Goal: Task Accomplishment & Management: Manage account settings

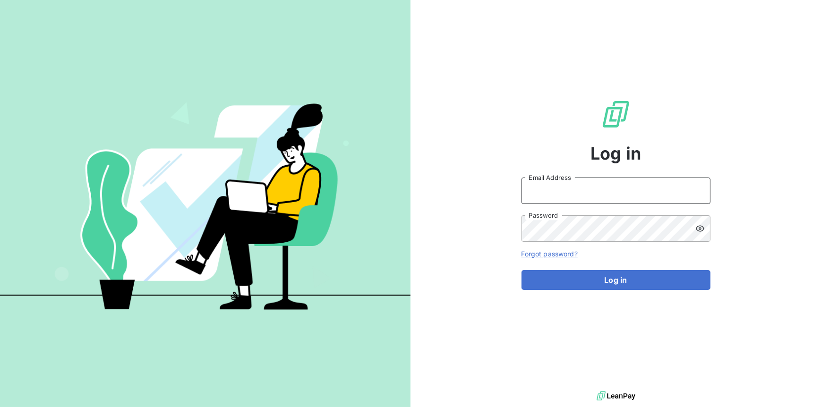
type input "richard.husband@graitec.com"
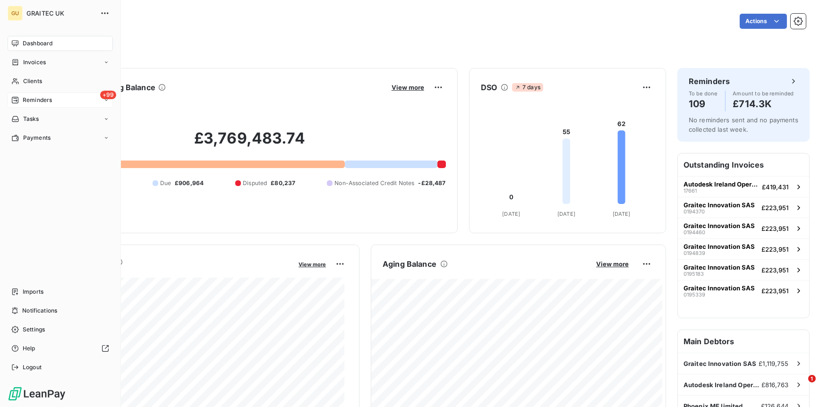
click at [42, 100] on span "Reminders" at bounding box center [37, 100] width 29 height 9
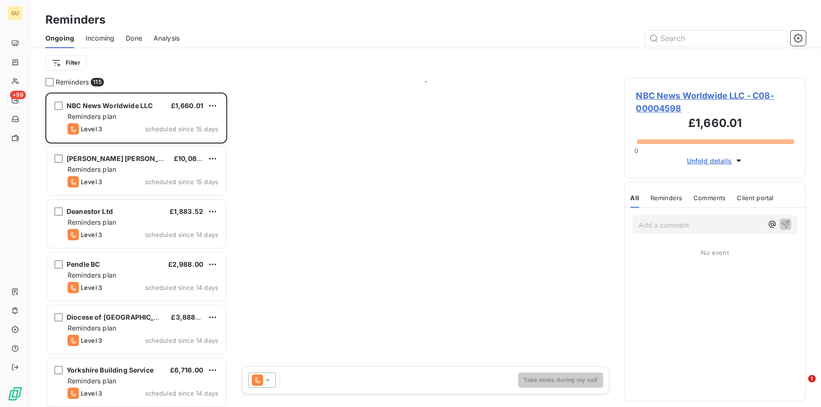
scroll to position [307, 174]
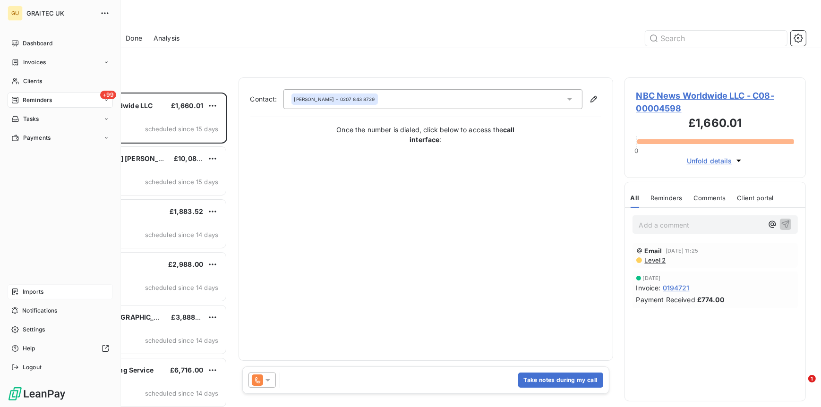
click at [37, 294] on span "Imports" at bounding box center [33, 292] width 21 height 9
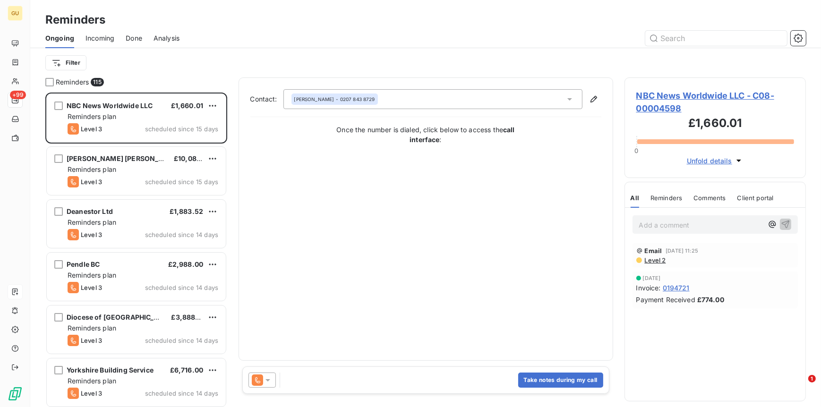
scroll to position [307, 174]
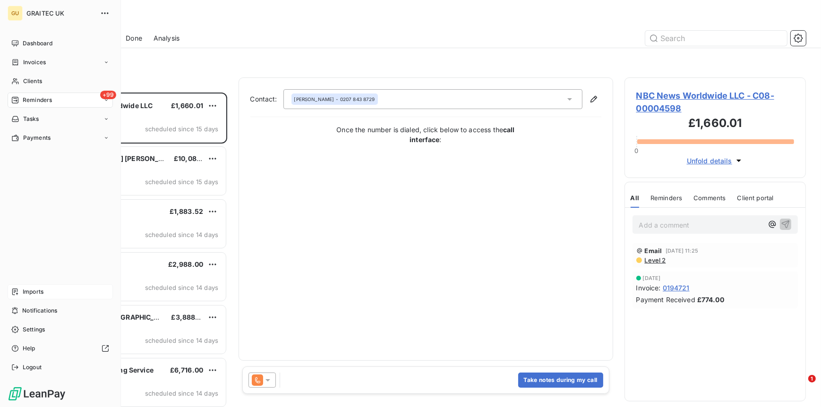
click at [31, 291] on span "Imports" at bounding box center [33, 292] width 21 height 9
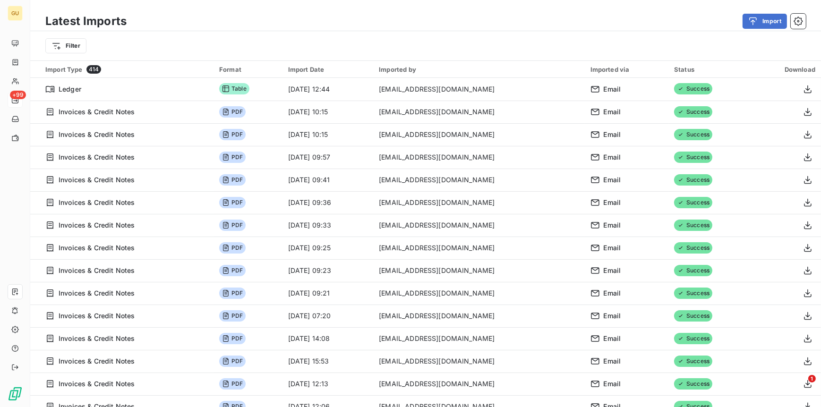
scroll to position [32, 0]
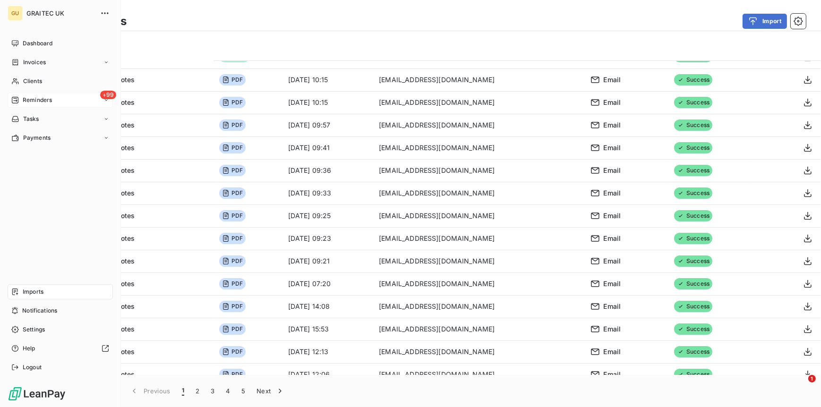
click at [28, 100] on span "Reminders" at bounding box center [37, 100] width 29 height 9
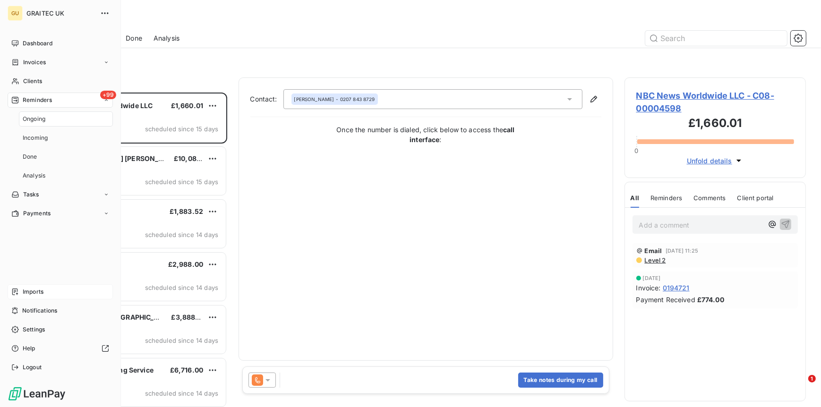
scroll to position [307, 174]
click at [30, 45] on span "Dashboard" at bounding box center [38, 43] width 30 height 9
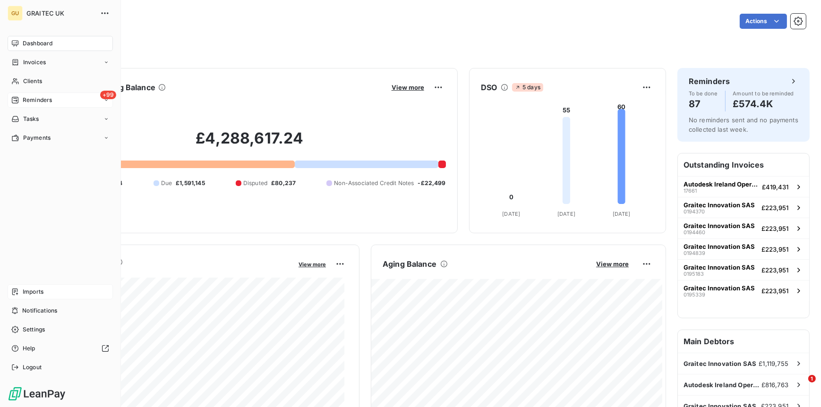
click at [54, 96] on div "+99 Reminders" at bounding box center [60, 100] width 105 height 15
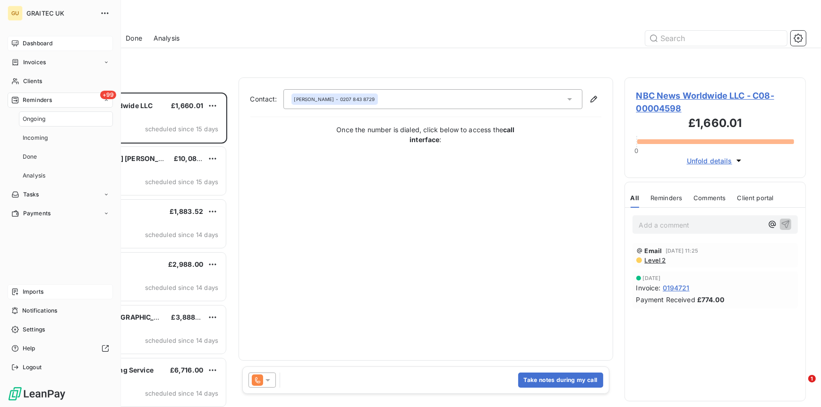
scroll to position [307, 174]
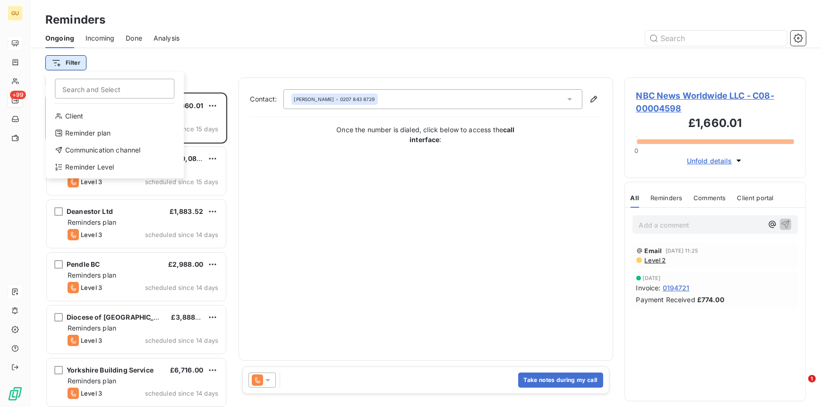
click at [82, 62] on html "GU +99 Reminders Ongoing Incoming Done Analysis Filter Search and Select Client…" at bounding box center [410, 203] width 821 height 407
click at [96, 164] on div "Reminder Level" at bounding box center [114, 167] width 131 height 15
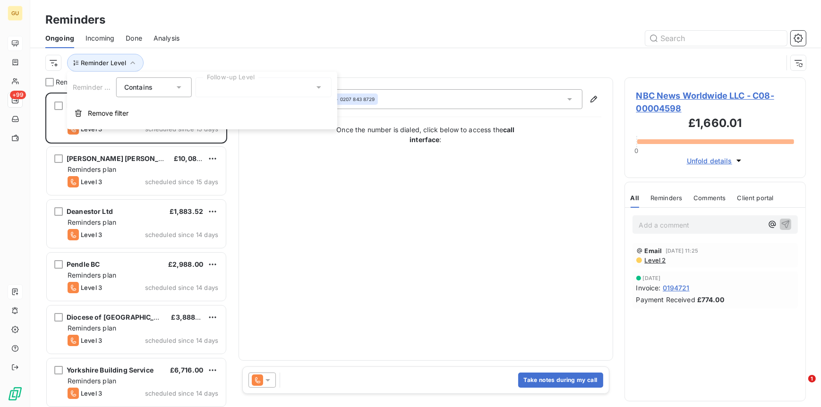
click at [240, 84] on div at bounding box center [264, 88] width 136 height 20
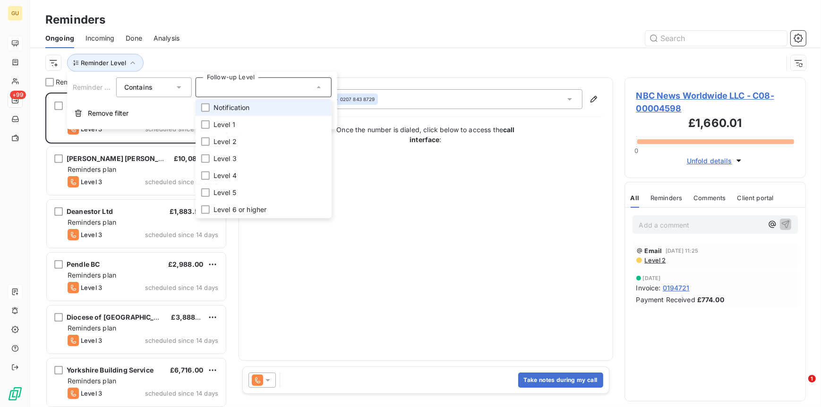
click at [234, 102] on li "Notification" at bounding box center [264, 107] width 136 height 17
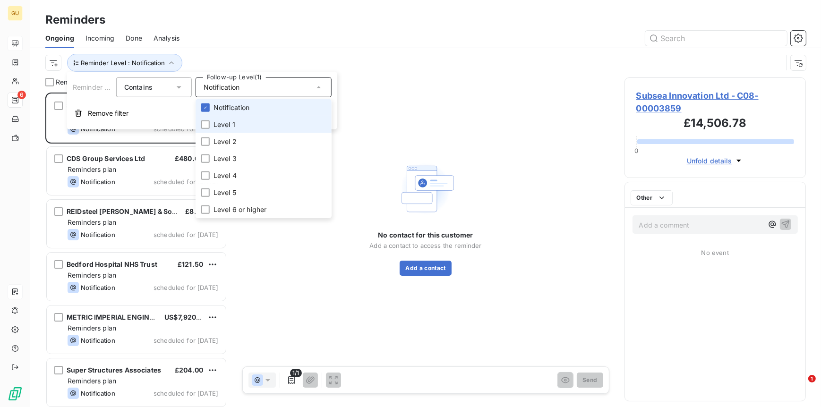
scroll to position [307, 174]
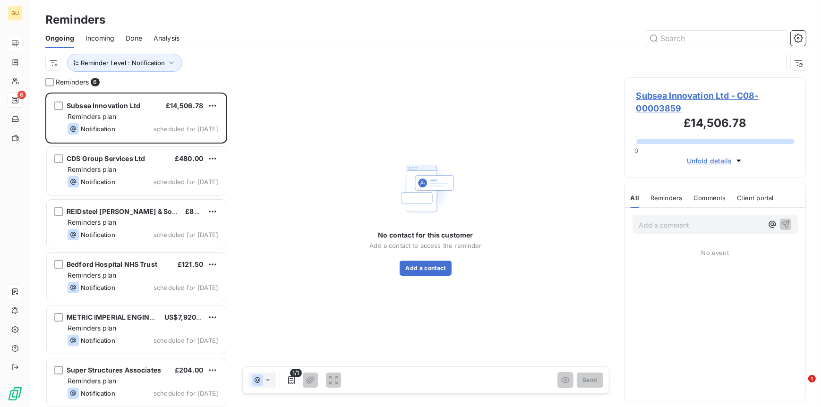
click at [508, 67] on div "Reminder Level : Notification" at bounding box center [414, 63] width 738 height 18
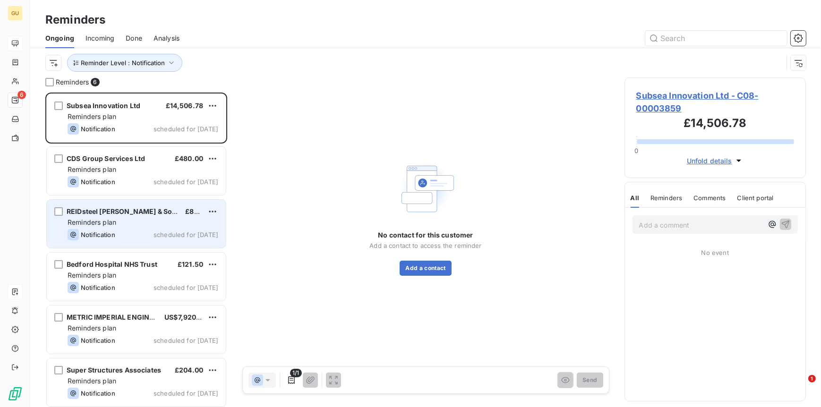
click at [154, 217] on div "REIDsteel John Reid & Sons (Strucsteel) Ltd. £837.60 Reminders plan Notificatio…" at bounding box center [136, 224] width 179 height 48
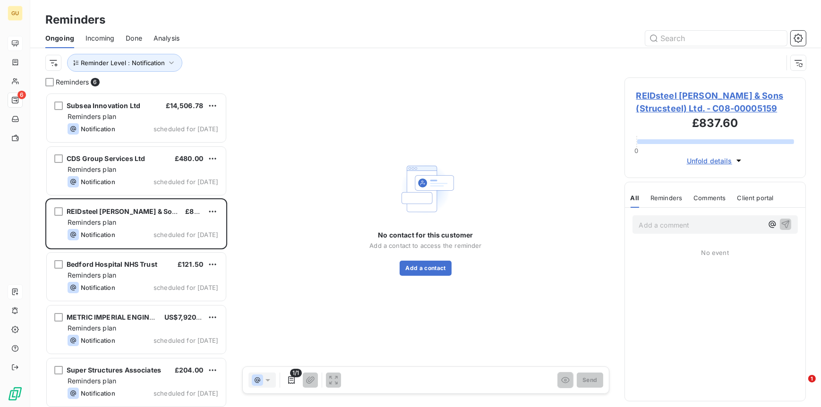
click at [689, 95] on span "REIDsteel John Reid & Sons (Strucsteel) Ltd. - C08-00005159" at bounding box center [716, 102] width 158 height 26
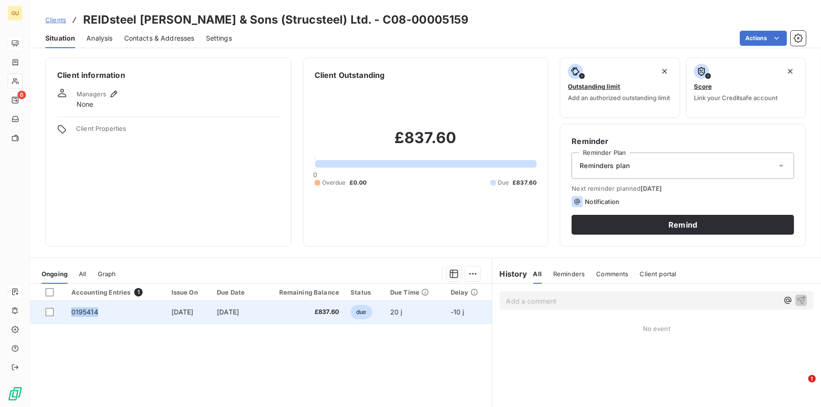
drag, startPoint x: 97, startPoint y: 311, endPoint x: 69, endPoint y: 311, distance: 28.4
click at [69, 311] on td "0195414" at bounding box center [116, 312] width 100 height 23
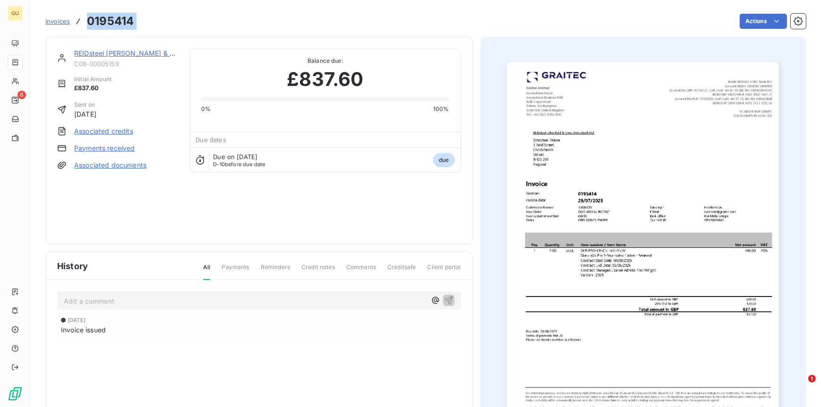
drag, startPoint x: 144, startPoint y: 25, endPoint x: 89, endPoint y: 23, distance: 54.8
click at [89, 23] on div "Invoices 0195414 Actions" at bounding box center [425, 21] width 761 height 20
copy section "0195414 Actions"
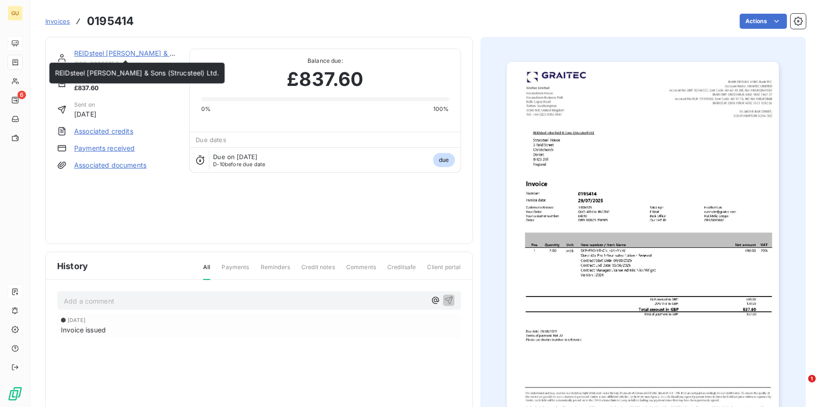
click at [110, 54] on link "REIDsteel [PERSON_NAME] & Sons (Strucsteel) Ltd." at bounding box center [156, 53] width 164 height 8
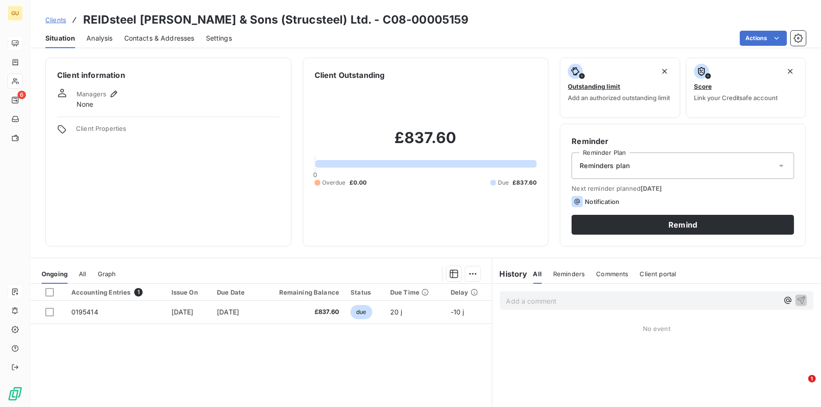
click at [138, 37] on span "Contacts & Addresses" at bounding box center [159, 38] width 70 height 9
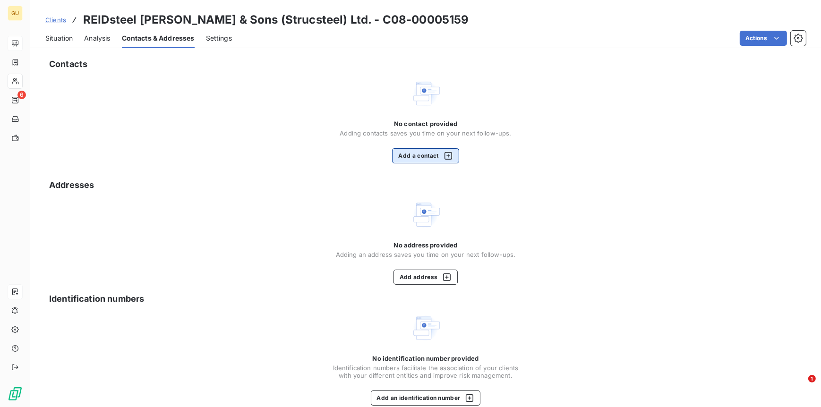
click at [418, 155] on button "Add a contact" at bounding box center [425, 155] width 67 height 15
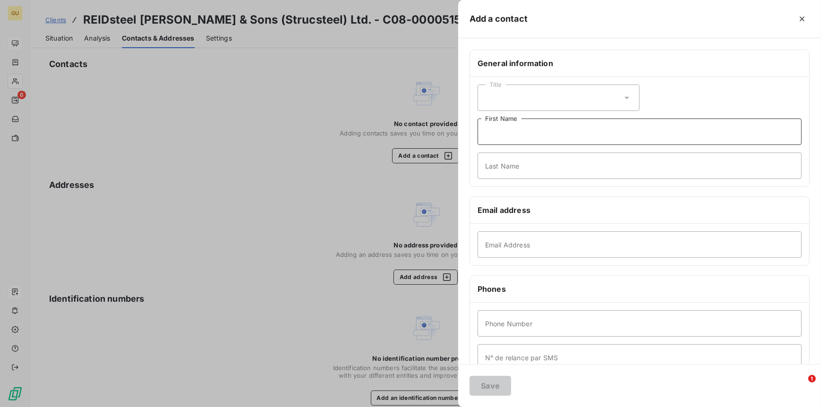
click at [525, 134] on input "First Name" at bounding box center [640, 132] width 324 height 26
click at [499, 239] on input "Email Address" at bounding box center [640, 245] width 324 height 26
paste input "accounts@reidsteel.co.uk"
type input "accounts@reidsteel.co.uk"
click at [502, 130] on input "First Name" at bounding box center [640, 132] width 324 height 26
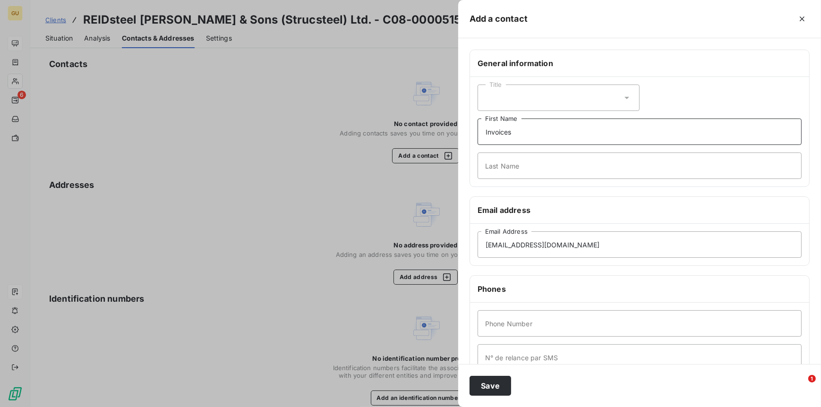
type input "Invoices"
type input "."
click at [584, 376] on div "Save" at bounding box center [639, 385] width 363 height 43
click at [506, 339] on div "Phone Number N° de relance par SMS" at bounding box center [639, 341] width 339 height 76
click at [496, 330] on input "Phone Number" at bounding box center [640, 324] width 324 height 26
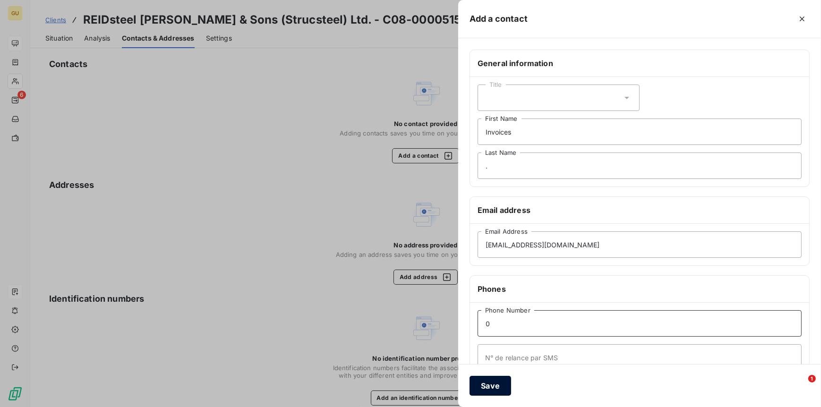
type input "0"
drag, startPoint x: 501, startPoint y: 387, endPoint x: 496, endPoint y: 384, distance: 6.3
click at [500, 386] on button "Save" at bounding box center [491, 386] width 42 height 20
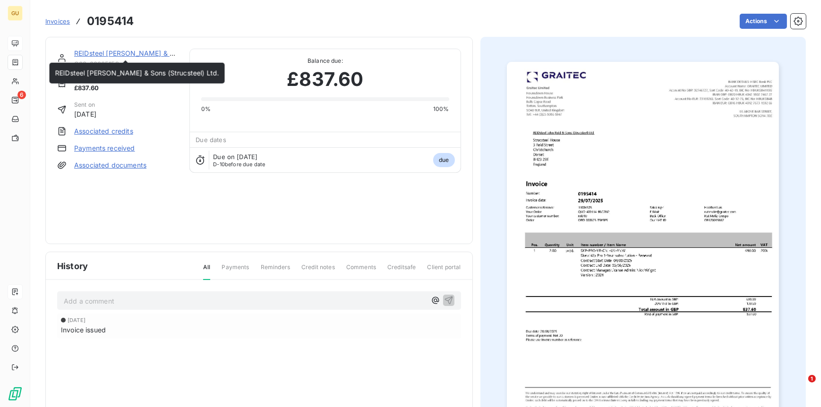
click at [109, 52] on link "REIDsteel [PERSON_NAME] & Sons (Strucsteel) Ltd." at bounding box center [156, 53] width 164 height 8
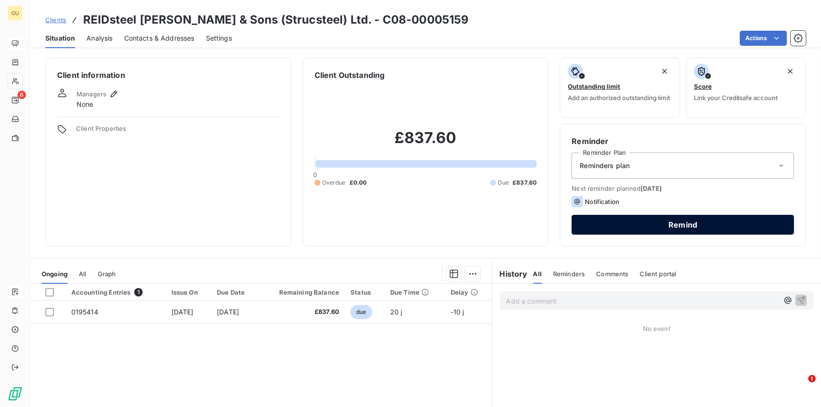
click at [634, 221] on button "Remind" at bounding box center [683, 225] width 223 height 20
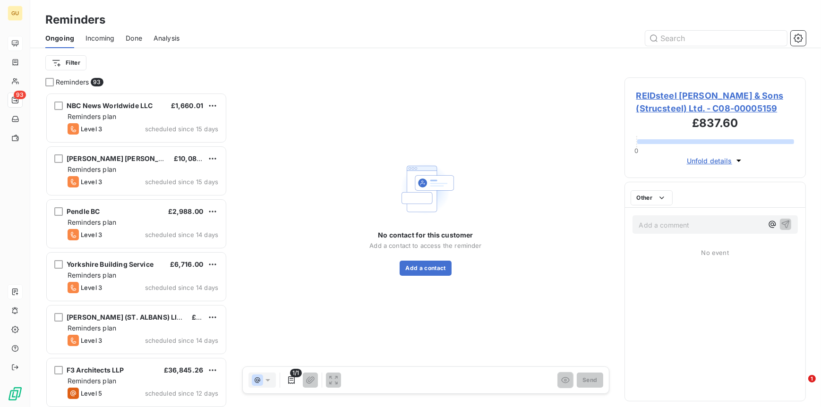
scroll to position [307, 174]
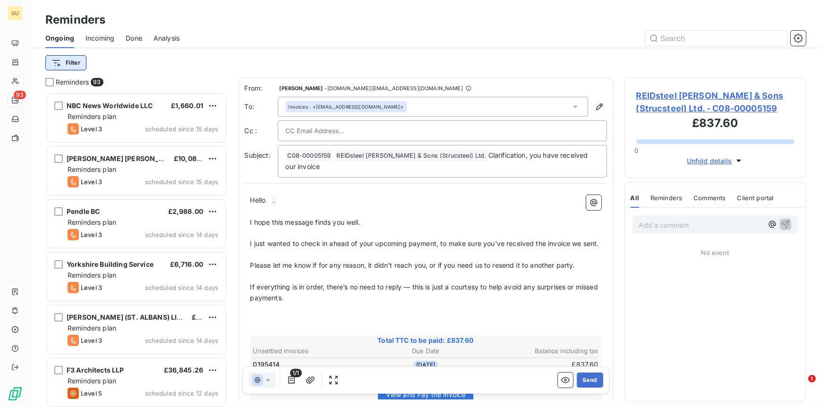
click at [64, 63] on html "GU 93 Reminders Ongoing Incoming Done Analysis Filter Reminders 93 NBC News Wor…" at bounding box center [410, 203] width 821 height 407
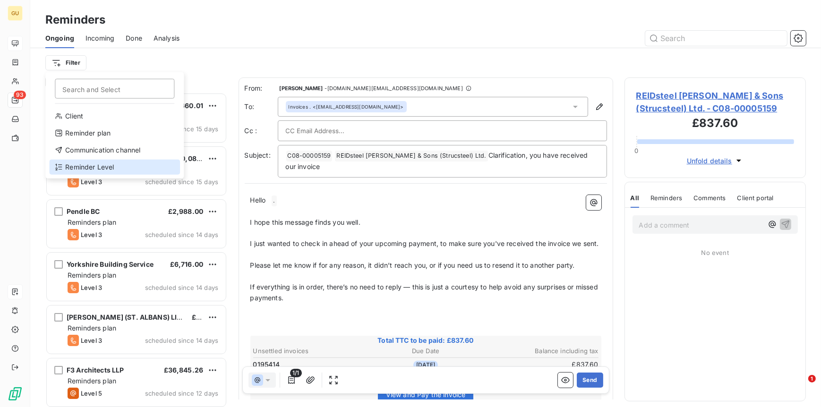
click at [104, 163] on div "Reminder Level" at bounding box center [114, 167] width 131 height 15
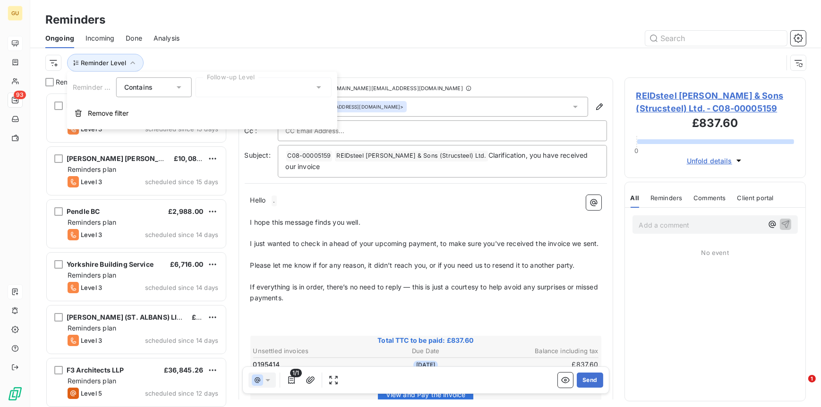
click at [272, 88] on div at bounding box center [264, 88] width 136 height 20
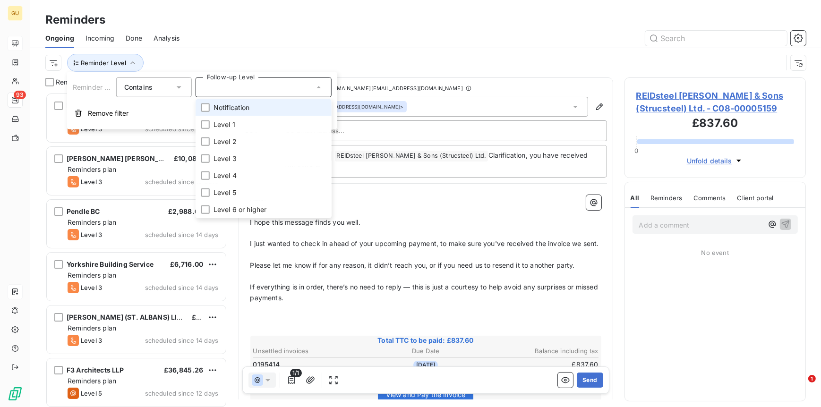
click at [238, 110] on span "Notification" at bounding box center [232, 107] width 36 height 9
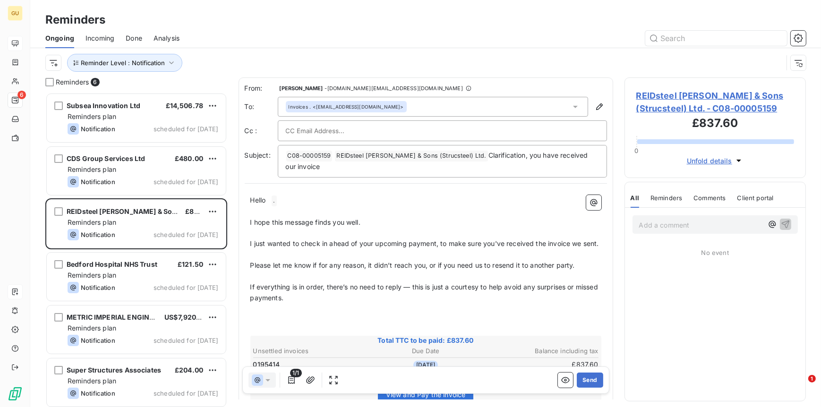
click at [259, 367] on div "1/1 Send" at bounding box center [425, 380] width 367 height 27
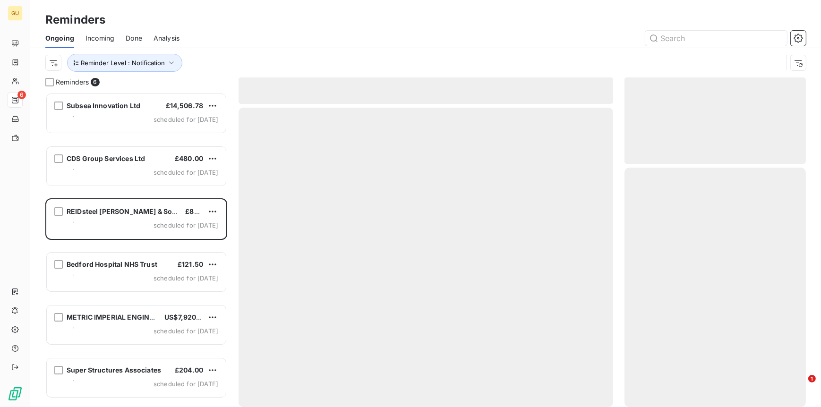
scroll to position [8, 8]
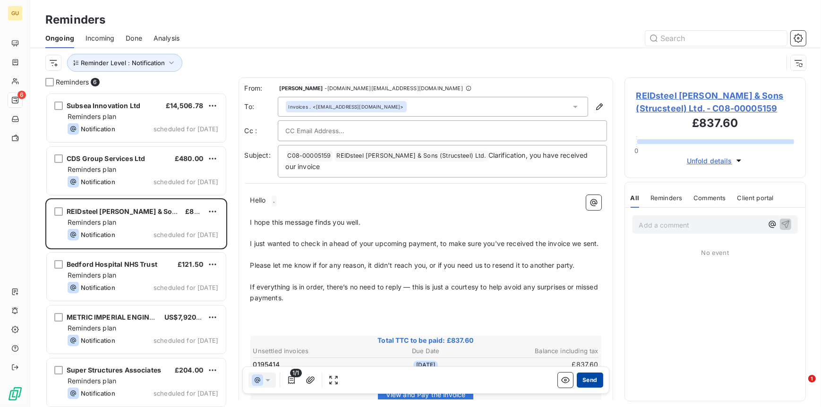
click at [581, 380] on button "Send" at bounding box center [590, 380] width 26 height 15
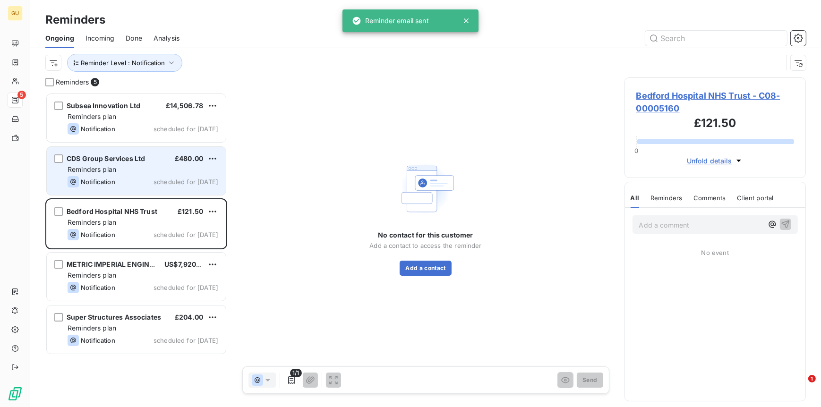
click at [131, 164] on div "CDS Group Services Ltd £480.00 Reminders plan Notification scheduled for today" at bounding box center [136, 171] width 179 height 48
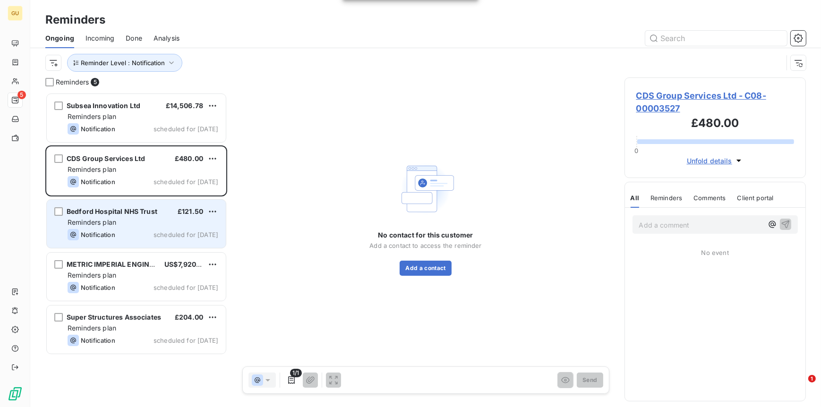
click at [121, 223] on div "Reminders plan" at bounding box center [143, 222] width 151 height 9
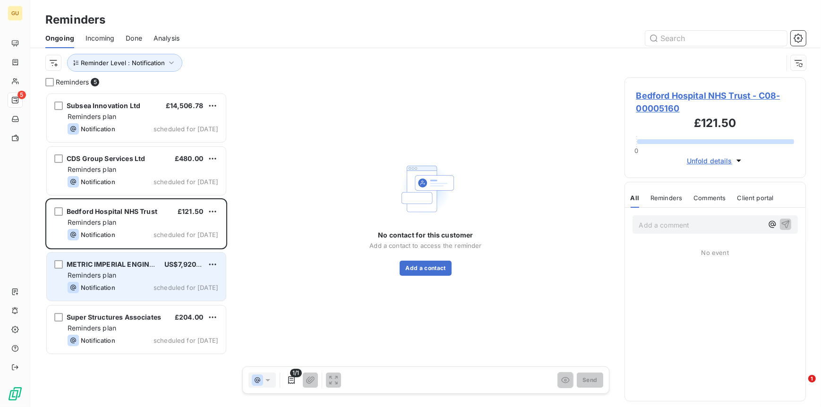
click at [108, 277] on span "Reminders plan" at bounding box center [92, 275] width 49 height 8
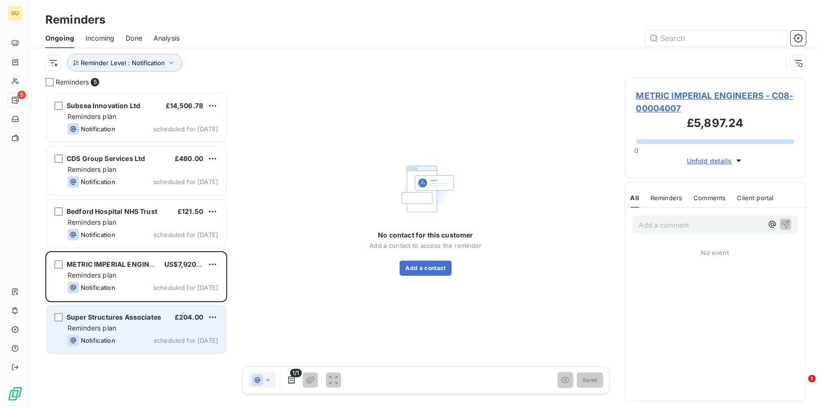
click at [116, 326] on span "Reminders plan" at bounding box center [92, 328] width 49 height 8
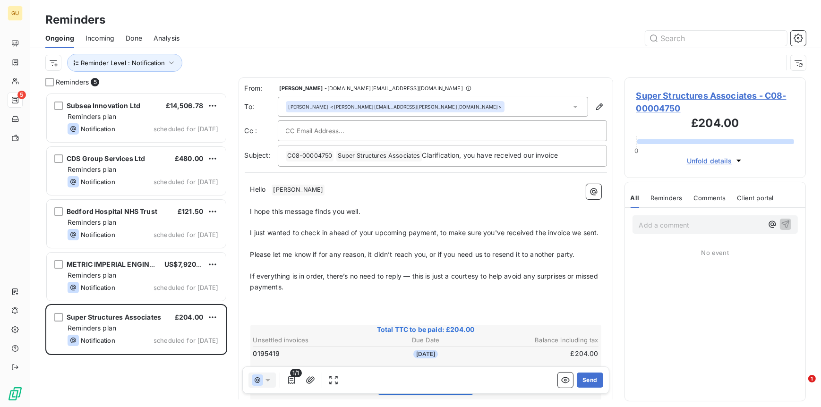
click at [655, 93] on span "Super Structures Associates - C08-00004750" at bounding box center [716, 102] width 158 height 26
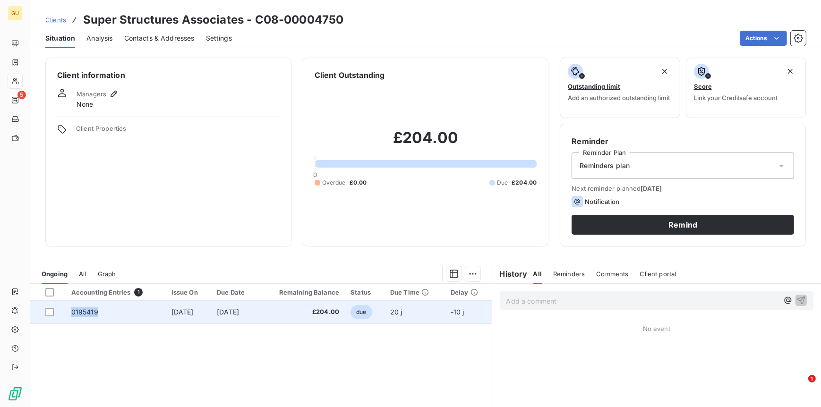
drag, startPoint x: 100, startPoint y: 315, endPoint x: 64, endPoint y: 314, distance: 35.9
click at [66, 314] on td "0195419" at bounding box center [116, 312] width 100 height 23
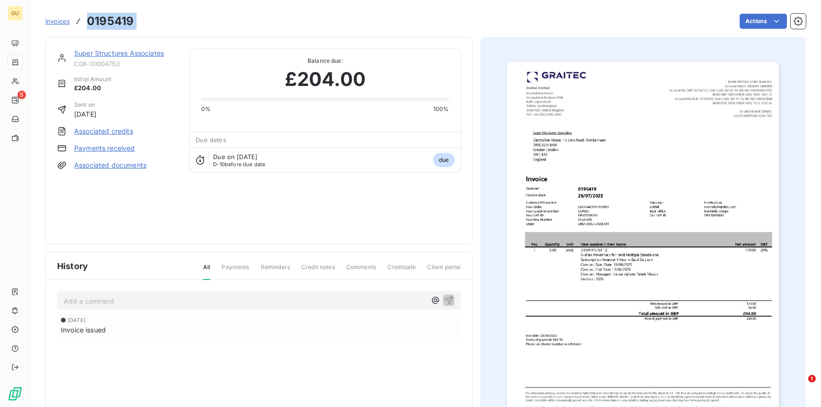
drag, startPoint x: 142, startPoint y: 22, endPoint x: 89, endPoint y: 24, distance: 53.4
click at [89, 24] on div "Invoices 0195419 Actions" at bounding box center [425, 21] width 761 height 20
copy section "0195419 Actions"
click at [147, 53] on link "Super Structures Associates" at bounding box center [119, 53] width 90 height 8
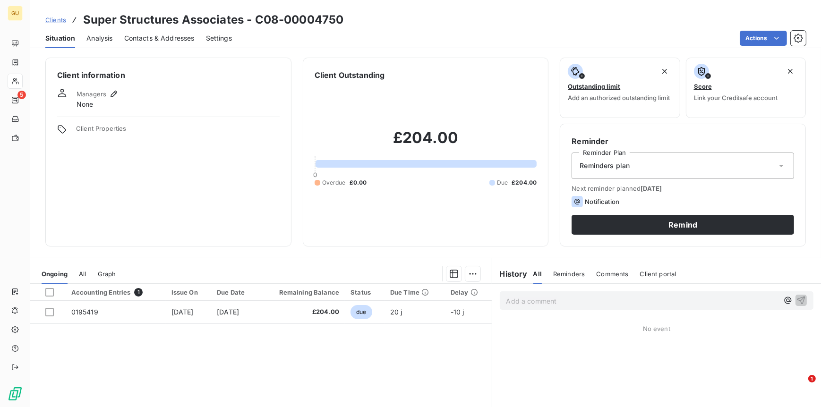
click at [147, 37] on span "Contacts & Addresses" at bounding box center [159, 38] width 70 height 9
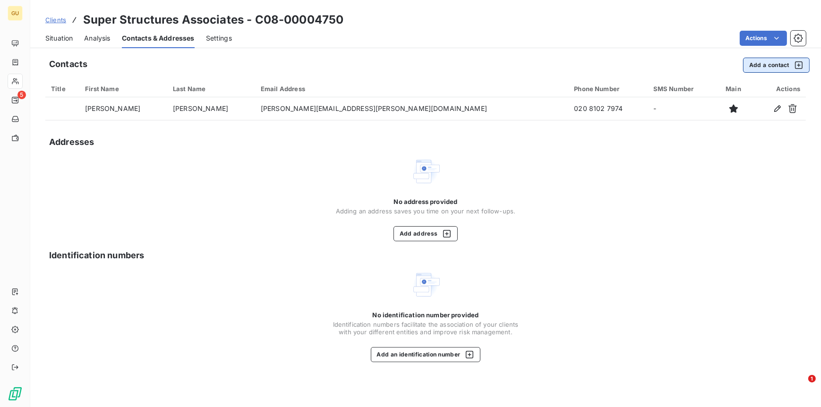
click at [746, 63] on button "Add a contact" at bounding box center [776, 65] width 67 height 15
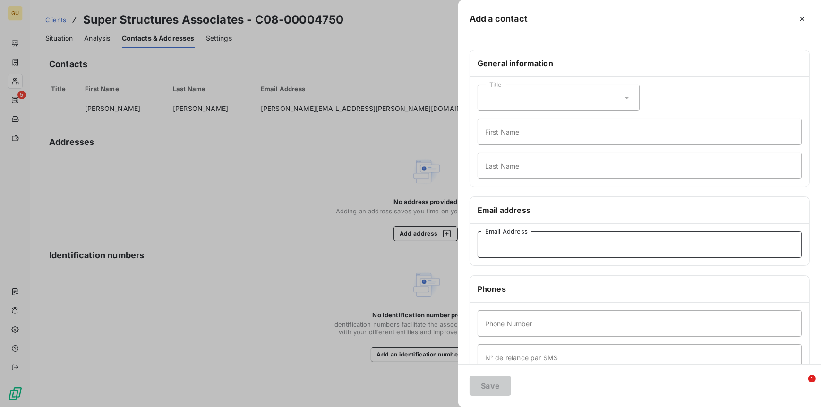
click at [507, 240] on input "Email Address" at bounding box center [640, 245] width 324 height 26
paste input "derek.mason@ssaceltd.co.uk"
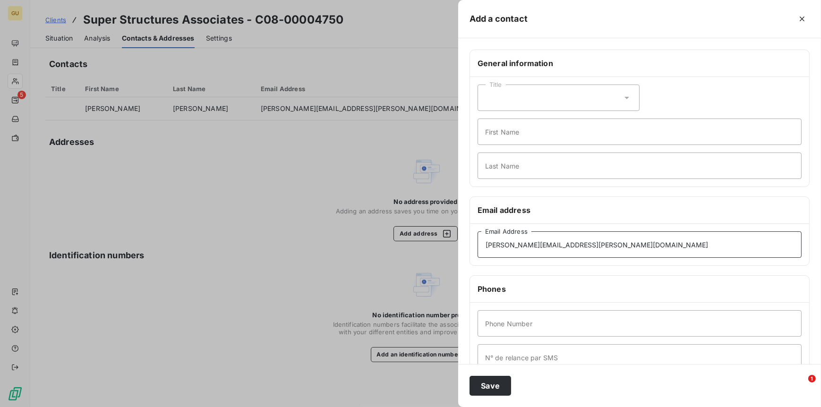
type input "derek.mason@ssaceltd.co.uk"
click at [501, 136] on input "First Name" at bounding box center [640, 132] width 324 height 26
type input "Invoices"
type input "."
click at [513, 334] on input "Phone Number" at bounding box center [640, 324] width 324 height 26
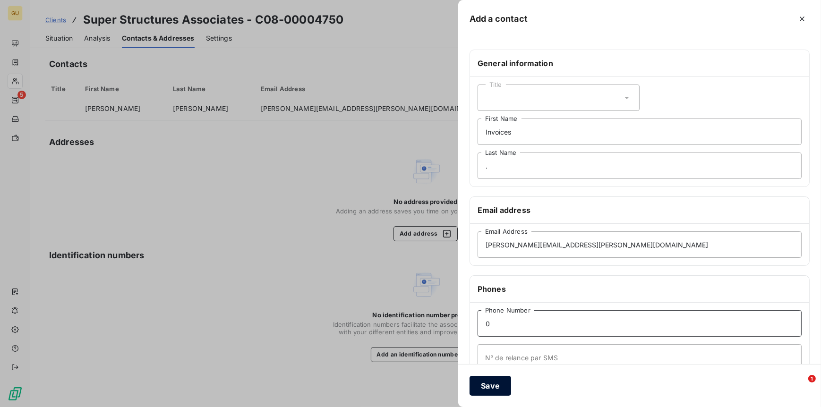
type input "0"
click at [495, 385] on button "Save" at bounding box center [491, 386] width 42 height 20
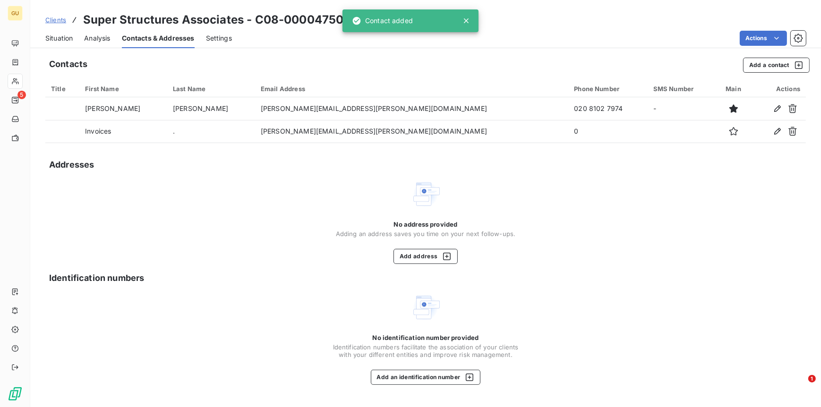
click at [67, 36] on span "Situation" at bounding box center [58, 38] width 27 height 9
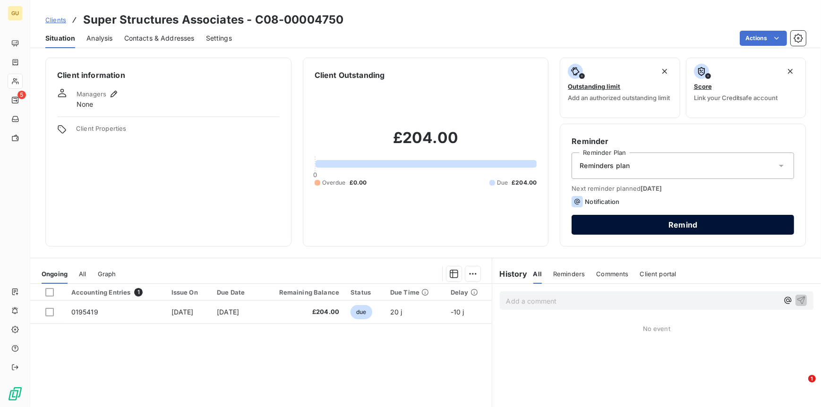
click at [639, 224] on button "Remind" at bounding box center [683, 225] width 223 height 20
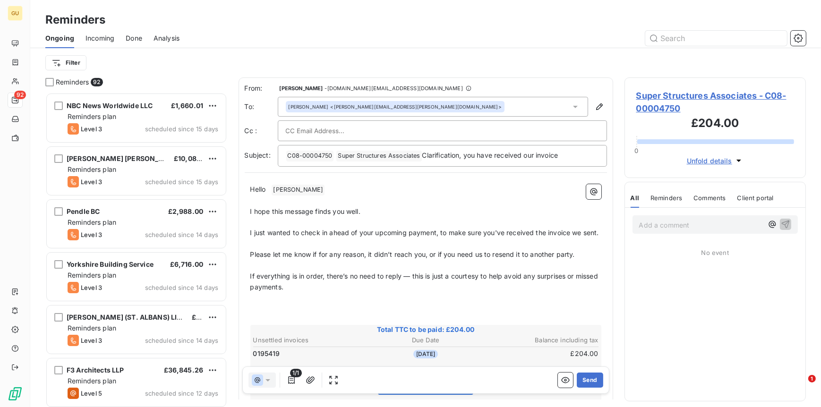
scroll to position [307, 174]
click at [357, 104] on div "Derek Mason <derek.mason@ssaceltd.co.uk>" at bounding box center [395, 107] width 213 height 7
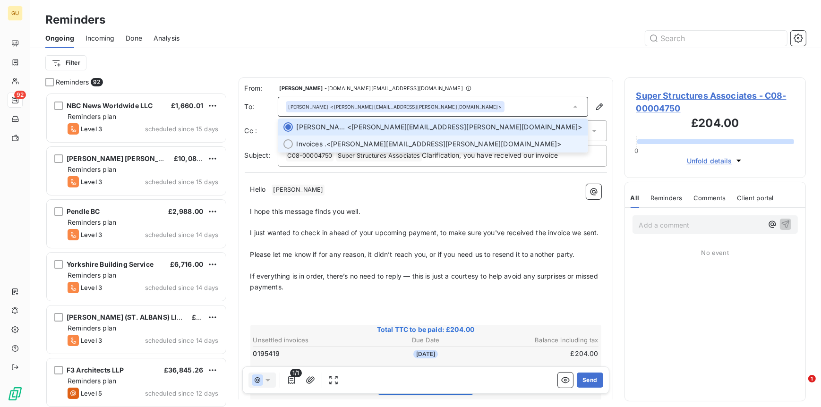
click at [321, 138] on li "Invoices . <derek.mason@ssaceltd.co.uk>" at bounding box center [433, 144] width 311 height 17
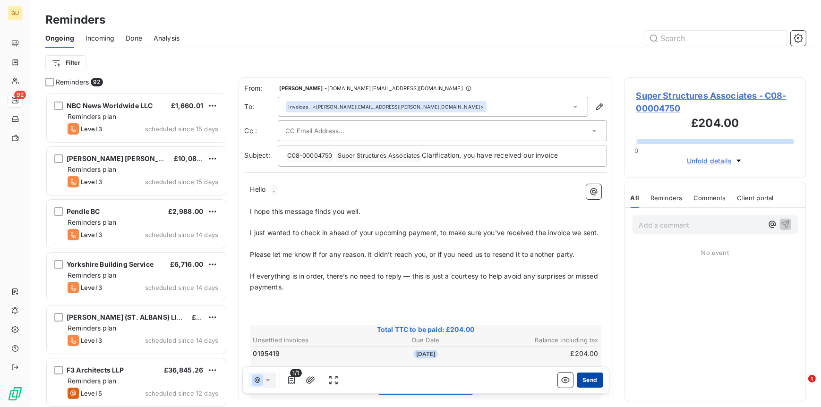
click at [587, 382] on button "Send" at bounding box center [590, 380] width 26 height 15
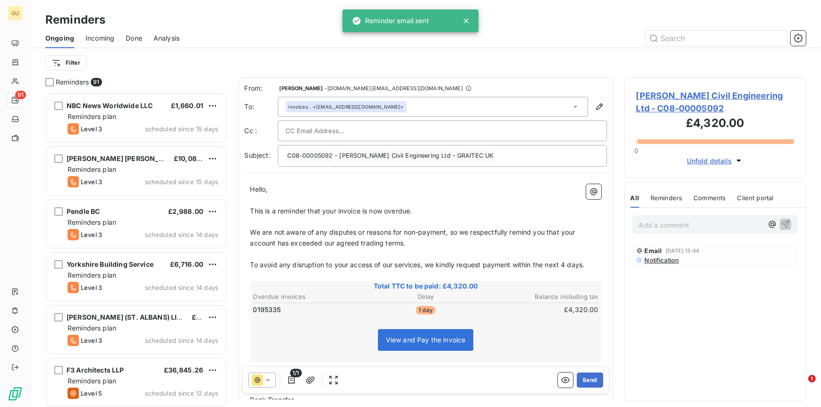
click at [161, 40] on span "Analysis" at bounding box center [167, 38] width 26 height 9
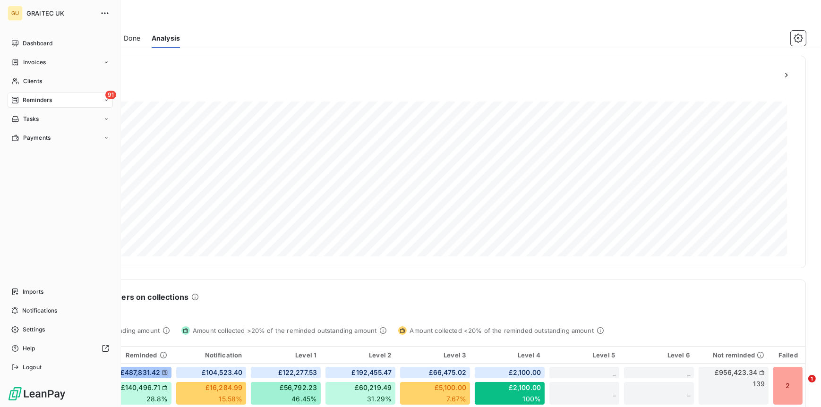
click at [34, 98] on span "Reminders" at bounding box center [37, 100] width 29 height 9
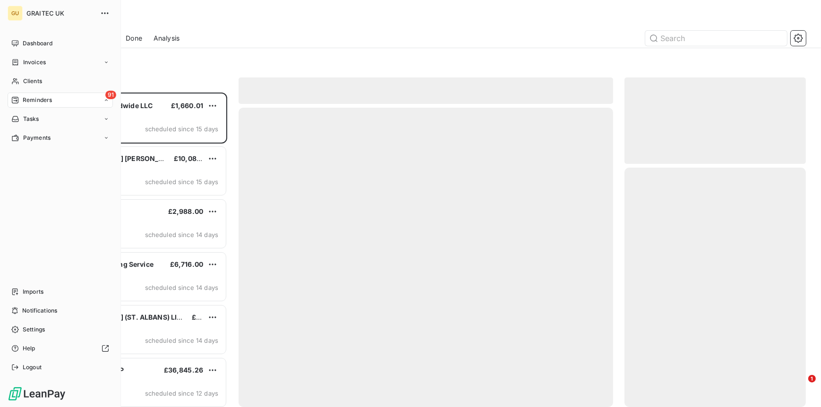
scroll to position [307, 174]
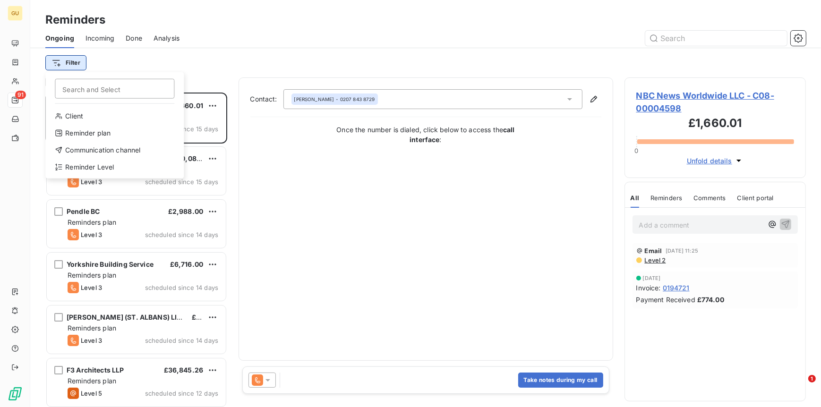
click at [74, 66] on html "GU 91 Reminders Ongoing Incoming Done Analysis Filter Search and Select Client …" at bounding box center [410, 203] width 821 height 407
click at [88, 164] on div "Reminder Level" at bounding box center [114, 167] width 131 height 15
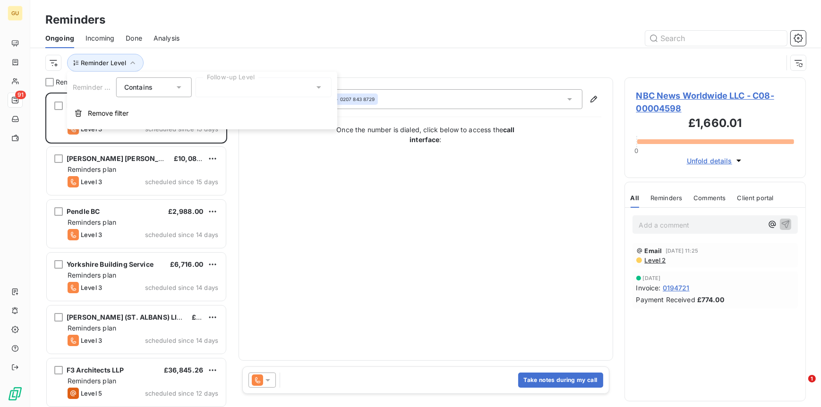
click at [269, 76] on div "Reminder Level Contains is Follow-up Level Remove filter" at bounding box center [202, 101] width 270 height 58
click at [263, 78] on div at bounding box center [264, 88] width 136 height 20
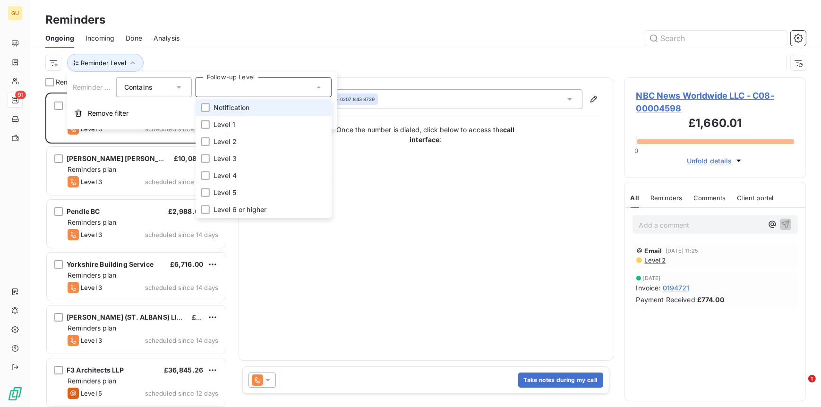
click at [230, 107] on span "Notification" at bounding box center [232, 107] width 36 height 9
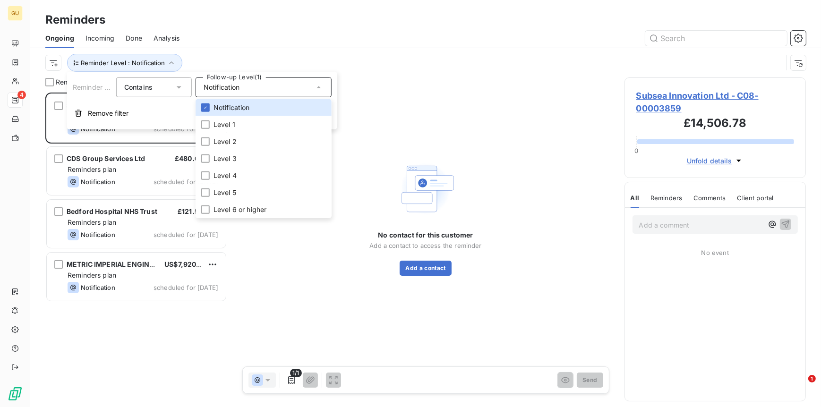
click at [268, 343] on div "No contact for this customer Add a contact to access the reminder Add a contact" at bounding box center [426, 218] width 375 height 280
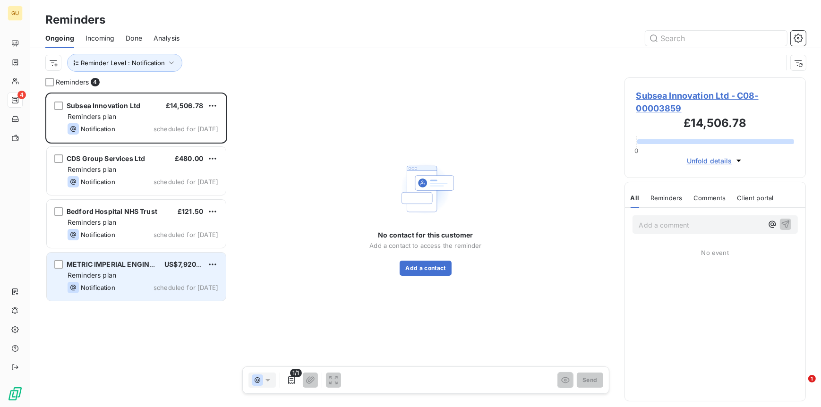
click at [168, 263] on span "US$7,920.00" at bounding box center [185, 264] width 43 height 8
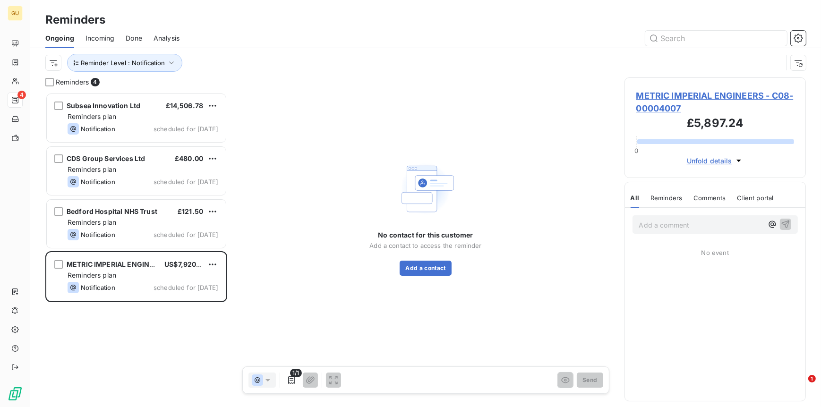
click at [684, 96] on span "METRIC IMPERIAL ENGINEERS - C08-00004007" at bounding box center [716, 102] width 158 height 26
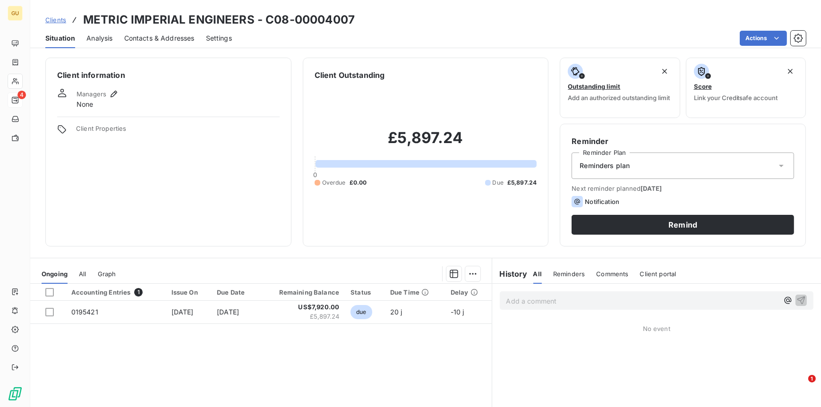
click at [148, 38] on span "Contacts & Addresses" at bounding box center [159, 38] width 70 height 9
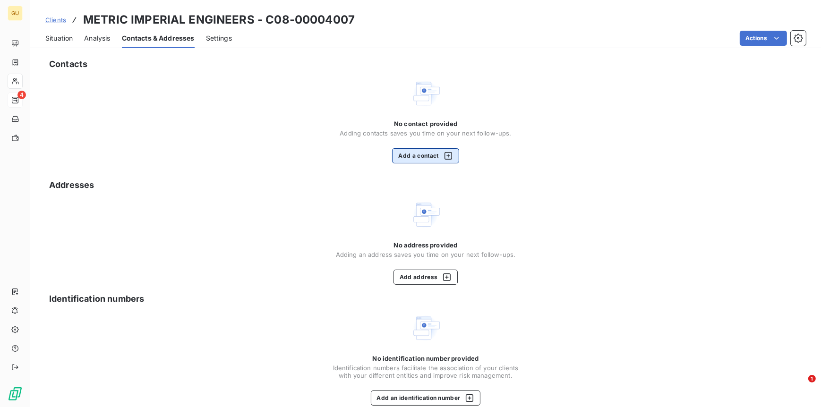
click at [423, 155] on button "Add a contact" at bounding box center [425, 155] width 67 height 15
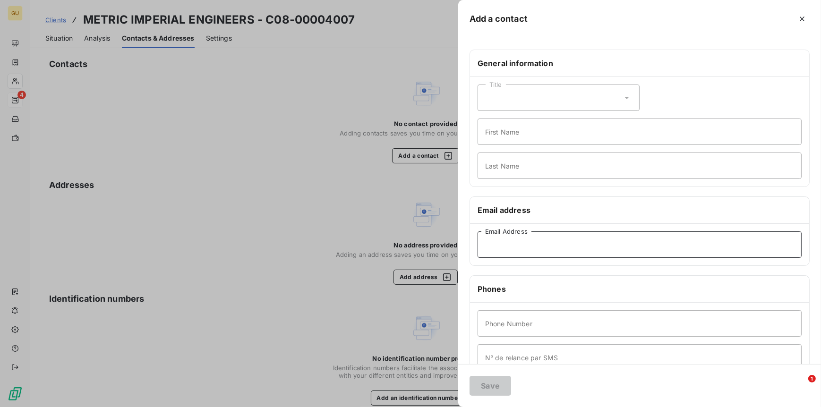
click at [513, 244] on input "Email Address" at bounding box center [640, 245] width 324 height 26
paste input "vipul@metricimperial.in"
type input "vipul@metricimperial.in"
click at [498, 124] on input "First Name" at bounding box center [640, 132] width 324 height 26
type input "Invoices"
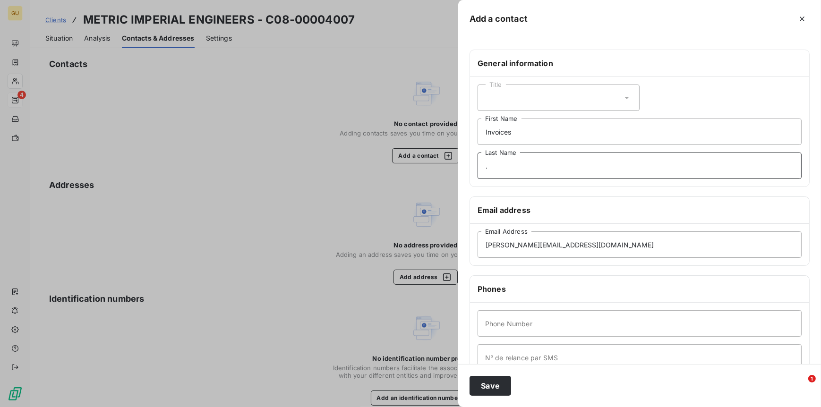
type input "."
click at [536, 319] on input "Phone Number" at bounding box center [640, 324] width 324 height 26
type input "0"
click at [495, 387] on button "Save" at bounding box center [491, 386] width 42 height 20
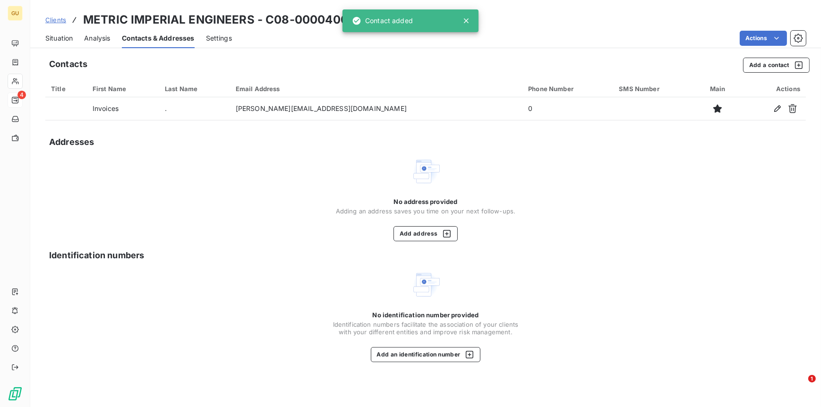
click at [62, 39] on span "Situation" at bounding box center [58, 38] width 27 height 9
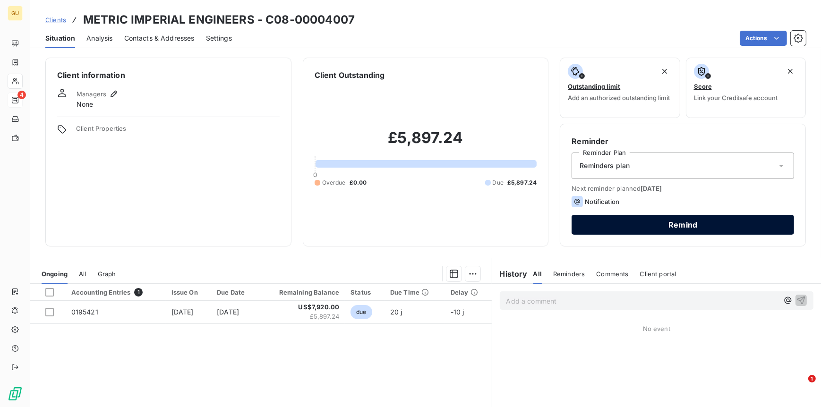
click at [645, 232] on button "Remind" at bounding box center [683, 225] width 223 height 20
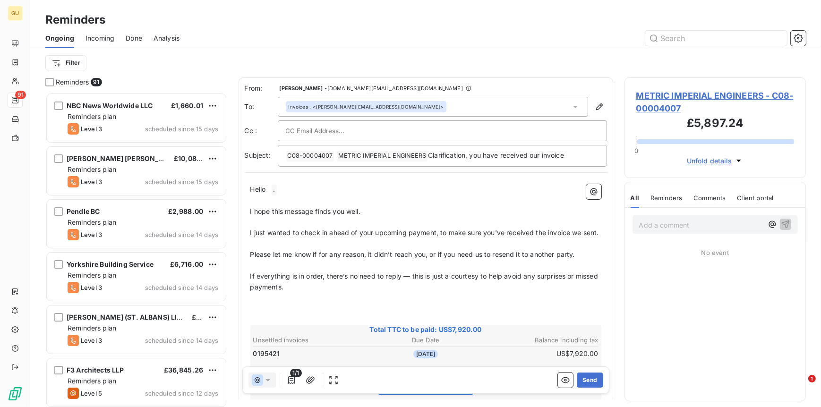
scroll to position [307, 174]
click at [587, 380] on button "Send" at bounding box center [590, 380] width 26 height 15
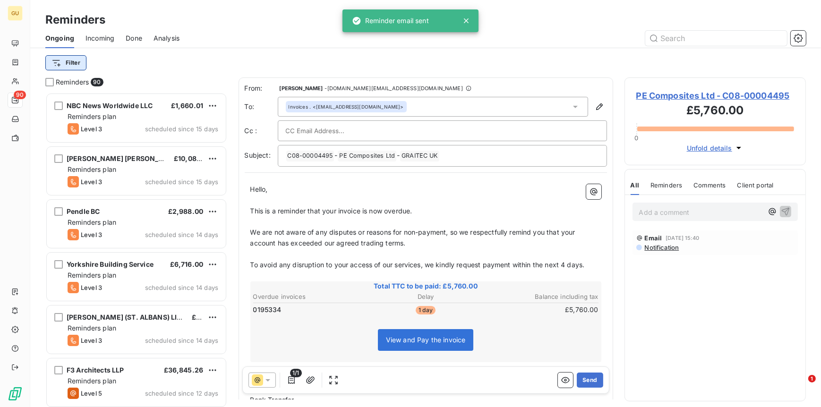
click at [68, 66] on html "GU 90 Reminders Ongoing Incoming Done Analysis Filter Reminders 90 NBC News Wor…" at bounding box center [410, 203] width 821 height 407
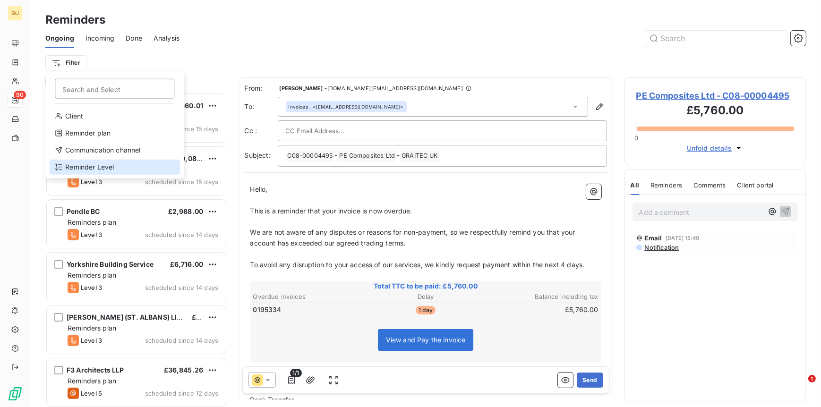
click at [86, 164] on div "Reminder Level" at bounding box center [114, 167] width 131 height 15
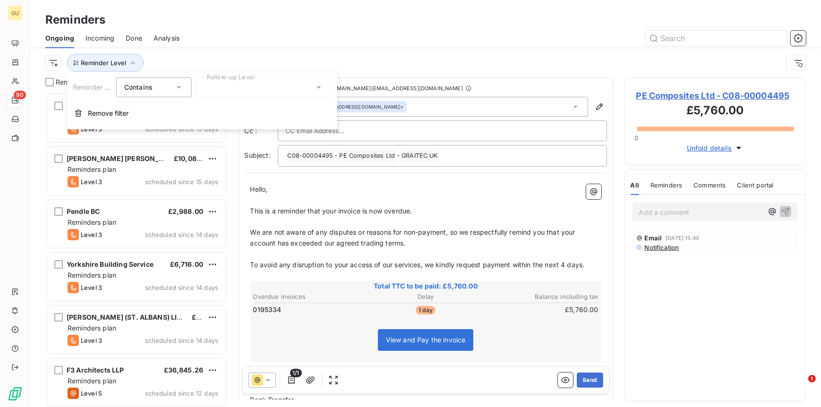
click at [262, 86] on div at bounding box center [264, 88] width 136 height 20
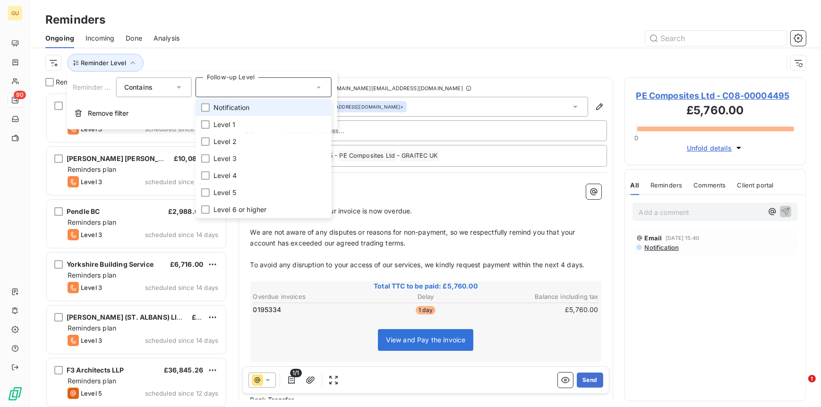
click at [241, 108] on span "Notification" at bounding box center [232, 107] width 36 height 9
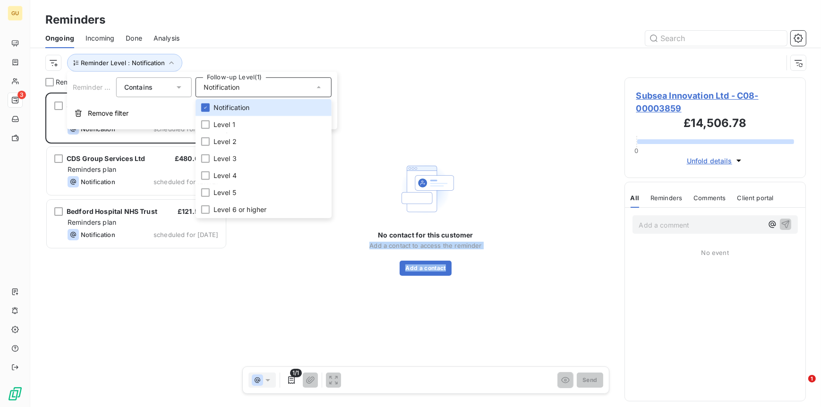
click at [236, 362] on div "Reminders 3 Subsea Innovation Ltd £14,506.78 Reminders plan Notification schedu…" at bounding box center [425, 243] width 791 height 330
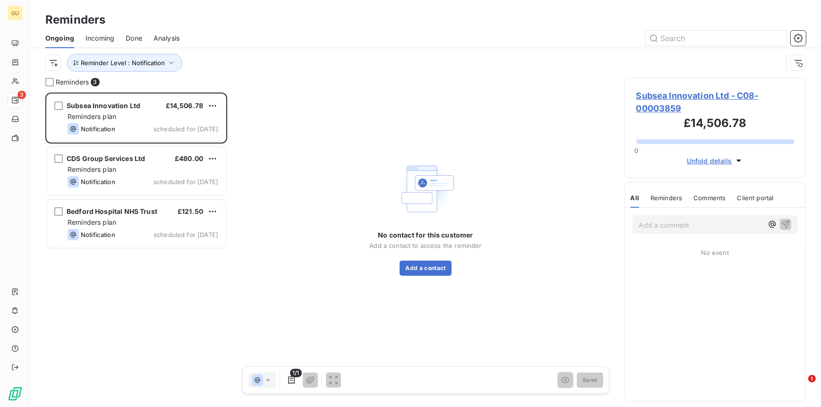
click at [678, 96] on span "Subsea Innovation Ltd - C08-00003859" at bounding box center [716, 102] width 158 height 26
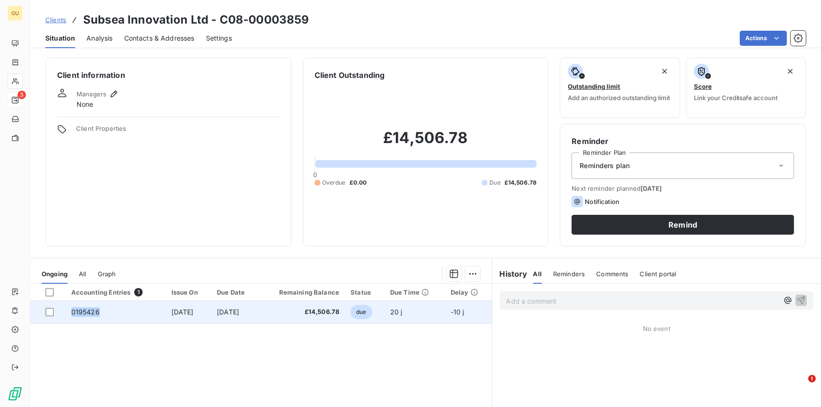
drag, startPoint x: 96, startPoint y: 316, endPoint x: 69, endPoint y: 315, distance: 26.9
click at [69, 315] on td "0195426" at bounding box center [116, 312] width 100 height 23
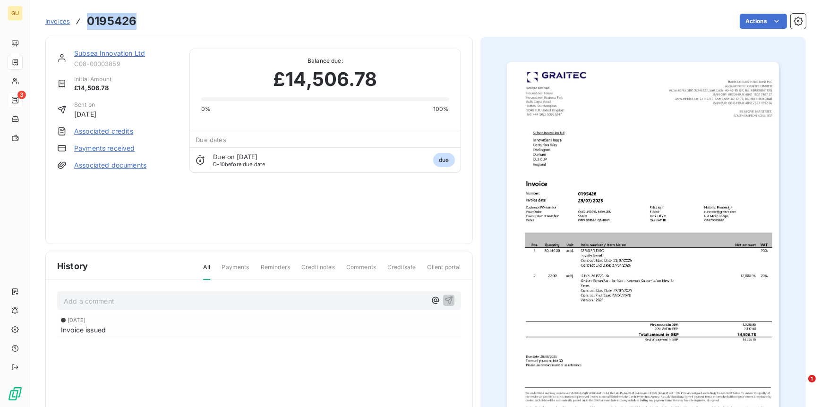
drag, startPoint x: 136, startPoint y: 26, endPoint x: 85, endPoint y: 23, distance: 51.1
click at [85, 23] on div "Invoices 0195426" at bounding box center [90, 21] width 91 height 17
copy h3 "0195426"
click at [104, 54] on link "Subsea Innovation Ltd" at bounding box center [109, 53] width 71 height 8
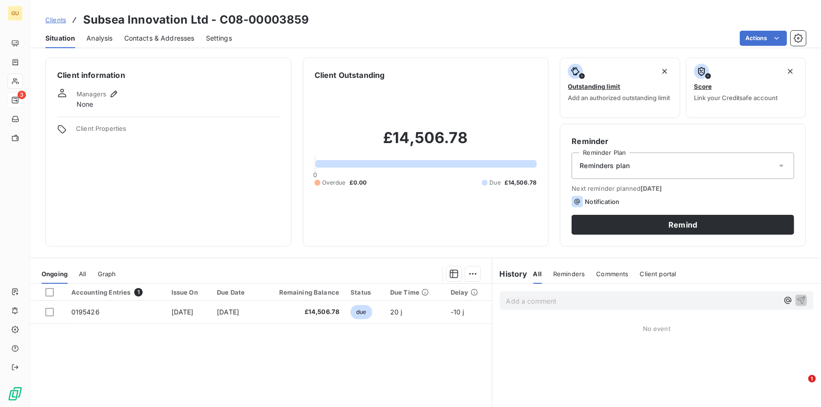
click at [152, 37] on span "Contacts & Addresses" at bounding box center [159, 38] width 70 height 9
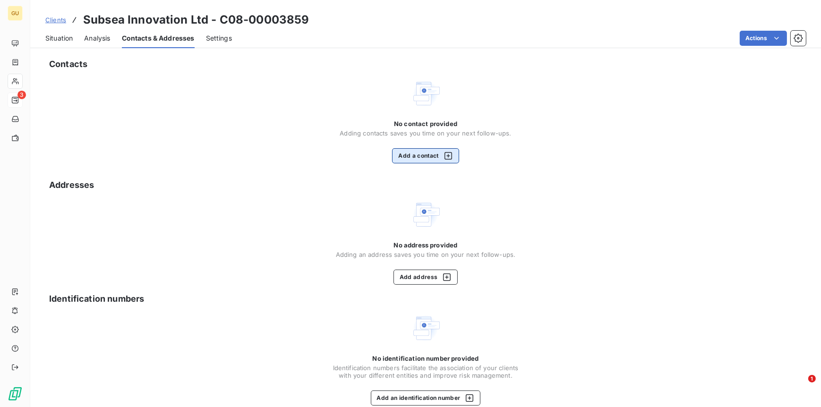
click at [432, 156] on button "Add a contact" at bounding box center [425, 155] width 67 height 15
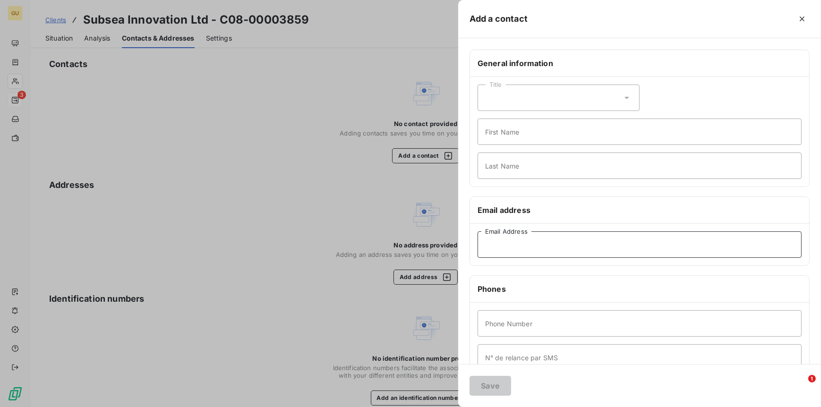
click at [506, 240] on input "Email Address" at bounding box center [640, 245] width 324 height 26
paste input "isabelle.bell@subsea.co.uk"
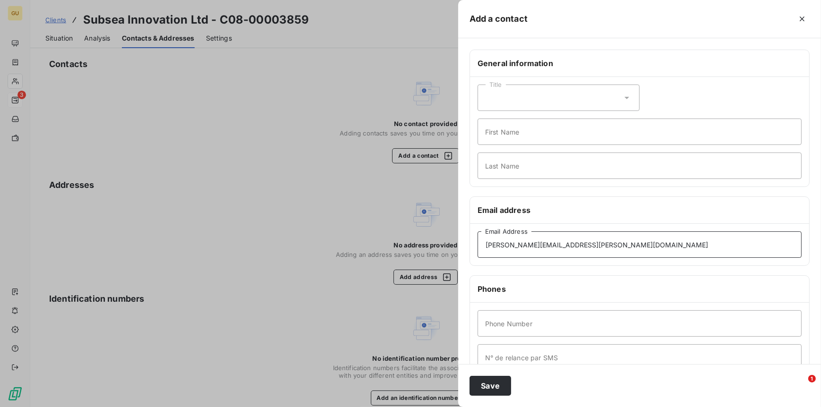
type input "isabelle.bell@subsea.co.uk"
click at [500, 139] on input "First Name" at bounding box center [640, 132] width 324 height 26
type input "Invoices"
type input "."
click at [504, 328] on input "Phone Number" at bounding box center [640, 324] width 324 height 26
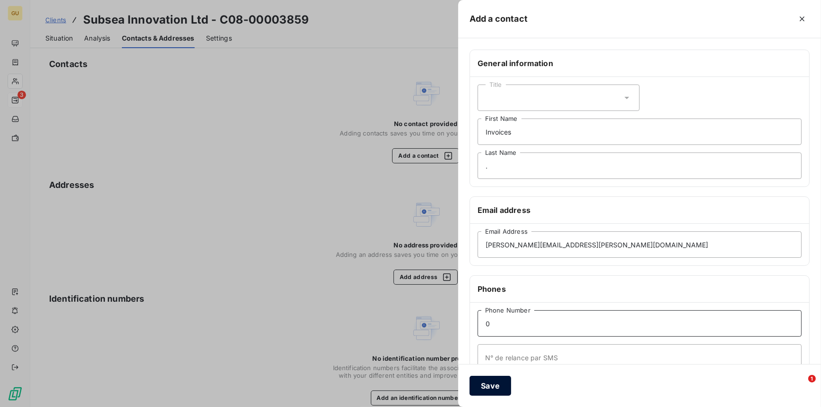
type input "0"
click at [488, 382] on button "Save" at bounding box center [491, 386] width 42 height 20
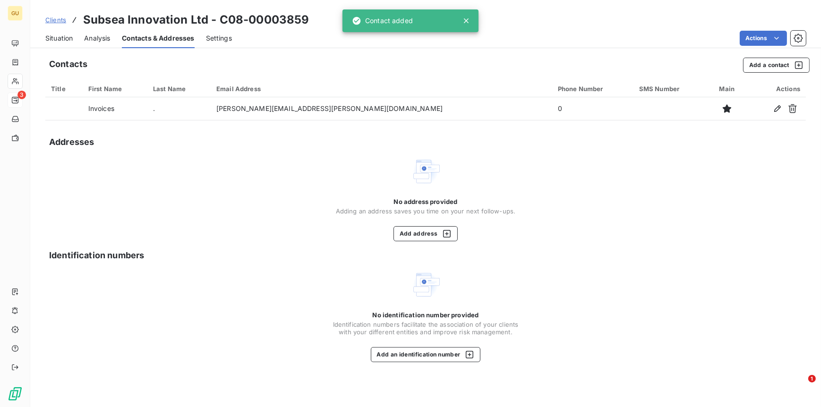
click at [67, 37] on span "Situation" at bounding box center [58, 38] width 27 height 9
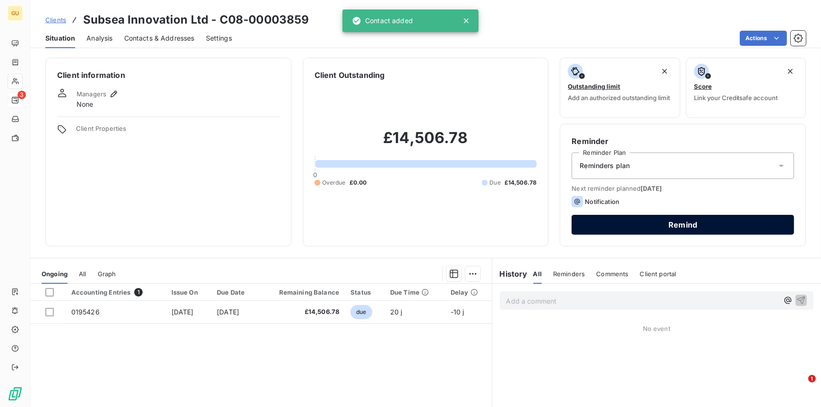
click at [656, 229] on button "Remind" at bounding box center [683, 225] width 223 height 20
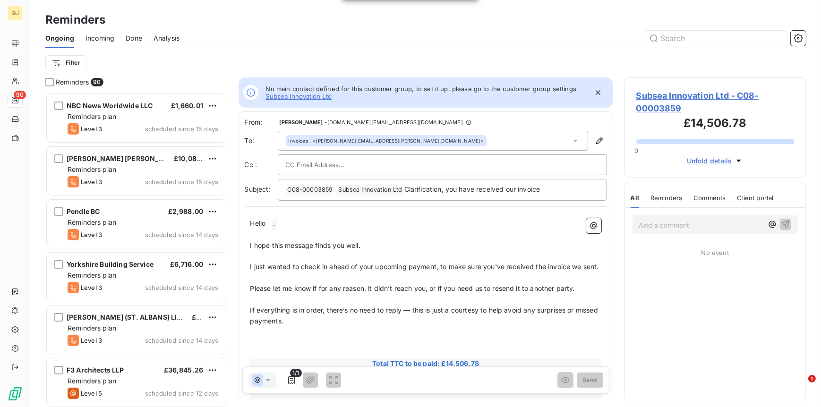
scroll to position [307, 174]
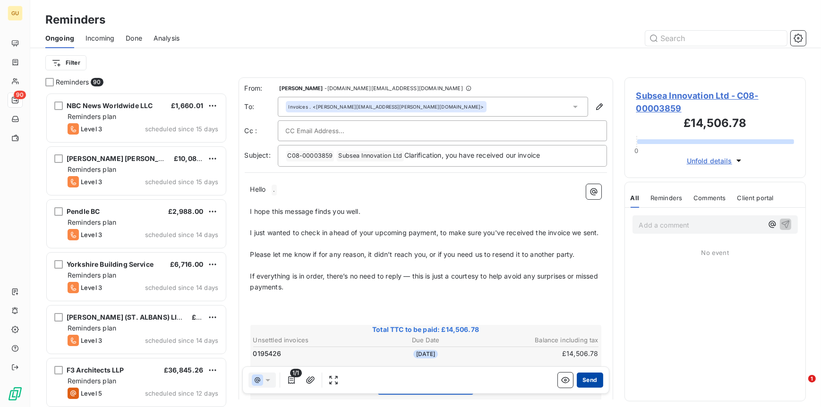
click at [579, 382] on button "Send" at bounding box center [590, 380] width 26 height 15
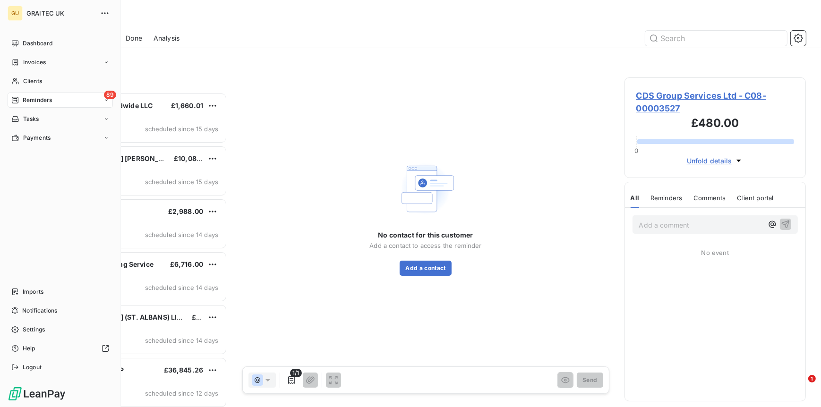
click at [32, 96] on span "Reminders" at bounding box center [37, 100] width 29 height 9
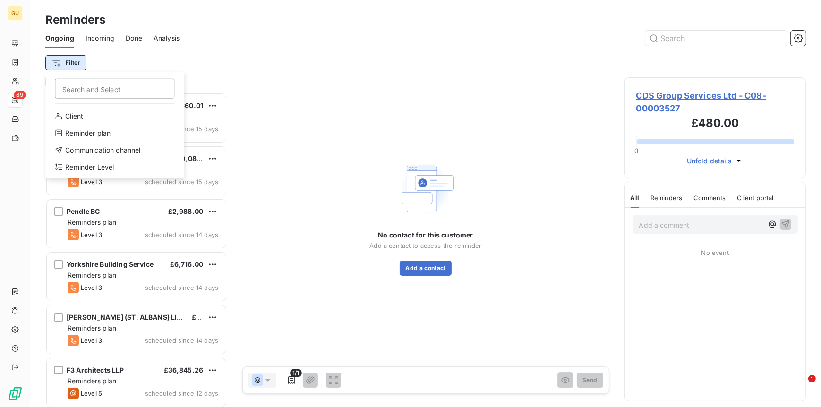
click at [74, 60] on html "GU 89 Reminders Ongoing Incoming Done Analysis Filter Search and Select Client …" at bounding box center [410, 203] width 821 height 407
click at [81, 163] on div "Reminder Level" at bounding box center [114, 167] width 131 height 15
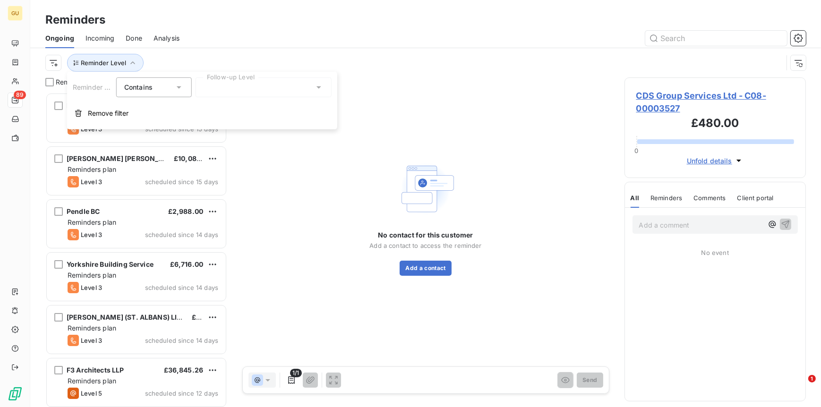
click at [220, 85] on div at bounding box center [264, 88] width 136 height 20
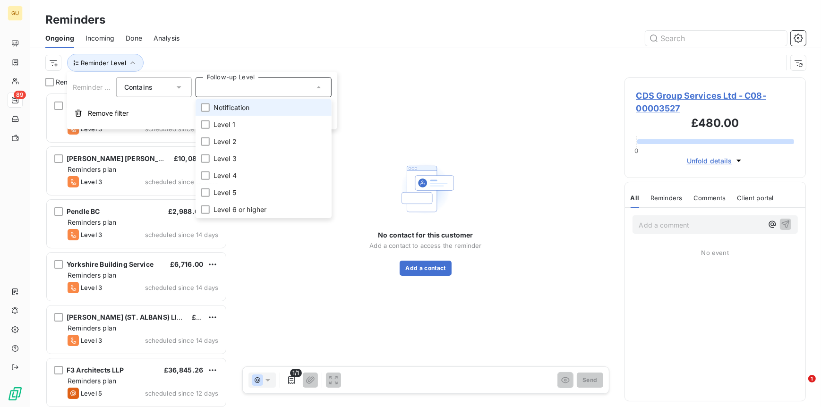
click at [233, 107] on span "Notification" at bounding box center [232, 107] width 36 height 9
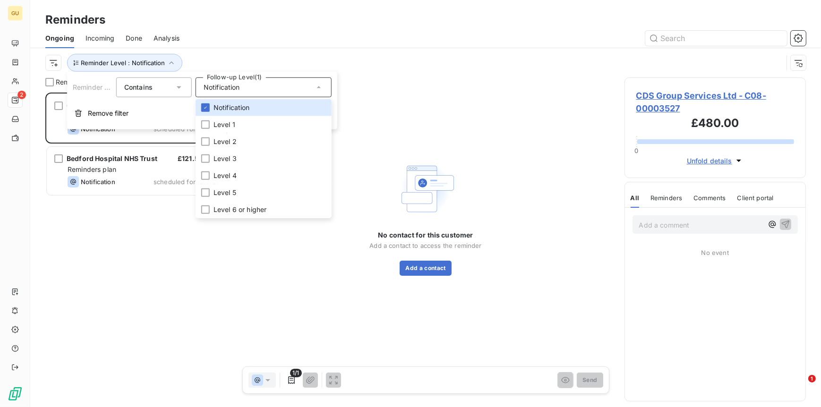
click at [113, 254] on div "CDS Group Services Ltd £480.00 Reminders plan Notification scheduled for today …" at bounding box center [136, 250] width 182 height 315
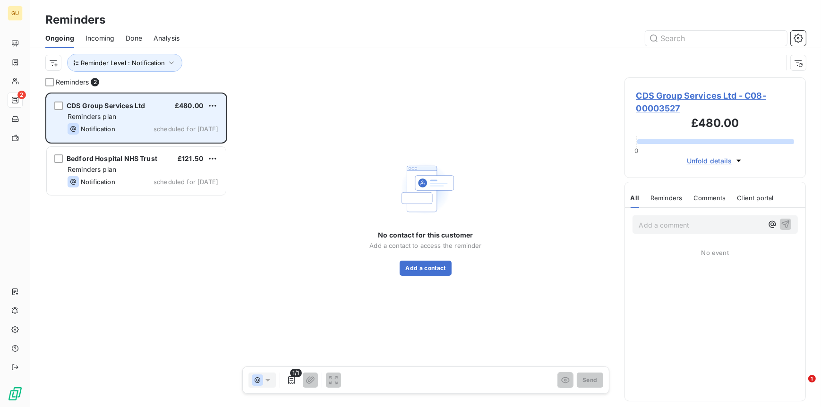
click at [97, 108] on span "CDS Group Services Ltd" at bounding box center [106, 106] width 78 height 8
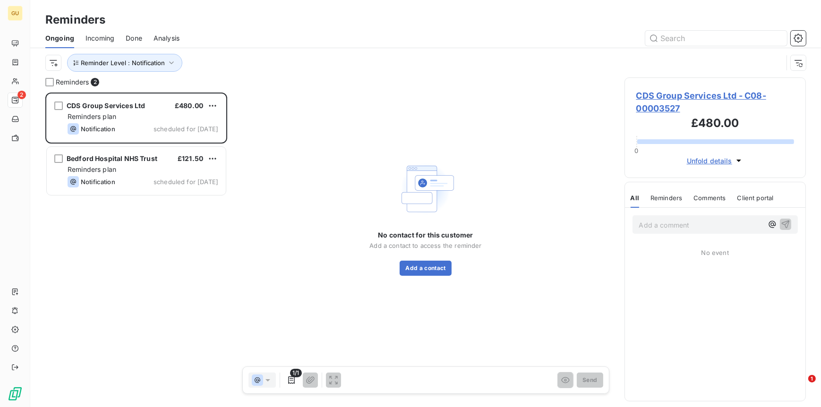
click at [685, 94] on span "CDS Group Services Ltd - C08-00003527" at bounding box center [716, 102] width 158 height 26
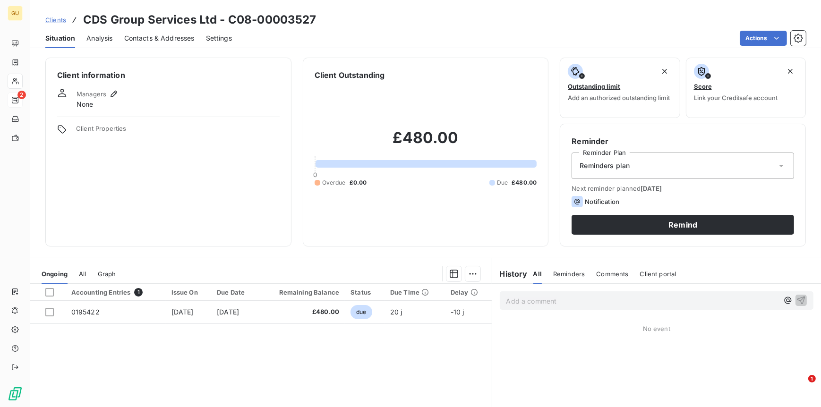
click at [182, 35] on span "Contacts & Addresses" at bounding box center [159, 38] width 70 height 9
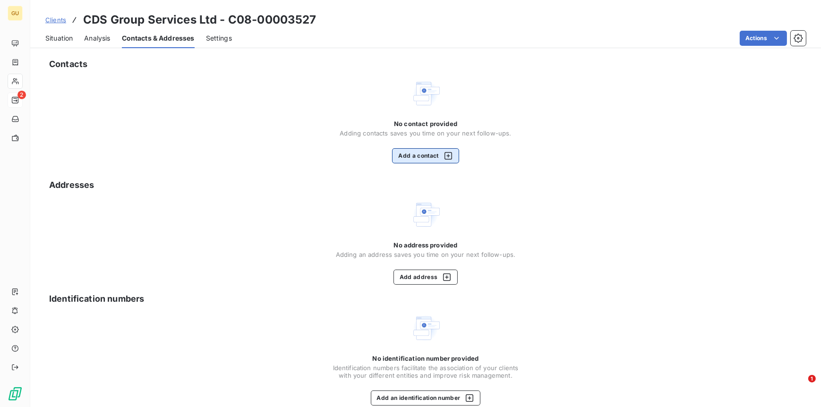
click at [423, 156] on button "Add a contact" at bounding box center [425, 155] width 67 height 15
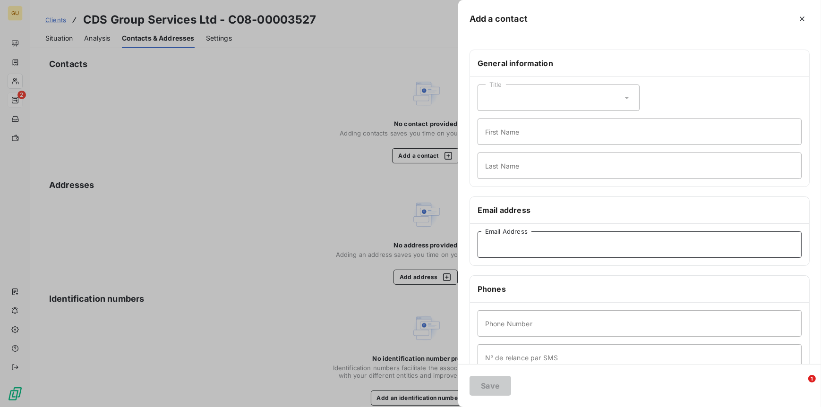
click at [497, 232] on input "Email Address" at bounding box center [640, 245] width 324 height 26
paste input "davem@cds-ps.uk.com"
type input "davem@cds-ps.uk.com"
click at [492, 112] on div "Title First Name Last Name" at bounding box center [639, 132] width 339 height 110
click at [498, 130] on input "First Name" at bounding box center [640, 132] width 324 height 26
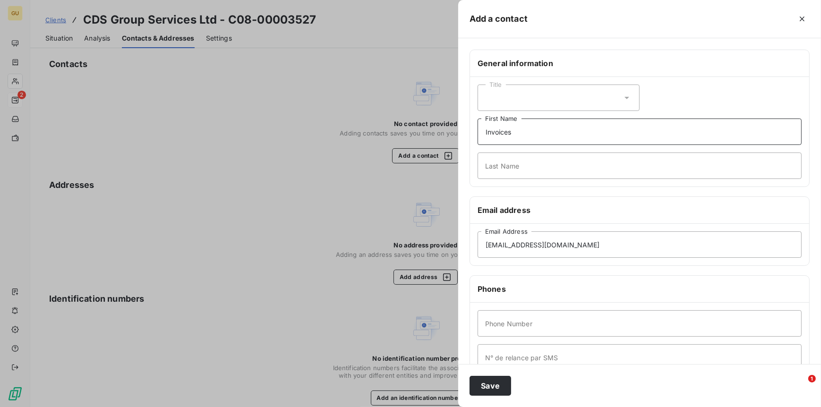
type input "Invoices"
type input "."
click at [490, 321] on input "Phone Number" at bounding box center [640, 324] width 324 height 26
type input "0"
click at [489, 384] on button "Save" at bounding box center [491, 386] width 42 height 20
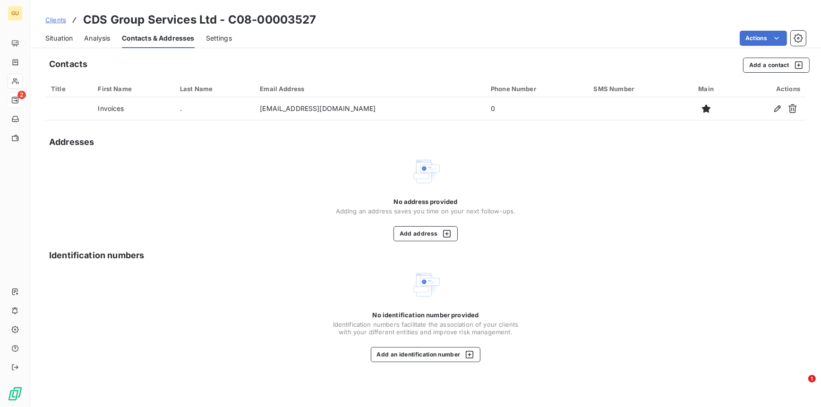
click at [53, 38] on span "Situation" at bounding box center [58, 38] width 27 height 9
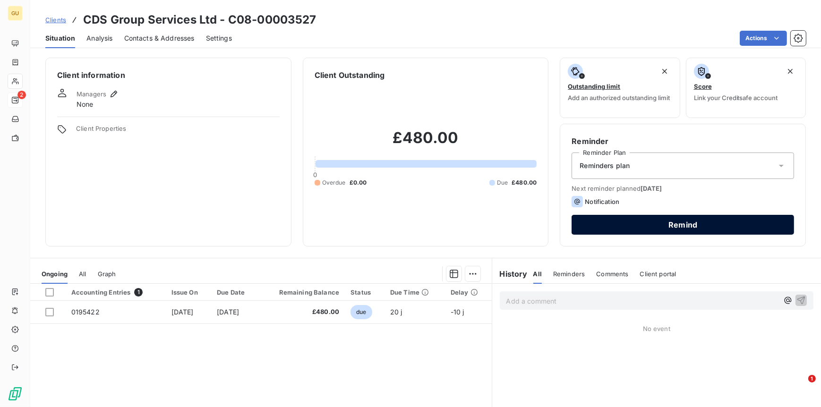
click at [624, 232] on button "Remind" at bounding box center [683, 225] width 223 height 20
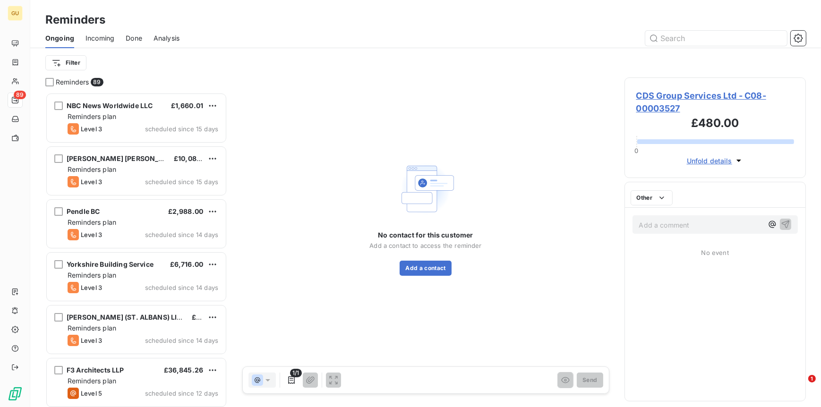
scroll to position [307, 174]
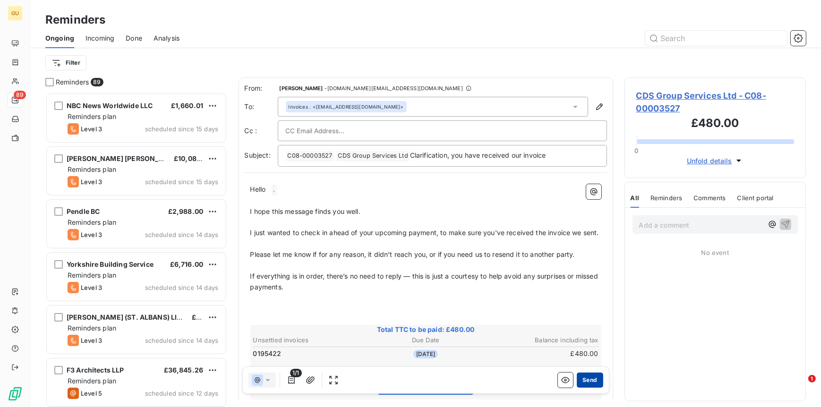
click at [587, 380] on button "Send" at bounding box center [590, 380] width 26 height 15
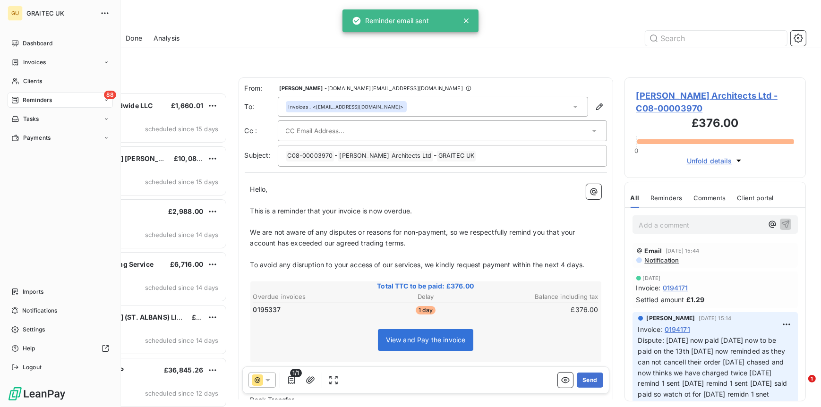
click at [36, 101] on span "Reminders" at bounding box center [37, 100] width 29 height 9
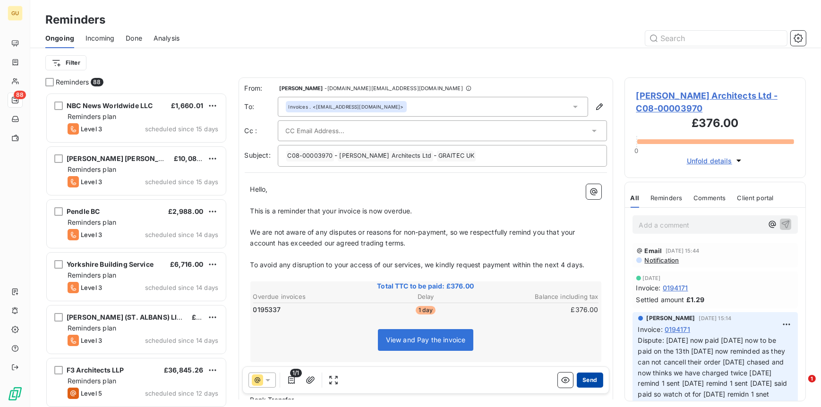
click at [584, 382] on button "Send" at bounding box center [590, 380] width 26 height 15
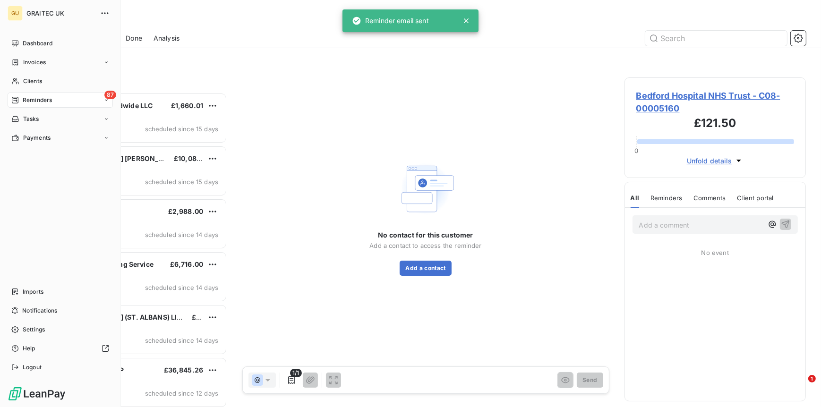
click at [19, 99] on div "Reminders" at bounding box center [31, 100] width 41 height 9
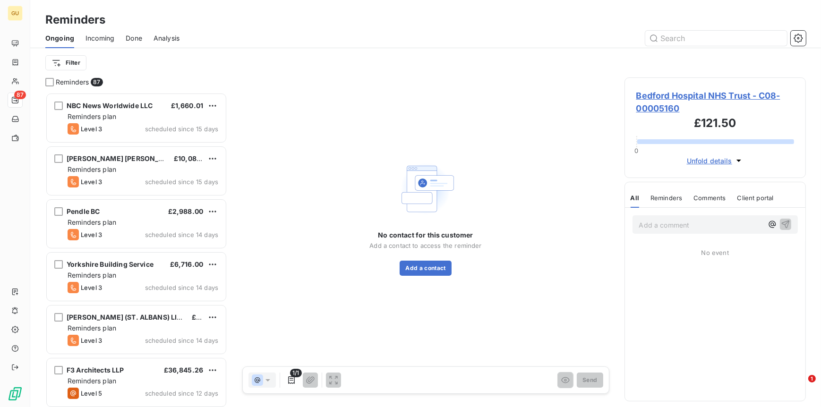
click at [72, 79] on span "Reminders" at bounding box center [72, 82] width 33 height 9
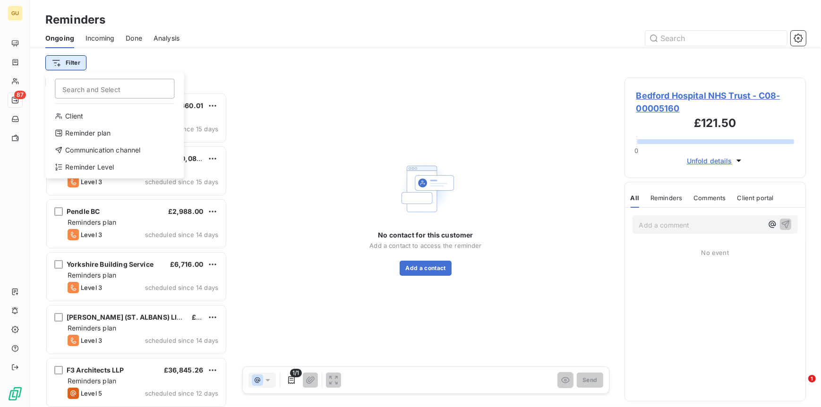
click at [72, 63] on html "GU 87 Reminders Ongoing Incoming Done Analysis Filter Search and Select Client …" at bounding box center [410, 203] width 821 height 407
click at [88, 161] on div "Reminder Level" at bounding box center [114, 167] width 131 height 15
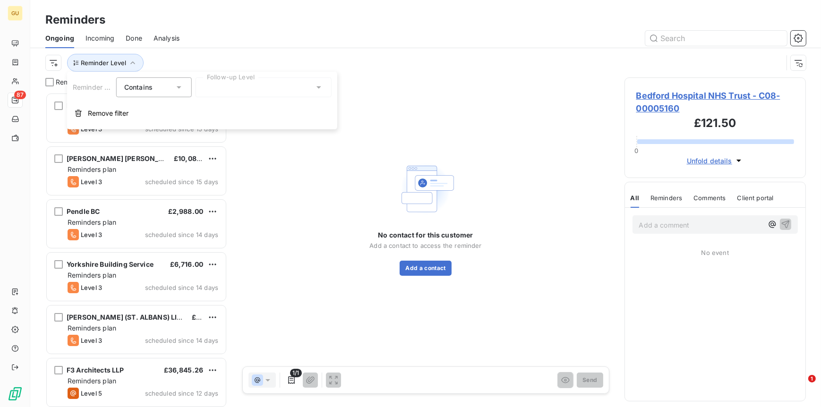
click at [241, 79] on div at bounding box center [264, 88] width 136 height 20
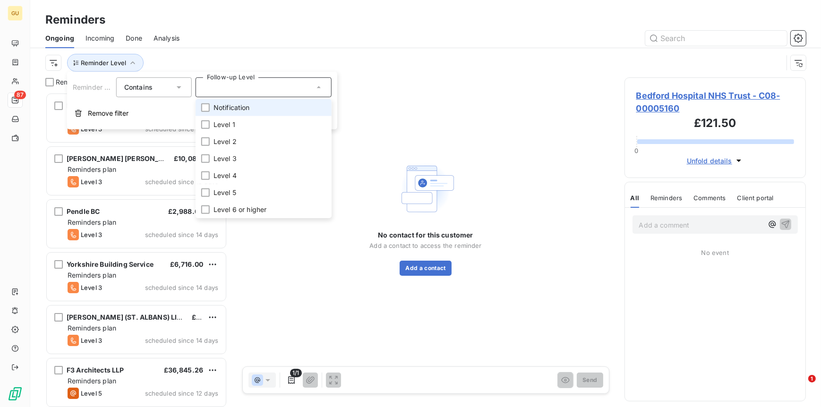
click at [233, 109] on span "Notification" at bounding box center [232, 107] width 36 height 9
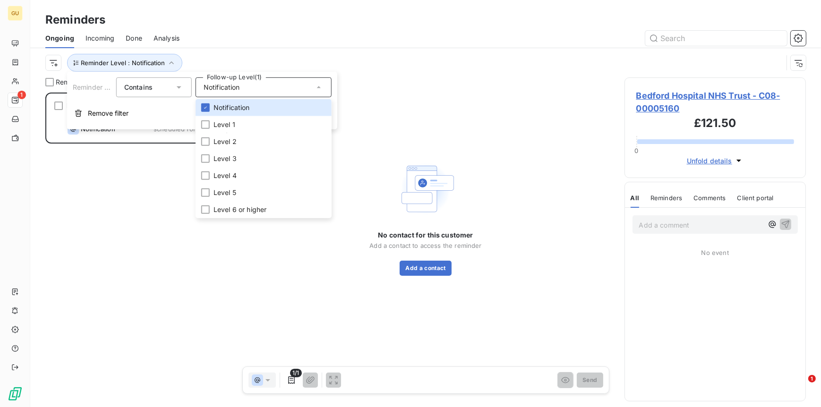
click at [532, 86] on div "No contact for this customer Add a contact to access the reminder Add a contact" at bounding box center [426, 218] width 375 height 280
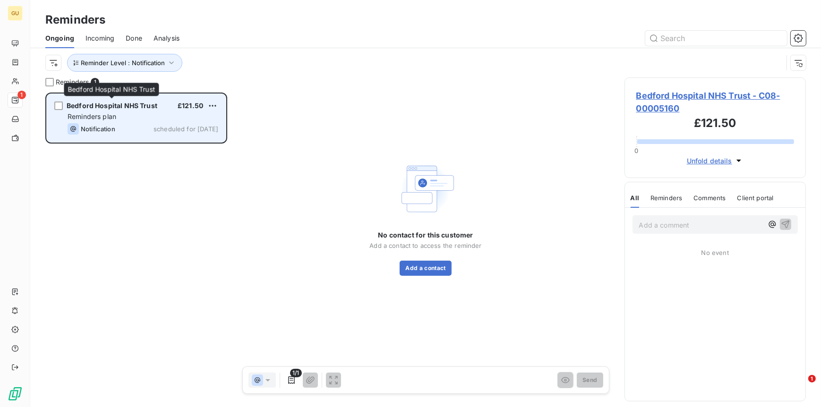
click at [113, 106] on span "Bedford Hospital NHS Trust" at bounding box center [112, 106] width 91 height 8
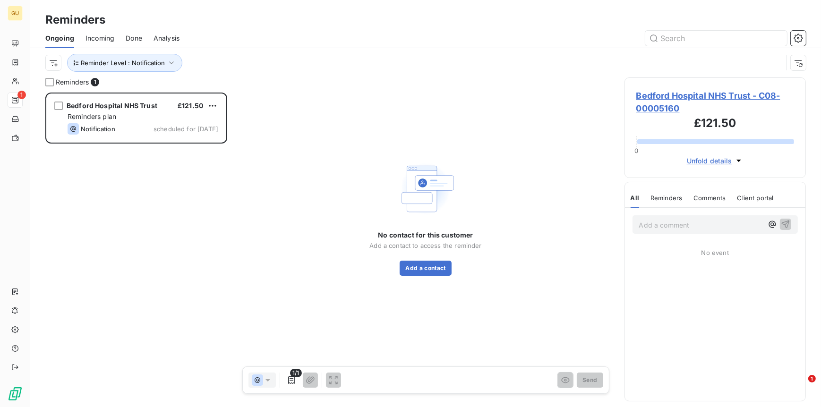
click at [658, 98] on span "Bedford Hospital NHS Trust - C08-00005160" at bounding box center [716, 102] width 158 height 26
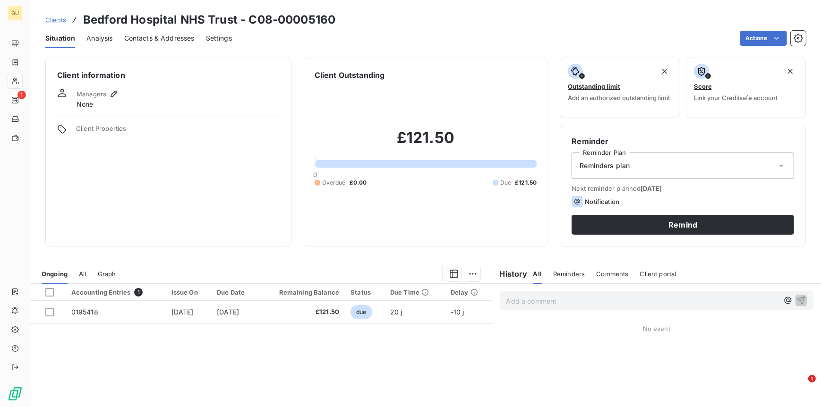
click at [152, 36] on span "Contacts & Addresses" at bounding box center [159, 38] width 70 height 9
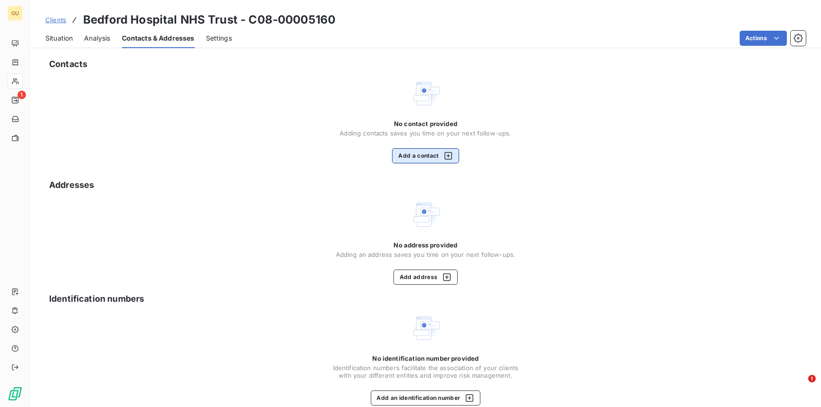
click at [422, 157] on button "Add a contact" at bounding box center [425, 155] width 67 height 15
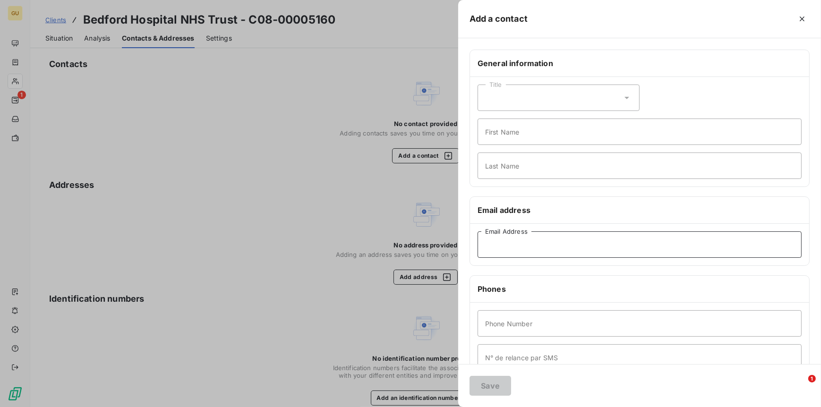
click at [502, 245] on input "Email Address" at bounding box center [640, 245] width 324 height 26
paste input "accountspayable@ldh.nhs.uk"
type input "accountspayable@ldh.nhs.uk"
click at [510, 130] on input "First Name" at bounding box center [640, 132] width 324 height 26
type input "Invoices"
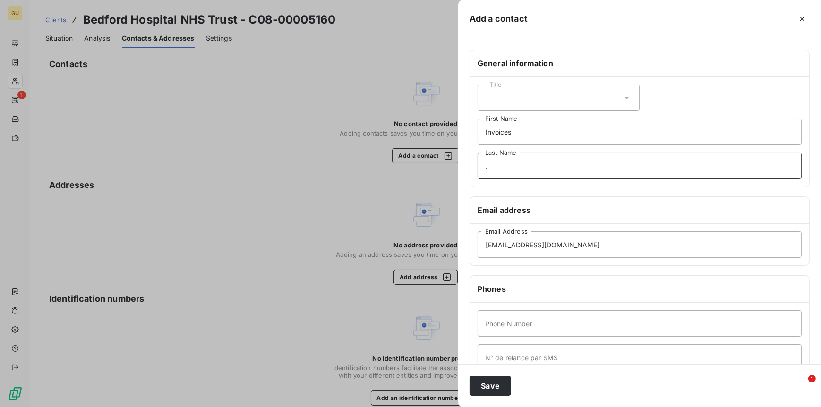
type input "."
click at [494, 333] on input "Phone Number" at bounding box center [640, 324] width 324 height 26
type input "0"
click at [493, 390] on button "Save" at bounding box center [491, 386] width 42 height 20
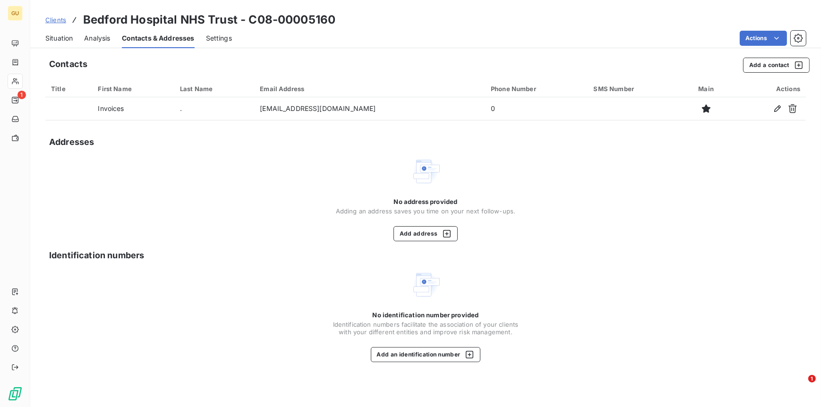
click at [61, 41] on span "Situation" at bounding box center [58, 38] width 27 height 9
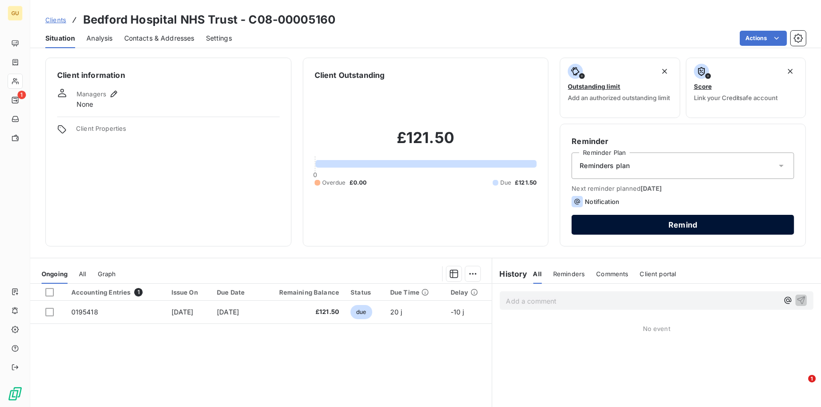
click at [619, 220] on button "Remind" at bounding box center [683, 225] width 223 height 20
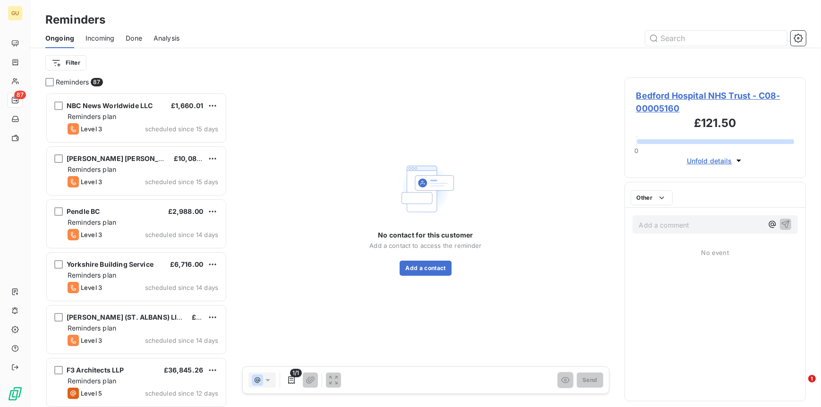
scroll to position [307, 174]
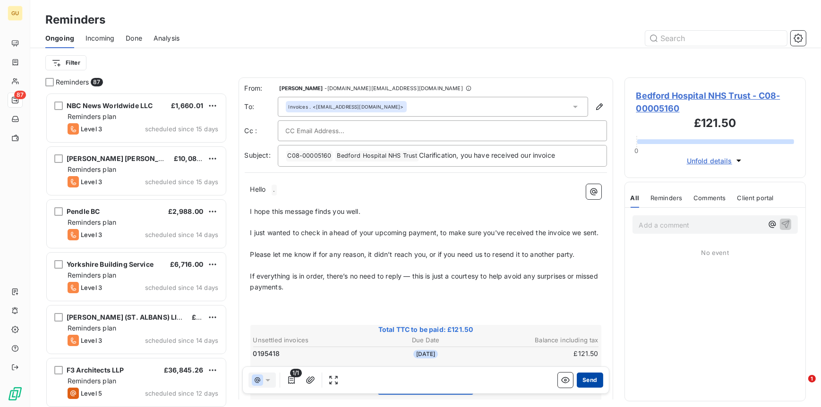
click at [582, 382] on button "Send" at bounding box center [590, 380] width 26 height 15
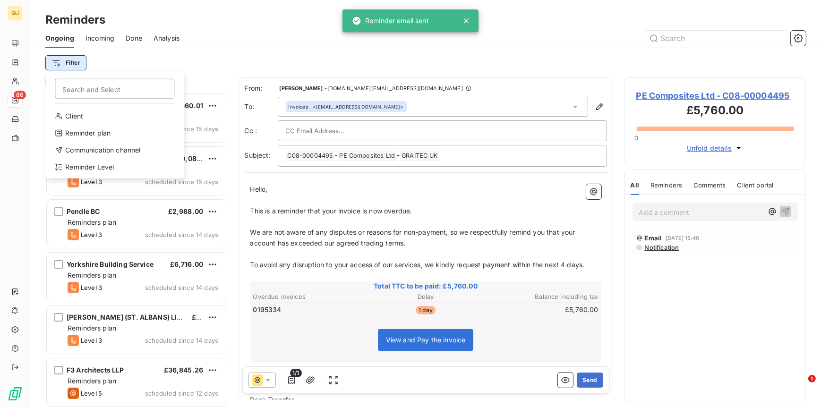
click at [70, 62] on html "GU 86 Reminders Ongoing Incoming Done Analysis Filter Search and Select Client …" at bounding box center [410, 203] width 821 height 407
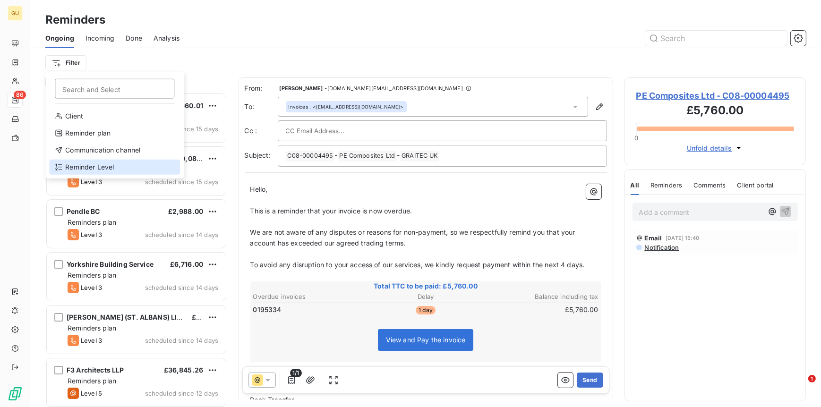
click at [89, 166] on div "Reminder Level" at bounding box center [114, 167] width 131 height 15
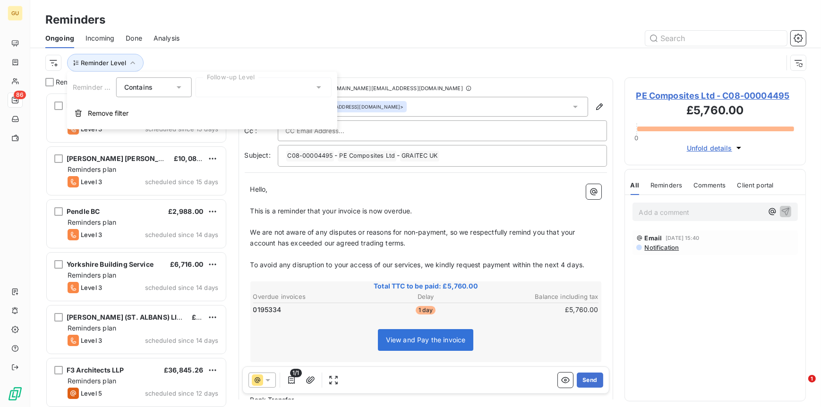
click at [255, 88] on div at bounding box center [264, 88] width 136 height 20
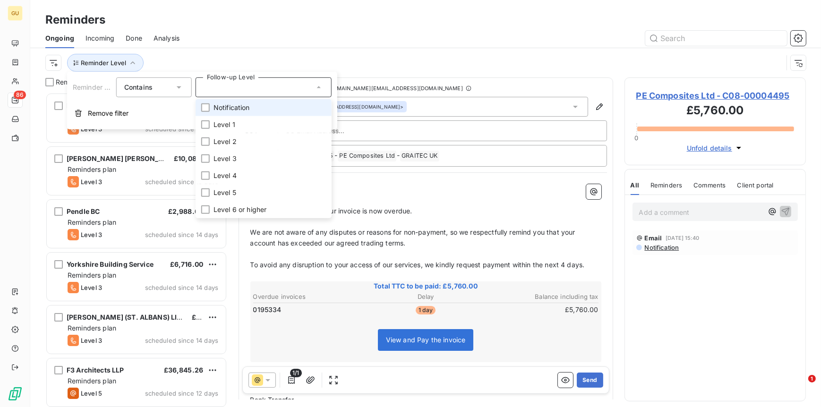
click at [232, 107] on span "Notification" at bounding box center [232, 107] width 36 height 9
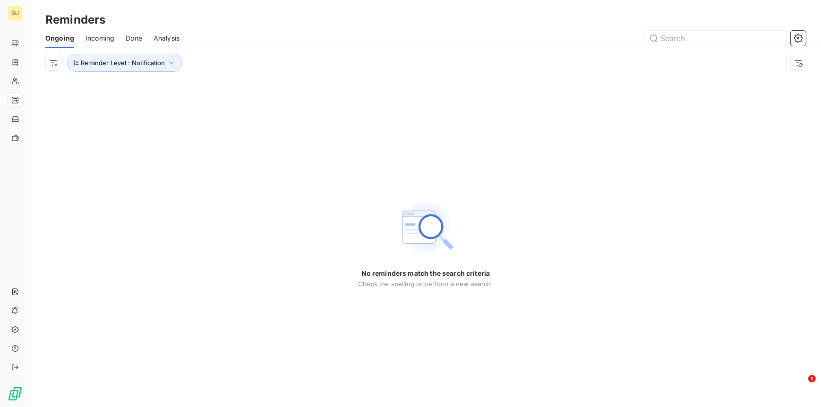
click at [317, 330] on div "No reminders match the search criteria Check the spelling or perform a new sear…" at bounding box center [425, 243] width 791 height 330
click at [167, 64] on icon "button" at bounding box center [171, 62] width 9 height 9
click at [278, 89] on div "Notification" at bounding box center [264, 88] width 136 height 20
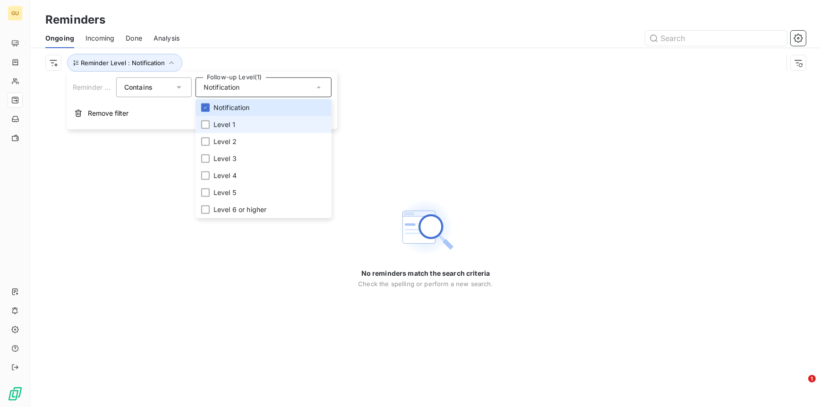
click at [235, 125] on li "Level 1" at bounding box center [264, 124] width 136 height 17
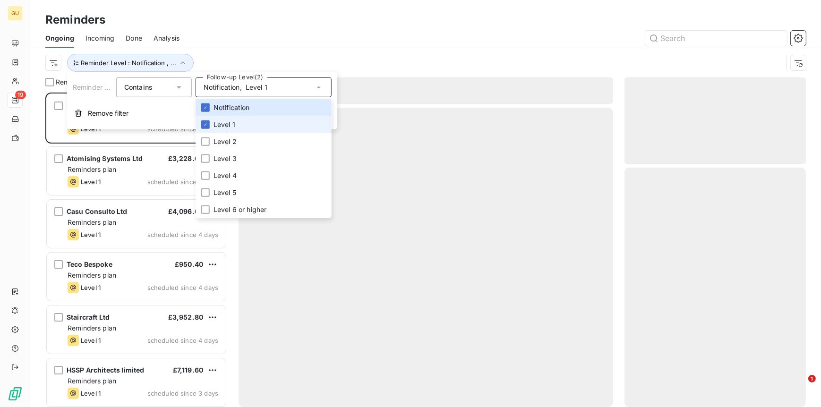
scroll to position [307, 174]
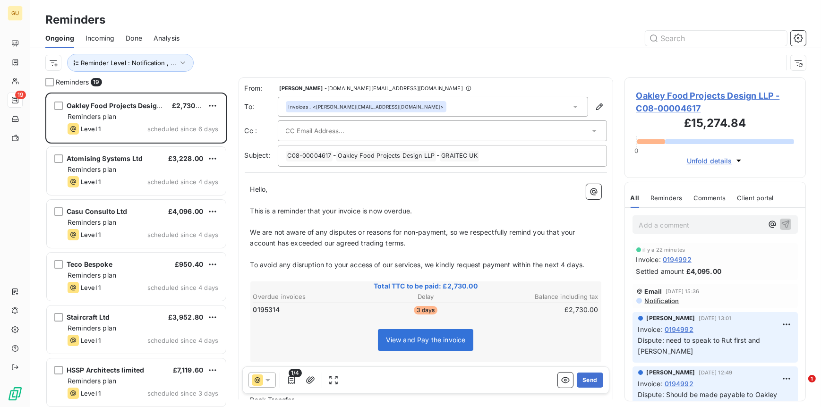
click at [392, 385] on div "1/4 Send" at bounding box center [425, 380] width 367 height 27
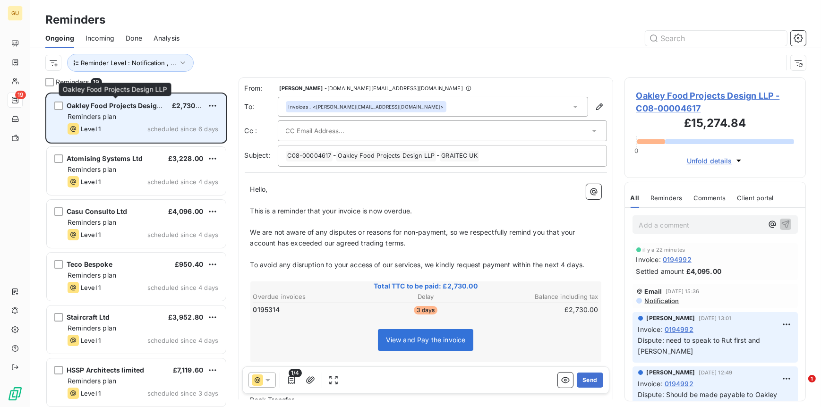
click at [75, 104] on span "Oakley Food Projects Design LLP" at bounding box center [121, 106] width 108 height 8
click at [59, 105] on div "grid" at bounding box center [58, 106] width 9 height 9
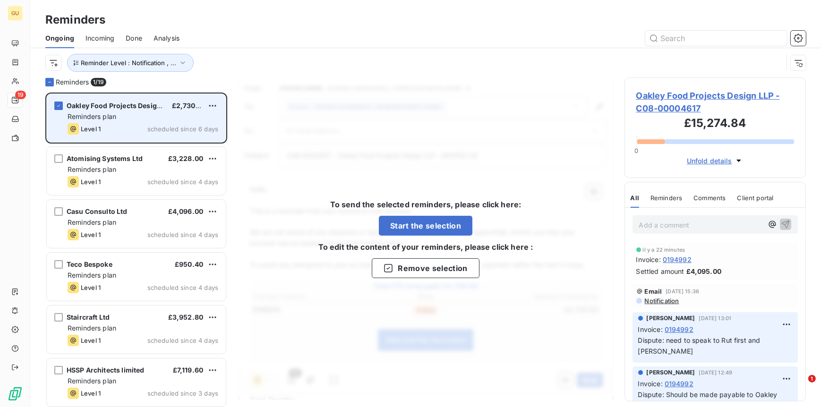
click at [123, 111] on div "Oakley Food Projects Design LLP" at bounding box center [116, 105] width 98 height 9
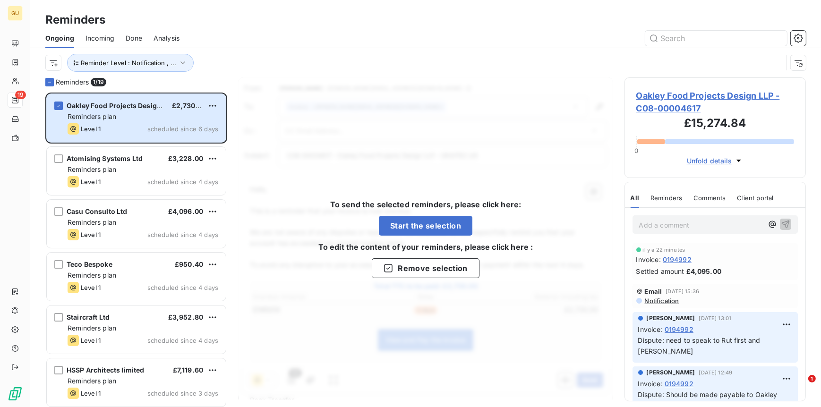
click at [674, 96] on span "Oakley Food Projects Design LLP - C08-00004617" at bounding box center [716, 102] width 158 height 26
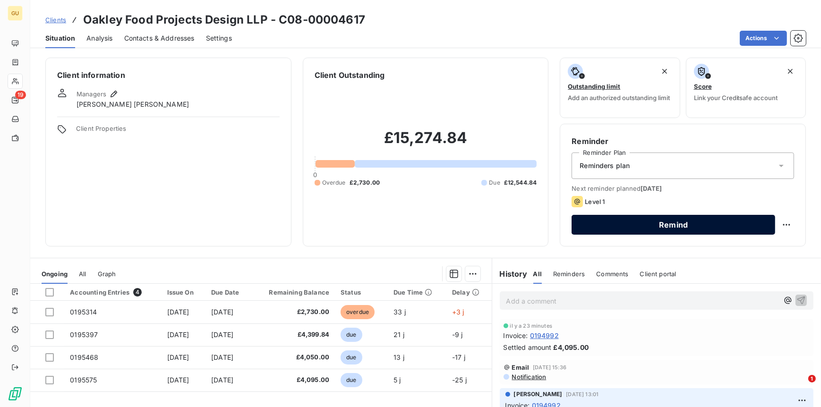
click at [630, 226] on button "Remind" at bounding box center [674, 225] width 204 height 20
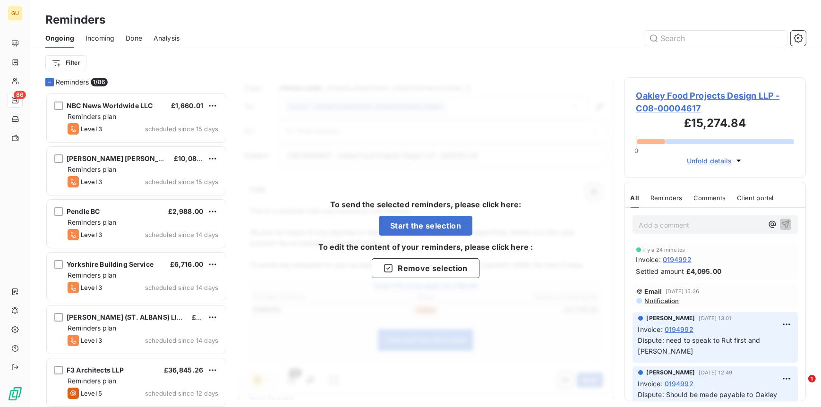
scroll to position [307, 174]
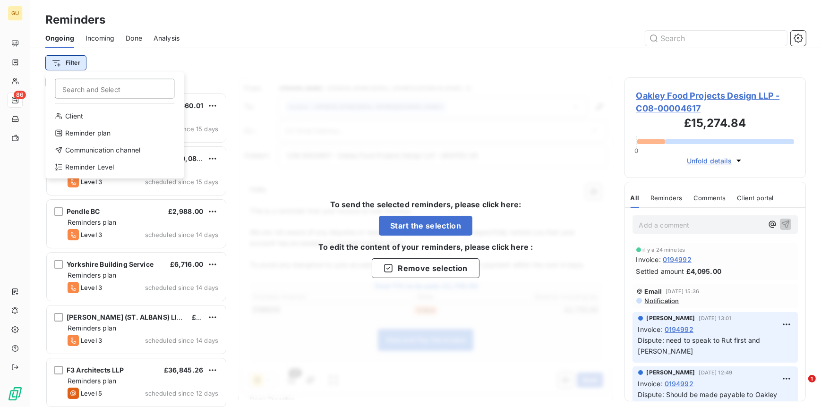
click at [76, 60] on html "GU 86 Reminders Ongoing Incoming Done Analysis Filter Search and Select Client …" at bounding box center [410, 203] width 821 height 407
click at [90, 166] on div "Reminder Level" at bounding box center [114, 167] width 131 height 15
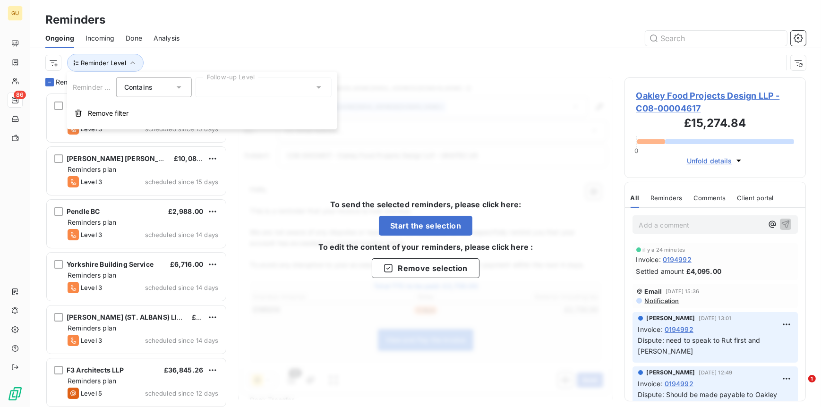
click at [285, 81] on div at bounding box center [264, 88] width 136 height 20
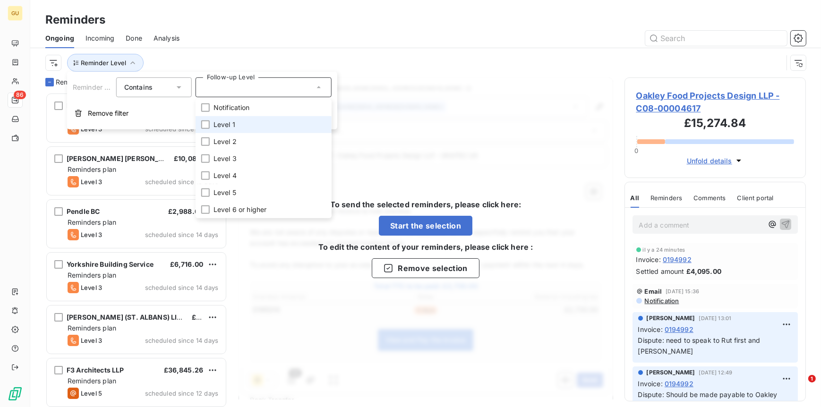
click at [218, 129] on span "Level 1" at bounding box center [225, 124] width 22 height 9
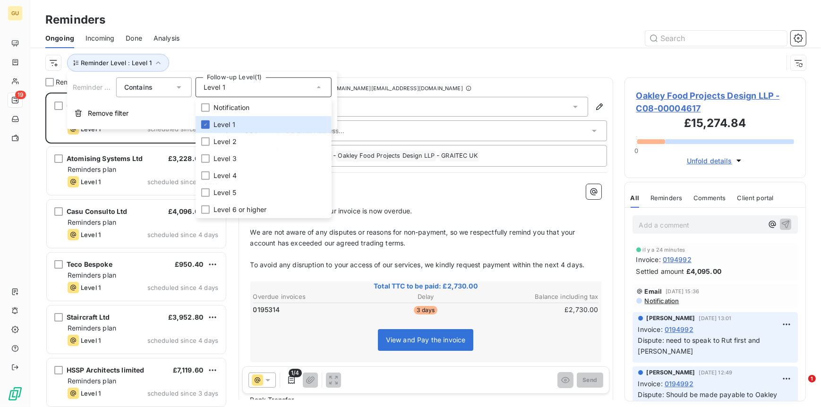
click at [532, 31] on div at bounding box center [498, 38] width 615 height 15
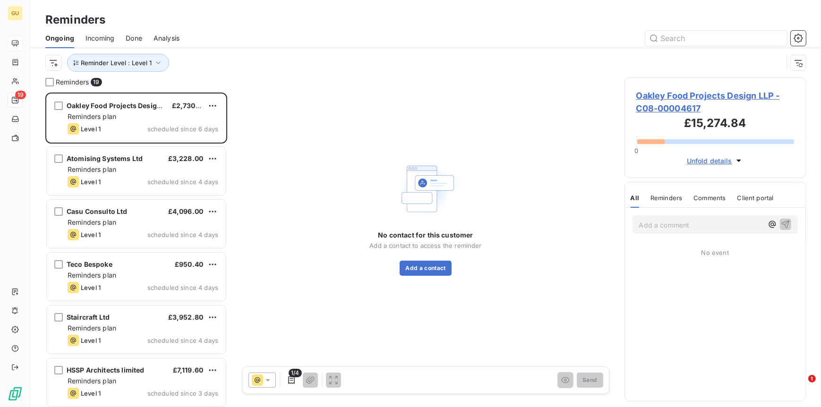
scroll to position [307, 174]
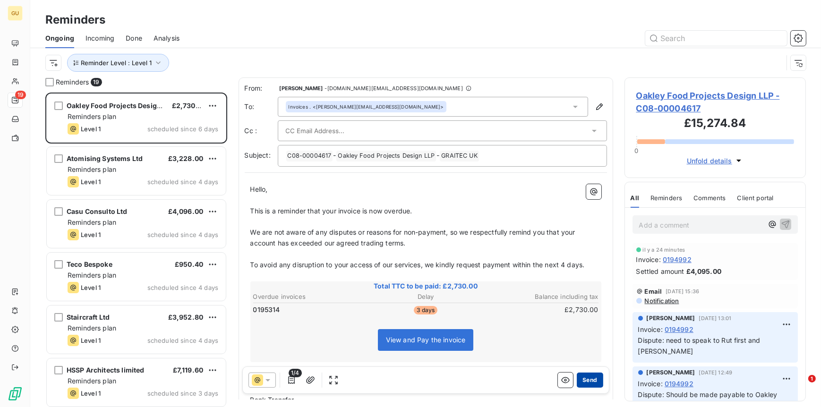
click at [585, 380] on button "Send" at bounding box center [590, 380] width 26 height 15
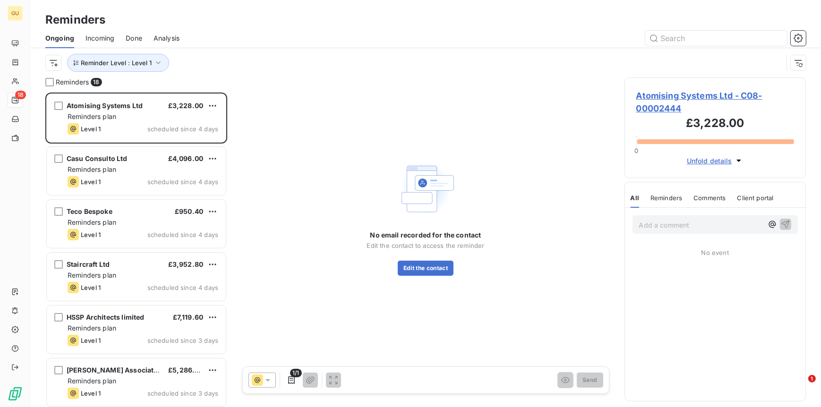
click at [675, 94] on span "Atomising Systems Ltd - C08-00002444" at bounding box center [716, 102] width 158 height 26
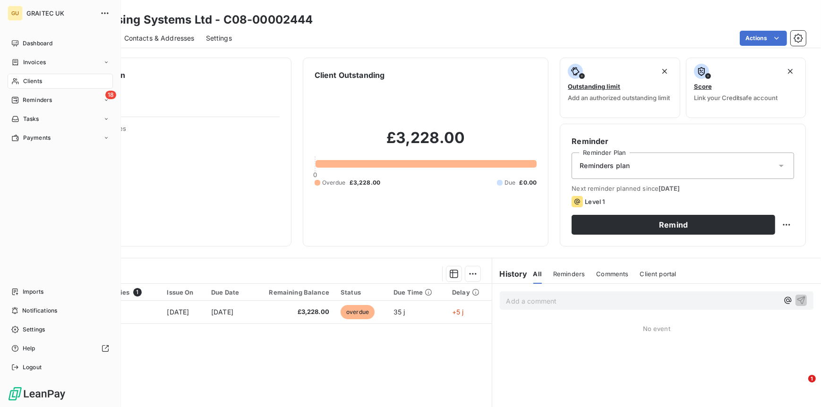
click at [35, 83] on span "Clients" at bounding box center [32, 81] width 19 height 9
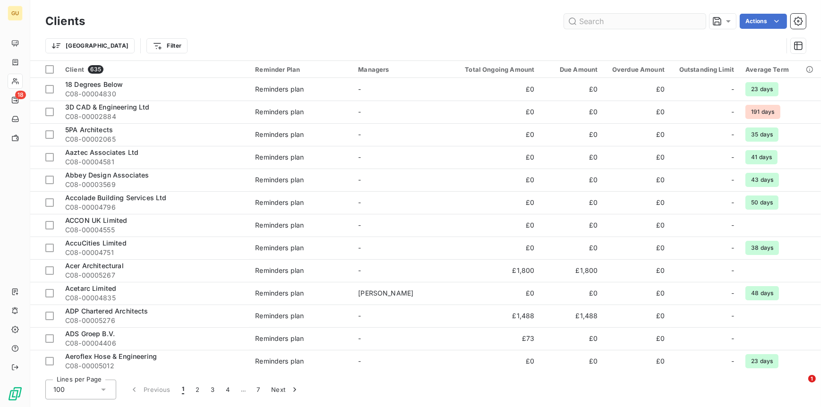
drag, startPoint x: 588, startPoint y: 23, endPoint x: 589, endPoint y: 28, distance: 4.9
click at [588, 23] on input "text" at bounding box center [635, 21] width 142 height 15
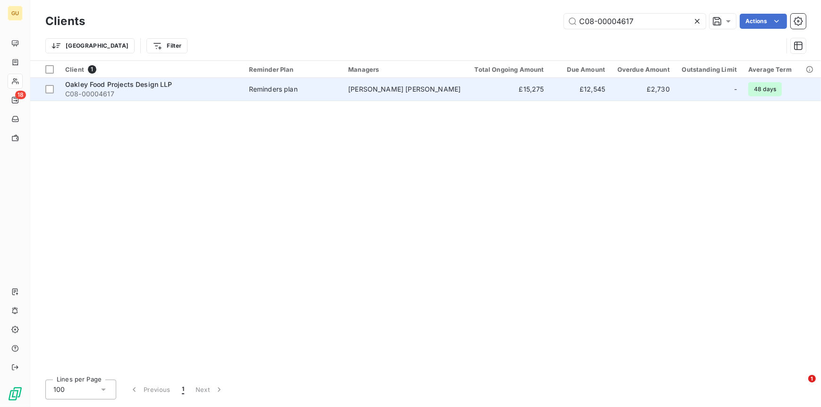
type input "C08-00004617"
click at [135, 91] on span "C08-00004617" at bounding box center [151, 93] width 173 height 9
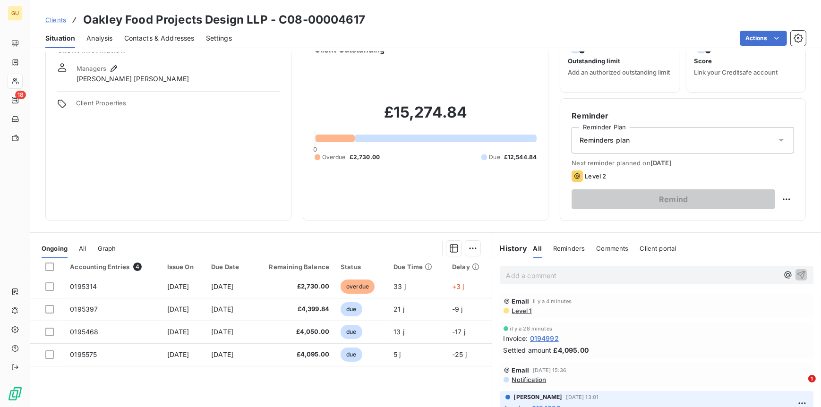
scroll to position [26, 0]
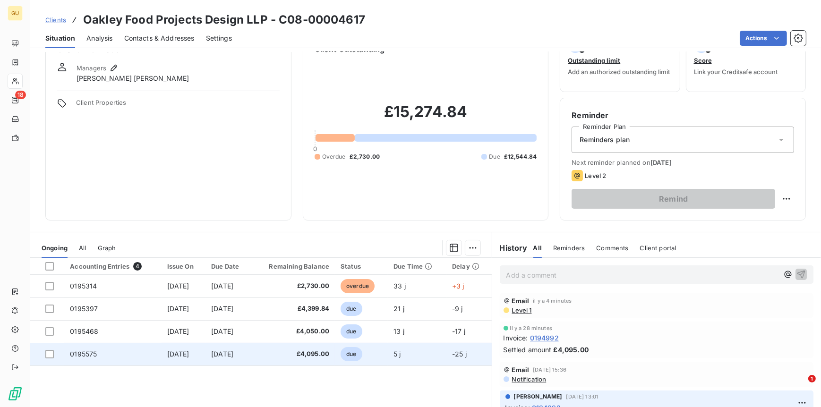
click at [322, 354] on span "£4,095.00" at bounding box center [293, 354] width 72 height 9
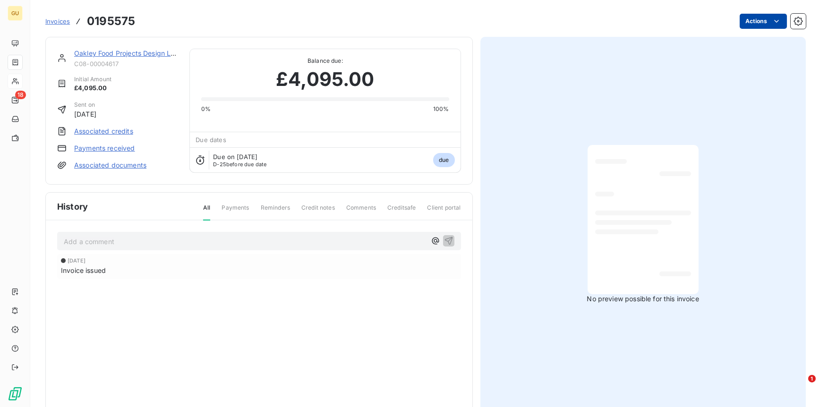
click at [750, 24] on html "GU 18 Invoices 0195575 Actions Oakley Food Projects Design LLP C08-00004617 Ini…" at bounding box center [410, 203] width 821 height 407
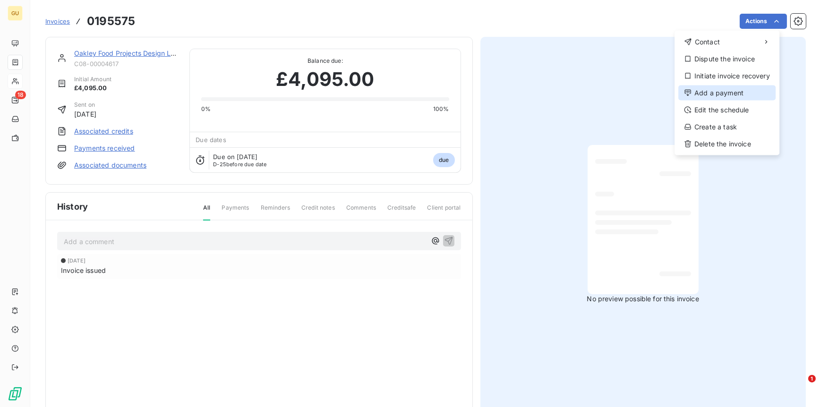
click at [718, 93] on div "Add a payment" at bounding box center [727, 93] width 97 height 15
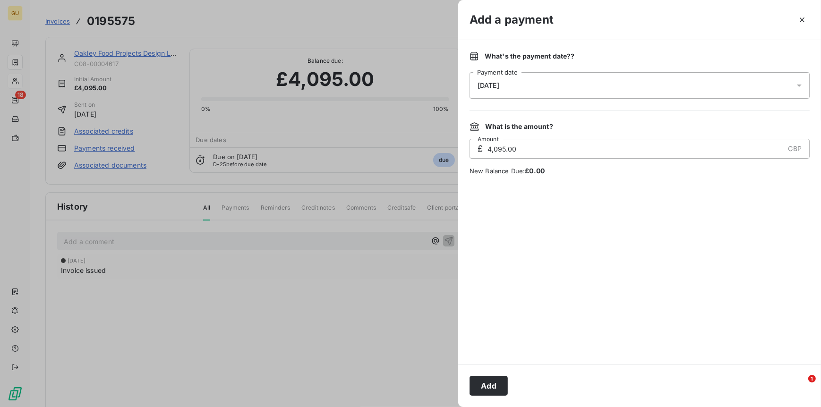
click at [523, 150] on input "4,095.00" at bounding box center [636, 148] width 298 height 19
drag, startPoint x: 524, startPoint y: 150, endPoint x: 473, endPoint y: 150, distance: 51.0
click at [473, 150] on div "£ 4,095.00 GBP Amount" at bounding box center [640, 149] width 340 height 20
type input "3,412.50"
click at [481, 388] on button "Add" at bounding box center [489, 386] width 38 height 20
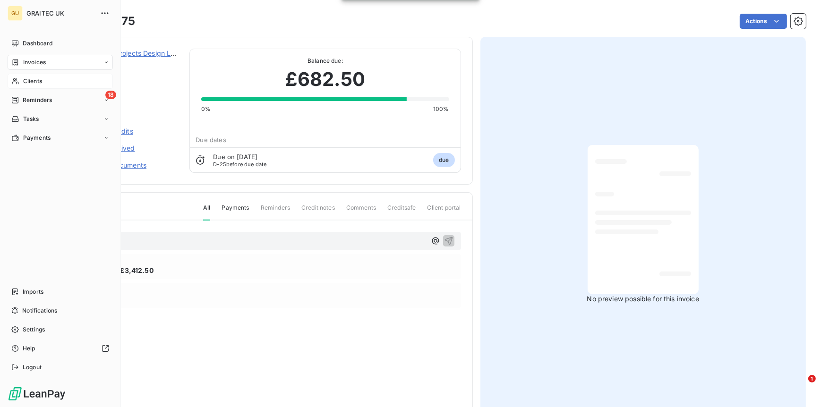
drag, startPoint x: 28, startPoint y: 75, endPoint x: 101, endPoint y: 83, distance: 73.2
click at [28, 75] on div "Clients" at bounding box center [60, 81] width 105 height 15
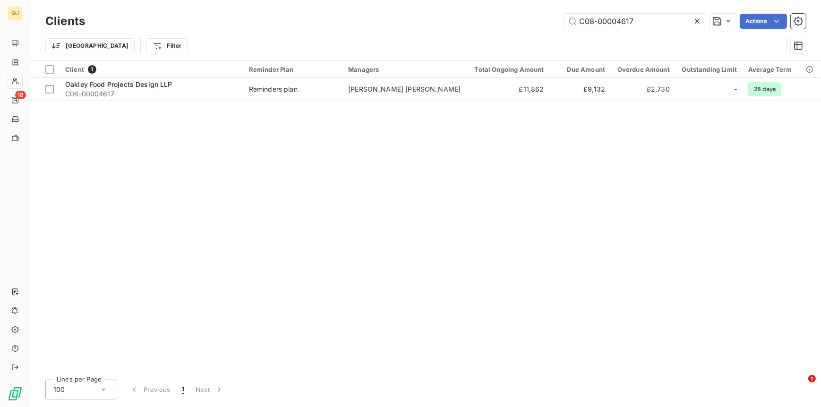
drag, startPoint x: 637, startPoint y: 21, endPoint x: 559, endPoint y: 23, distance: 78.0
click at [559, 23] on div "C08-00004617 Actions" at bounding box center [451, 21] width 710 height 15
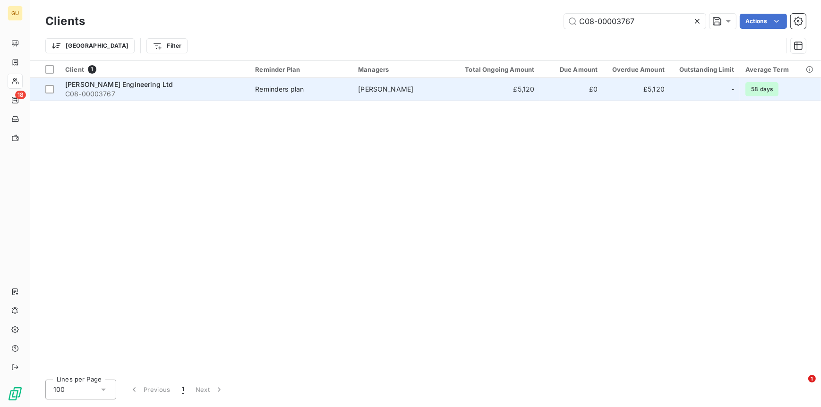
type input "C08-00003767"
click at [99, 85] on span "Robbin Engineering Ltd" at bounding box center [119, 84] width 108 height 8
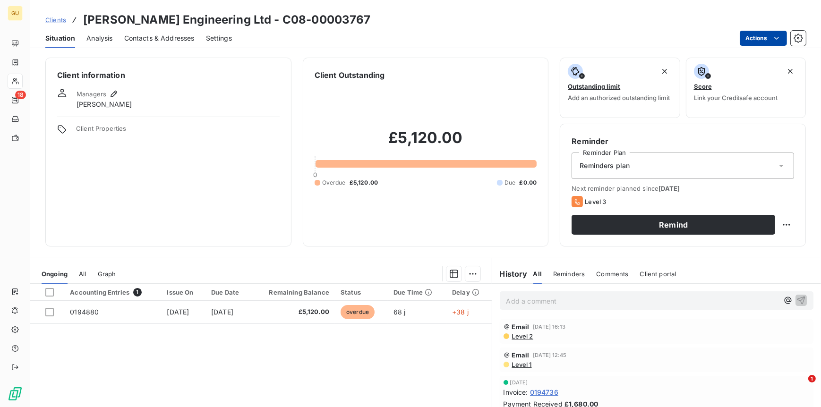
click at [757, 36] on html "GU 18 Clients Robbin Engineering Ltd - C08-00003767 Situation Analysis Contacts…" at bounding box center [410, 203] width 821 height 407
click at [74, 310] on html "GU 18 Clients Robbin Engineering Ltd - C08-00003767 Situation Analysis Contacts…" at bounding box center [410, 203] width 821 height 407
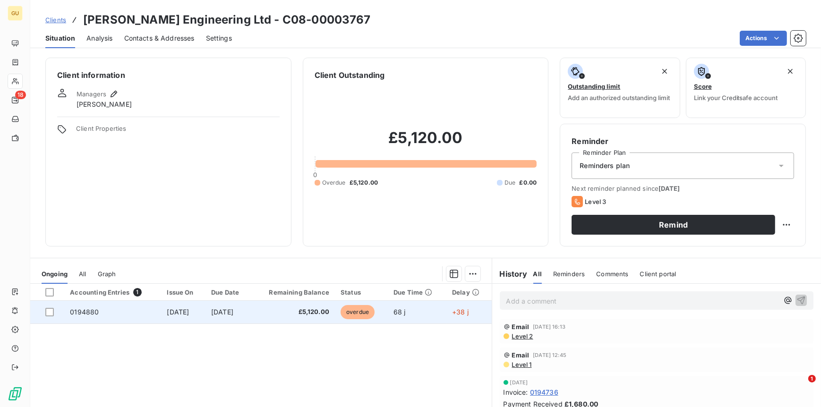
click at [78, 310] on span "0194880" at bounding box center [84, 312] width 29 height 8
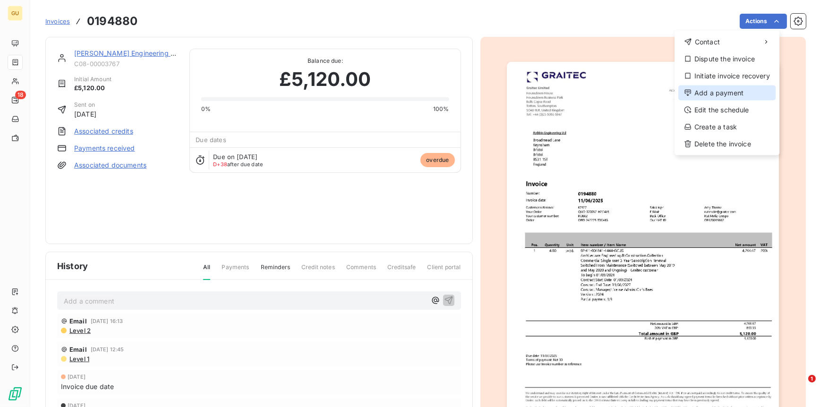
click at [723, 92] on div "Add a payment" at bounding box center [727, 93] width 97 height 15
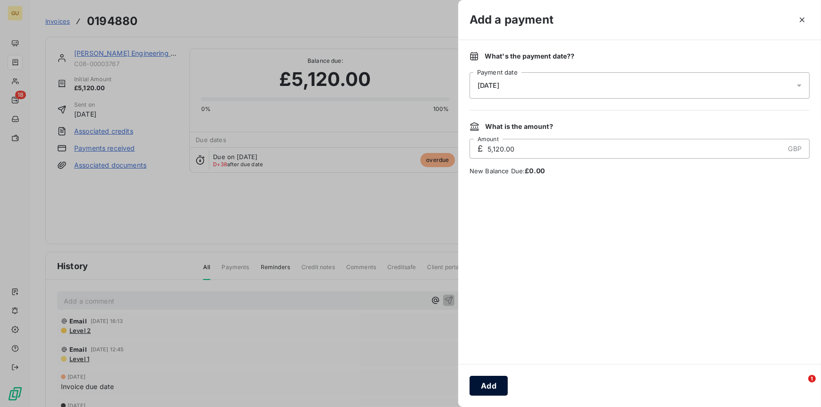
click at [483, 383] on button "Add" at bounding box center [489, 386] width 38 height 20
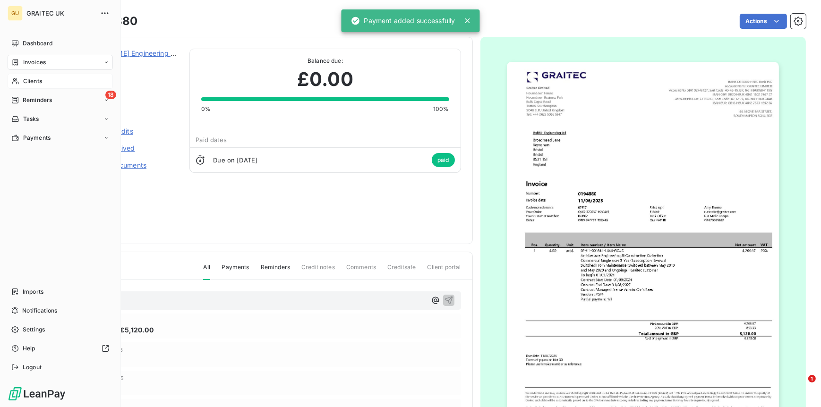
drag, startPoint x: 33, startPoint y: 83, endPoint x: 63, endPoint y: 83, distance: 30.3
click at [33, 83] on span "Clients" at bounding box center [32, 81] width 19 height 9
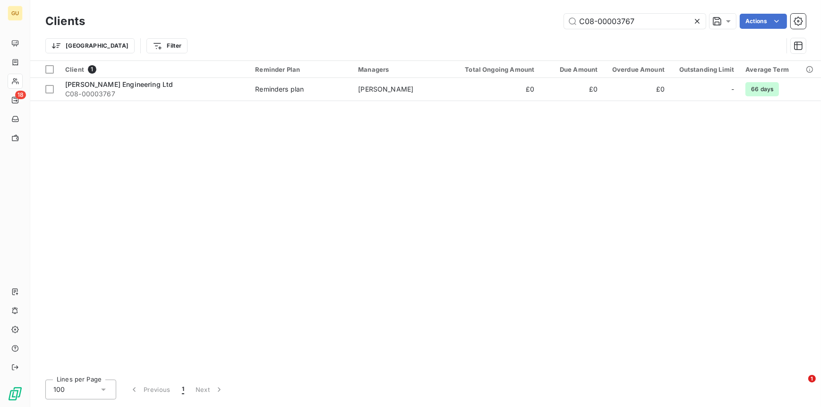
drag, startPoint x: 651, startPoint y: 23, endPoint x: 537, endPoint y: 23, distance: 113.4
click at [537, 23] on div "C08-00003767 Actions" at bounding box center [451, 21] width 710 height 15
click at [647, 10] on div "Clients C08-00003767 Actions Trier Filter" at bounding box center [425, 30] width 791 height 60
drag, startPoint x: 645, startPoint y: 19, endPoint x: 536, endPoint y: 22, distance: 108.7
click at [536, 22] on div "C08-00003767 Actions" at bounding box center [451, 21] width 710 height 15
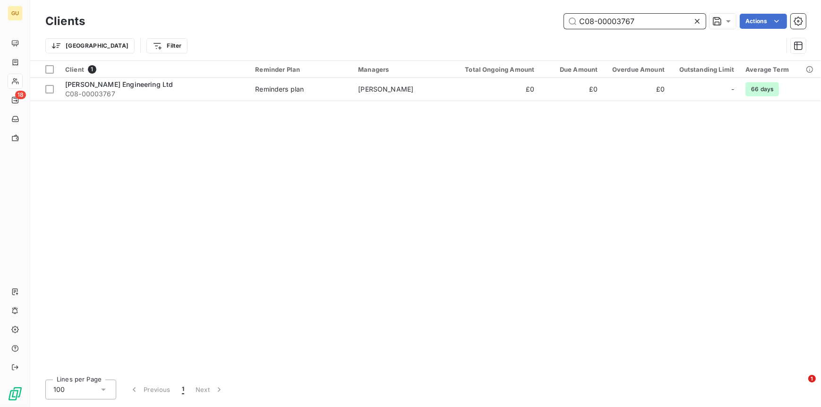
paste input "4831"
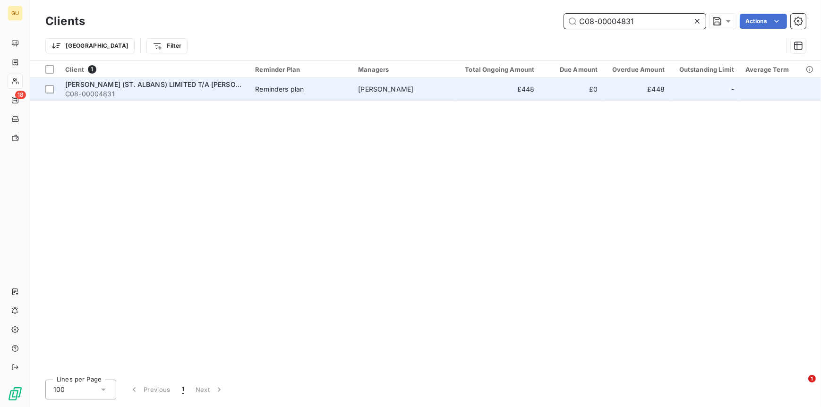
type input "C08-00004831"
click at [96, 85] on span "ARNOLD JAMES (ST. ALBANS) LIMITED T/A Arnold James Building Services Engineers" at bounding box center [212, 84] width 294 height 8
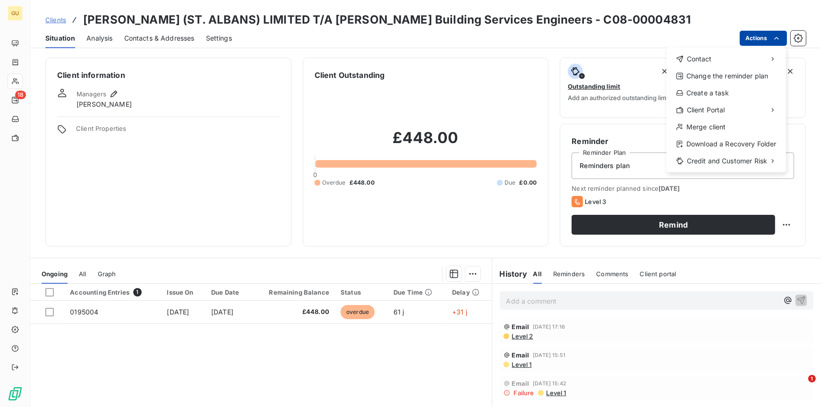
click at [753, 37] on html "GU 18 Clients ARNOLD JAMES (ST. ALBANS) LIMITED T/A Arnold James Building Servi…" at bounding box center [410, 203] width 821 height 407
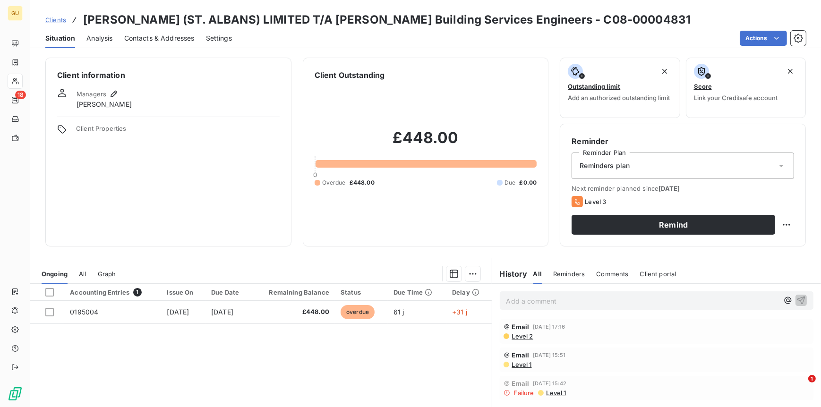
click at [78, 313] on html "GU 18 Clients ARNOLD JAMES (ST. ALBANS) LIMITED T/A Arnold James Building Servi…" at bounding box center [410, 203] width 821 height 407
click at [78, 313] on span "0195004" at bounding box center [84, 312] width 28 height 8
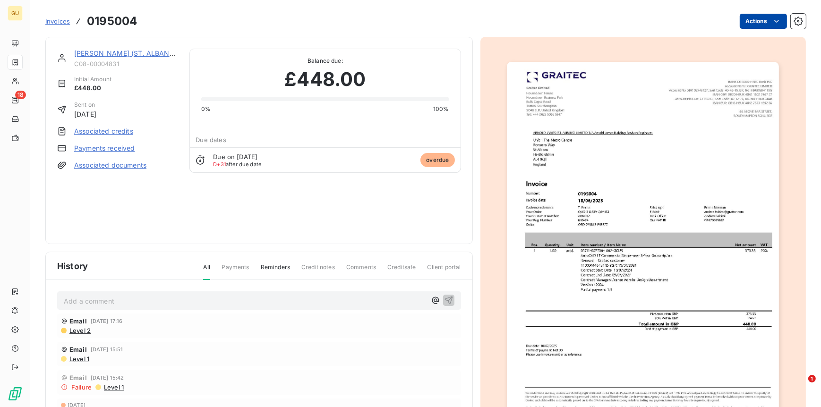
click at [738, 23] on html "GU 18 Invoices 0195004 Actions ARNOLD JAMES (ST. ALBANS) LIMITED T/A Arnold Jam…" at bounding box center [410, 203] width 821 height 407
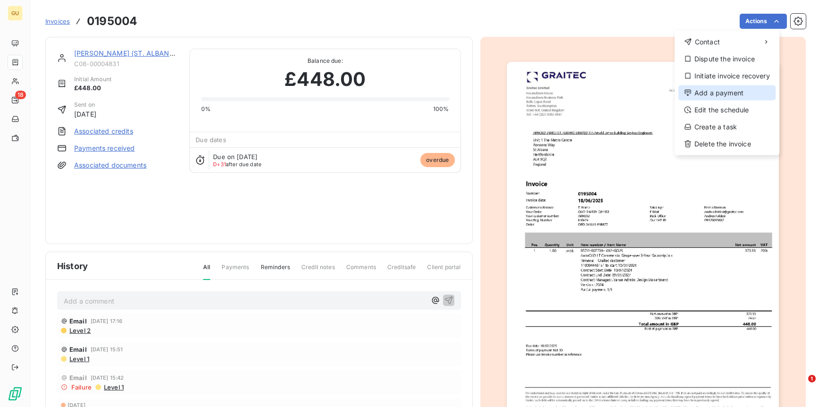
click at [706, 90] on div "Add a payment" at bounding box center [727, 93] width 97 height 15
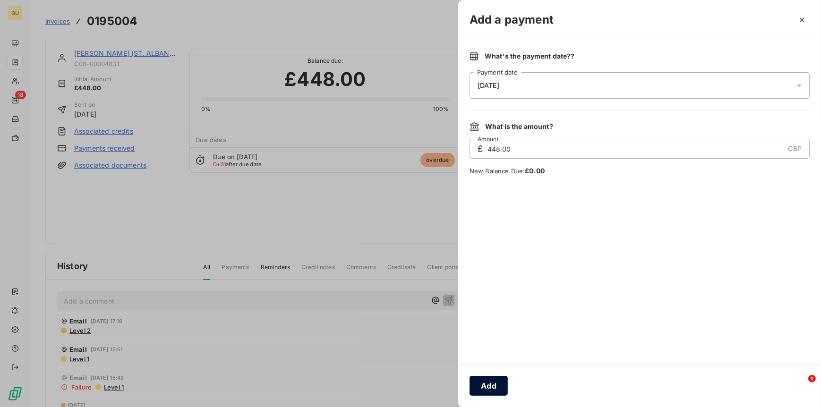
click at [482, 389] on button "Add" at bounding box center [489, 386] width 38 height 20
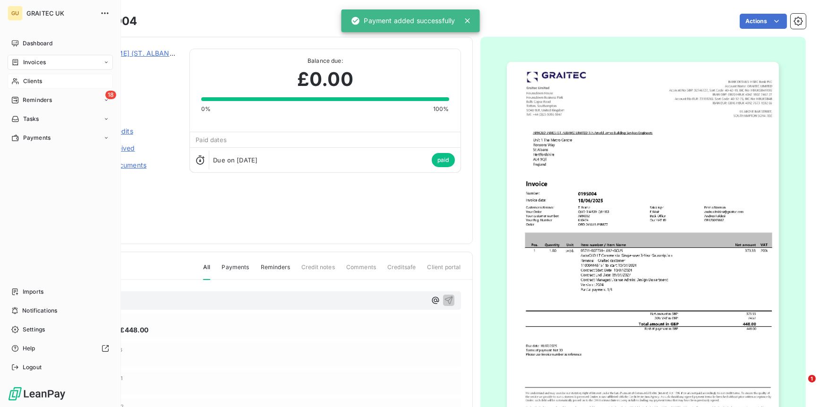
click at [33, 83] on span "Clients" at bounding box center [32, 81] width 19 height 9
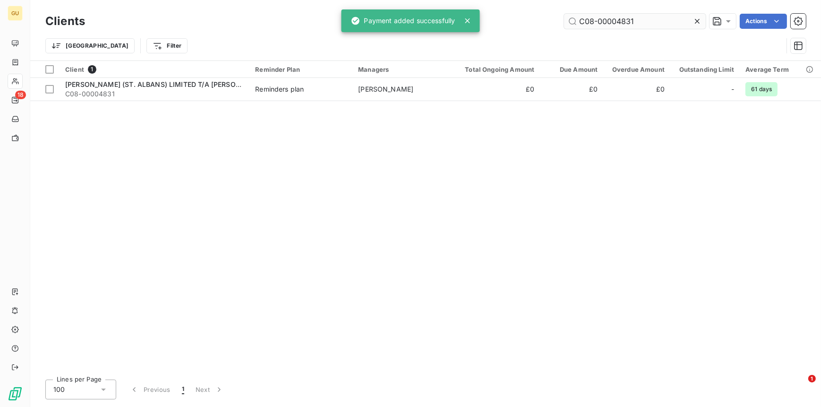
click at [673, 17] on input "C08-00004831" at bounding box center [635, 21] width 142 height 15
drag, startPoint x: 661, startPoint y: 21, endPoint x: 549, endPoint y: 26, distance: 112.6
click at [549, 26] on div "C08-00004831 Actions" at bounding box center [451, 21] width 710 height 15
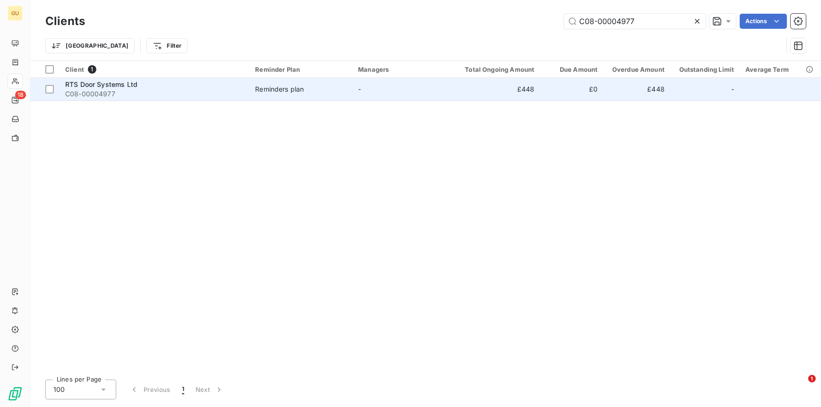
type input "C08-00004977"
click at [118, 84] on span "RTS Door Systems Ltd" at bounding box center [101, 84] width 72 height 8
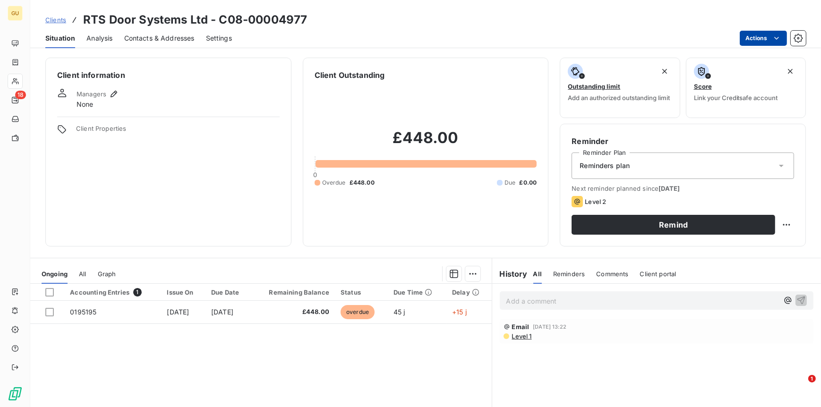
click at [755, 32] on html "GU 18 Clients RTS Door Systems Ltd - C08-00004977 Situation Analysis Contacts &…" at bounding box center [410, 203] width 821 height 407
click at [77, 312] on html "GU 18 Clients RTS Door Systems Ltd - C08-00004977 Situation Analysis Contacts &…" at bounding box center [410, 203] width 821 height 407
click at [77, 312] on span "0195195" at bounding box center [83, 312] width 26 height 8
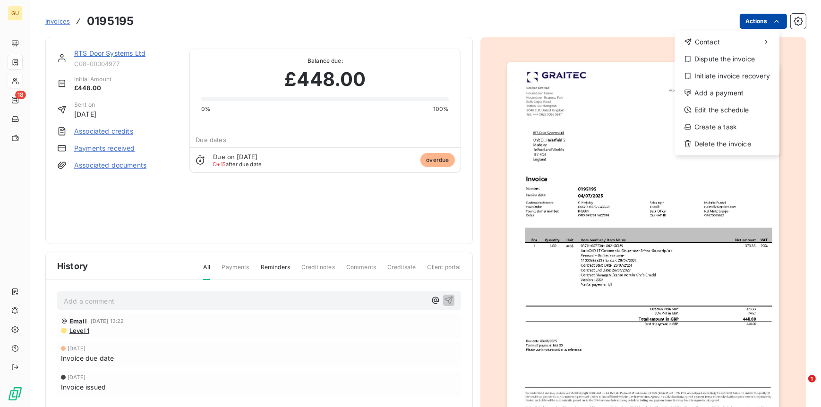
click at [748, 21] on html "GU 18 Invoices 0195195 Actions Contact Dispute the invoice Initiate invoice rec…" at bounding box center [410, 203] width 821 height 407
click at [712, 90] on div "Add a payment" at bounding box center [727, 93] width 97 height 15
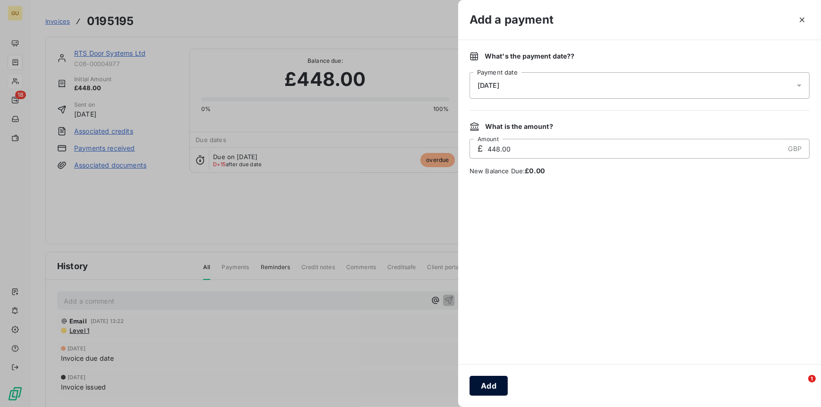
click at [480, 387] on button "Add" at bounding box center [489, 386] width 38 height 20
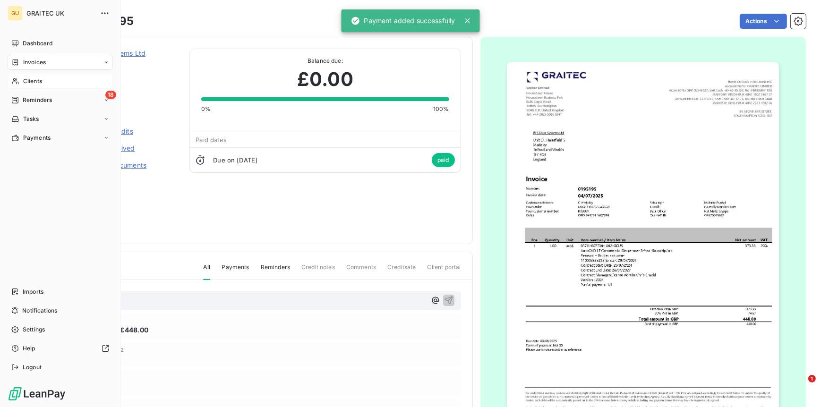
click at [26, 79] on span "Clients" at bounding box center [32, 81] width 19 height 9
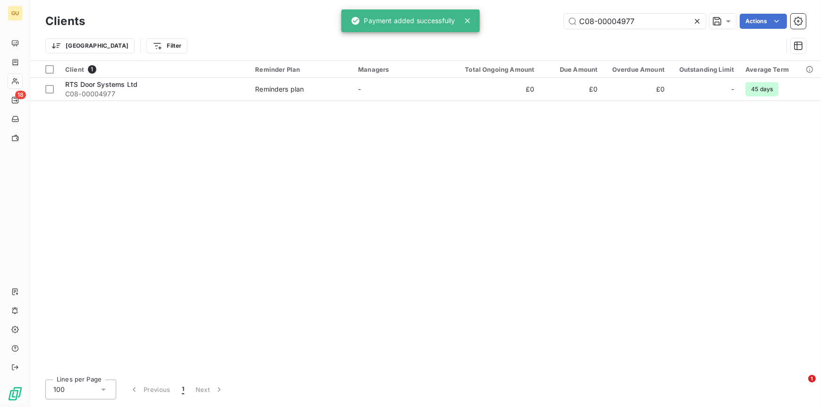
drag, startPoint x: 638, startPoint y: 19, endPoint x: 534, endPoint y: 23, distance: 103.6
click at [533, 21] on div "C08-00004977 Actions" at bounding box center [451, 21] width 710 height 15
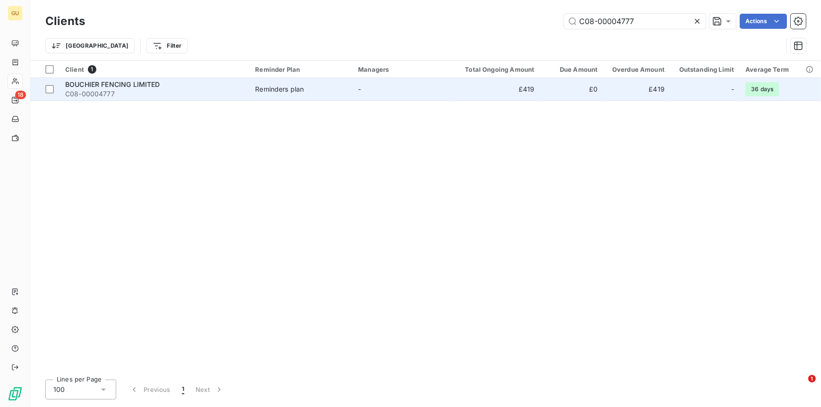
type input "C08-00004777"
click at [90, 89] on span "C08-00004777" at bounding box center [154, 93] width 179 height 9
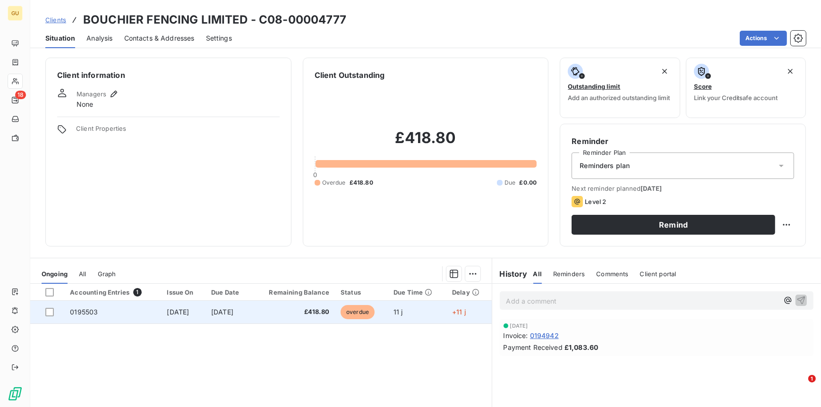
click at [89, 310] on span "0195503" at bounding box center [84, 312] width 28 height 8
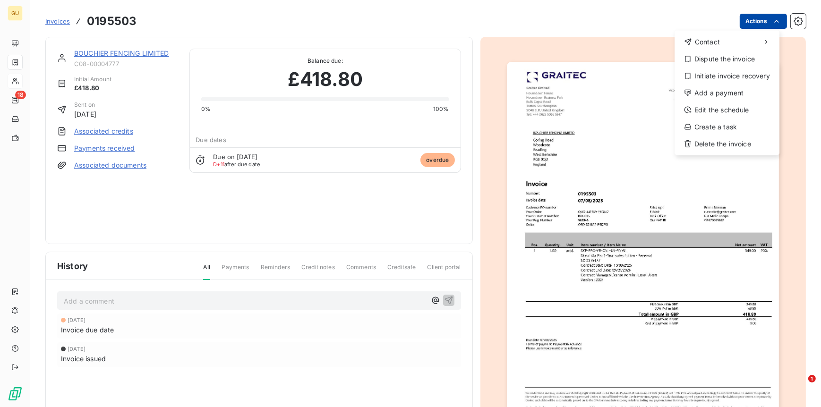
click at [736, 23] on html "GU 18 Invoices 0195503 Actions Contact Dispute the invoice Initiate invoice rec…" at bounding box center [410, 203] width 821 height 407
click at [717, 91] on div "Add a payment" at bounding box center [727, 93] width 97 height 15
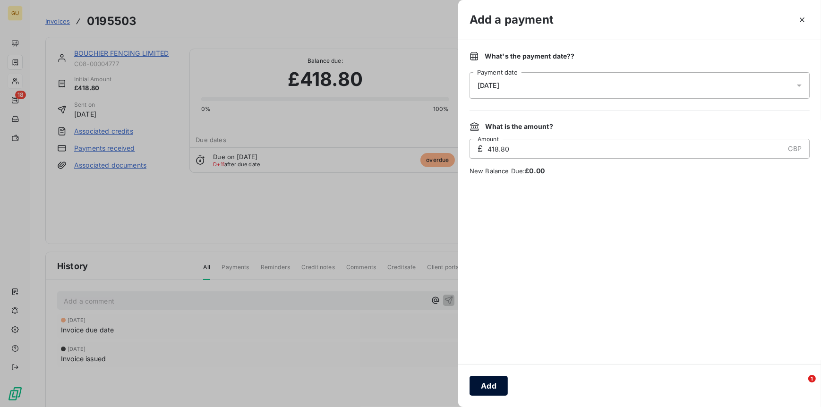
click at [489, 389] on button "Add" at bounding box center [489, 386] width 38 height 20
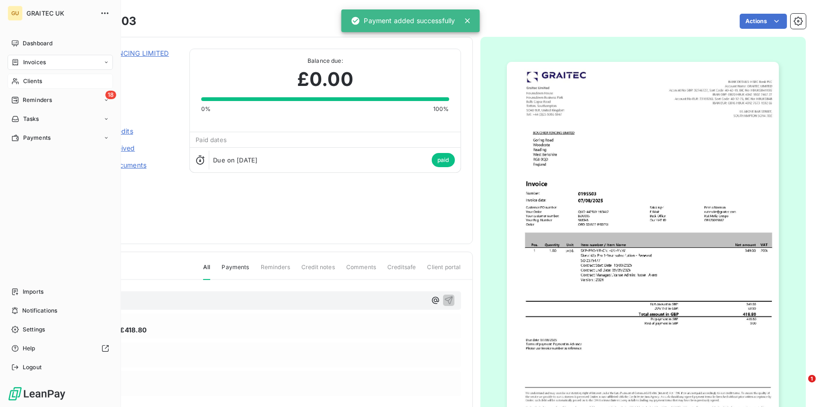
click at [35, 79] on span "Clients" at bounding box center [32, 81] width 19 height 9
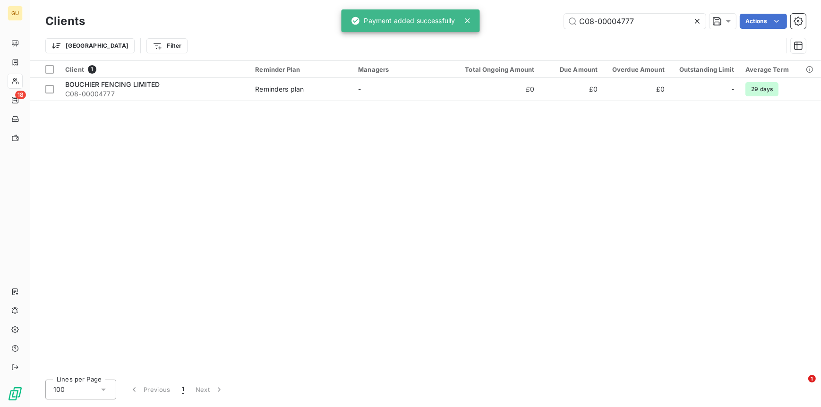
drag, startPoint x: 638, startPoint y: 18, endPoint x: 543, endPoint y: 12, distance: 95.2
click at [543, 12] on div "Clients C08-00004777 Actions" at bounding box center [425, 21] width 761 height 20
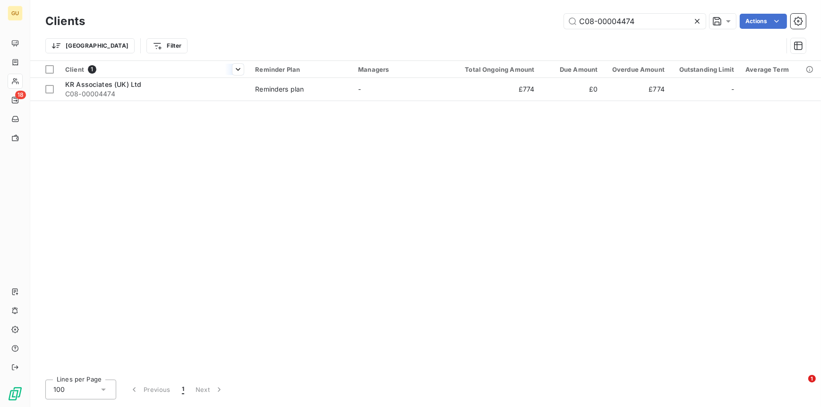
type input "C08-00004474"
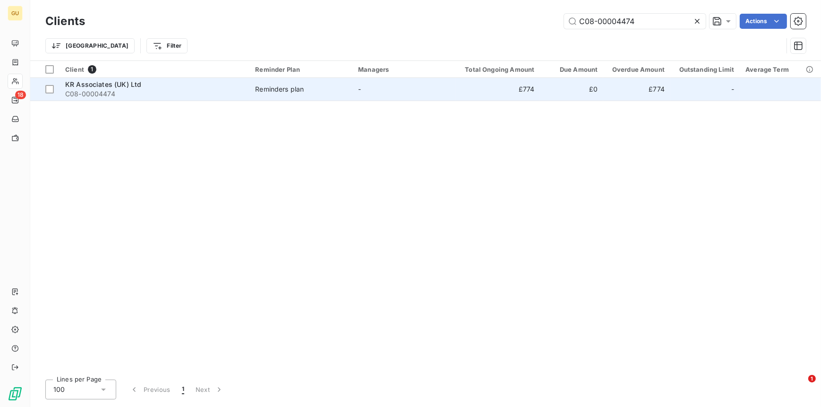
click at [111, 82] on span "KR Associates (UK) Ltd" at bounding box center [103, 84] width 76 height 8
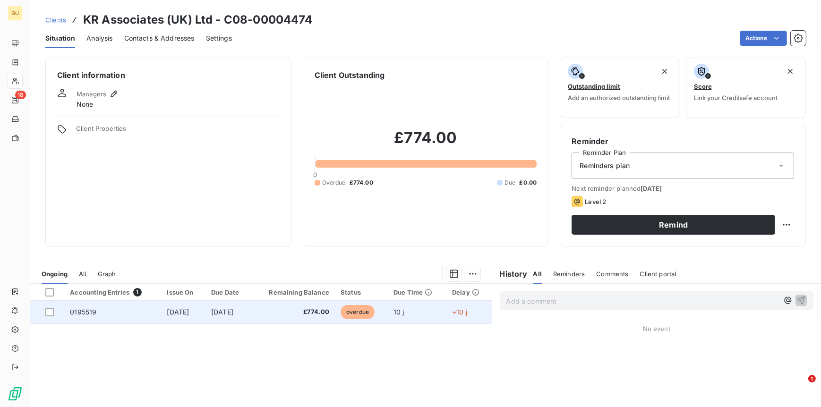
click at [78, 308] on span "0195519" at bounding box center [83, 312] width 26 height 8
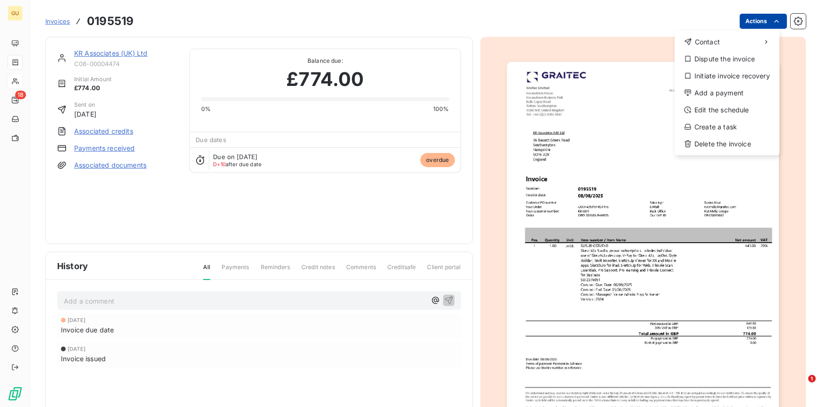
click at [751, 20] on html "GU 18 Invoices 0195519 Actions Contact Dispute the invoice Initiate invoice rec…" at bounding box center [410, 203] width 821 height 407
click at [713, 91] on div "Add a payment" at bounding box center [727, 93] width 97 height 15
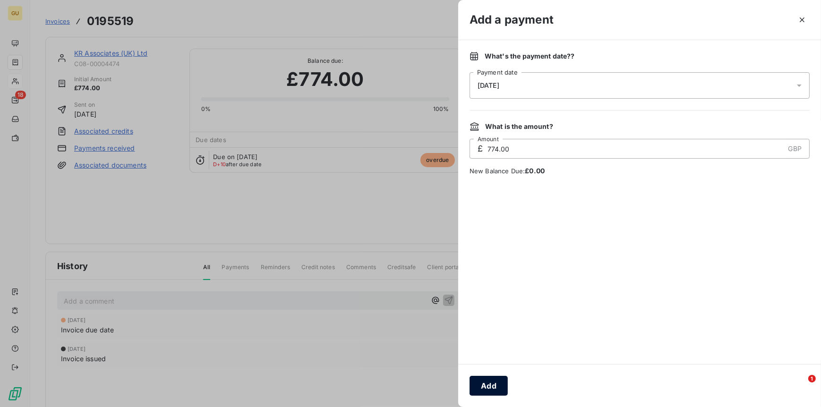
drag, startPoint x: 491, startPoint y: 380, endPoint x: 482, endPoint y: 380, distance: 8.5
click at [485, 380] on button "Add" at bounding box center [489, 386] width 38 height 20
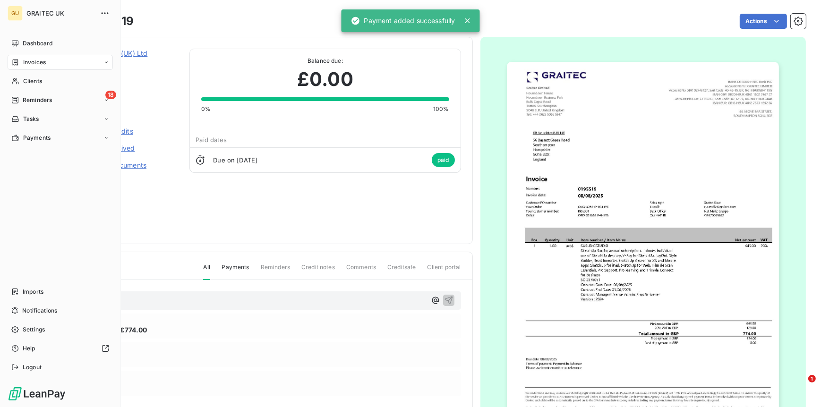
drag, startPoint x: 35, startPoint y: 80, endPoint x: 31, endPoint y: 90, distance: 10.5
click at [35, 80] on span "Clients" at bounding box center [32, 81] width 19 height 9
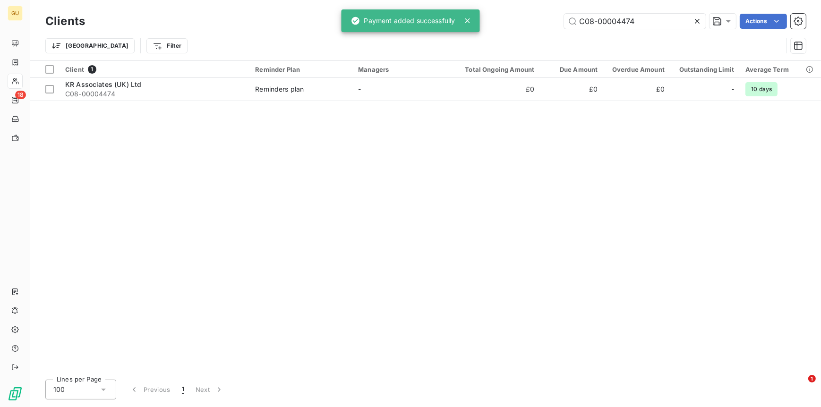
drag, startPoint x: 645, startPoint y: 20, endPoint x: 532, endPoint y: 13, distance: 113.6
click at [532, 14] on div "C08-00004474 Actions" at bounding box center [451, 21] width 710 height 15
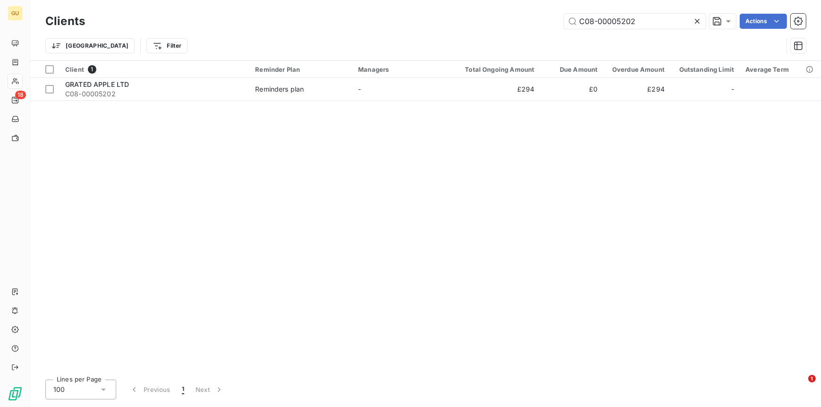
type input "C08-00005202"
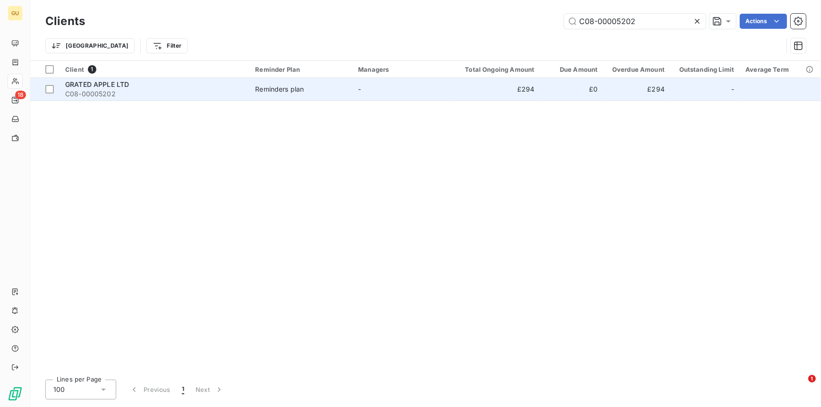
click at [71, 81] on span "GRATED APPLE LTD" at bounding box center [97, 84] width 64 height 8
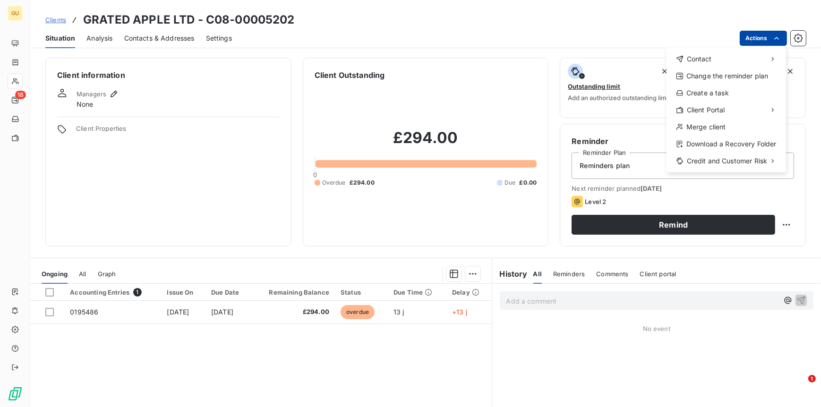
click at [754, 35] on html "GU 18 Clients GRATED APPLE LTD - C08-00005202 Situation Analysis Contacts & Add…" at bounding box center [410, 203] width 821 height 407
click at [80, 312] on html "GU 18 Clients GRATED APPLE LTD - C08-00005202 Situation Analysis Contacts & Add…" at bounding box center [410, 203] width 821 height 407
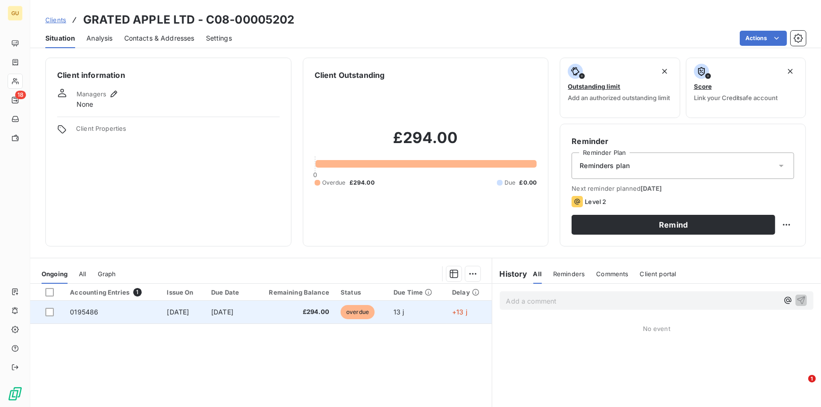
click at [79, 312] on span "0195486" at bounding box center [84, 312] width 28 height 8
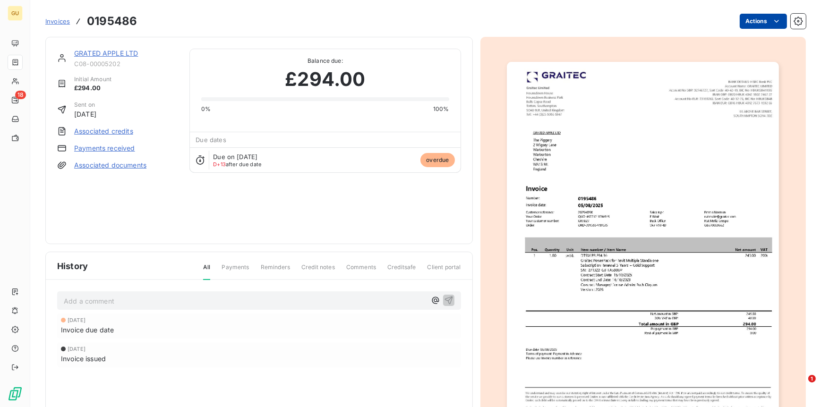
click at [763, 24] on html "GU 18 Invoices 0195486 Actions GRATED APPLE LTD C08-00005202 Initial Amount £29…" at bounding box center [410, 203] width 821 height 407
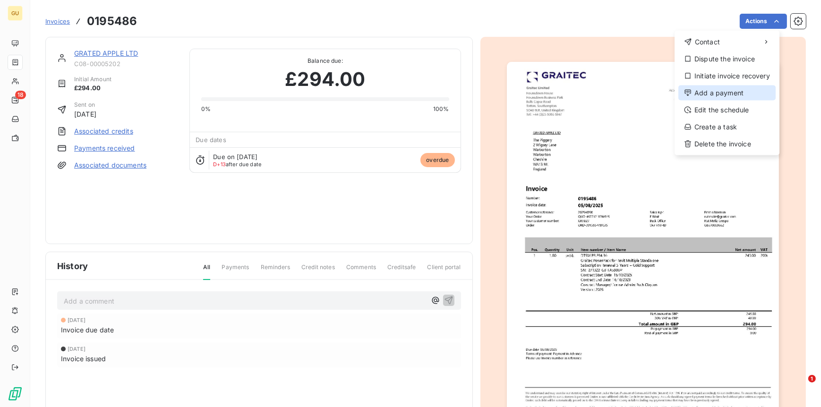
click at [716, 93] on div "Add a payment" at bounding box center [727, 93] width 97 height 15
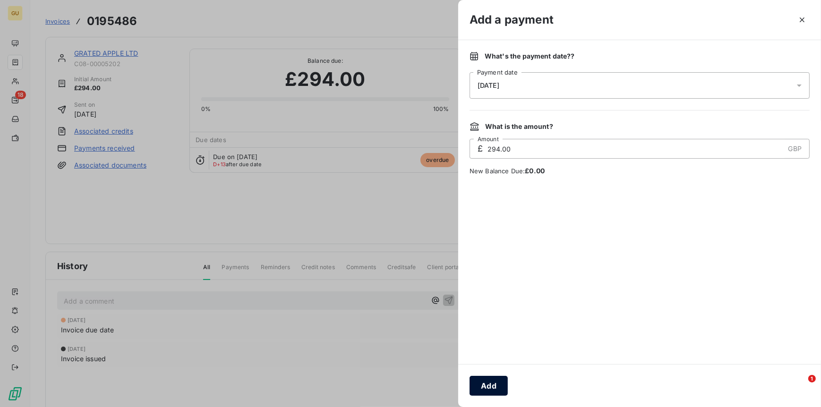
click at [488, 388] on button "Add" at bounding box center [489, 386] width 38 height 20
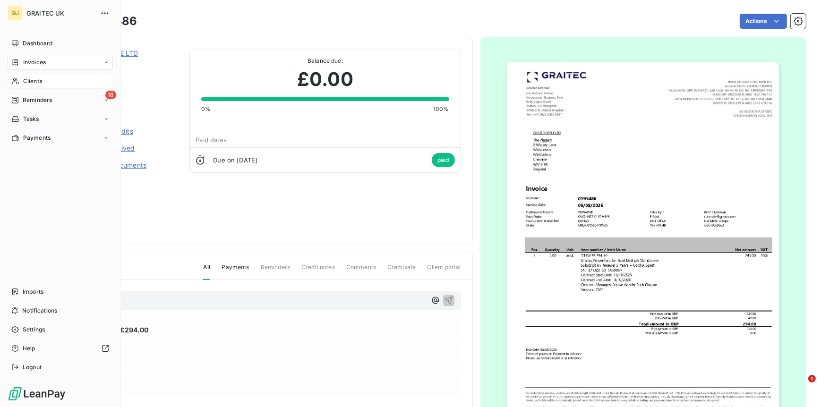
drag, startPoint x: 26, startPoint y: 81, endPoint x: 90, endPoint y: 85, distance: 64.9
click at [26, 81] on span "Clients" at bounding box center [32, 81] width 19 height 9
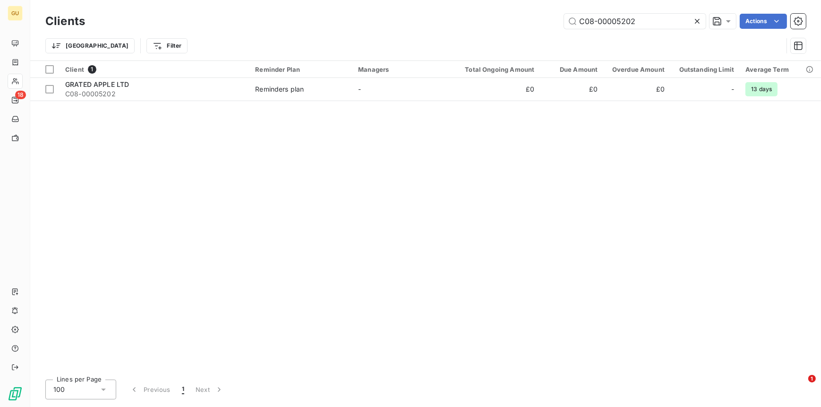
drag, startPoint x: 638, startPoint y: 17, endPoint x: 535, endPoint y: 8, distance: 103.9
click at [535, 8] on div "Clients C08-00005202 Actions Trier Filter" at bounding box center [425, 30] width 791 height 60
type input "C08-00005214"
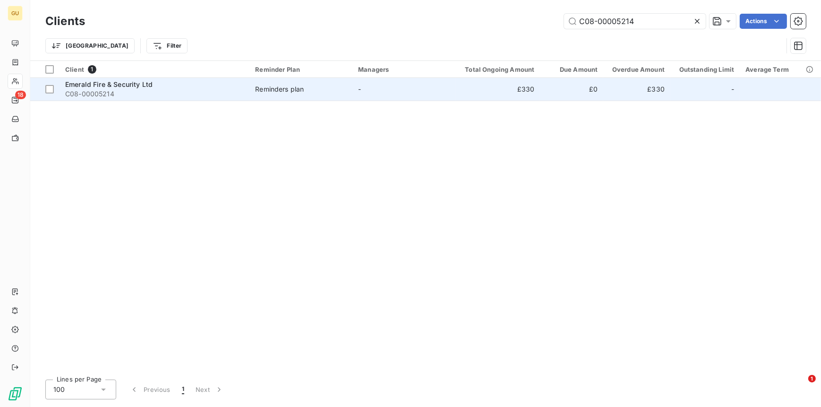
click at [117, 88] on div "Emerald Fire & Security Ltd" at bounding box center [154, 84] width 179 height 9
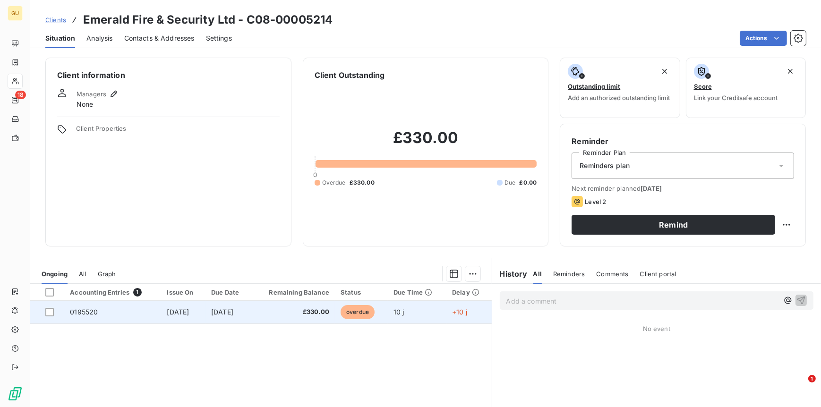
click at [87, 308] on span "0195520" at bounding box center [84, 312] width 28 height 8
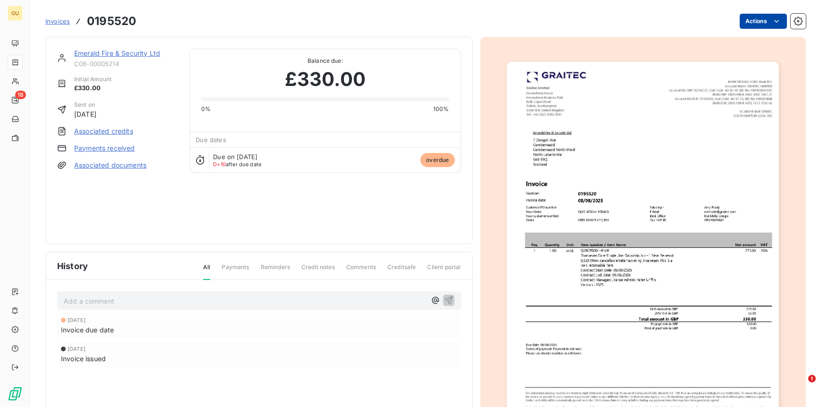
click at [742, 26] on html "GU 18 Invoices 0195520 Actions Emerald Fire & Security Ltd C08-00005214 Initial…" at bounding box center [410, 203] width 821 height 407
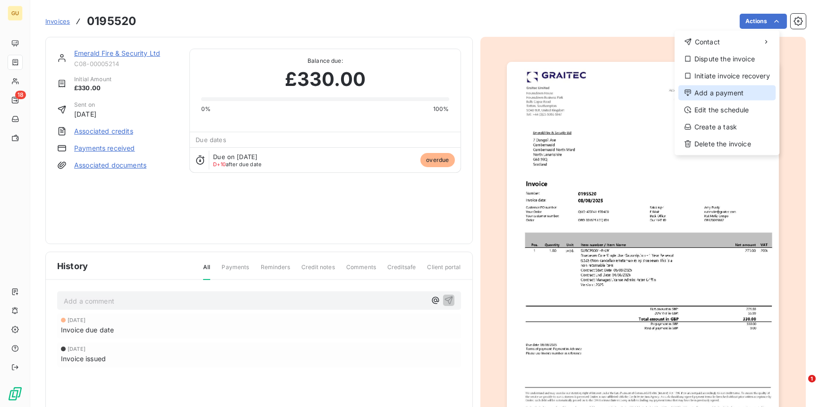
click at [713, 95] on div "Add a payment" at bounding box center [727, 93] width 97 height 15
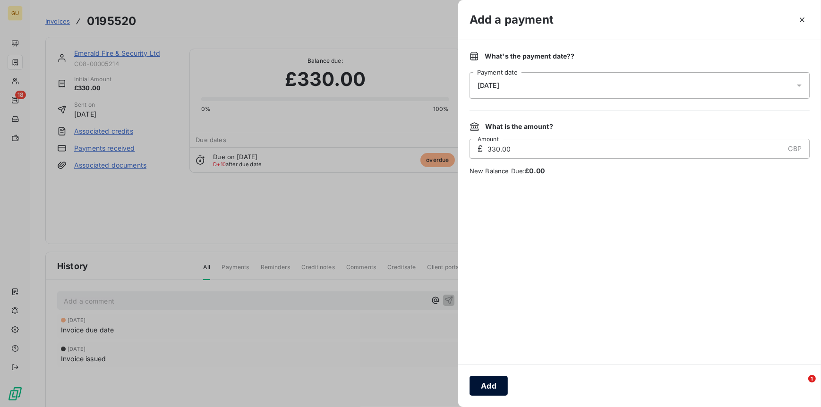
click at [490, 387] on button "Add" at bounding box center [489, 386] width 38 height 20
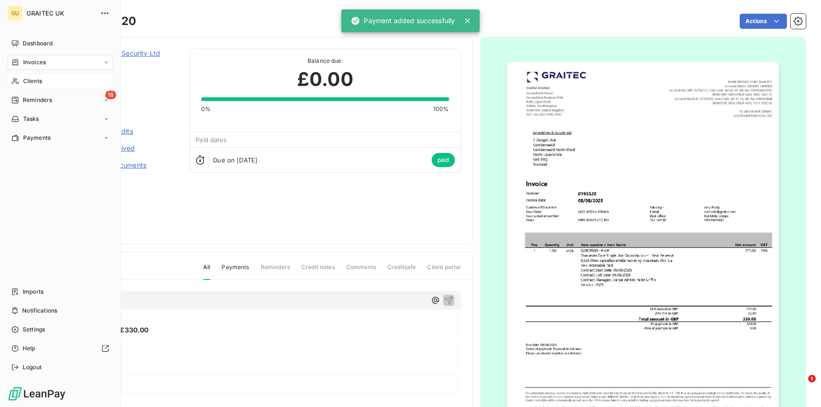
click at [31, 78] on span "Clients" at bounding box center [32, 81] width 19 height 9
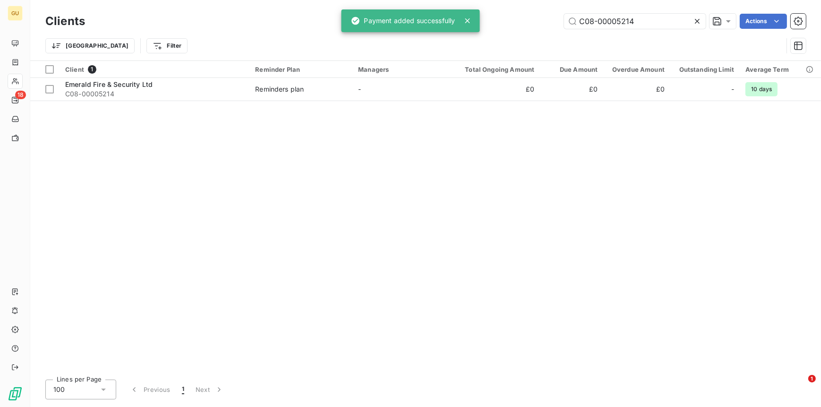
drag, startPoint x: 645, startPoint y: 24, endPoint x: 520, endPoint y: 23, distance: 124.8
click at [520, 23] on div "C08-00005214 Actions" at bounding box center [451, 21] width 710 height 15
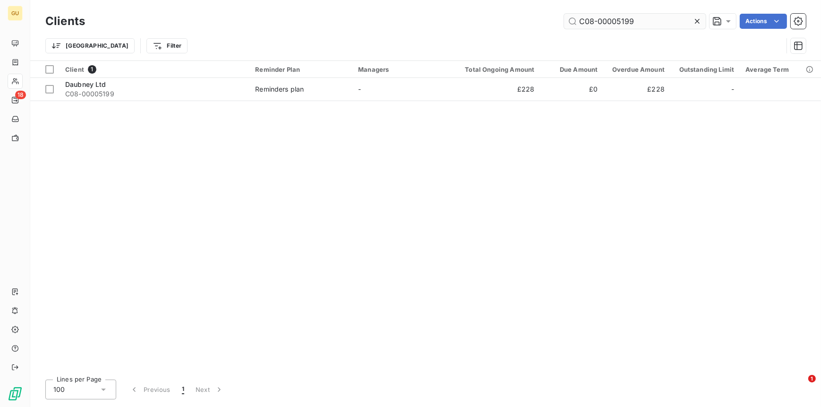
type input "C08-00005199"
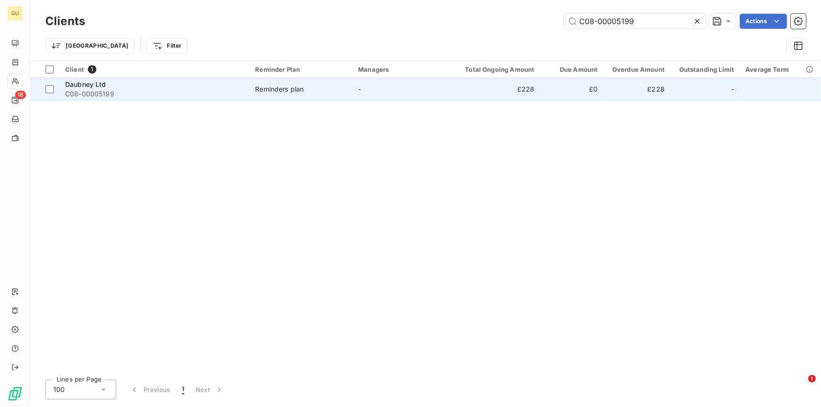
click at [98, 87] on span "Daubney Ltd" at bounding box center [85, 84] width 41 height 8
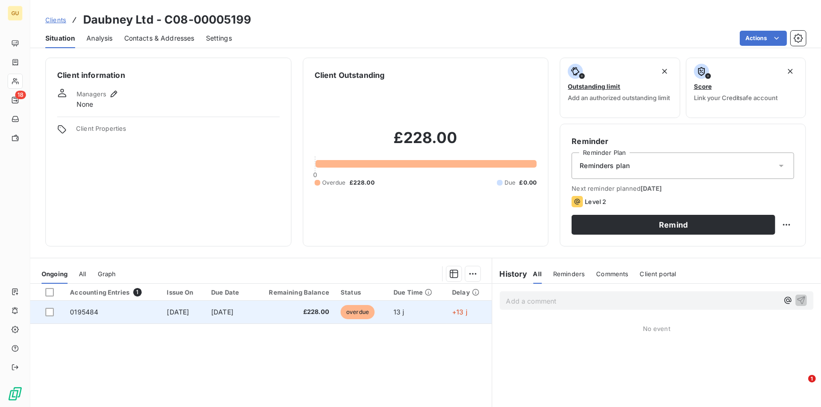
click at [86, 311] on span "0195484" at bounding box center [84, 312] width 28 height 8
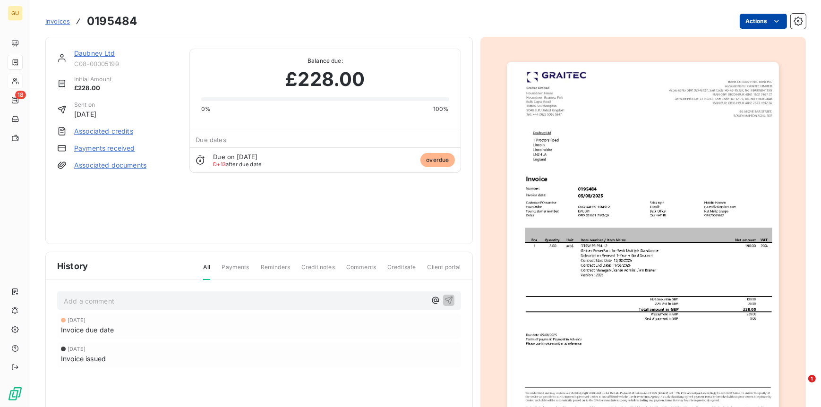
click at [742, 19] on html "GU 18 Invoices 0195484 Actions Daubney Ltd C08-00005199 Initial Amount £228.00 …" at bounding box center [410, 203] width 821 height 407
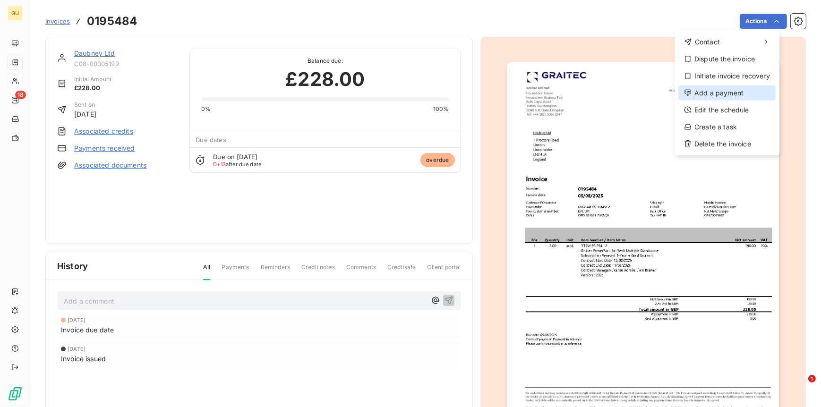
click at [708, 95] on div "Add a payment" at bounding box center [727, 93] width 97 height 15
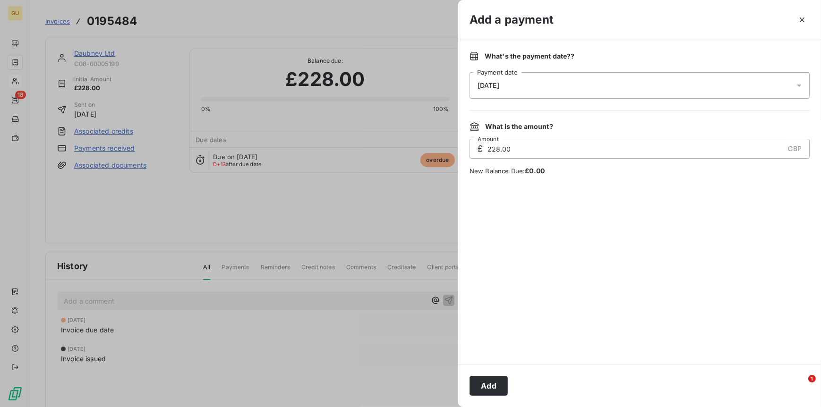
drag, startPoint x: 490, startPoint y: 390, endPoint x: 401, endPoint y: 405, distance: 90.1
click at [485, 390] on button "Add" at bounding box center [489, 386] width 38 height 20
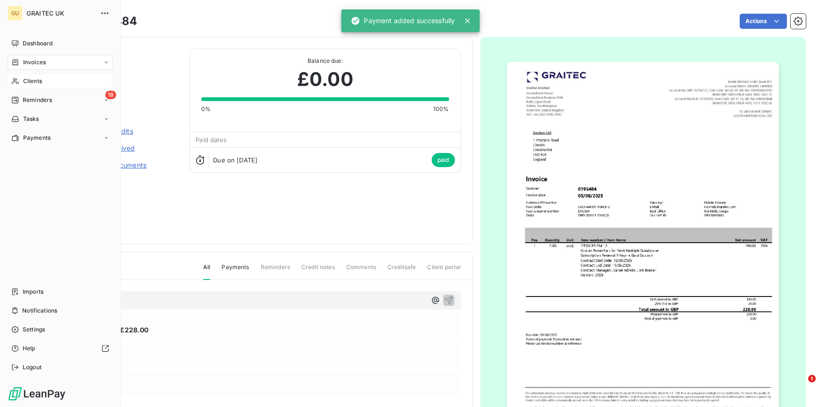
click at [21, 76] on div "Clients" at bounding box center [60, 81] width 105 height 15
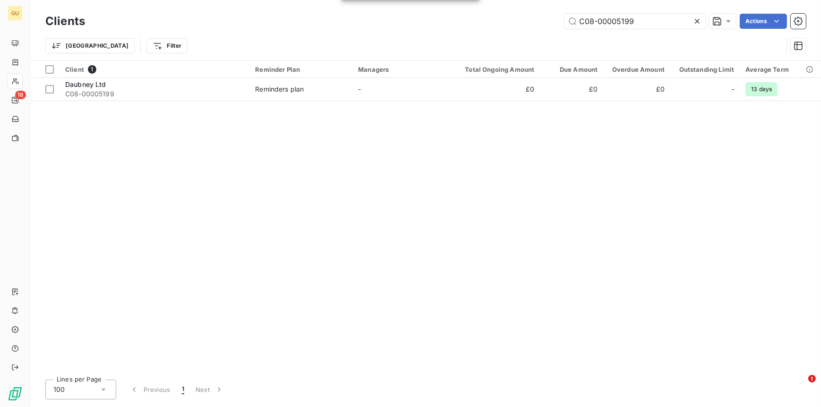
drag, startPoint x: 641, startPoint y: 22, endPoint x: 544, endPoint y: 12, distance: 96.9
click at [544, 12] on div "Clients C08-00005199 Actions" at bounding box center [425, 21] width 761 height 20
type input "C08-00005217"
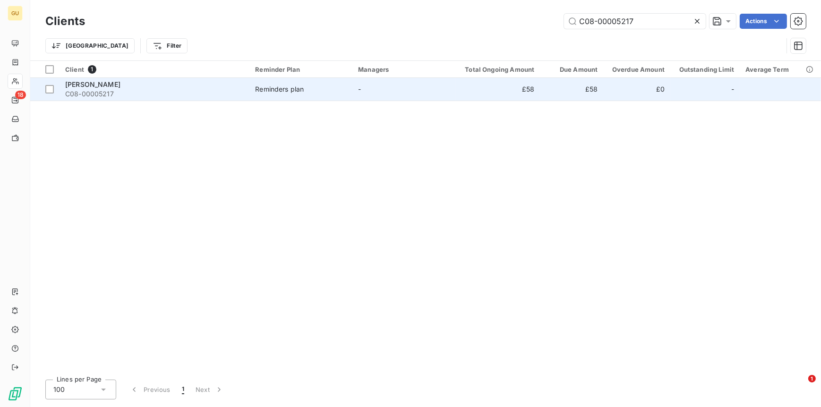
click at [98, 89] on span "C08-00005217" at bounding box center [154, 93] width 179 height 9
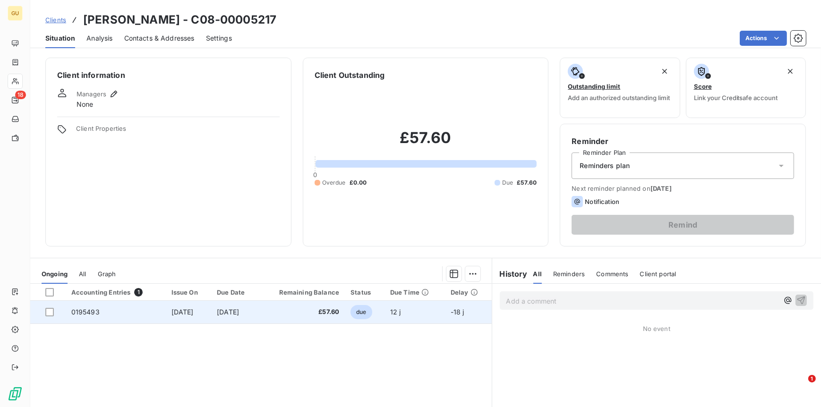
click at [76, 309] on span "0195493" at bounding box center [85, 312] width 28 height 8
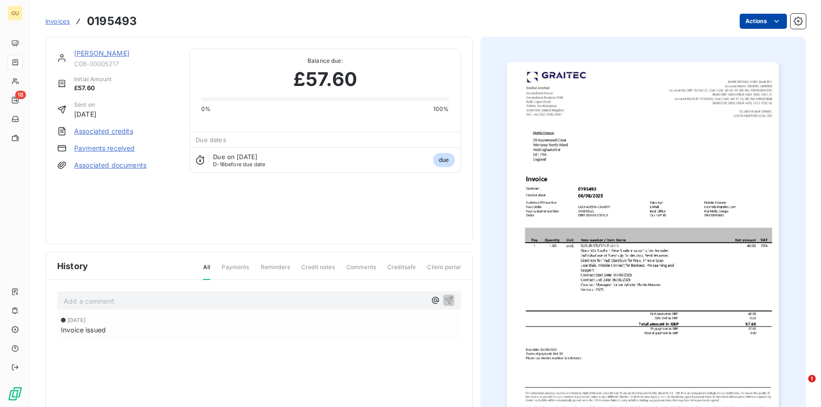
click at [749, 20] on html "GU 18 Invoices 0195493 Actions Martin Hanson C08-00005217 Initial Amount £57.60…" at bounding box center [410, 203] width 821 height 407
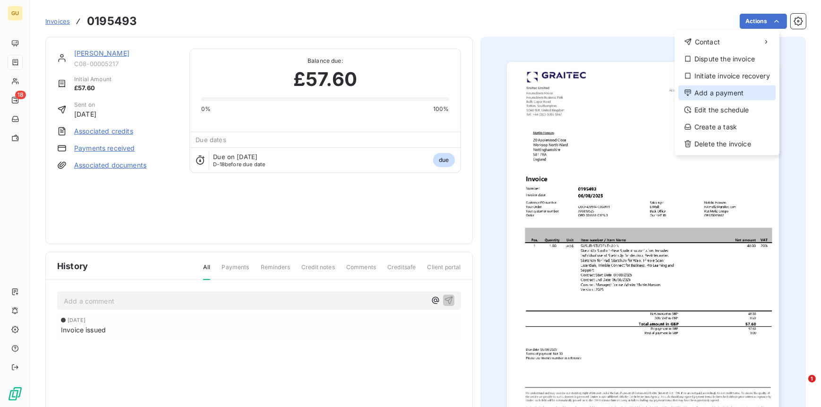
click at [705, 95] on div "Add a payment" at bounding box center [727, 93] width 97 height 15
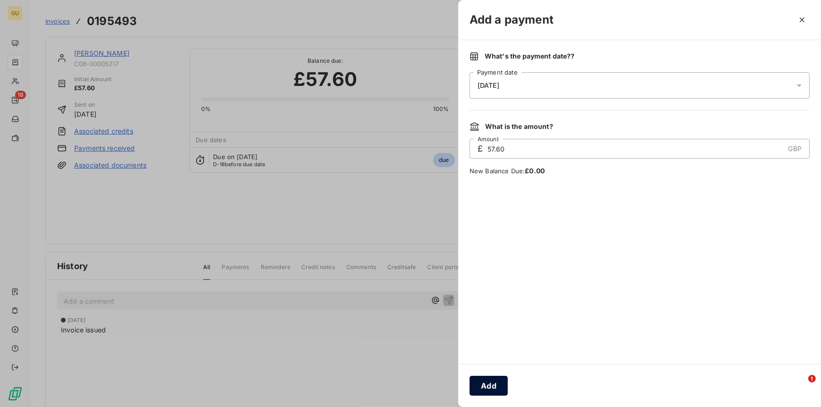
click at [485, 389] on button "Add" at bounding box center [489, 386] width 38 height 20
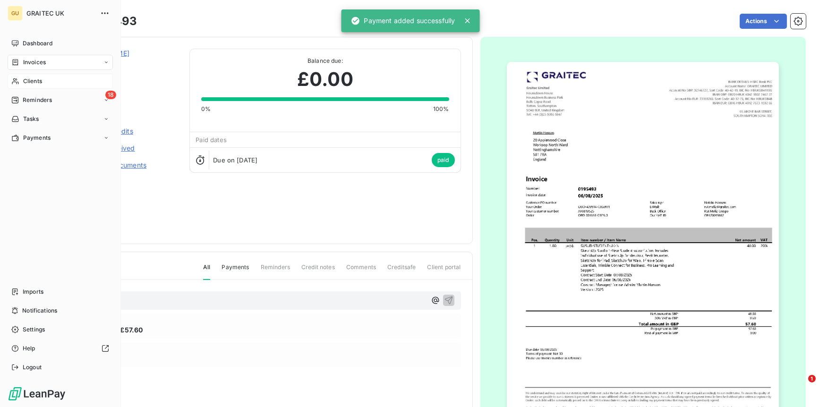
click at [32, 84] on span "Clients" at bounding box center [32, 81] width 19 height 9
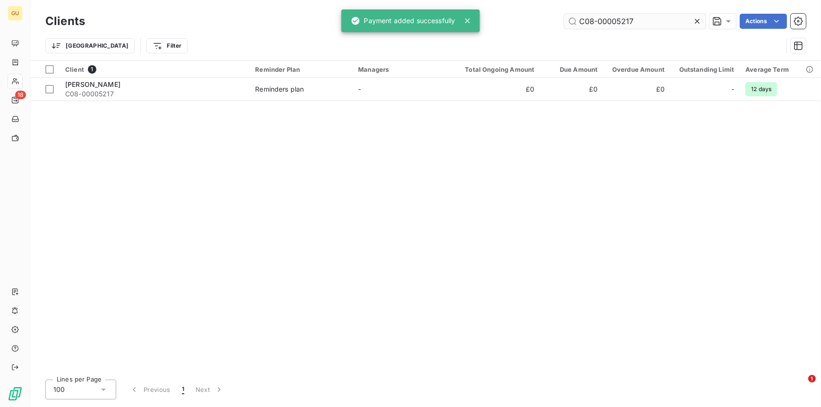
click at [642, 16] on input "C08-00005217" at bounding box center [635, 21] width 142 height 15
drag, startPoint x: 642, startPoint y: 17, endPoint x: 548, endPoint y: 14, distance: 93.6
click at [548, 14] on div "C08-00005217 Actions" at bounding box center [451, 21] width 710 height 15
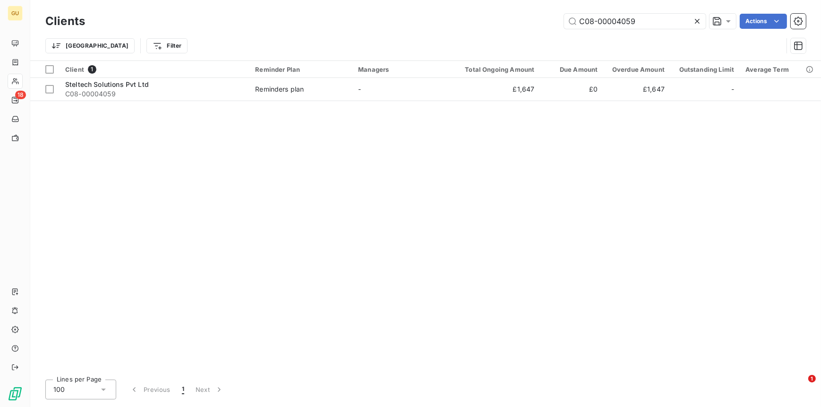
type input "C08-00004059"
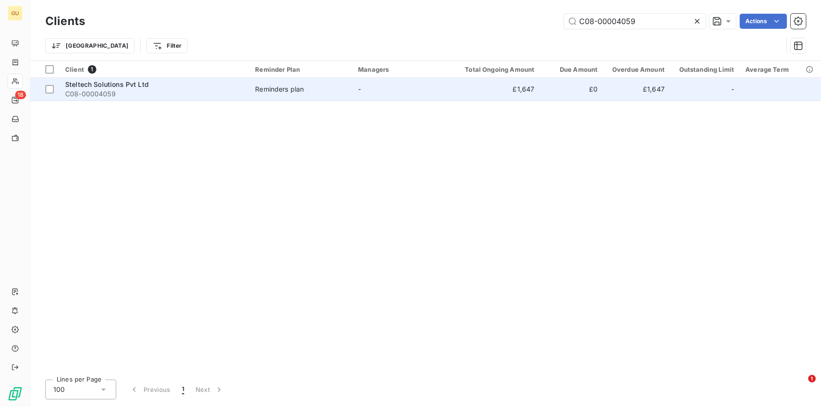
click at [85, 90] on span "C08-00004059" at bounding box center [154, 93] width 179 height 9
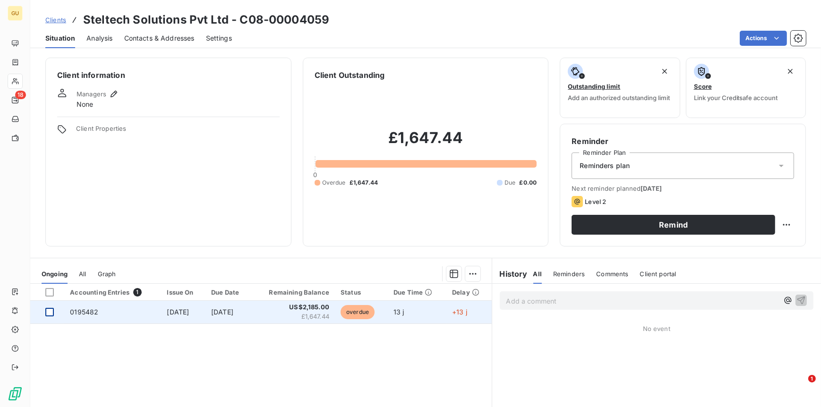
click at [52, 311] on div at bounding box center [49, 312] width 9 height 9
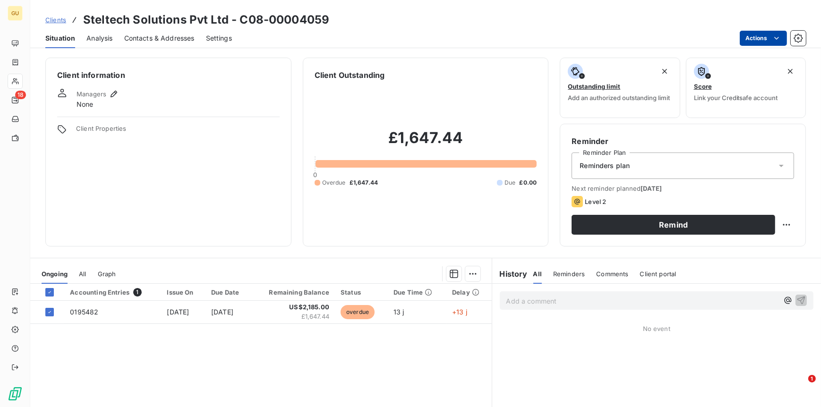
click at [747, 40] on html "GU 18 Clients Steltech Solutions Pvt Ltd - C08-00004059 Situation Analysis Cont…" at bounding box center [410, 203] width 821 height 407
click at [88, 310] on html "GU 18 Clients Steltech Solutions Pvt Ltd - C08-00004059 Situation Analysis Cont…" at bounding box center [410, 203] width 821 height 407
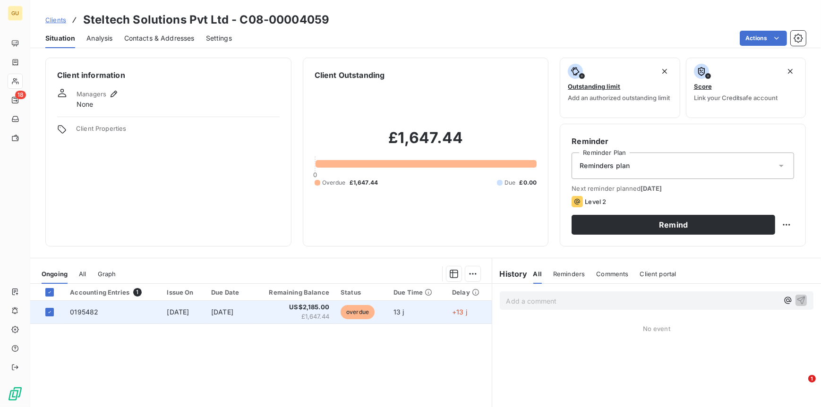
click at [84, 312] on span "0195482" at bounding box center [84, 312] width 28 height 8
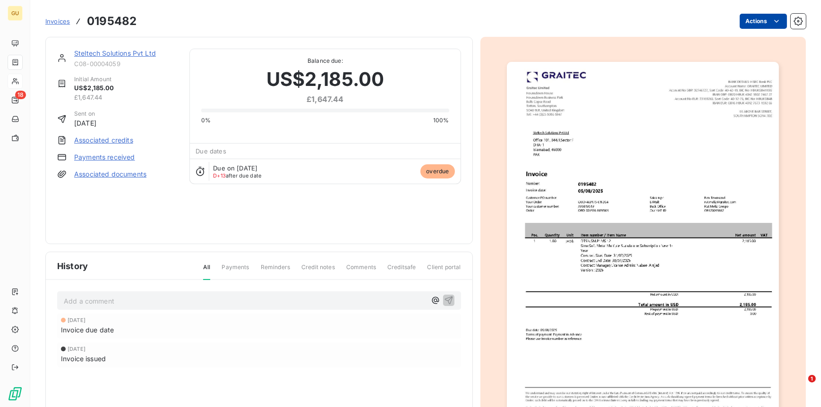
click at [740, 23] on html "GU 18 Invoices 0195482 Actions Steltech Solutions Pvt Ltd C08-00004059 Initial …" at bounding box center [410, 203] width 821 height 407
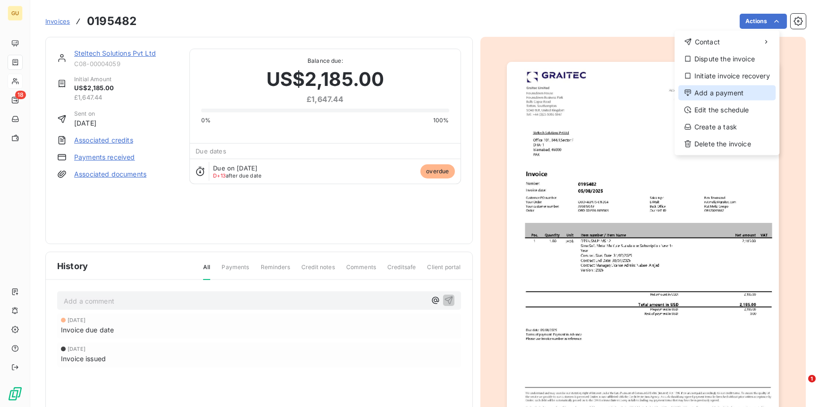
click at [716, 93] on div "Add a payment" at bounding box center [727, 93] width 97 height 15
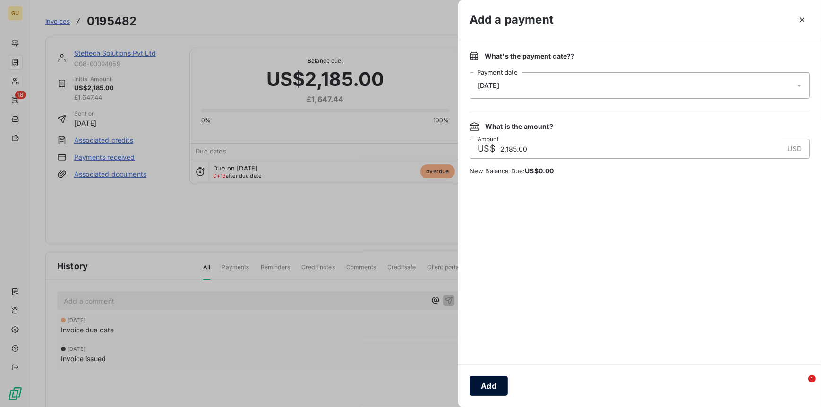
click at [488, 382] on button "Add" at bounding box center [489, 386] width 38 height 20
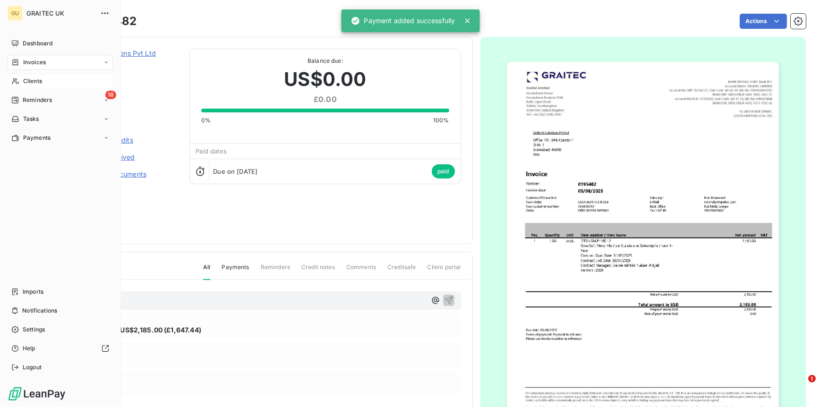
drag, startPoint x: 40, startPoint y: 83, endPoint x: 91, endPoint y: 83, distance: 51.0
click at [40, 83] on span "Clients" at bounding box center [32, 81] width 19 height 9
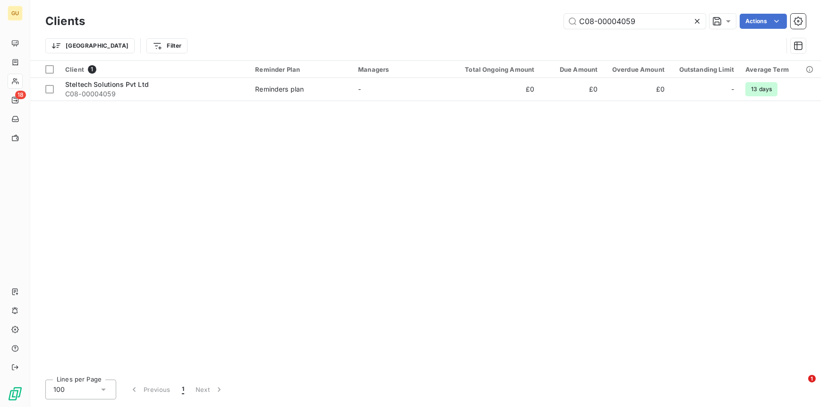
drag, startPoint x: 664, startPoint y: 19, endPoint x: 540, endPoint y: 19, distance: 123.8
click at [540, 19] on div "C08-00004059 Actions" at bounding box center [451, 21] width 710 height 15
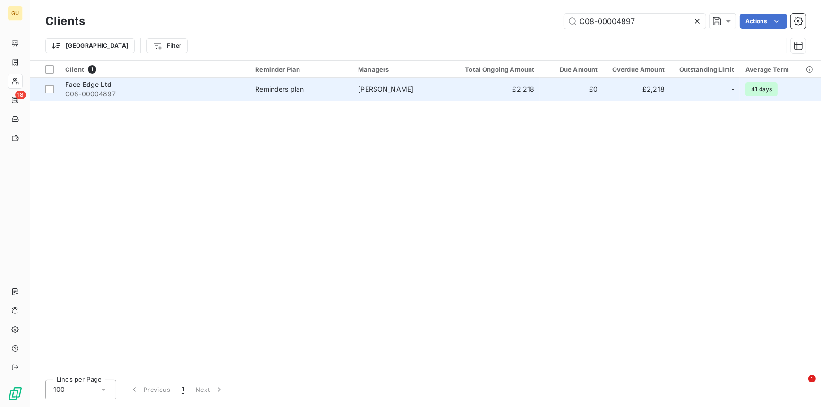
type input "C08-00004897"
click at [97, 89] on span "C08-00004897" at bounding box center [154, 93] width 179 height 9
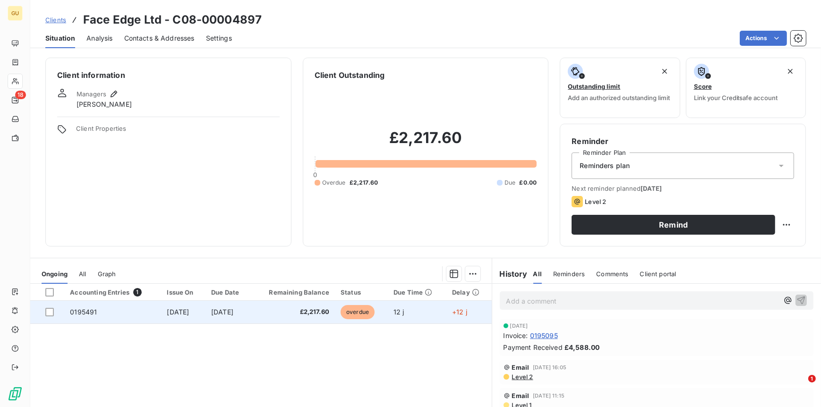
click at [82, 310] on span "0195491" at bounding box center [83, 312] width 27 height 8
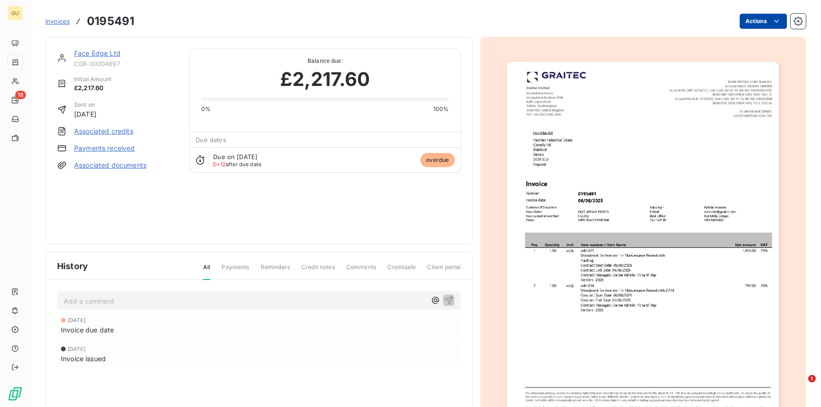
click at [763, 14] on html "GU 18 Invoices 0195491 Actions Face Edge Ltd C08-00004897 Initial Amount £2,217…" at bounding box center [410, 203] width 821 height 407
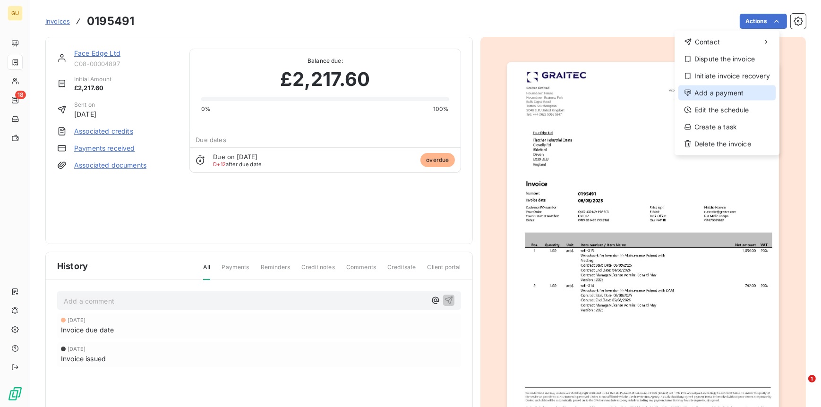
click at [717, 94] on div "Add a payment" at bounding box center [727, 93] width 97 height 15
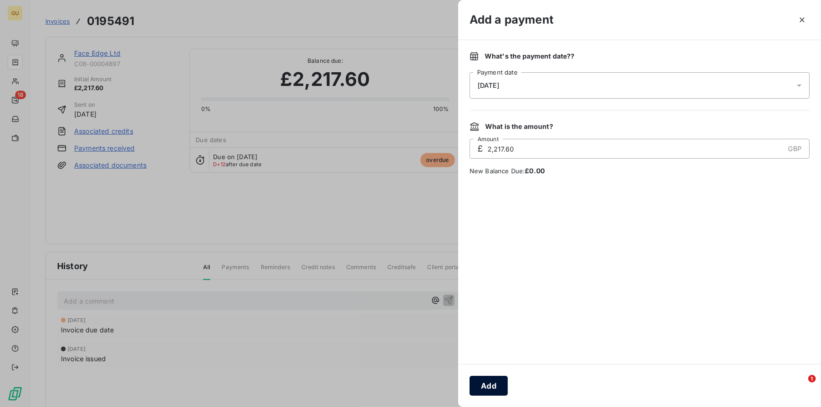
click at [482, 389] on button "Add" at bounding box center [489, 386] width 38 height 20
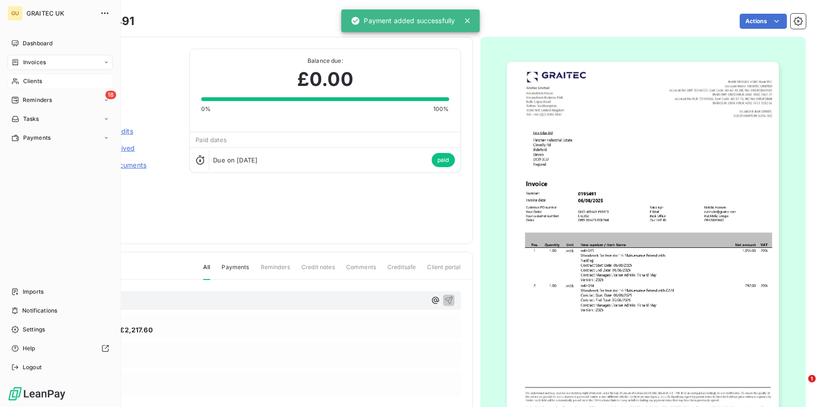
click at [38, 83] on span "Clients" at bounding box center [32, 81] width 19 height 9
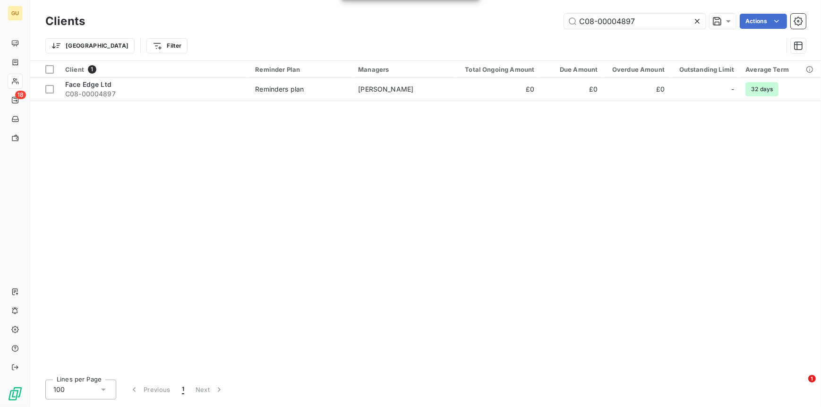
drag, startPoint x: 639, startPoint y: 19, endPoint x: 523, endPoint y: 17, distance: 116.3
click at [523, 17] on div "C08-00004897 Actions" at bounding box center [451, 21] width 710 height 15
type input "C08-00005208"
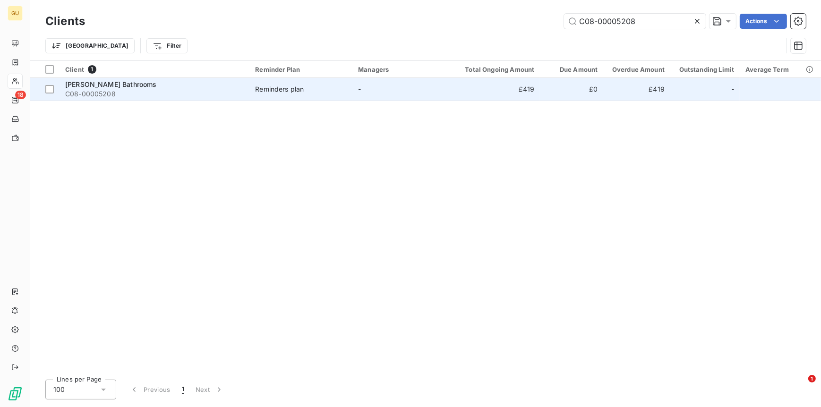
click at [124, 80] on span "James Payne Bathrooms" at bounding box center [110, 84] width 91 height 8
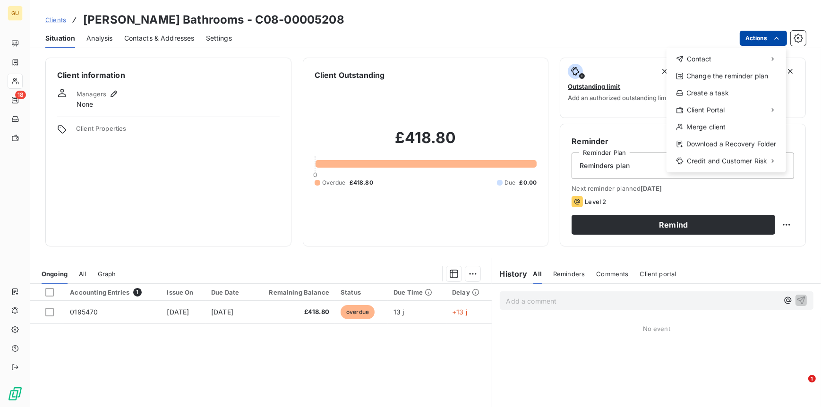
click at [748, 39] on html "GU 18 Clients James Payne Bathrooms - C08-00005208 Situation Analysis Contacts …" at bounding box center [410, 203] width 821 height 407
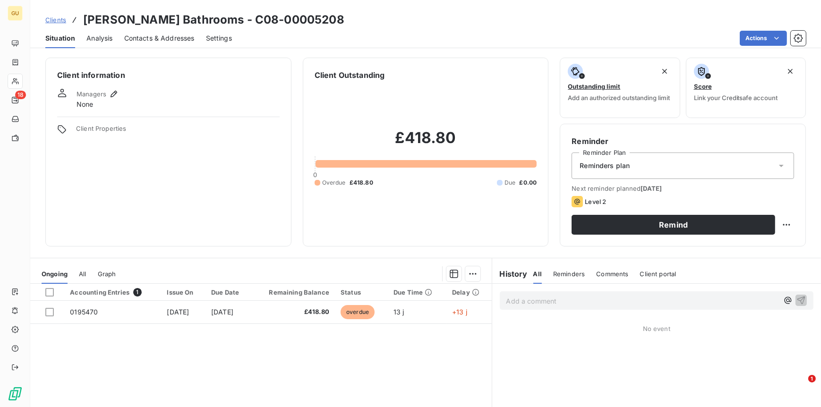
click at [87, 312] on html "GU 18 Clients James Payne Bathrooms - C08-00005208 Situation Analysis Contacts …" at bounding box center [410, 203] width 821 height 407
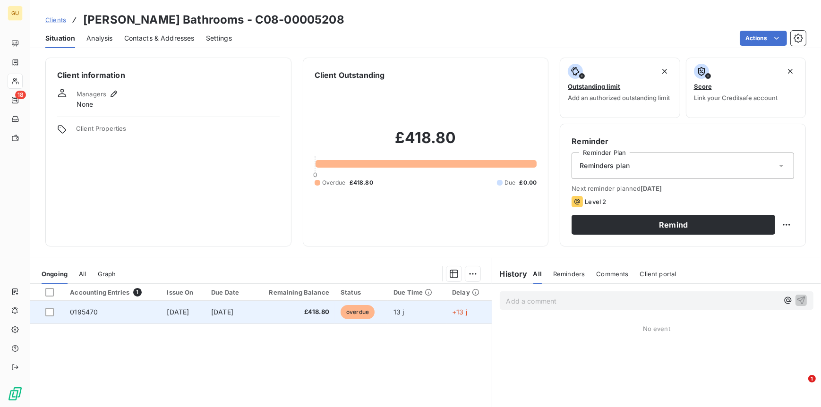
click at [72, 312] on span "0195470" at bounding box center [84, 312] width 28 height 8
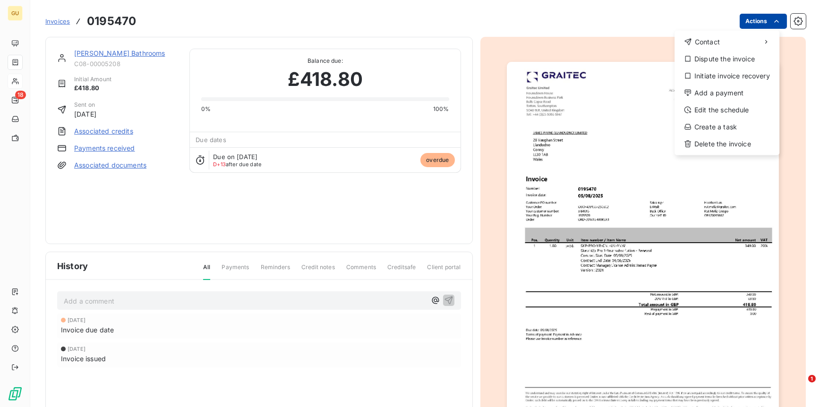
click at [749, 20] on html "GU 18 Invoices 0195470 Actions Contact Dispute the invoice Initiate invoice rec…" at bounding box center [410, 203] width 821 height 407
click at [717, 97] on div "Add a payment" at bounding box center [727, 93] width 97 height 15
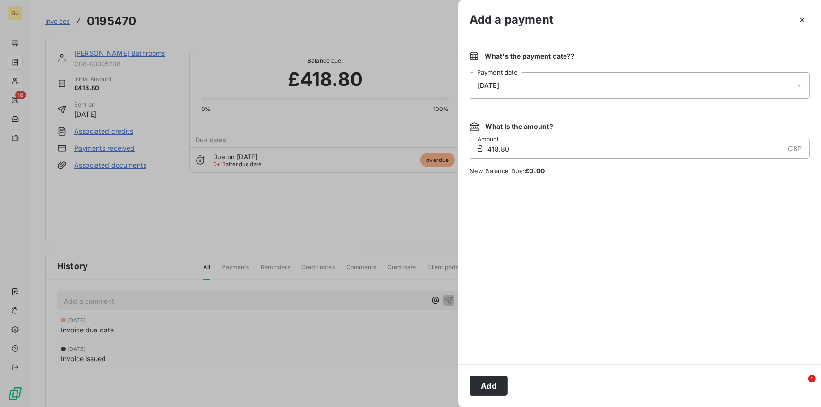
drag, startPoint x: 489, startPoint y: 388, endPoint x: 467, endPoint y: 389, distance: 22.2
click at [486, 388] on button "Add" at bounding box center [489, 386] width 38 height 20
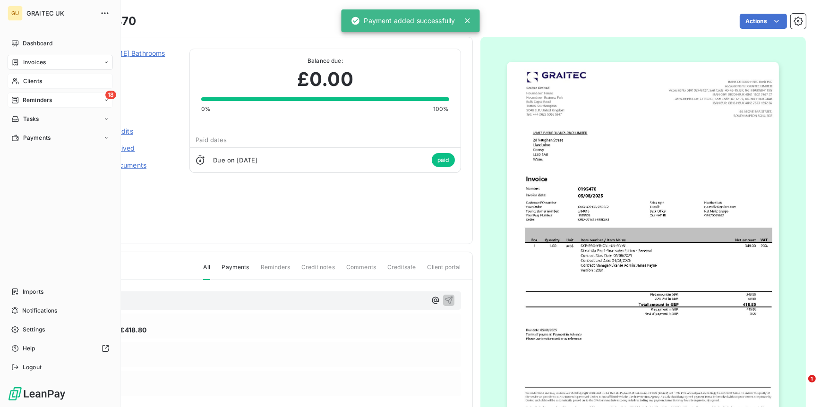
click at [24, 97] on span "Reminders" at bounding box center [37, 100] width 29 height 9
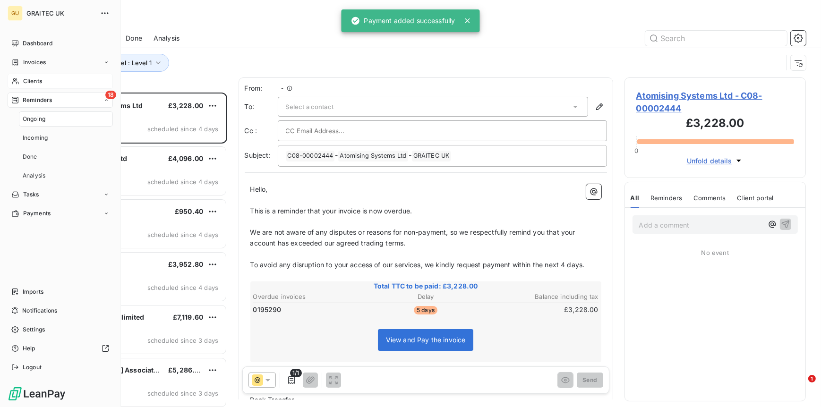
scroll to position [307, 174]
click at [31, 82] on span "Clients" at bounding box center [32, 81] width 19 height 9
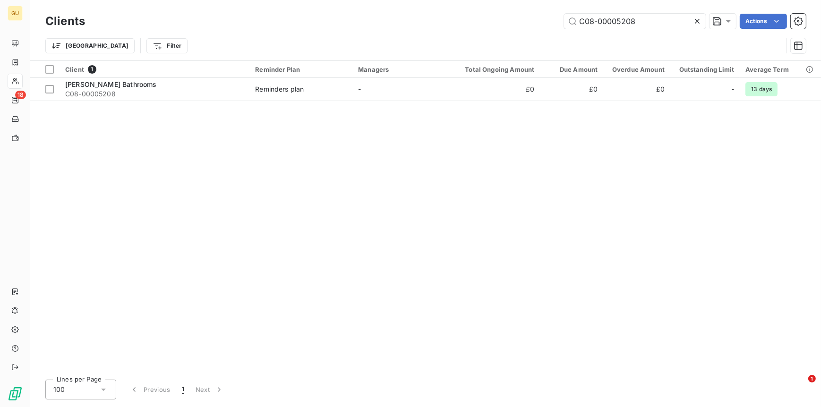
drag, startPoint x: 643, startPoint y: 26, endPoint x: 535, endPoint y: 24, distance: 107.8
click at [535, 24] on div "C08-00005208 Actions" at bounding box center [451, 21] width 710 height 15
type input "C08-00005216"
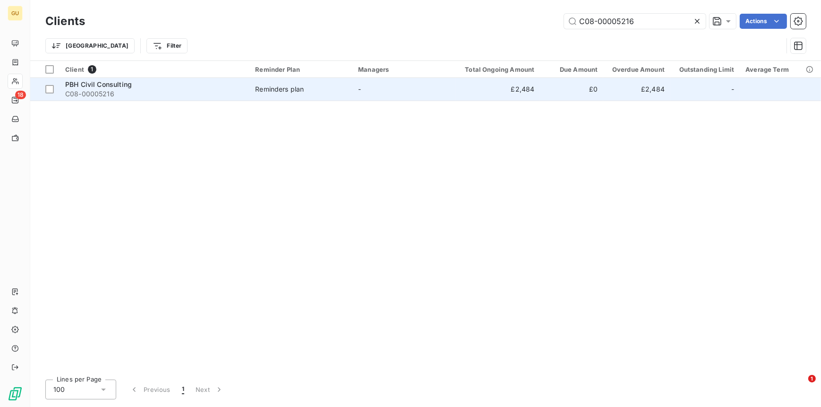
click at [131, 83] on div "PBH Civil Consulting" at bounding box center [154, 84] width 179 height 9
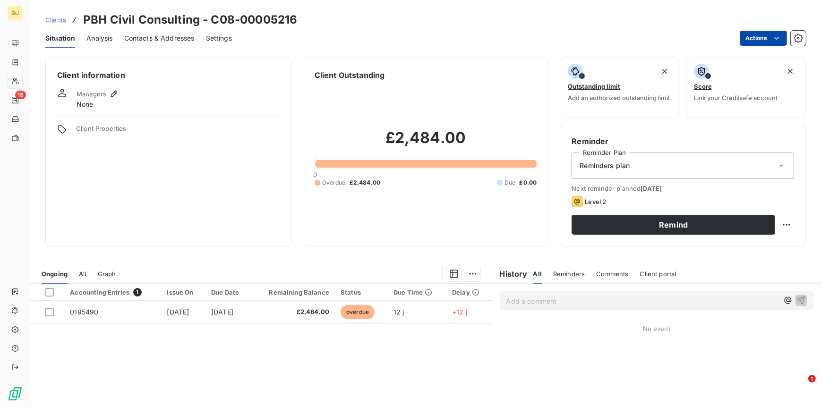
click at [766, 34] on html "GU 18 Clients PBH Civil Consulting - C08-00005216 Situation Analysis Contacts &…" at bounding box center [410, 203] width 821 height 407
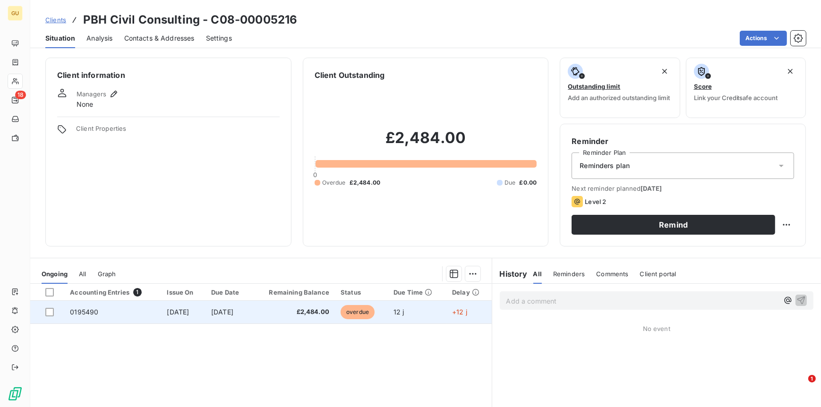
click at [85, 311] on span "0195490" at bounding box center [84, 312] width 28 height 8
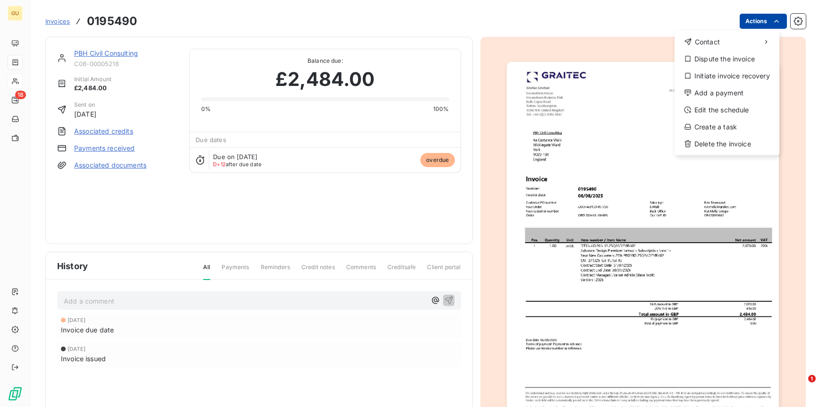
click at [746, 26] on html "GU 18 Invoices 0195490 Actions Contact Dispute the invoice Initiate invoice rec…" at bounding box center [410, 203] width 821 height 407
click at [712, 91] on div "Add a payment" at bounding box center [727, 93] width 97 height 15
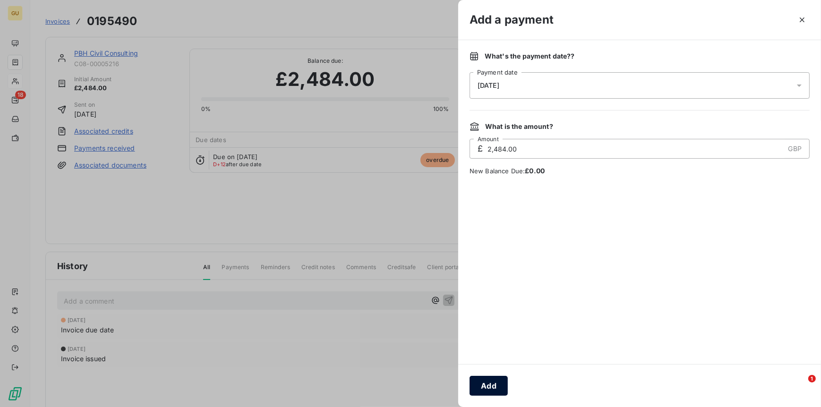
click at [485, 379] on button "Add" at bounding box center [489, 386] width 38 height 20
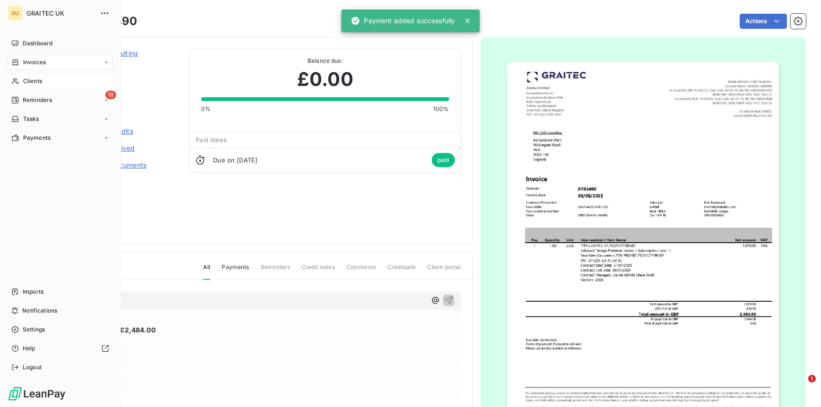
drag, startPoint x: 31, startPoint y: 76, endPoint x: 88, endPoint y: 81, distance: 56.9
click at [31, 76] on div "Clients" at bounding box center [60, 81] width 105 height 15
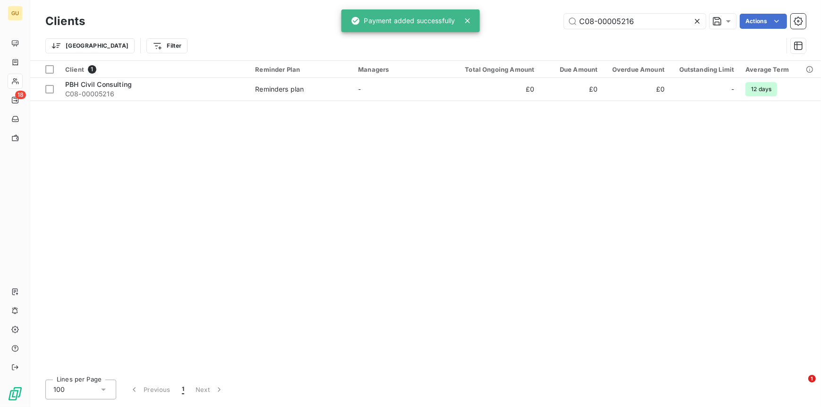
drag, startPoint x: 636, startPoint y: 20, endPoint x: 509, endPoint y: 21, distance: 126.7
click at [509, 21] on div "C08-00005216 Actions" at bounding box center [451, 21] width 710 height 15
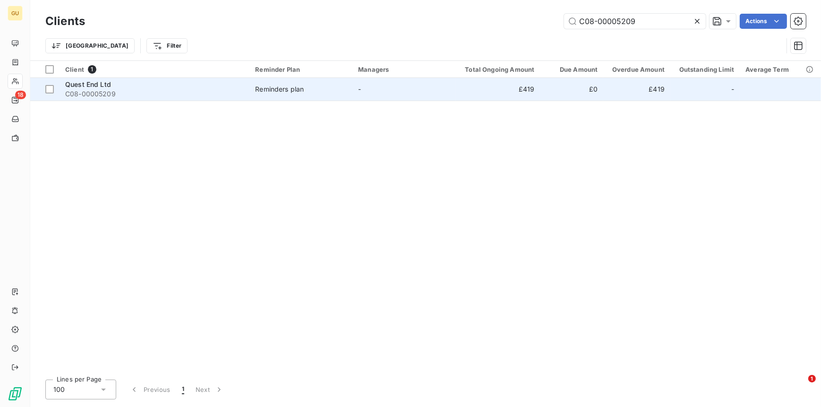
type input "C08-00005209"
click at [104, 86] on span "Quest End Ltd" at bounding box center [88, 84] width 46 height 8
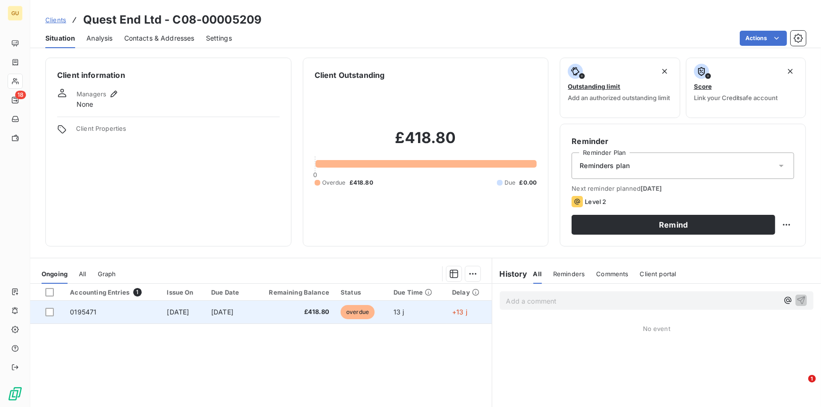
click at [86, 310] on span "0195471" at bounding box center [83, 312] width 26 height 8
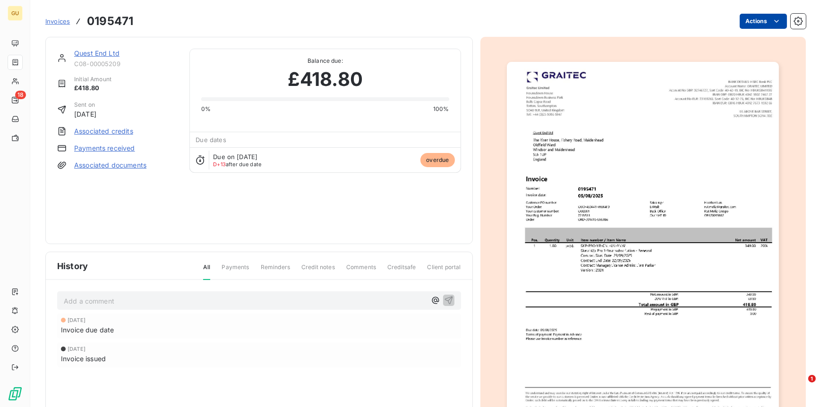
click at [746, 24] on html "GU 18 Invoices 0195471 Actions Quest End Ltd C08-00005209 Initial Amount £418.8…" at bounding box center [410, 203] width 821 height 407
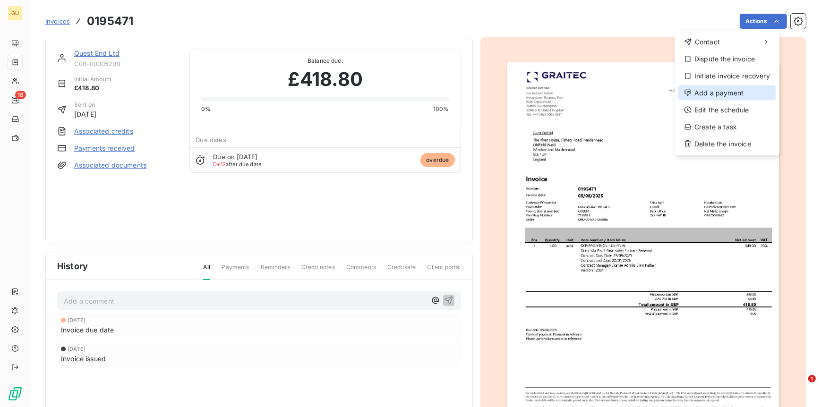
click at [710, 91] on div "Add a payment" at bounding box center [727, 93] width 97 height 15
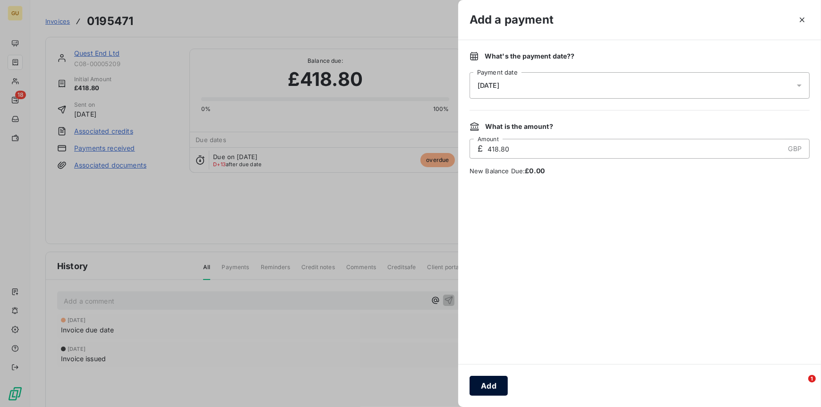
click at [494, 387] on button "Add" at bounding box center [489, 386] width 38 height 20
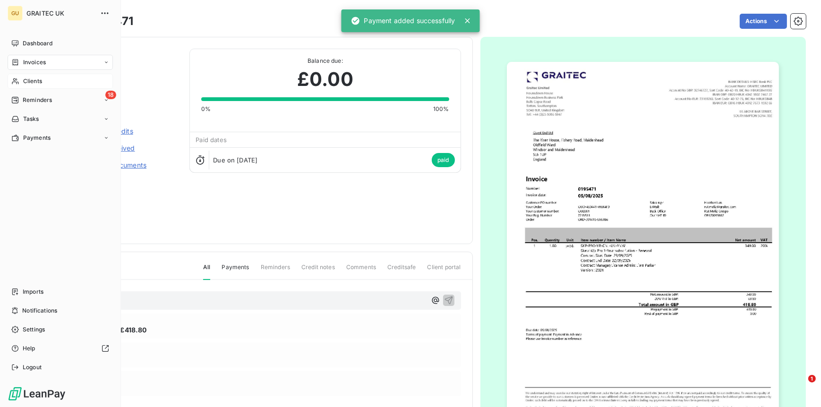
click at [28, 85] on span "Clients" at bounding box center [32, 81] width 19 height 9
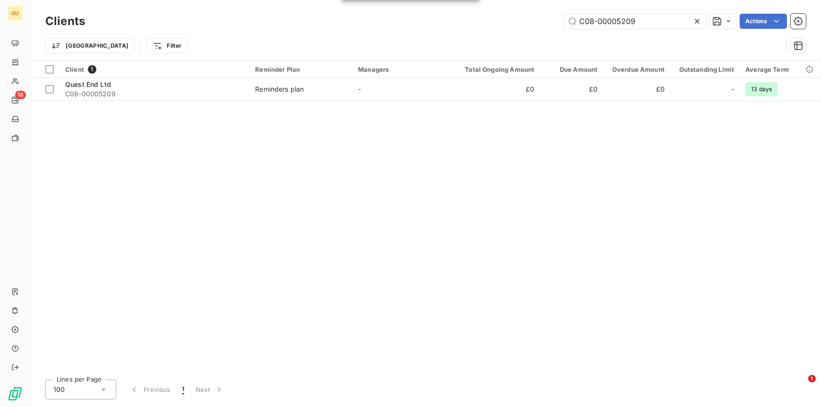
drag, startPoint x: 639, startPoint y: 21, endPoint x: 547, endPoint y: 25, distance: 92.7
click at [535, 19] on div "C08-00005209 Actions" at bounding box center [451, 21] width 710 height 15
type input "C08-00002871"
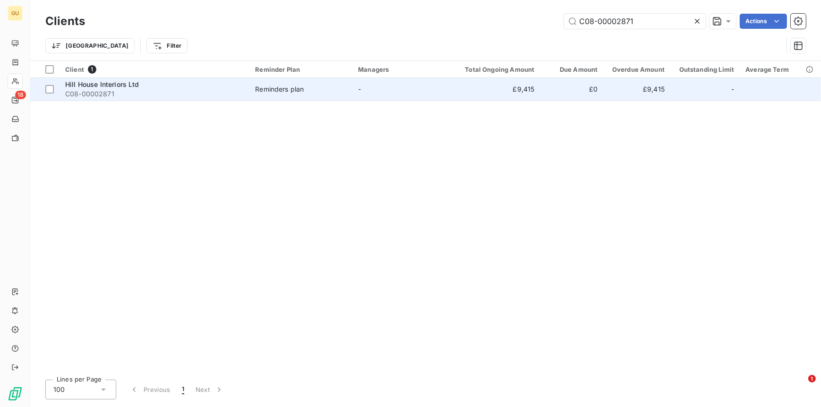
click at [93, 84] on span "Hill House Interiors Ltd" at bounding box center [102, 84] width 74 height 8
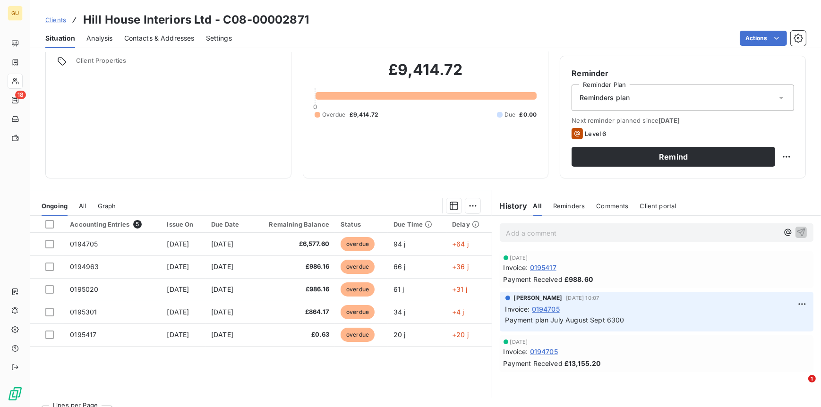
scroll to position [69, 0]
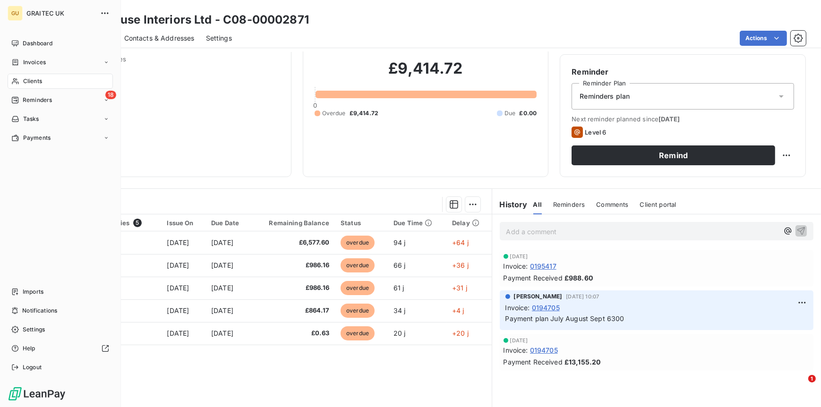
click at [31, 84] on span "Clients" at bounding box center [32, 81] width 19 height 9
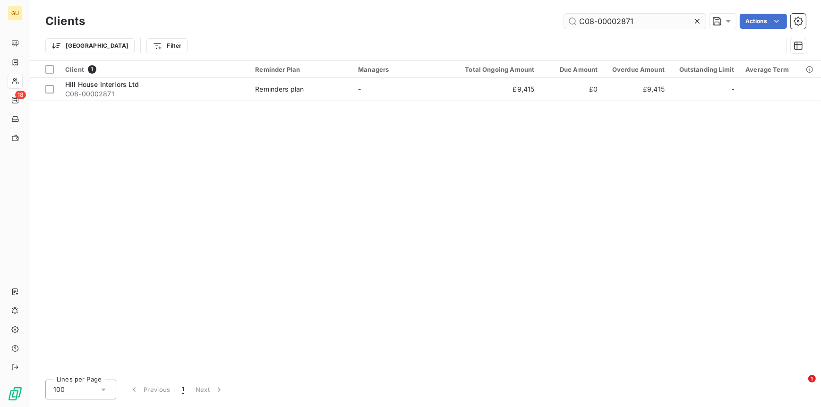
drag, startPoint x: 637, startPoint y: 21, endPoint x: 574, endPoint y: 23, distance: 62.9
click at [574, 23] on input "C08-00002871" at bounding box center [635, 21] width 142 height 15
type input "C08-00003985"
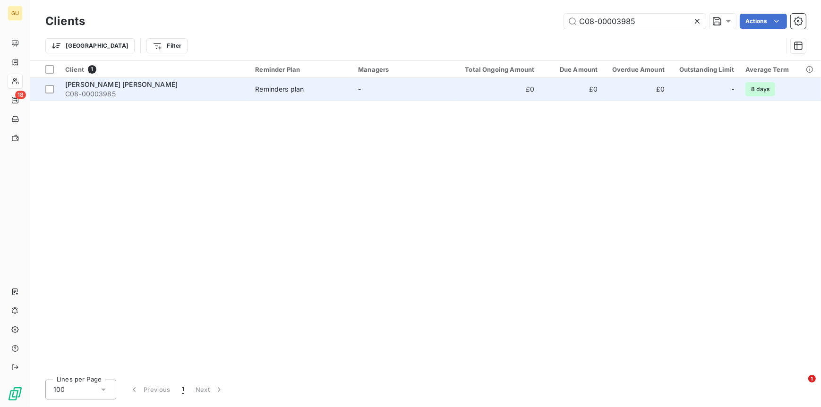
click at [83, 86] on span "Thain Harrington Edward" at bounding box center [121, 84] width 112 height 8
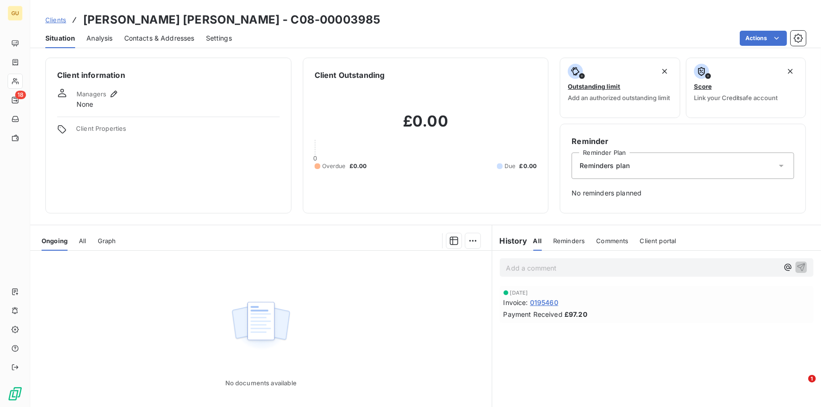
click at [50, 20] on span "Clients" at bounding box center [55, 20] width 21 height 8
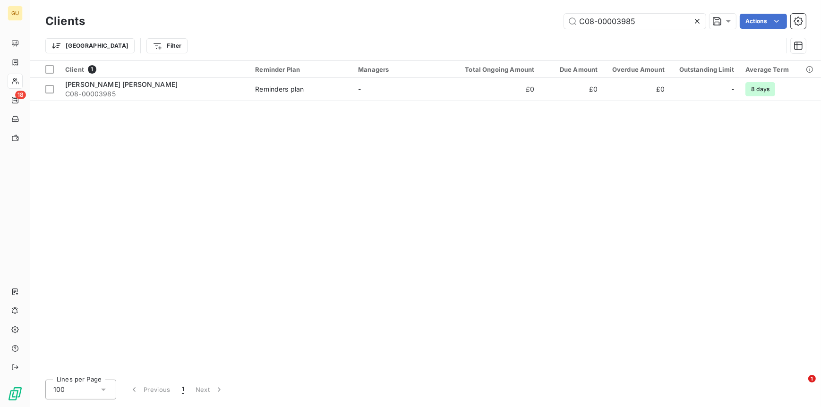
drag, startPoint x: 636, startPoint y: 21, endPoint x: 552, endPoint y: 19, distance: 84.6
click at [552, 19] on div "C08-00003985 Actions" at bounding box center [451, 21] width 710 height 15
type input "C08-00005224"
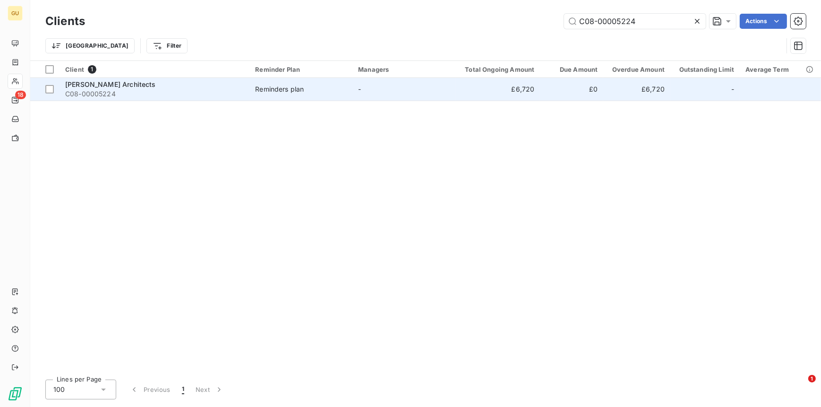
click at [71, 85] on span "Wilkinson Eyre Architects" at bounding box center [110, 84] width 91 height 8
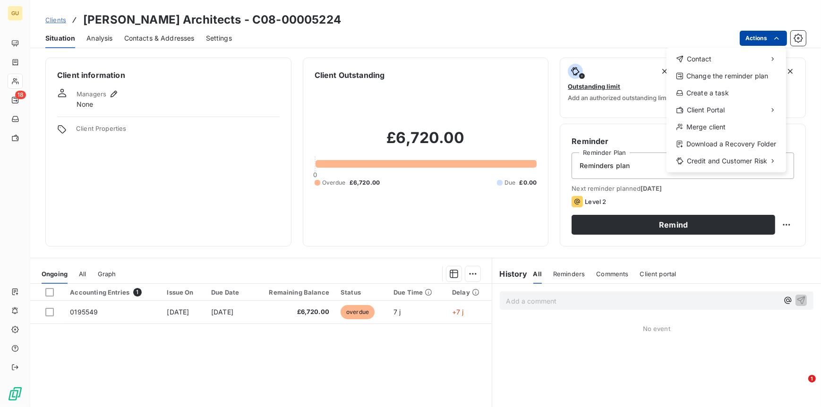
click at [746, 35] on html "GU 18 Clients Wilkinson Eyre Architects - C08-00005224 Situation Analysis Conta…" at bounding box center [410, 203] width 821 height 407
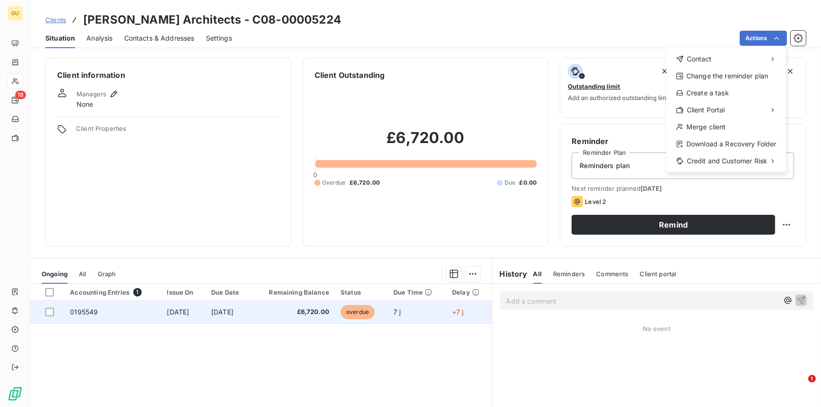
click at [57, 311] on html "GU 18 Clients Wilkinson Eyre Architects - C08-00005224 Situation Analysis Conta…" at bounding box center [410, 203] width 821 height 407
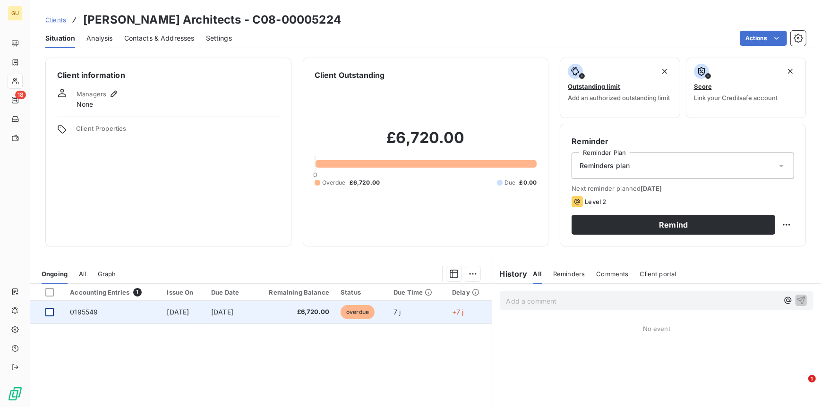
click at [52, 311] on div at bounding box center [49, 312] width 9 height 9
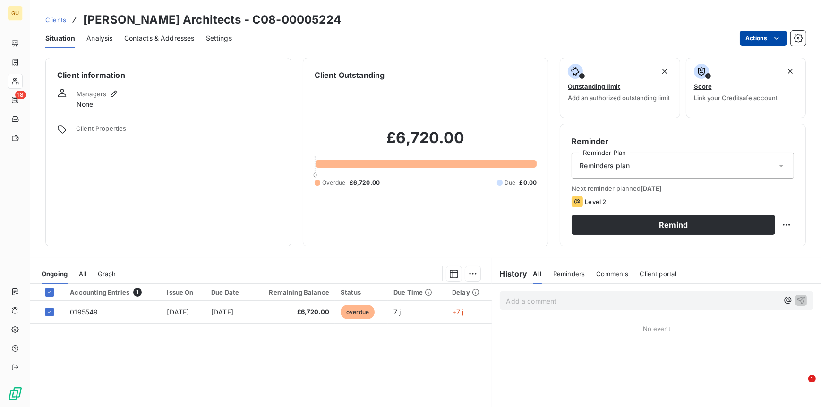
click at [748, 36] on html "GU 18 Clients Wilkinson Eyre Architects - C08-00005224 Situation Analysis Conta…" at bounding box center [410, 203] width 821 height 407
click at [75, 312] on html "GU 18 Clients Wilkinson Eyre Architects - C08-00005224 Situation Analysis Conta…" at bounding box center [410, 203] width 821 height 407
click at [75, 312] on span "0195549" at bounding box center [84, 312] width 28 height 8
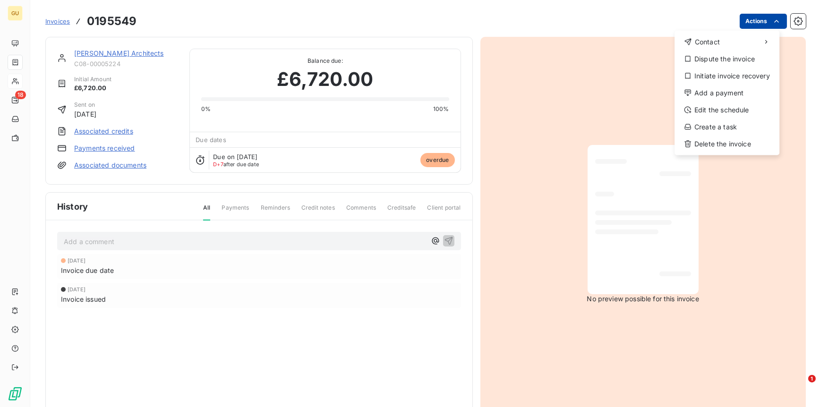
click at [753, 25] on html "GU 18 Invoices 0195549 Actions Contact Dispute the invoice Initiate invoice rec…" at bounding box center [410, 203] width 821 height 407
click at [706, 91] on div "Add a payment" at bounding box center [727, 93] width 97 height 15
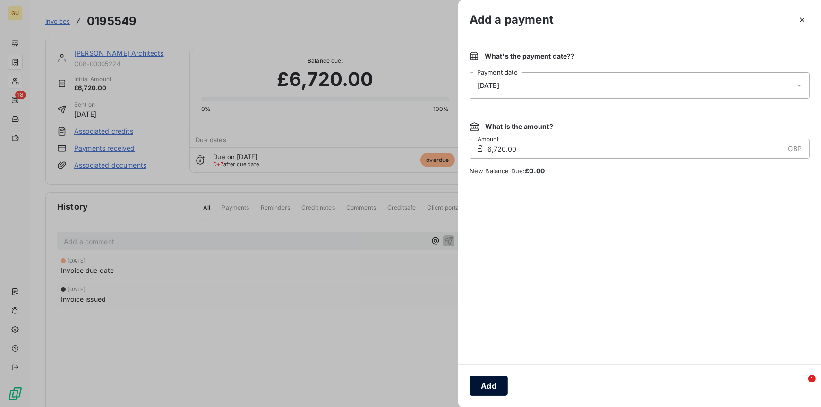
click at [491, 385] on button "Add" at bounding box center [489, 386] width 38 height 20
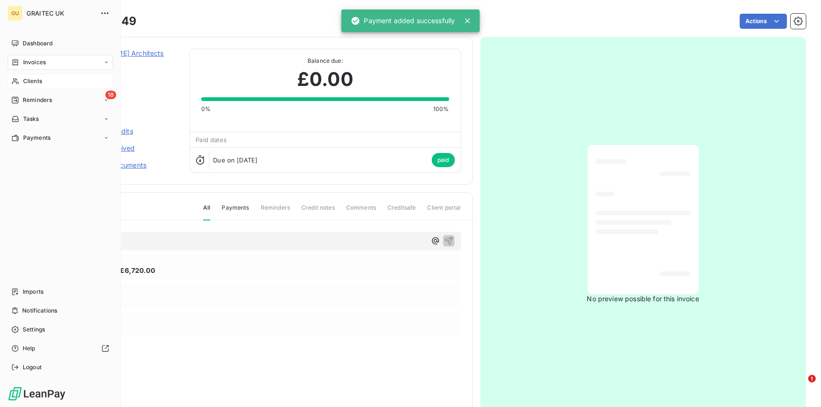
click at [35, 83] on span "Clients" at bounding box center [32, 81] width 19 height 9
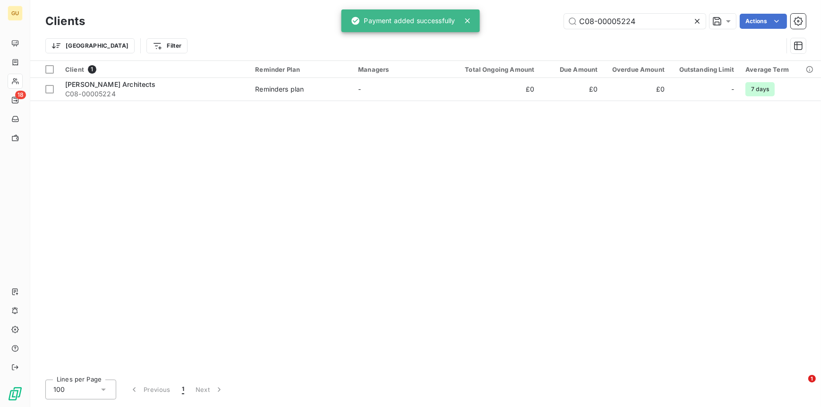
drag, startPoint x: 647, startPoint y: 22, endPoint x: 536, endPoint y: 21, distance: 110.6
click at [536, 21] on div "C08-00005224 Actions" at bounding box center [451, 21] width 710 height 15
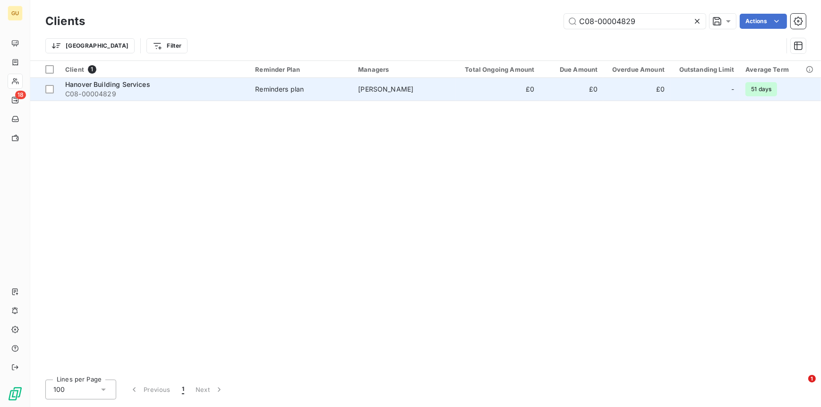
type input "C08-00004829"
click at [89, 86] on span "Hanover Building Services" at bounding box center [107, 84] width 85 height 8
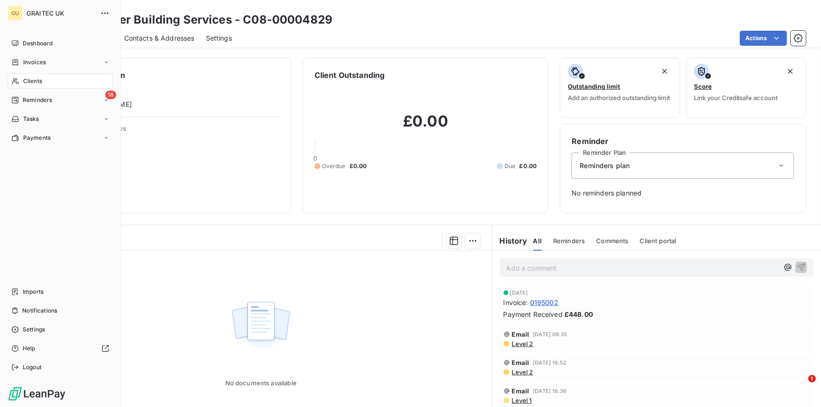
click at [24, 83] on span "Clients" at bounding box center [32, 81] width 19 height 9
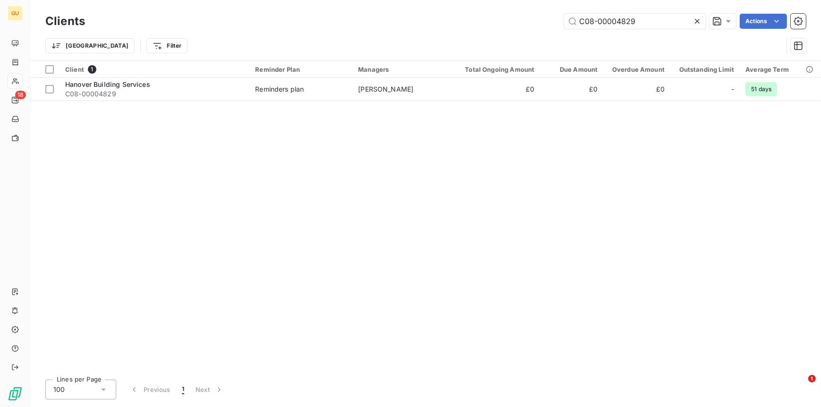
drag, startPoint x: 638, startPoint y: 22, endPoint x: 519, endPoint y: 19, distance: 118.7
click at [519, 19] on div "C08-00004829 Actions" at bounding box center [451, 21] width 710 height 15
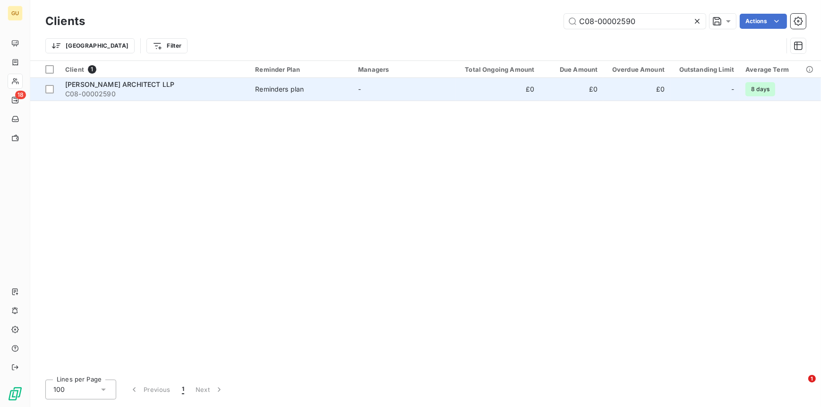
type input "C08-00002590"
click at [165, 86] on span "MICHAEL COLLINS ARCHITECT LLP" at bounding box center [119, 84] width 109 height 8
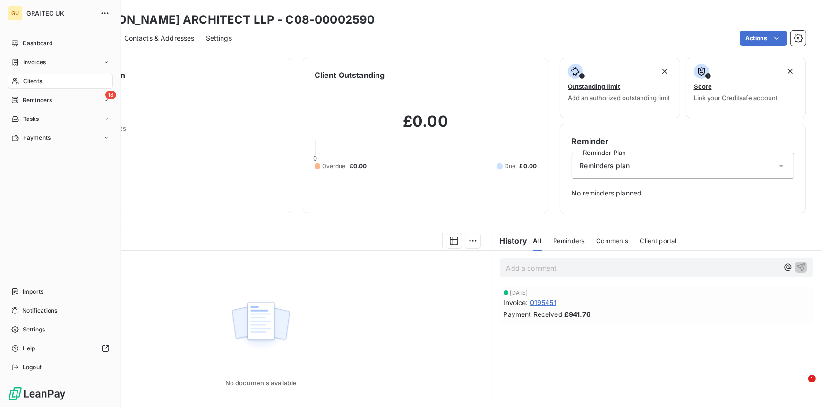
click at [35, 82] on span "Clients" at bounding box center [32, 81] width 19 height 9
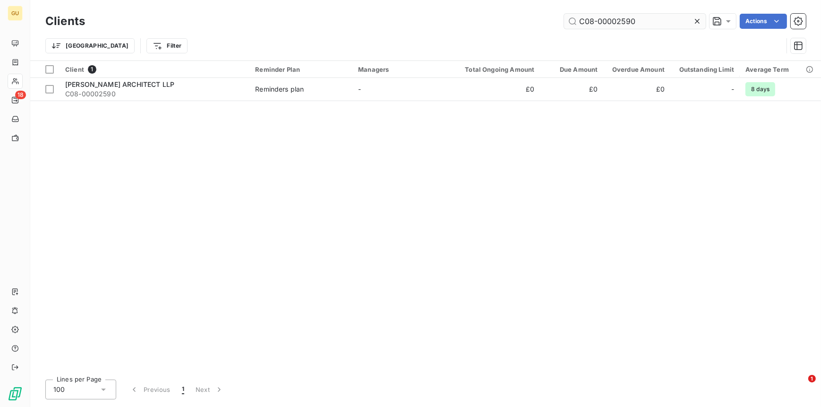
drag, startPoint x: 660, startPoint y: 23, endPoint x: 572, endPoint y: 22, distance: 87.9
click at [572, 22] on input "C08-00002590" at bounding box center [635, 21] width 142 height 15
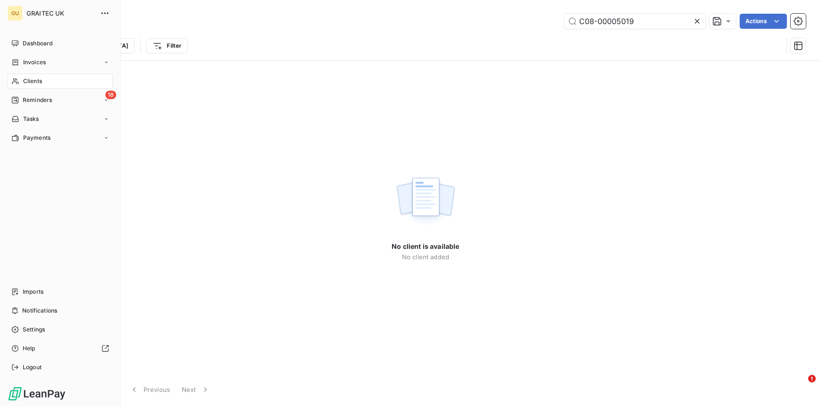
click at [1, 112] on div "GU GRAITEC UK Dashboard Invoices Clients 18 Reminders Tasks Payments Imports No…" at bounding box center [60, 203] width 121 height 407
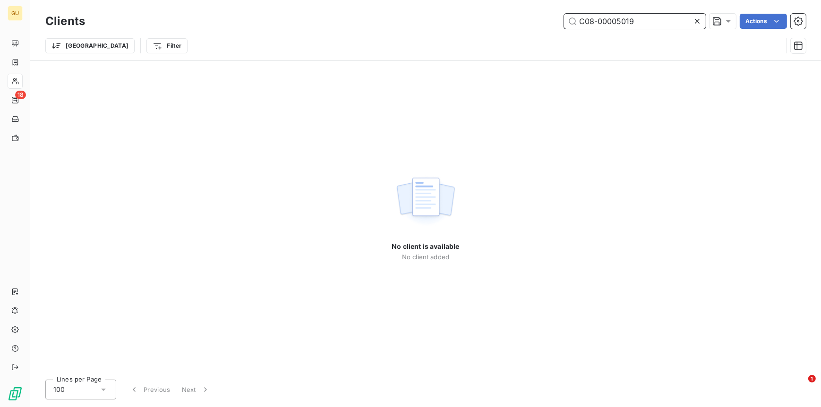
click at [643, 24] on input "C08-00005019" at bounding box center [635, 21] width 142 height 15
drag, startPoint x: 526, startPoint y: 17, endPoint x: 517, endPoint y: 17, distance: 9.0
click at [517, 17] on div "C08-00005019 Actions" at bounding box center [451, 21] width 710 height 15
paste input "4796"
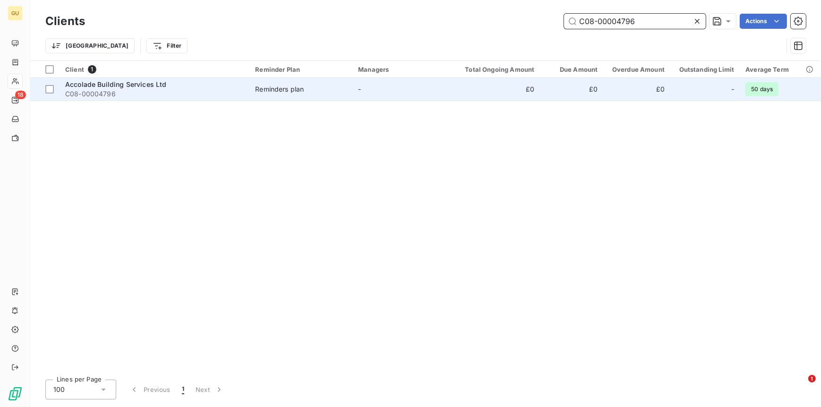
type input "C08-00004796"
click at [124, 88] on div "Accolade Building Services Ltd" at bounding box center [154, 84] width 179 height 9
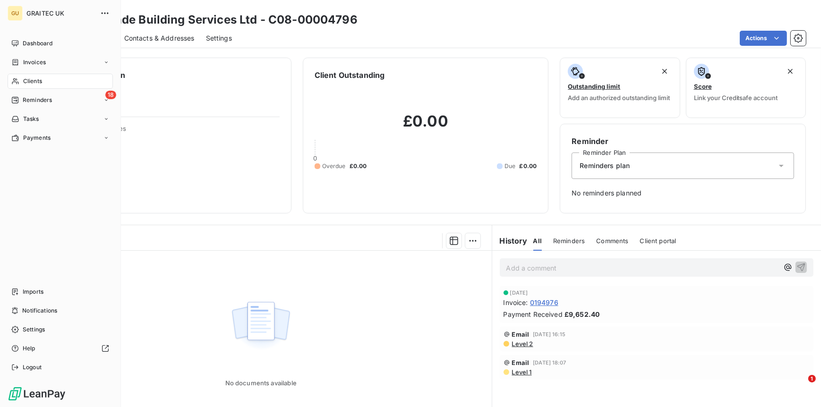
drag, startPoint x: 33, startPoint y: 83, endPoint x: 100, endPoint y: 83, distance: 66.6
click at [33, 83] on span "Clients" at bounding box center [32, 81] width 19 height 9
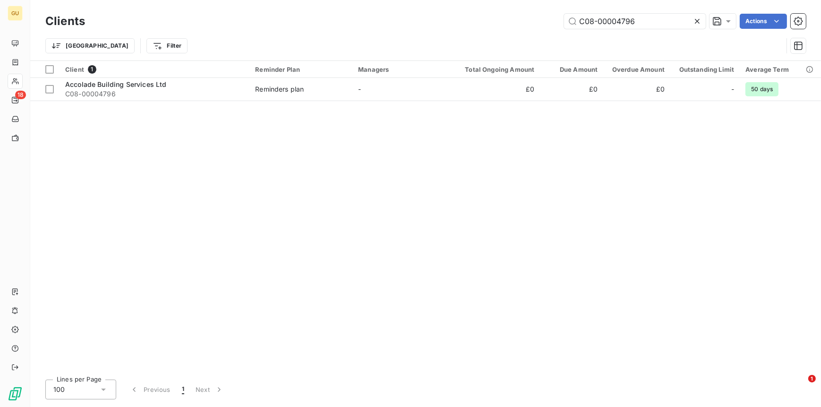
drag, startPoint x: 644, startPoint y: 24, endPoint x: 561, endPoint y: 21, distance: 82.8
click at [561, 21] on div "C08-00004796 Actions" at bounding box center [451, 21] width 710 height 15
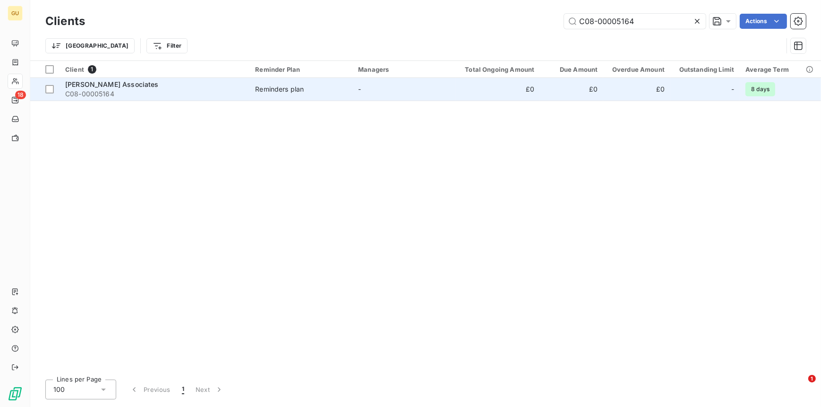
type input "C08-00005164"
click at [135, 83] on span "James Brennan Associates" at bounding box center [112, 84] width 94 height 8
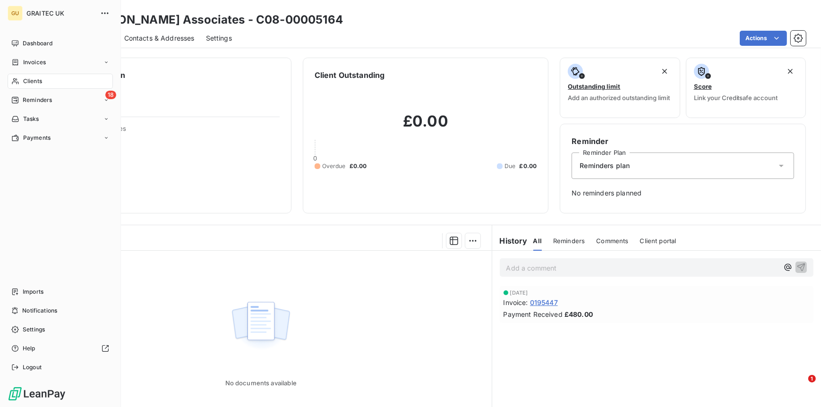
click at [37, 84] on span "Clients" at bounding box center [32, 81] width 19 height 9
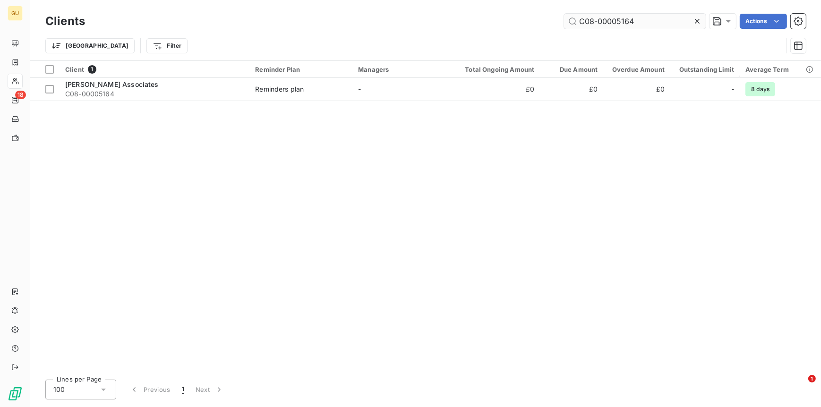
click at [642, 28] on div "Clients C08-00005164 Actions" at bounding box center [425, 21] width 761 height 20
click at [641, 26] on input "C08-00005164" at bounding box center [635, 21] width 142 height 15
drag, startPoint x: 641, startPoint y: 26, endPoint x: 533, endPoint y: 22, distance: 108.3
click at [533, 22] on div "C08-00005164 Actions" at bounding box center [451, 21] width 710 height 15
paste input "3808"
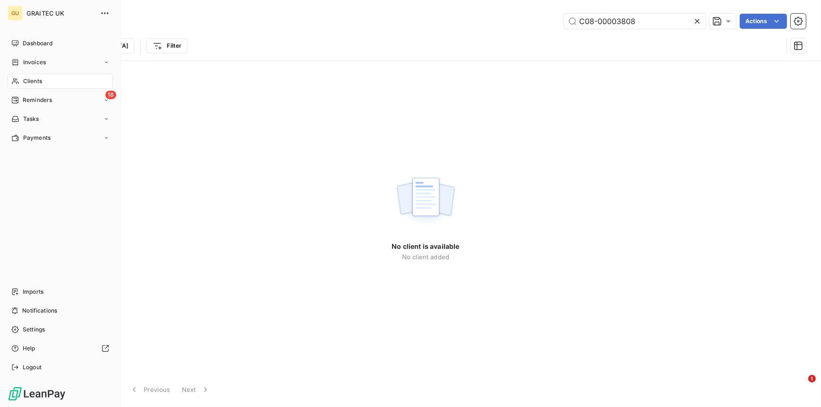
click at [35, 83] on span "Clients" at bounding box center [32, 81] width 19 height 9
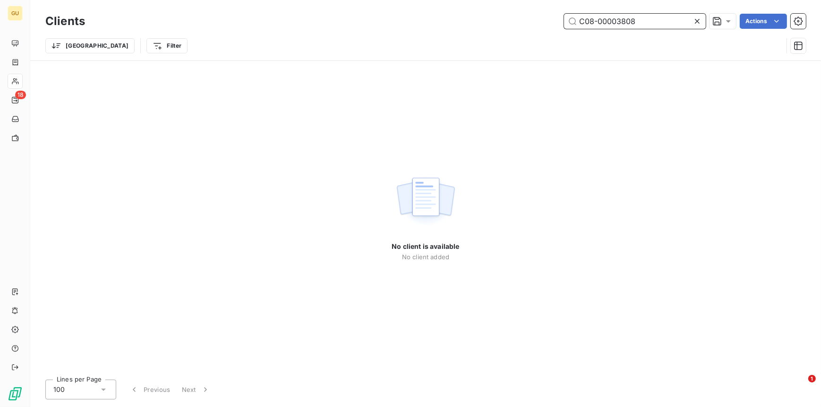
click at [636, 20] on input "C08-00003808" at bounding box center [635, 21] width 142 height 15
drag, startPoint x: 636, startPoint y: 21, endPoint x: 521, endPoint y: 19, distance: 115.3
click at [521, 18] on div "C08-00003808 Actions" at bounding box center [451, 21] width 710 height 15
paste input "5166"
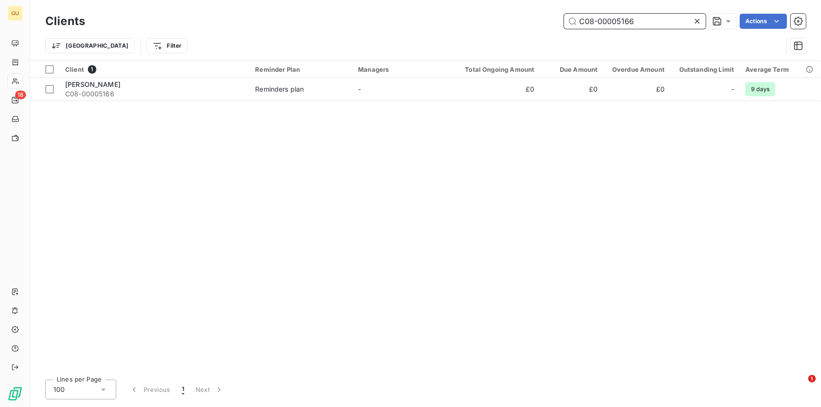
type input "C08-00005166"
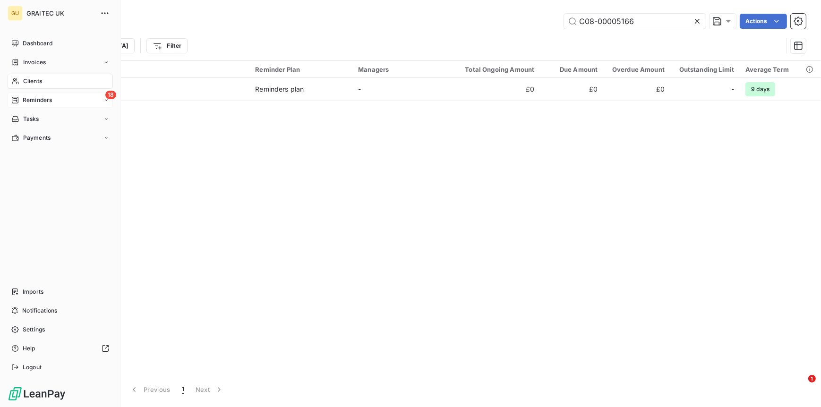
click at [40, 97] on span "Reminders" at bounding box center [37, 100] width 29 height 9
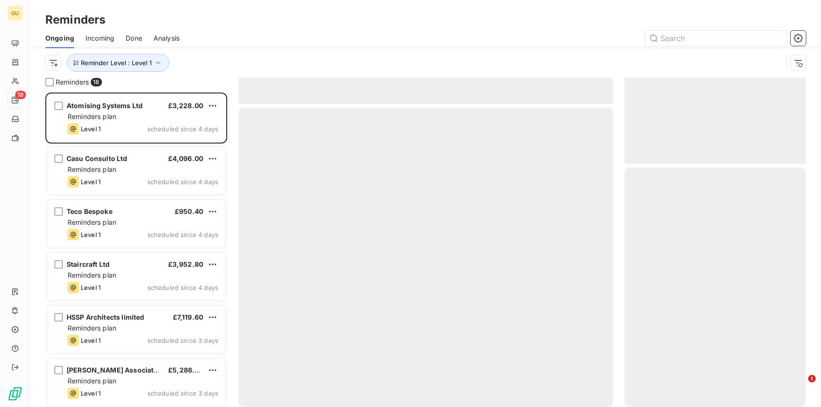
scroll to position [307, 174]
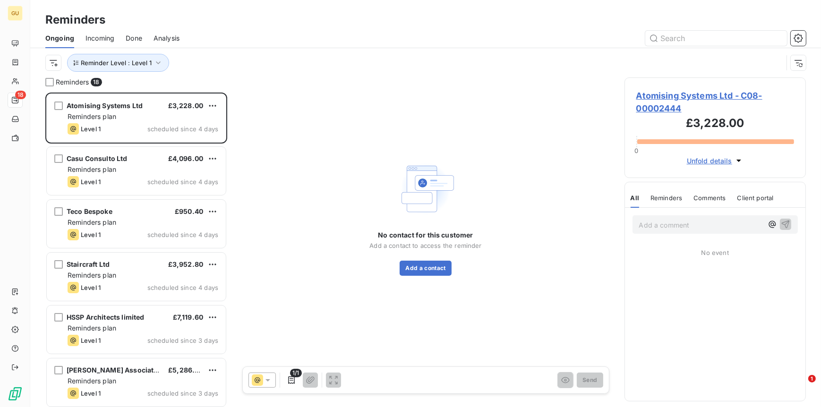
scroll to position [307, 174]
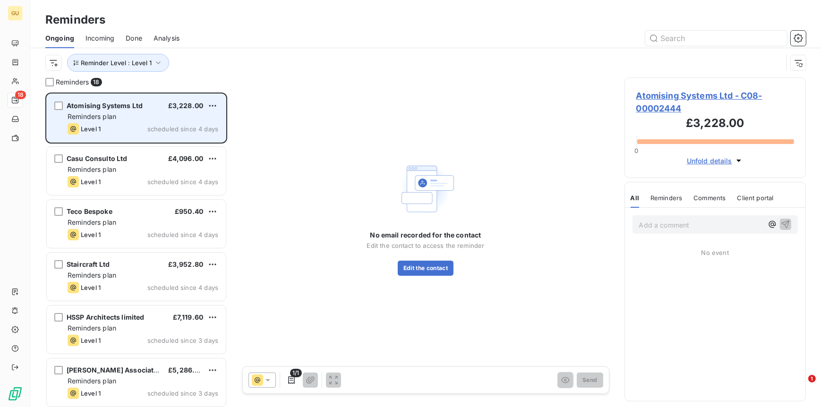
click at [72, 129] on icon "grid" at bounding box center [73, 129] width 6 height 6
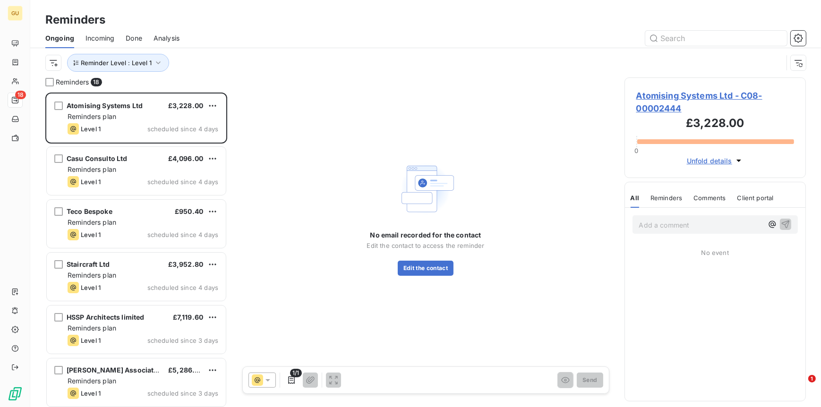
click at [699, 102] on span "Atomising Systems Ltd - C08-00002444" at bounding box center [716, 102] width 158 height 26
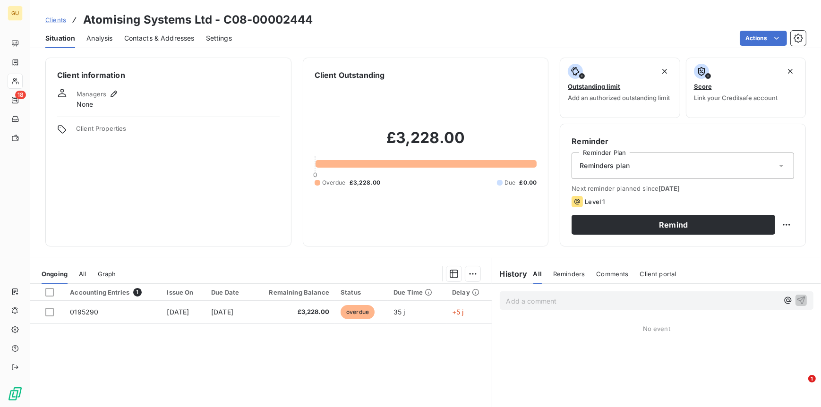
click at [147, 39] on span "Contacts & Addresses" at bounding box center [159, 38] width 70 height 9
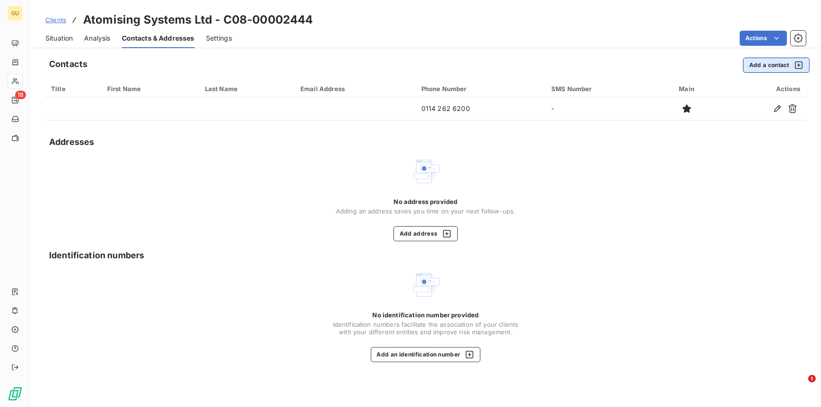
click at [759, 64] on button "Add a contact" at bounding box center [776, 65] width 67 height 15
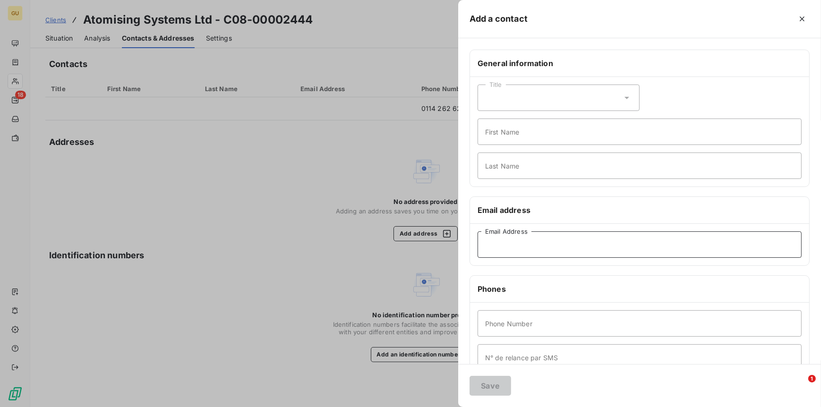
click at [498, 247] on input "Email Address" at bounding box center [640, 245] width 324 height 26
paste input "[EMAIL_ADDRESS][DOMAIN_NAME]"
type input "[EMAIL_ADDRESS][DOMAIN_NAME]"
click at [499, 135] on input "First Name" at bounding box center [640, 132] width 324 height 26
type input "Invoices"
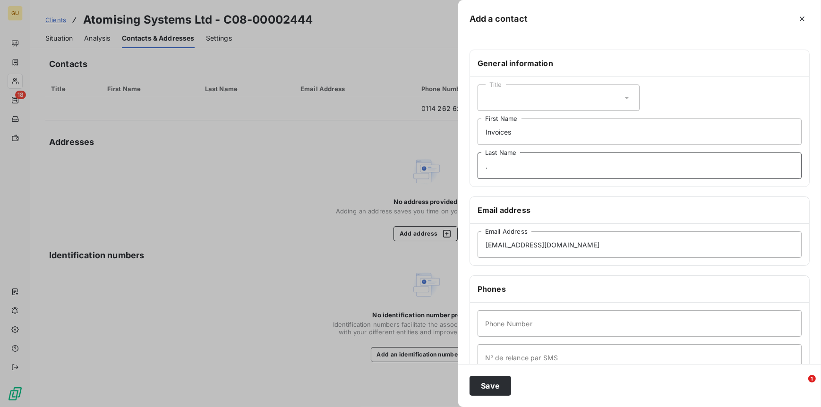
type input "."
click at [490, 333] on input "Phone Number" at bounding box center [640, 324] width 324 height 26
type input "0"
click at [489, 393] on button "Save" at bounding box center [491, 386] width 42 height 20
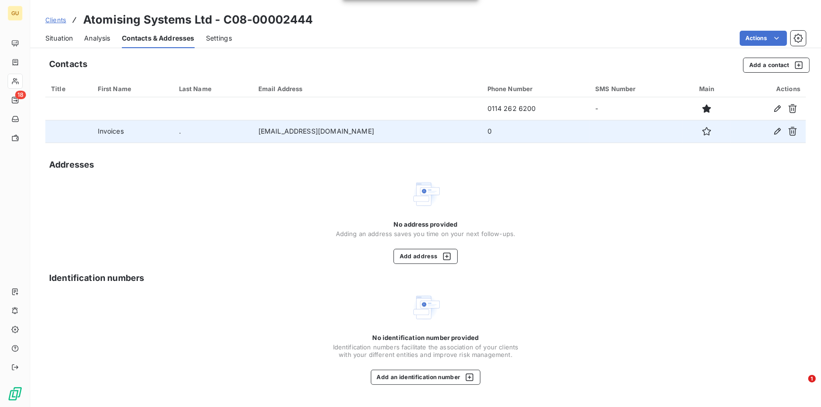
click at [691, 129] on div at bounding box center [707, 131] width 37 height 15
click at [702, 131] on icon "button" at bounding box center [706, 131] width 9 height 9
click at [63, 37] on span "Situation" at bounding box center [58, 38] width 27 height 9
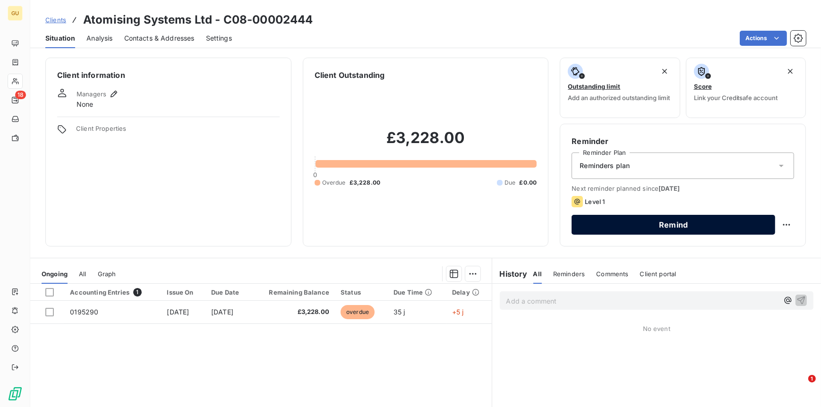
click at [676, 220] on button "Remind" at bounding box center [674, 225] width 204 height 20
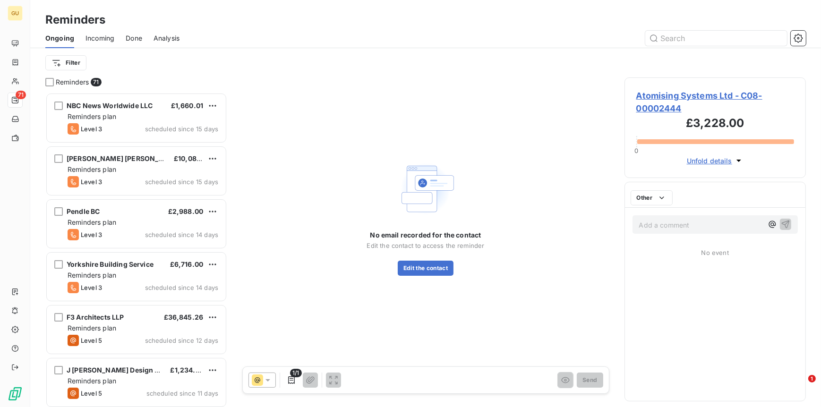
scroll to position [307, 174]
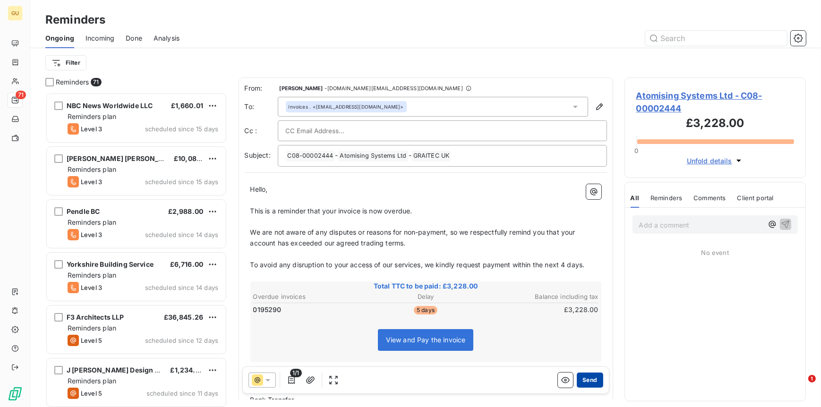
click at [584, 382] on button "Send" at bounding box center [590, 380] width 26 height 15
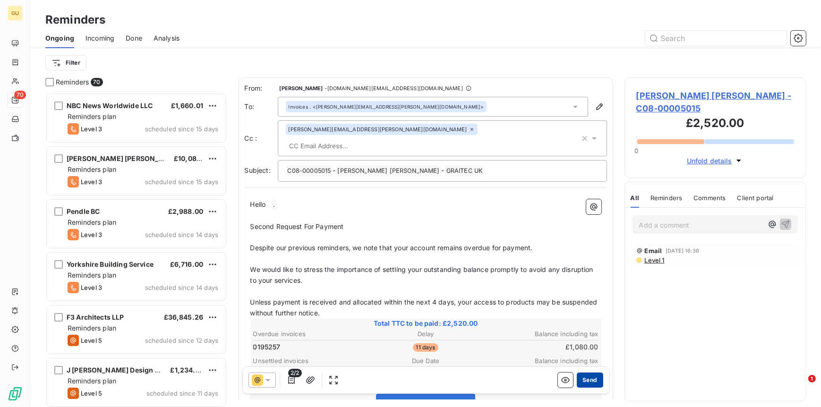
click at [580, 380] on button "Send" at bounding box center [590, 380] width 26 height 15
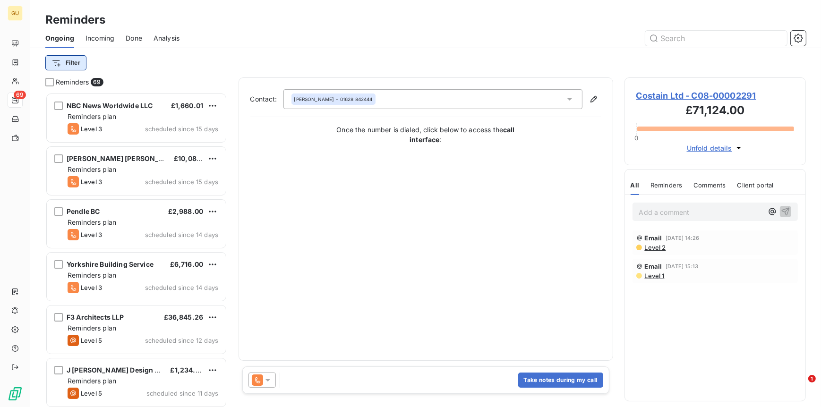
click at [73, 59] on html "GU 69 Reminders Ongoing Incoming Done Analysis Filter Reminders 69 NBC News Wor…" at bounding box center [410, 203] width 821 height 407
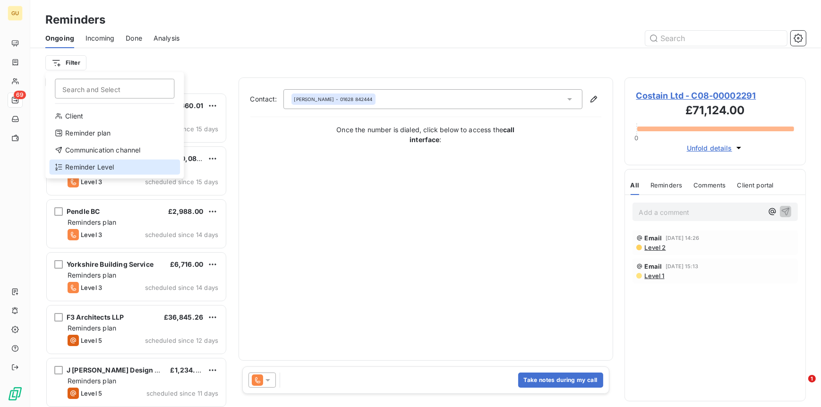
click at [84, 164] on div "Reminder Level" at bounding box center [114, 167] width 131 height 15
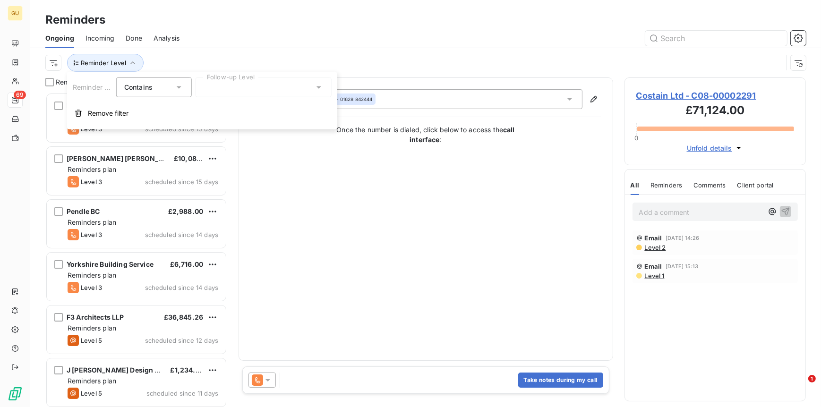
click at [176, 88] on icon at bounding box center [178, 87] width 9 height 9
click at [235, 86] on div at bounding box center [264, 88] width 136 height 20
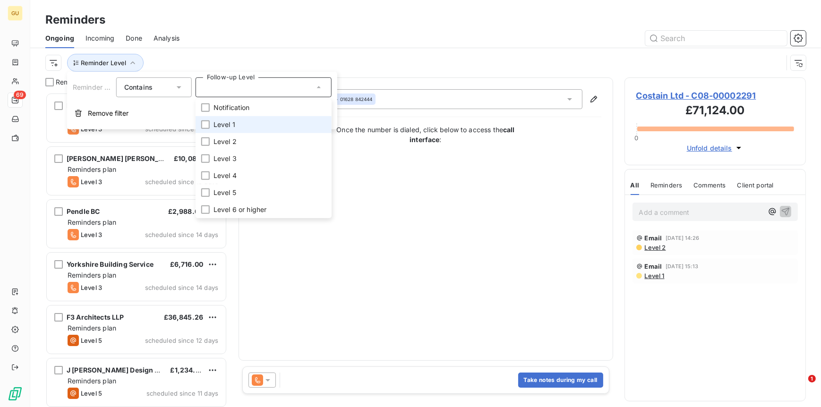
click at [229, 121] on span "Level 1" at bounding box center [225, 124] width 22 height 9
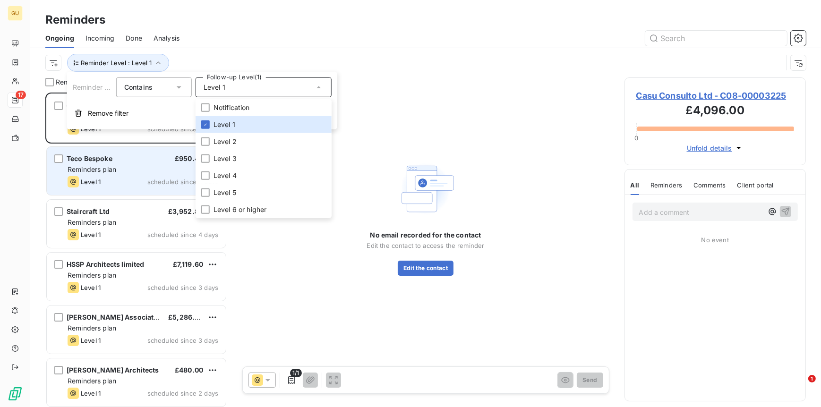
click at [164, 193] on div "Teco Bespoke £950.40 Reminders plan Level 1 scheduled since 4 days" at bounding box center [136, 171] width 179 height 48
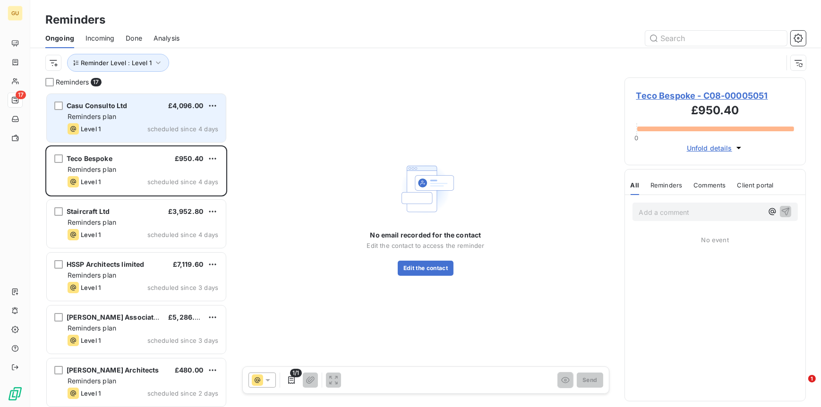
click at [130, 107] on div "Casu Consulto Ltd £4,096.00" at bounding box center [143, 106] width 151 height 9
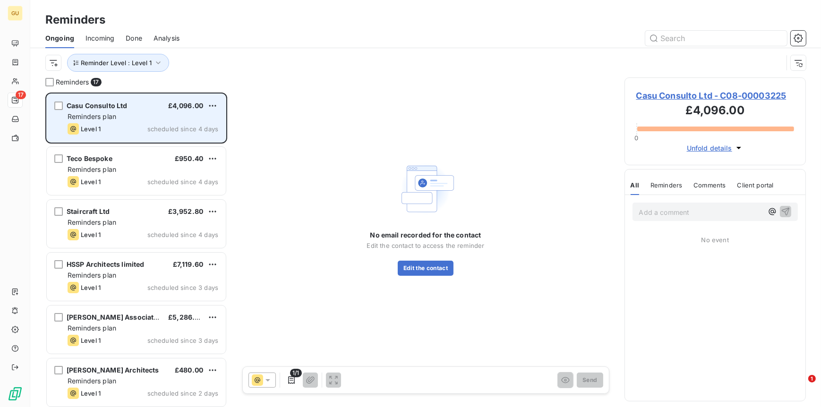
click at [109, 104] on span "Casu Consulto Ltd" at bounding box center [97, 106] width 61 height 8
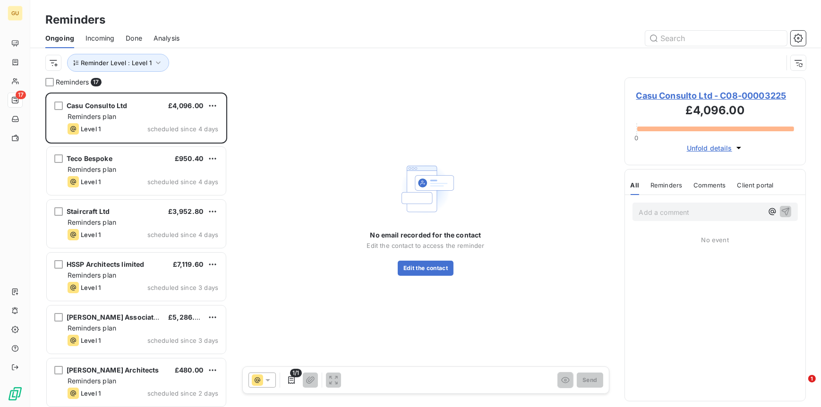
click at [673, 92] on span "Casu Consulto Ltd - C08-00003225" at bounding box center [716, 95] width 158 height 13
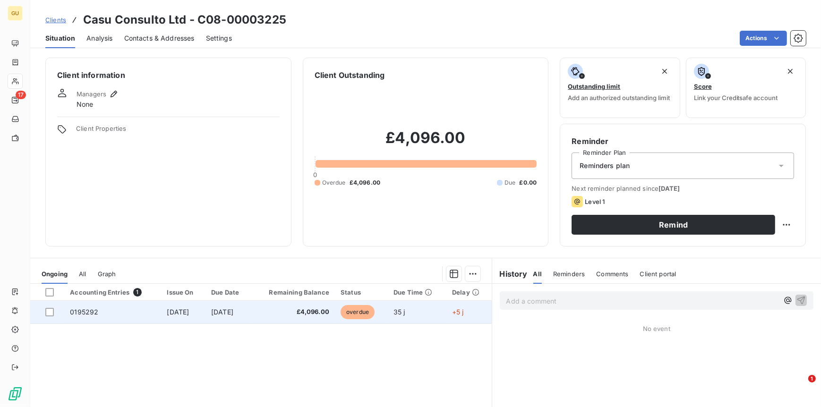
click at [105, 309] on td "0195292" at bounding box center [112, 312] width 97 height 23
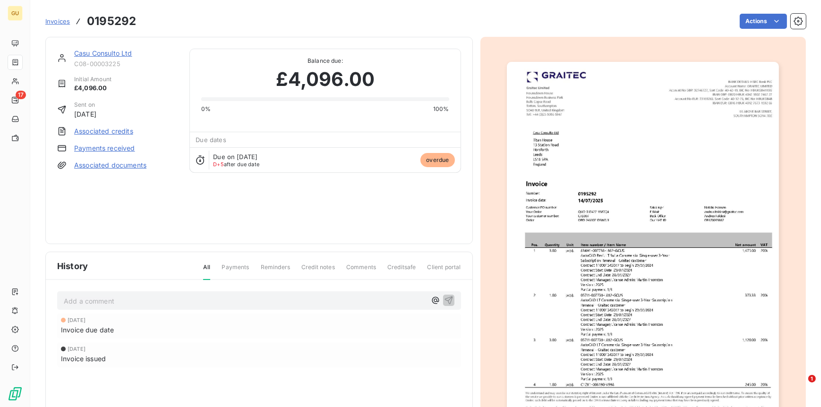
click at [83, 52] on link "Casu Consulto Ltd" at bounding box center [103, 53] width 58 height 8
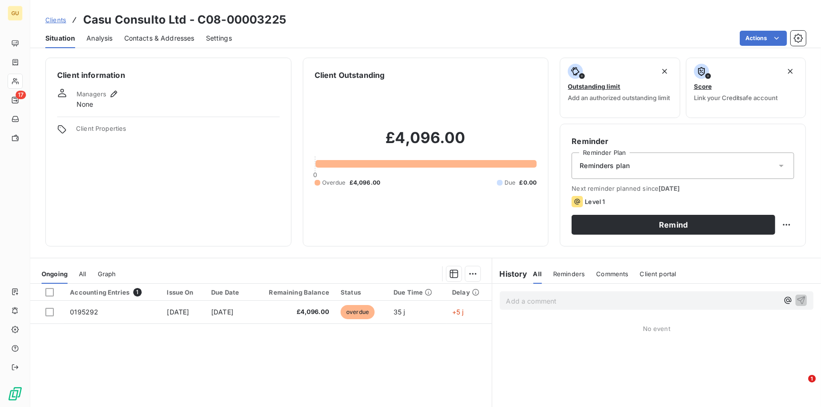
click at [147, 41] on span "Contacts & Addresses" at bounding box center [159, 38] width 70 height 9
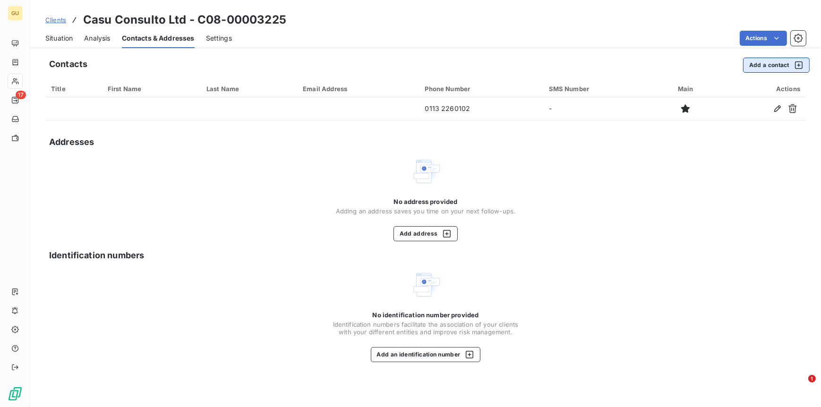
click at [772, 61] on button "Add a contact" at bounding box center [776, 65] width 67 height 15
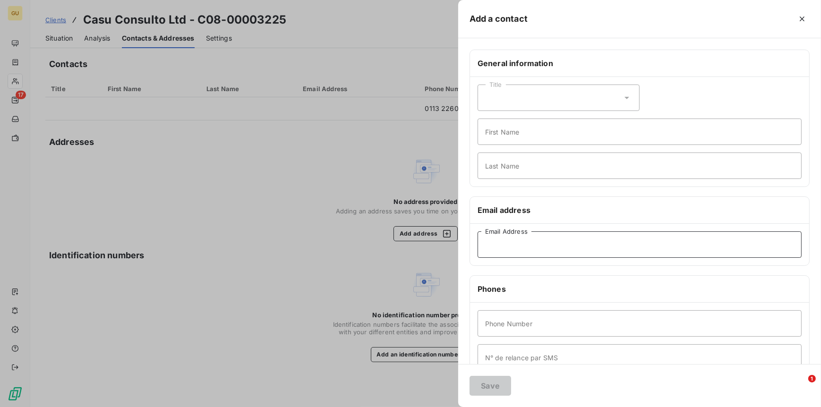
click at [521, 234] on input "Email Address" at bounding box center [640, 245] width 324 height 26
paste input "accounts@casuconsulto.co.uk"
type input "accounts@casuconsulto.co.uk"
click at [502, 136] on input "First Name" at bounding box center [640, 132] width 324 height 26
type input "Invoices"
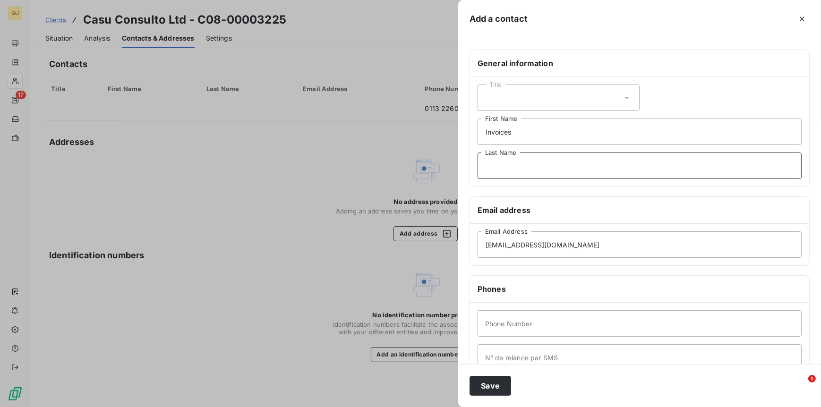
type input ","
type input "."
click at [532, 319] on input "Phone Number" at bounding box center [640, 324] width 324 height 26
type input "0"
click at [489, 380] on button "Save" at bounding box center [491, 386] width 42 height 20
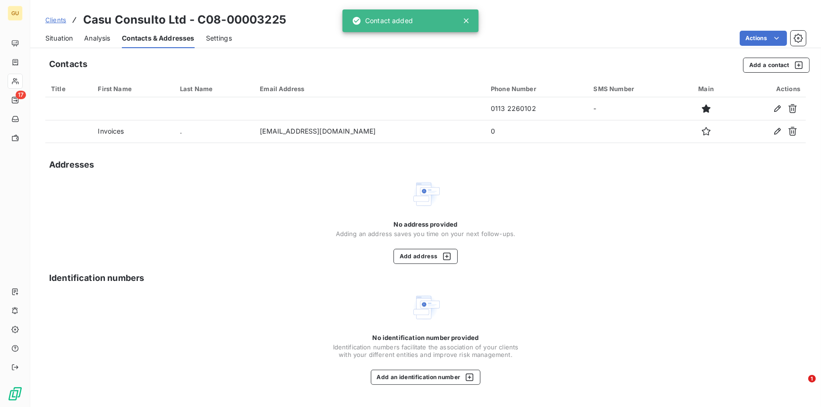
click at [69, 40] on span "Situation" at bounding box center [58, 38] width 27 height 9
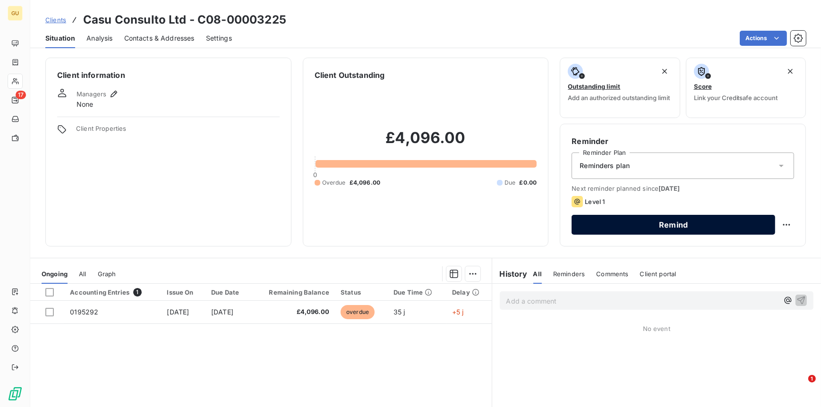
click at [652, 227] on button "Remind" at bounding box center [674, 225] width 204 height 20
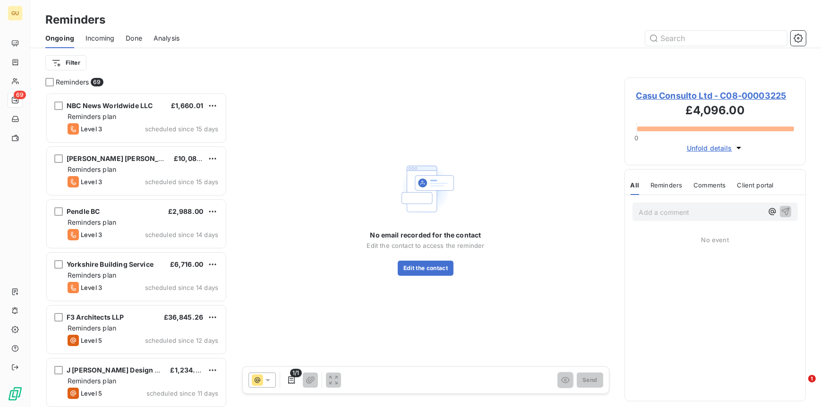
scroll to position [307, 174]
click at [684, 95] on span "Casu Consulto Ltd - C08-00003225" at bounding box center [716, 95] width 158 height 13
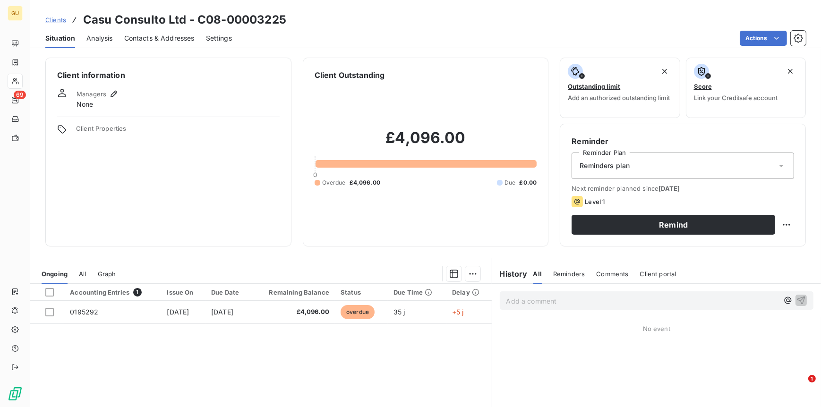
click at [145, 37] on span "Contacts & Addresses" at bounding box center [159, 38] width 70 height 9
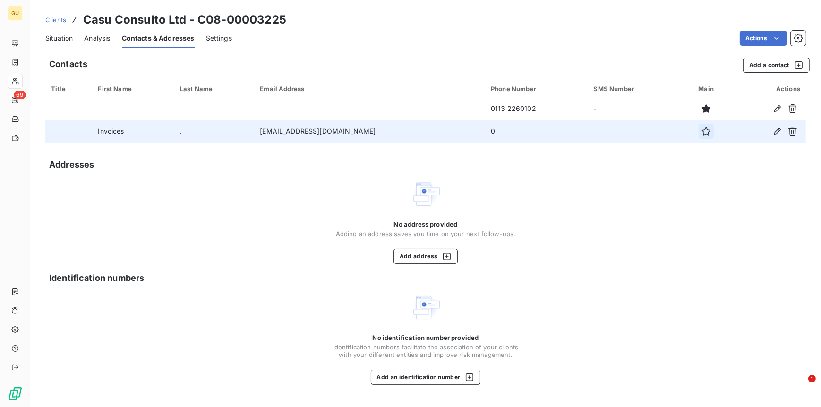
click at [702, 131] on icon "button" at bounding box center [706, 131] width 9 height 9
click at [52, 38] on span "Situation" at bounding box center [58, 38] width 27 height 9
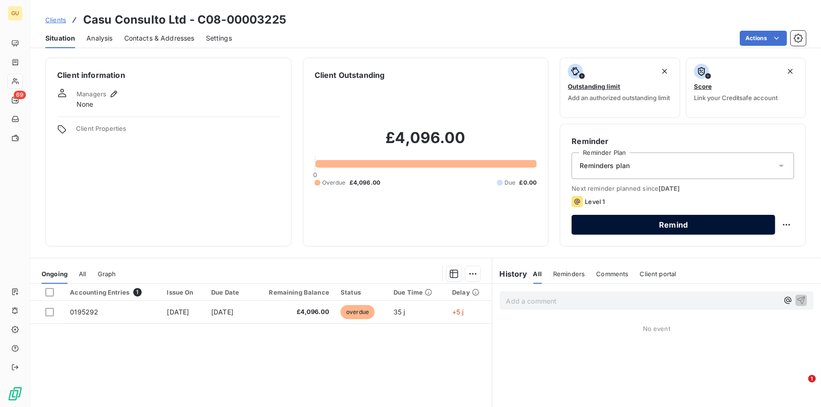
click at [635, 220] on button "Remind" at bounding box center [674, 225] width 204 height 20
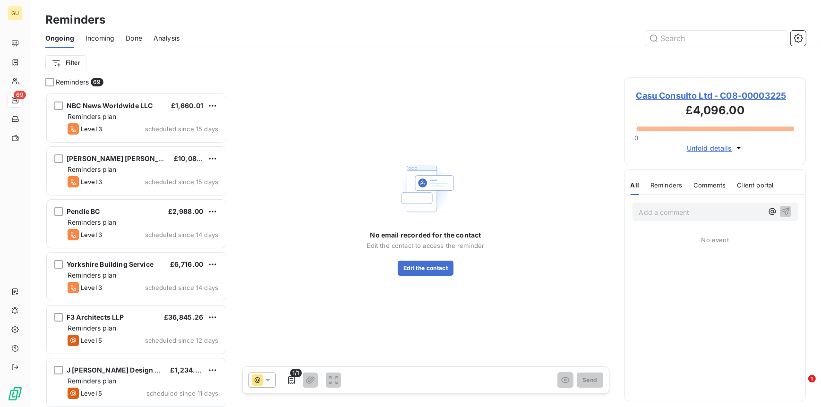
scroll to position [307, 174]
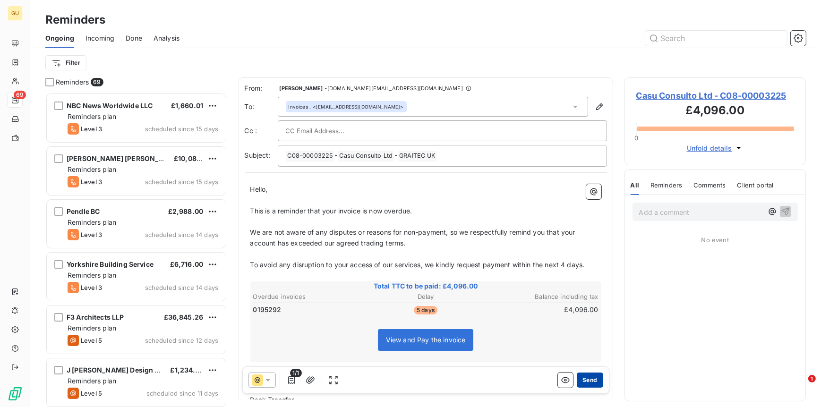
click at [588, 380] on button "Send" at bounding box center [590, 380] width 26 height 15
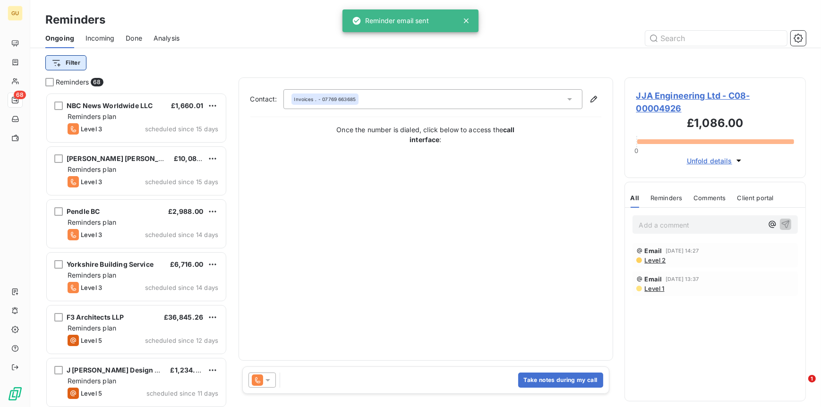
click at [63, 66] on html "GU 68 Reminders Ongoing Incoming Done Analysis Filter Reminders 68 NBC News Wor…" at bounding box center [410, 203] width 821 height 407
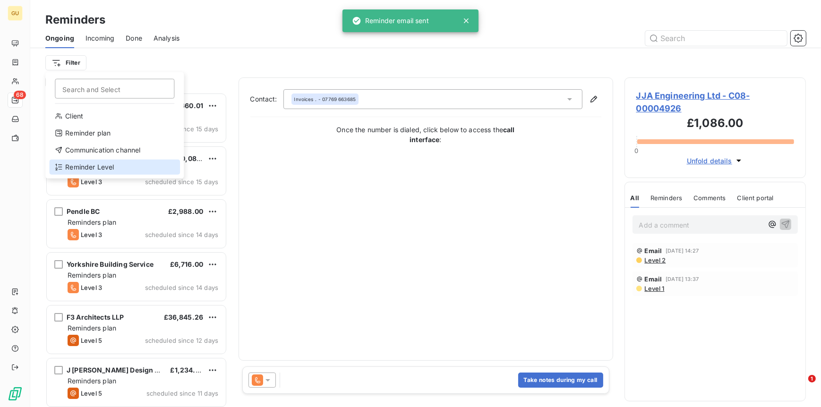
click at [84, 168] on div "Reminder Level" at bounding box center [114, 167] width 131 height 15
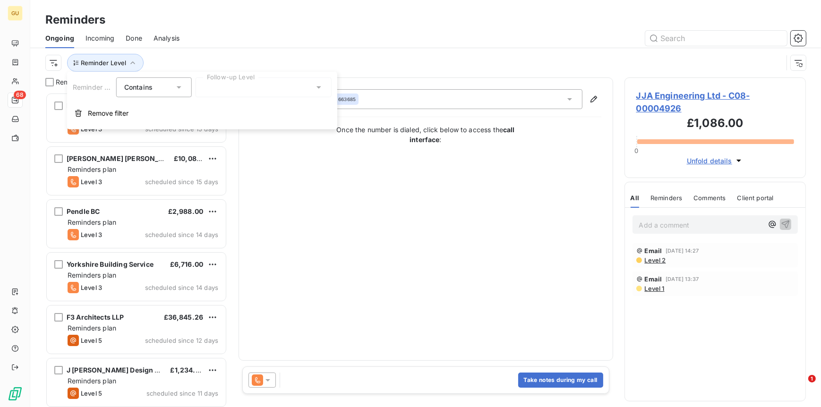
click at [247, 85] on div at bounding box center [264, 88] width 136 height 20
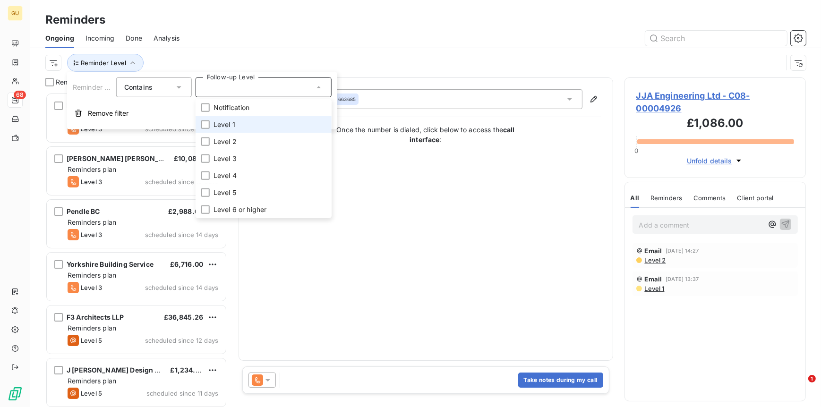
click at [232, 127] on span "Level 1" at bounding box center [225, 124] width 22 height 9
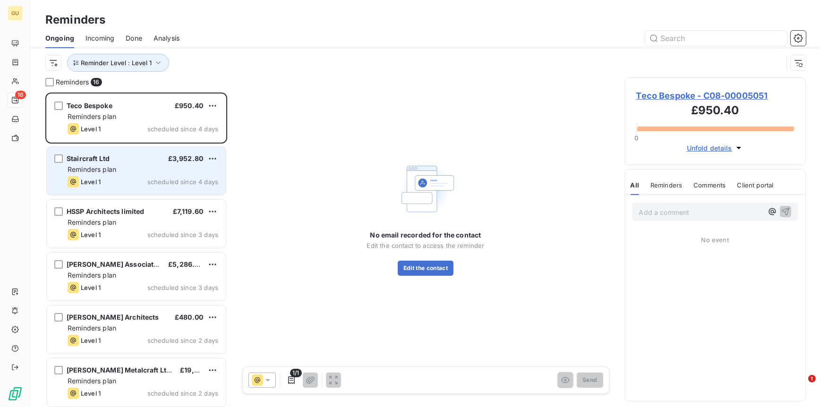
click at [117, 159] on div "Staircraft Ltd £3,952.80" at bounding box center [143, 159] width 151 height 9
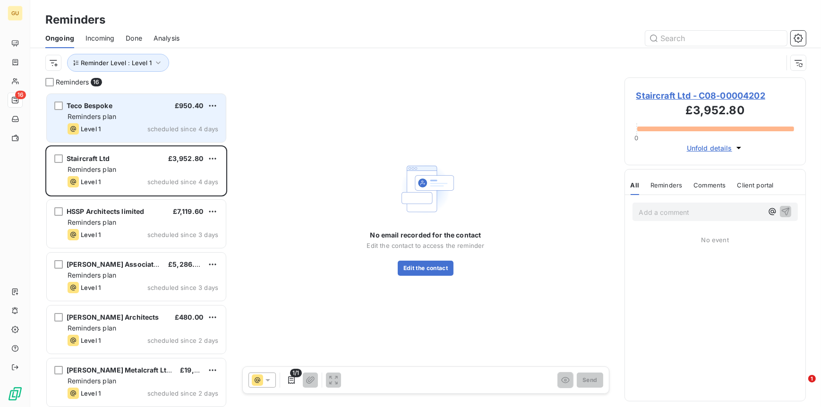
click at [101, 116] on span "Reminders plan" at bounding box center [92, 116] width 49 height 8
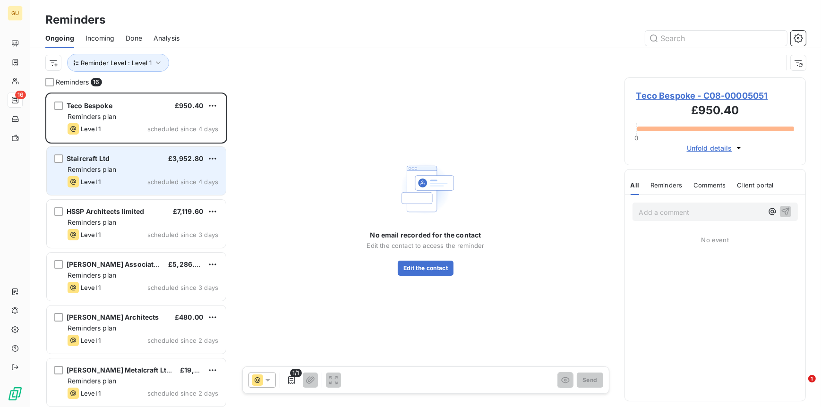
click at [94, 175] on div "Staircraft Ltd £3,952.80 Reminders plan Level 1 scheduled since 4 days" at bounding box center [136, 171] width 179 height 48
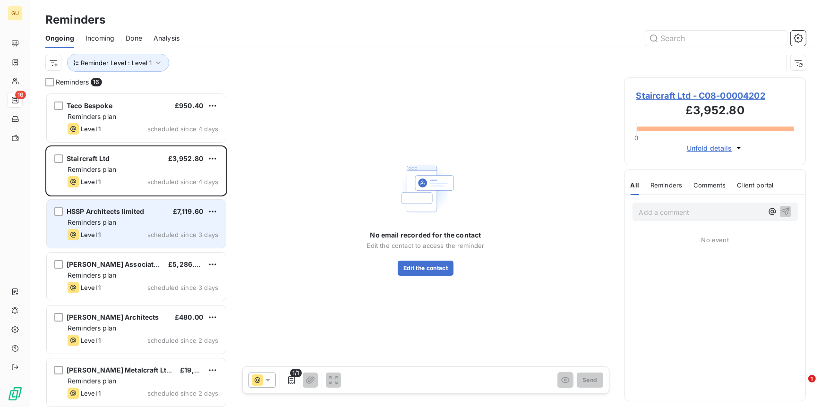
click at [90, 219] on span "Reminders plan" at bounding box center [92, 222] width 49 height 8
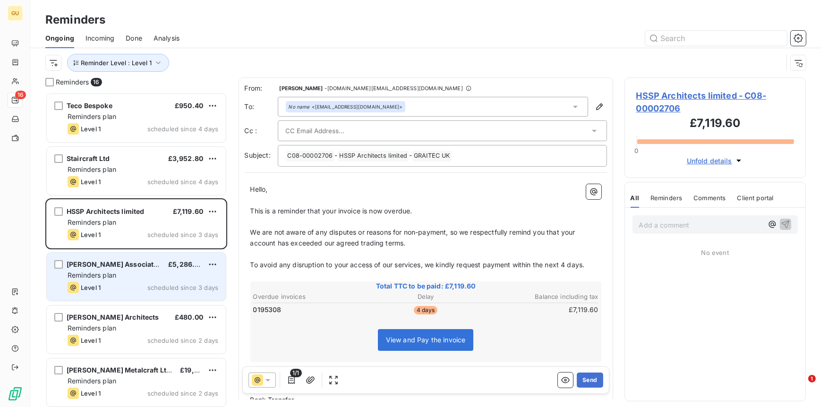
click at [91, 265] on span "[PERSON_NAME] Associates" at bounding box center [114, 264] width 95 height 8
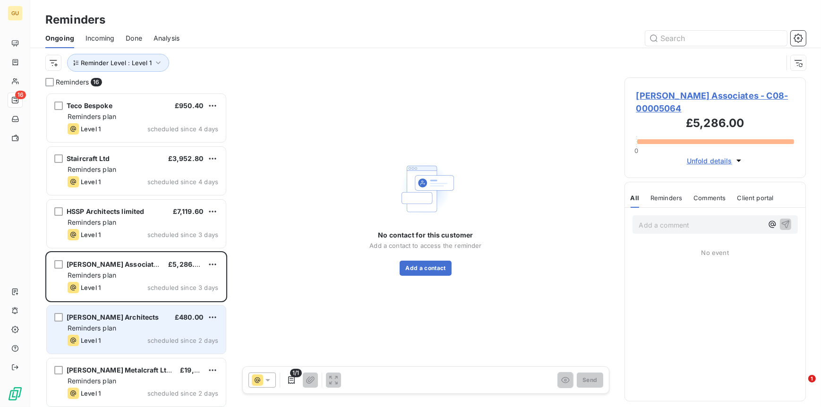
click at [88, 319] on span "[PERSON_NAME] Architects" at bounding box center [113, 317] width 93 height 8
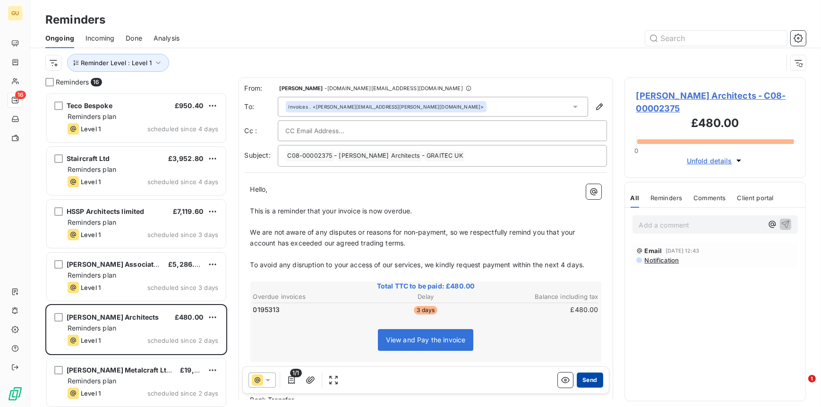
click at [585, 379] on button "Send" at bounding box center [590, 380] width 26 height 15
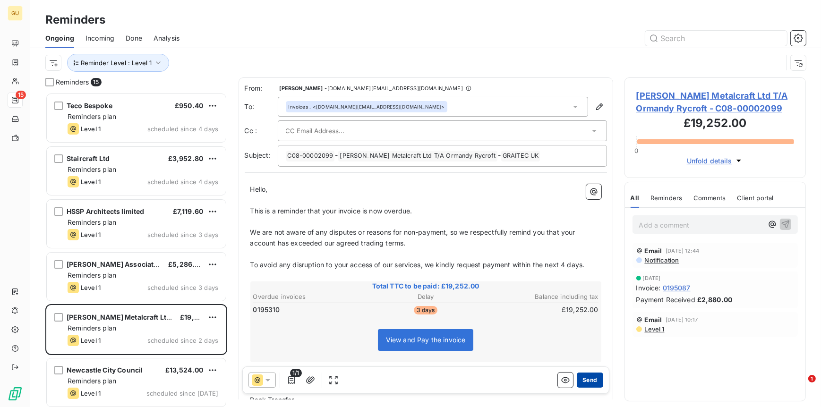
click at [591, 379] on button "Send" at bounding box center [590, 380] width 26 height 15
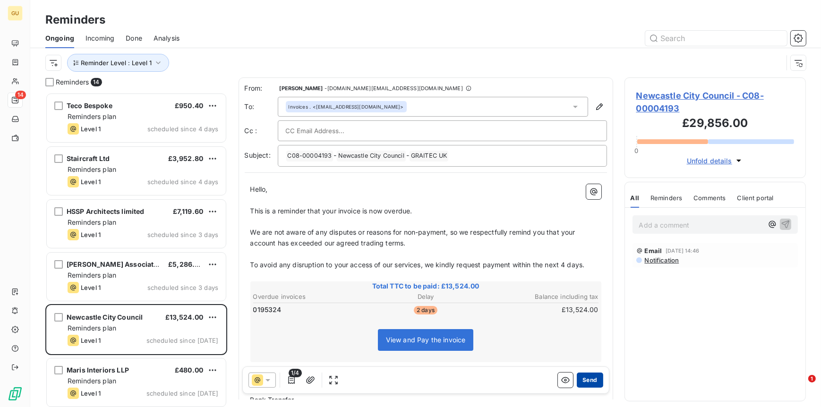
click at [581, 380] on button "Send" at bounding box center [590, 380] width 26 height 15
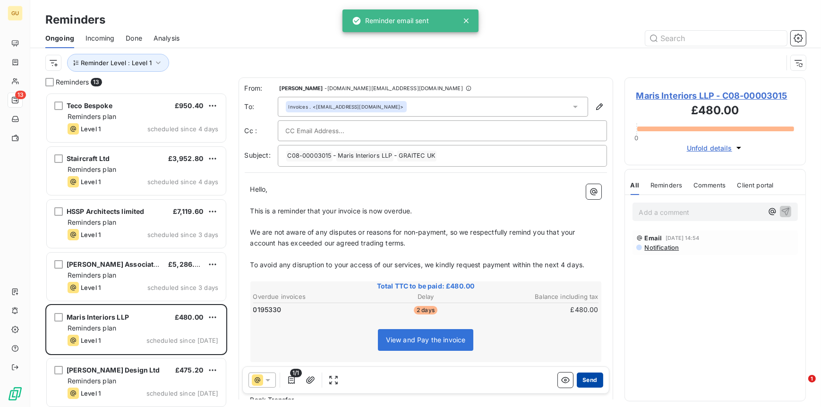
click at [583, 378] on button "Send" at bounding box center [590, 380] width 26 height 15
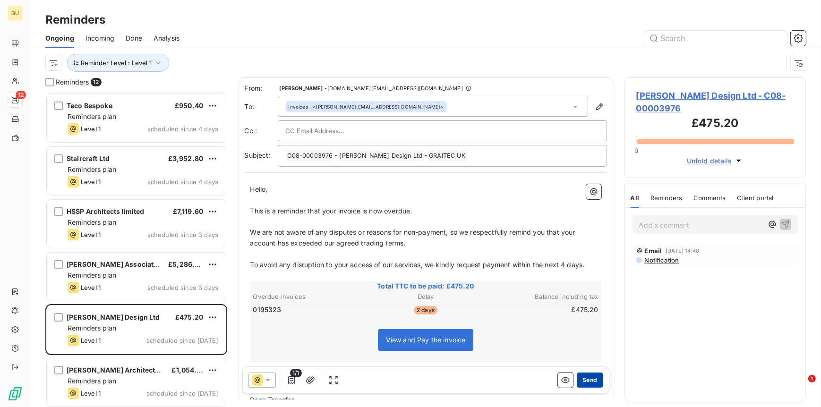
click at [580, 381] on button "Send" at bounding box center [590, 380] width 26 height 15
click at [579, 376] on button "Send" at bounding box center [590, 380] width 26 height 15
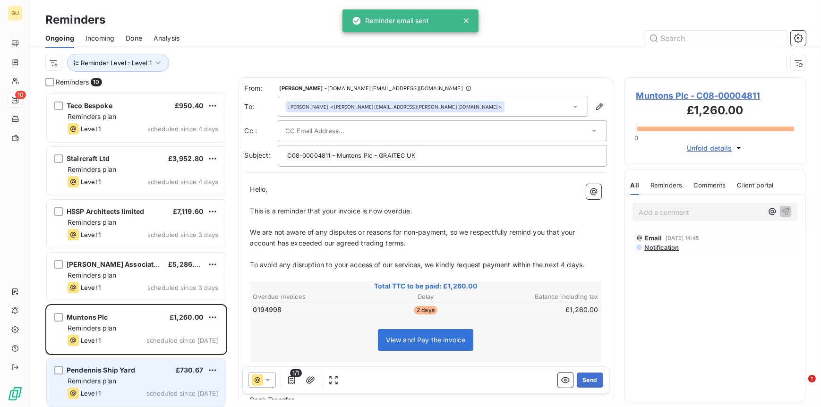
click at [159, 380] on div "Reminders plan" at bounding box center [143, 381] width 151 height 9
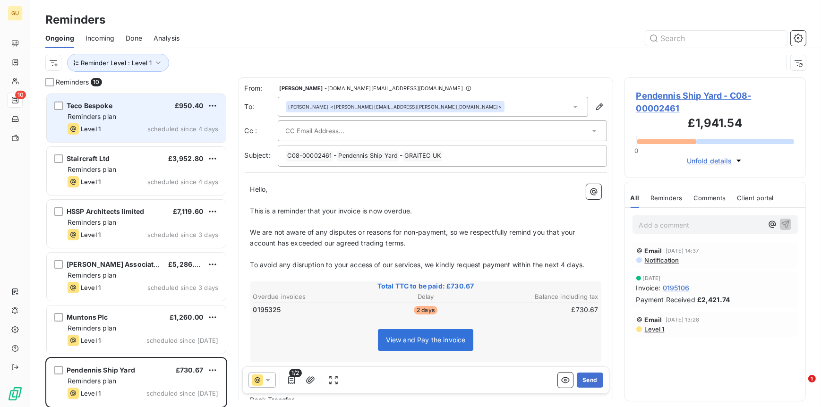
click at [119, 103] on div "Teco Bespoke £950.40" at bounding box center [143, 106] width 151 height 9
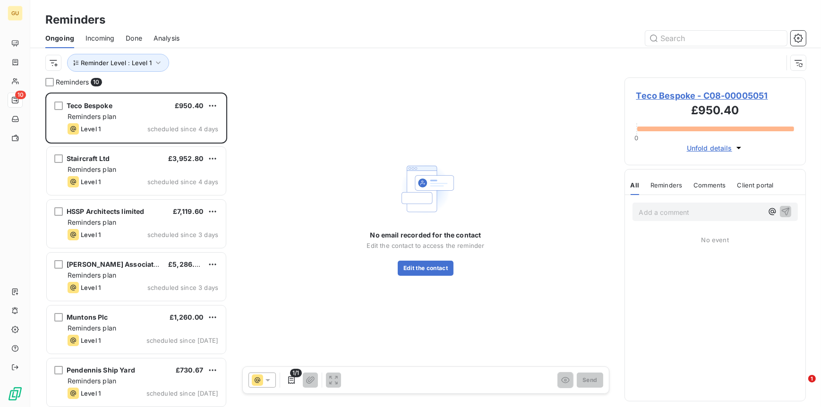
click at [685, 95] on span "Teco Bespoke - C08-00005051" at bounding box center [716, 95] width 158 height 13
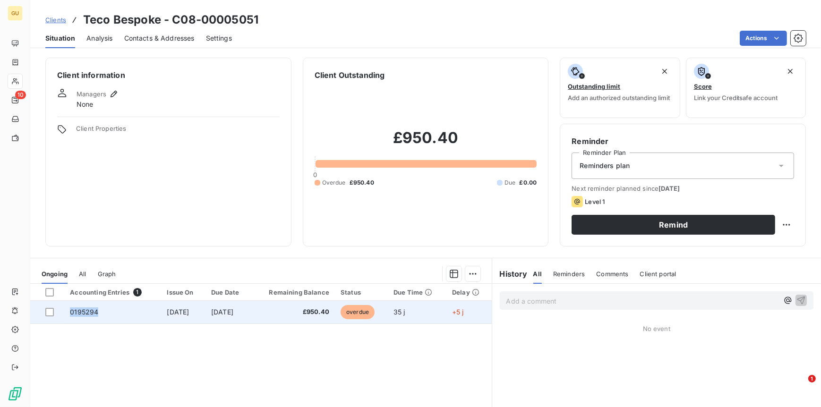
drag, startPoint x: 101, startPoint y: 308, endPoint x: 67, endPoint y: 310, distance: 33.6
click at [67, 310] on td "0195294" at bounding box center [112, 312] width 97 height 23
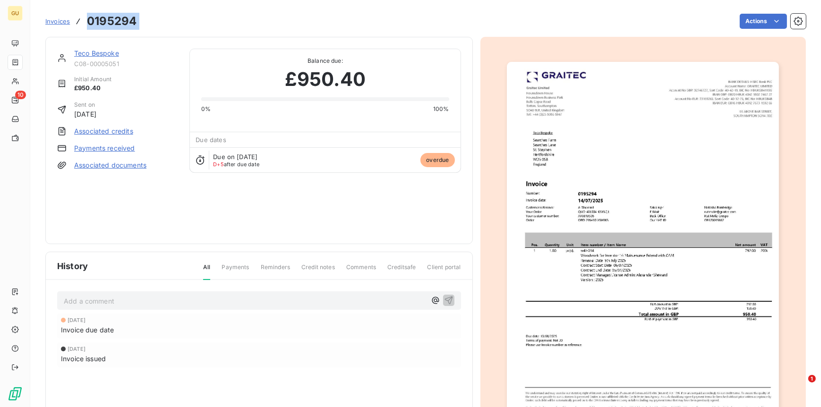
drag, startPoint x: 147, startPoint y: 19, endPoint x: 94, endPoint y: 26, distance: 53.4
click at [88, 21] on div "Invoices 0195294 Actions" at bounding box center [425, 21] width 761 height 20
copy section "0195294 Actions"
click at [92, 53] on link "Teco Bespoke" at bounding box center [96, 53] width 45 height 8
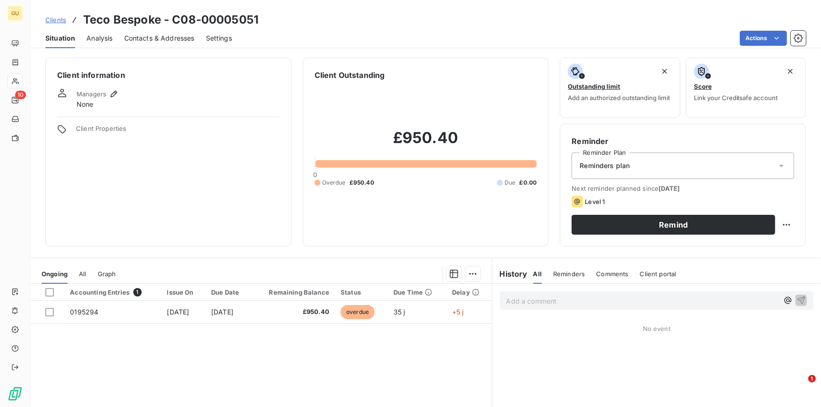
click at [160, 35] on span "Contacts & Addresses" at bounding box center [159, 38] width 70 height 9
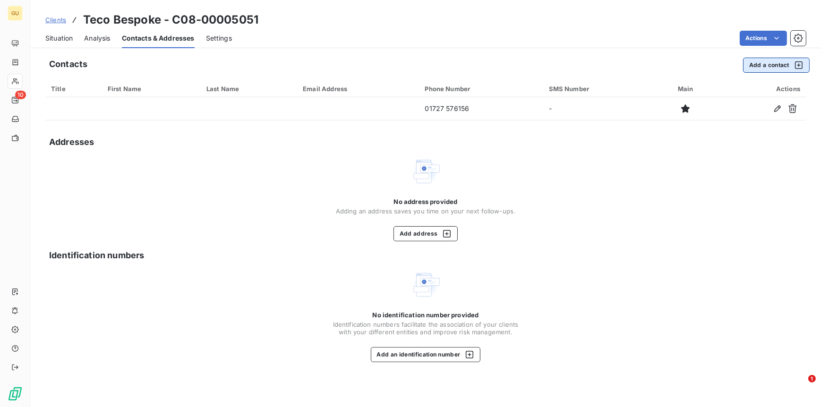
click at [764, 65] on button "Add a contact" at bounding box center [776, 65] width 67 height 15
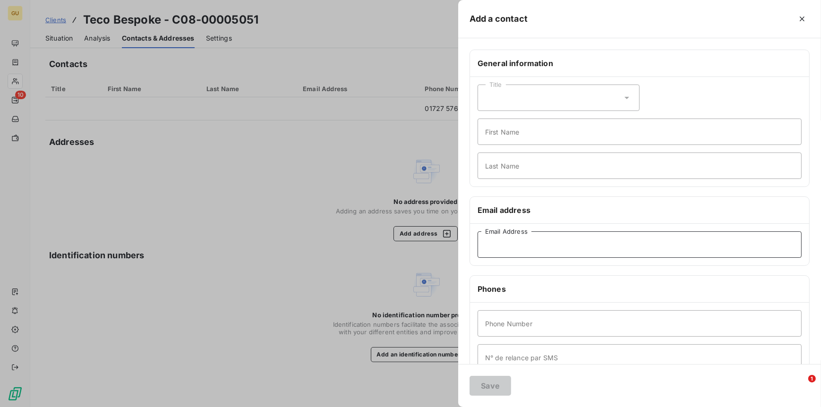
click at [498, 251] on input "Email Address" at bounding box center [640, 245] width 324 height 26
paste input "alex@tecobespoke.com"
type input "alex@tecobespoke.com"
click at [499, 130] on input "First Name" at bounding box center [640, 132] width 324 height 26
type input "Invoices"
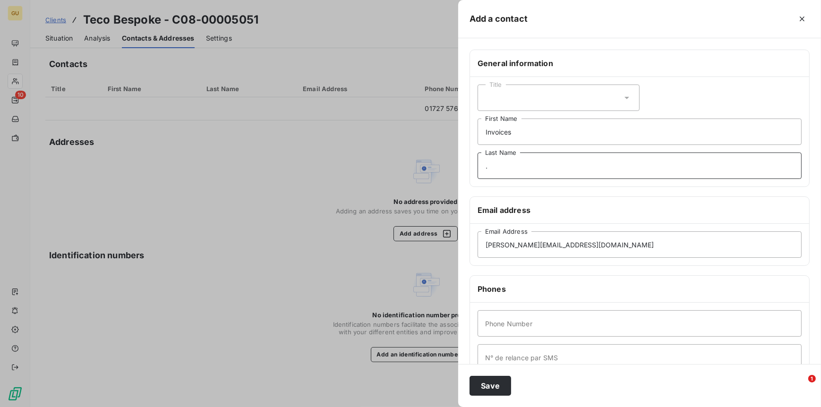
type input "."
click at [503, 322] on input "Phone Number" at bounding box center [640, 324] width 324 height 26
type input "0"
click at [488, 387] on button "Save" at bounding box center [491, 386] width 42 height 20
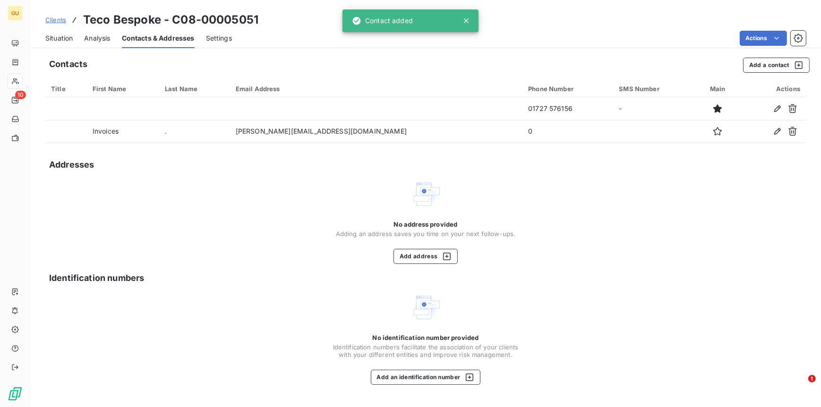
click at [63, 40] on span "Situation" at bounding box center [58, 38] width 27 height 9
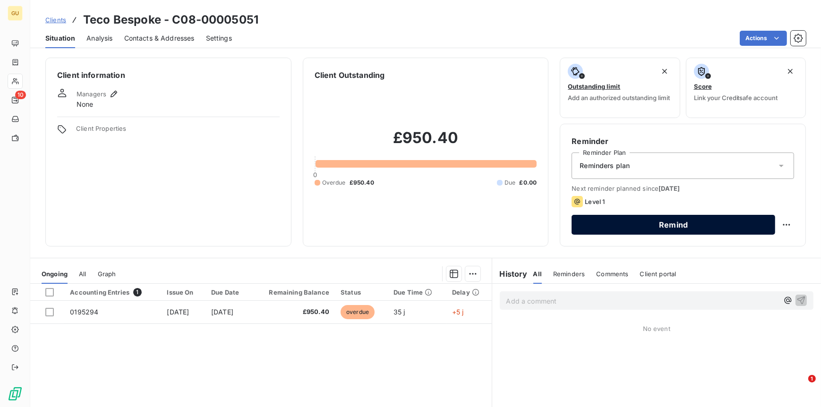
click at [625, 219] on button "Remind" at bounding box center [674, 225] width 204 height 20
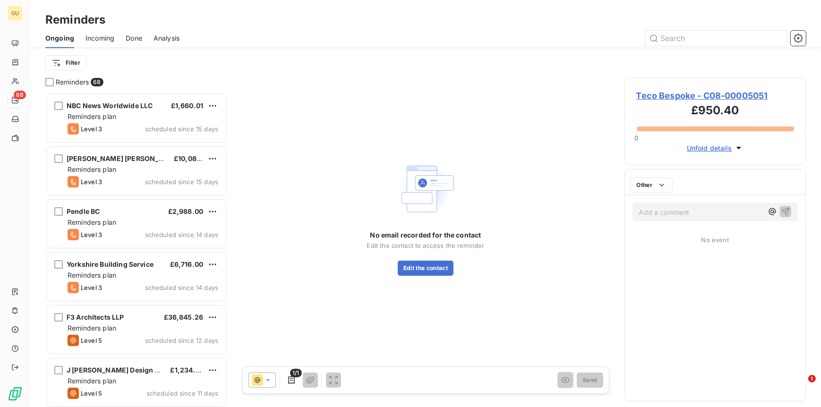
scroll to position [307, 174]
click at [664, 96] on span "Teco Bespoke - C08-00005051" at bounding box center [716, 95] width 158 height 13
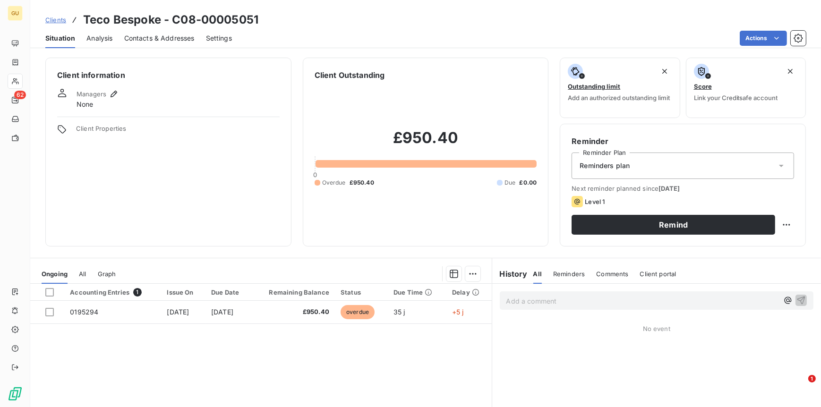
click at [163, 40] on span "Contacts & Addresses" at bounding box center [159, 38] width 70 height 9
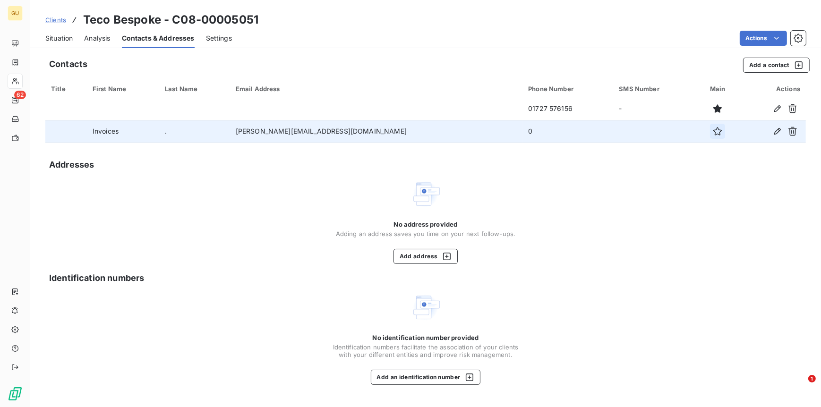
click at [713, 133] on icon "button" at bounding box center [717, 131] width 9 height 9
click at [62, 37] on span "Situation" at bounding box center [58, 38] width 27 height 9
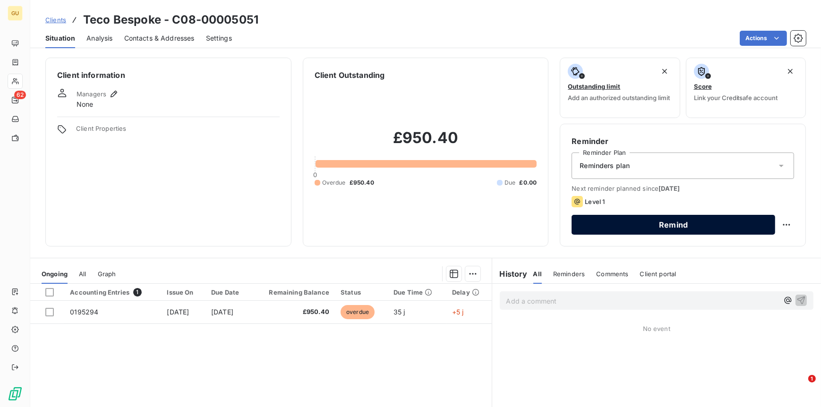
click at [633, 219] on button "Remind" at bounding box center [674, 225] width 204 height 20
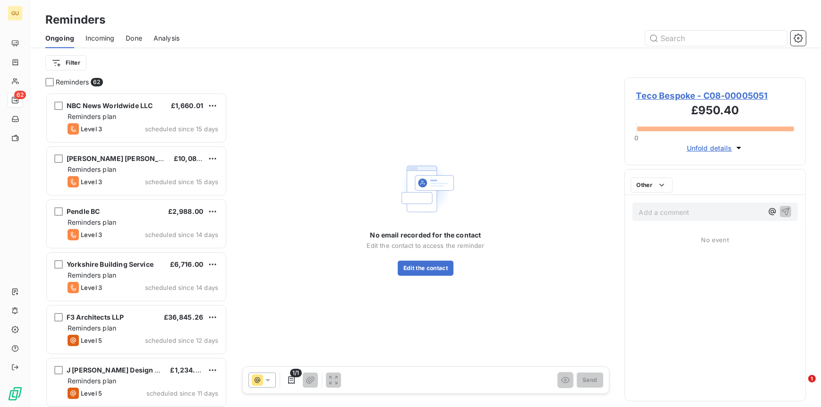
scroll to position [307, 174]
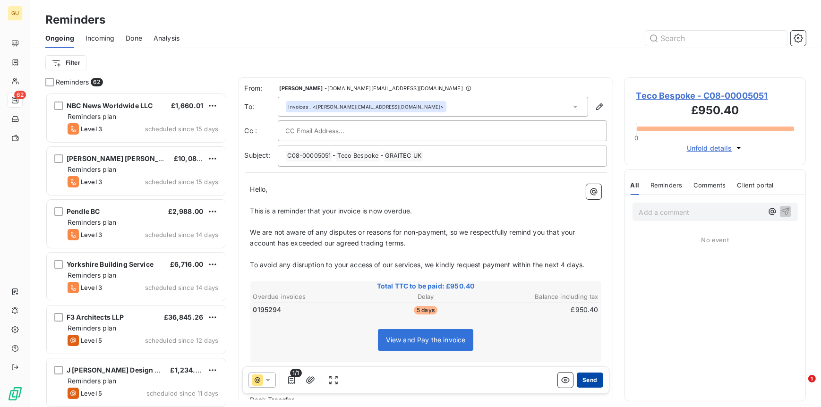
click at [585, 383] on button "Send" at bounding box center [590, 380] width 26 height 15
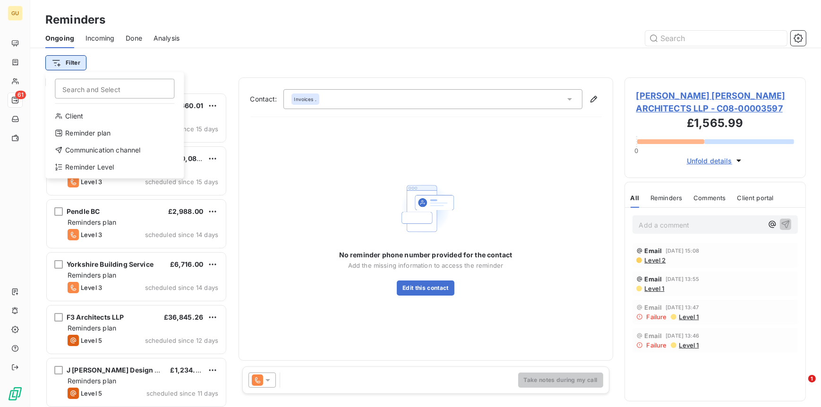
click at [66, 60] on html "GU 61 Reminders Ongoing Incoming Done Analysis Filter Search and Select Client …" at bounding box center [410, 203] width 821 height 407
click at [79, 162] on div "Reminder Level" at bounding box center [114, 167] width 131 height 15
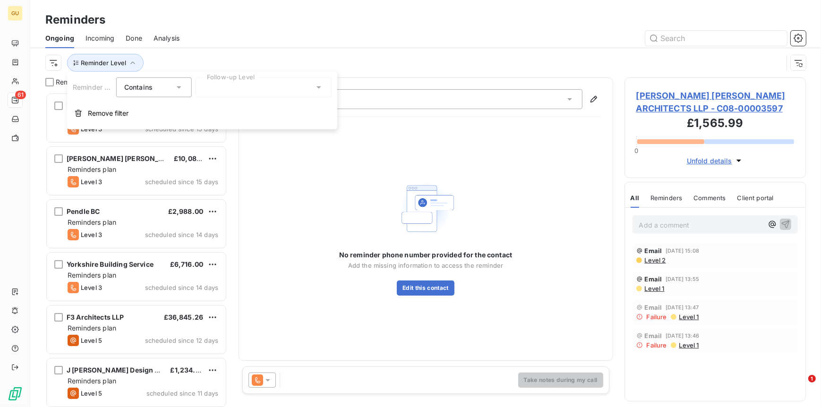
click at [243, 90] on div at bounding box center [264, 88] width 136 height 20
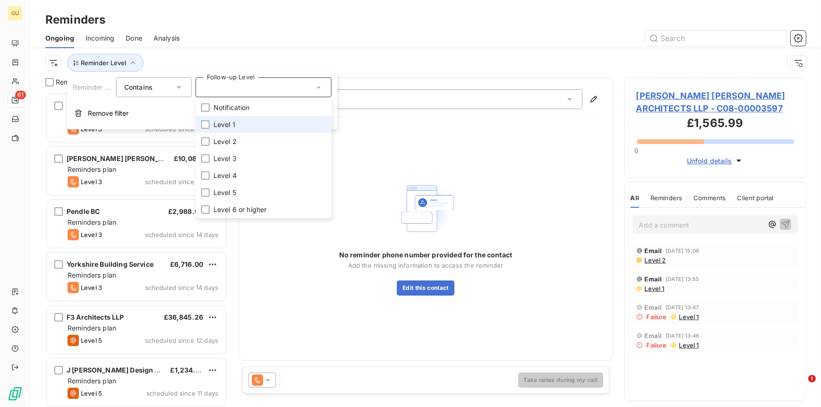
click at [227, 123] on span "Level 1" at bounding box center [225, 124] width 22 height 9
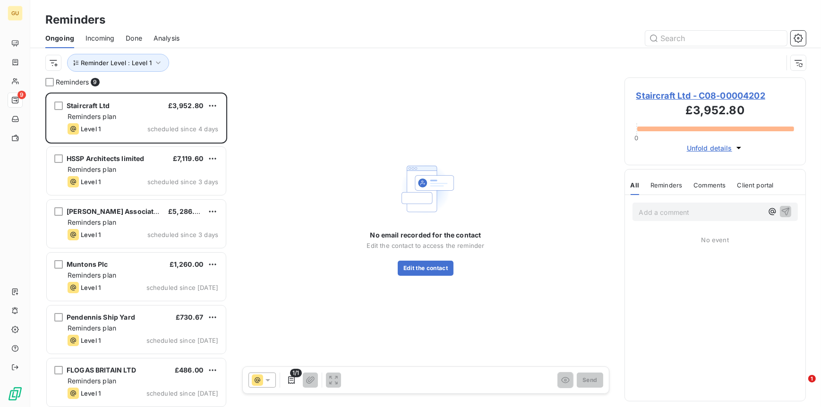
click at [565, 232] on div "No email recorded for the contact Edit the contact to access the reminder Edit …" at bounding box center [426, 218] width 375 height 280
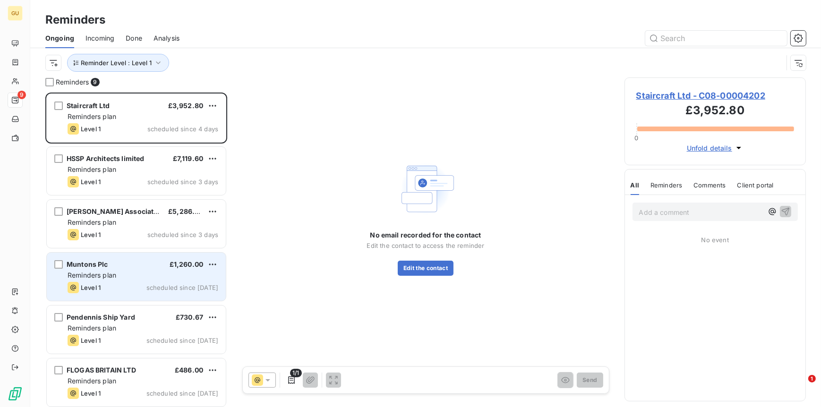
click at [80, 268] on span "Muntons Plc" at bounding box center [88, 264] width 42 height 8
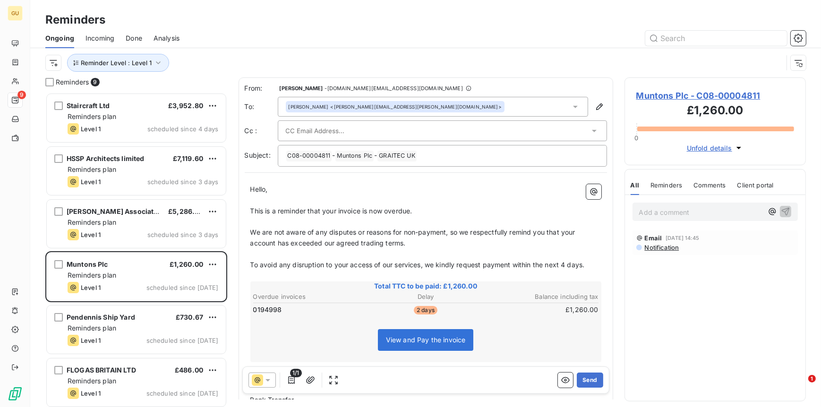
click at [656, 97] on span "Muntons Plc - C08-00004811" at bounding box center [716, 95] width 158 height 13
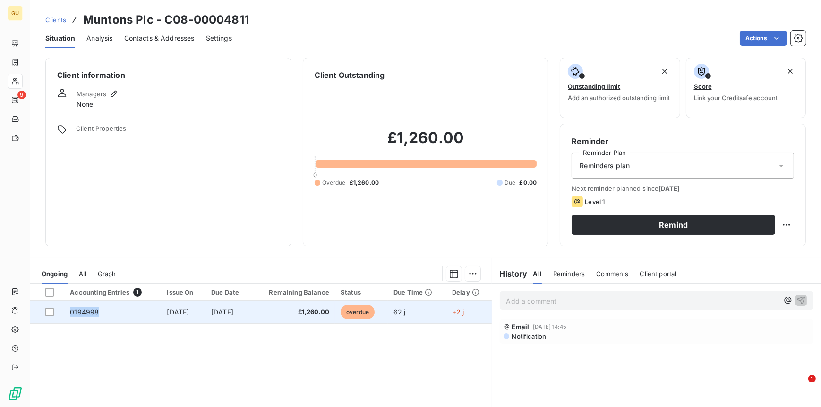
drag, startPoint x: 97, startPoint y: 313, endPoint x: 44, endPoint y: 306, distance: 53.4
click at [44, 306] on tr "0194998 17 Jun 2025 16 Aug 2025 £1,260.00 overdue 62 j +2 j" at bounding box center [261, 312] width 462 height 23
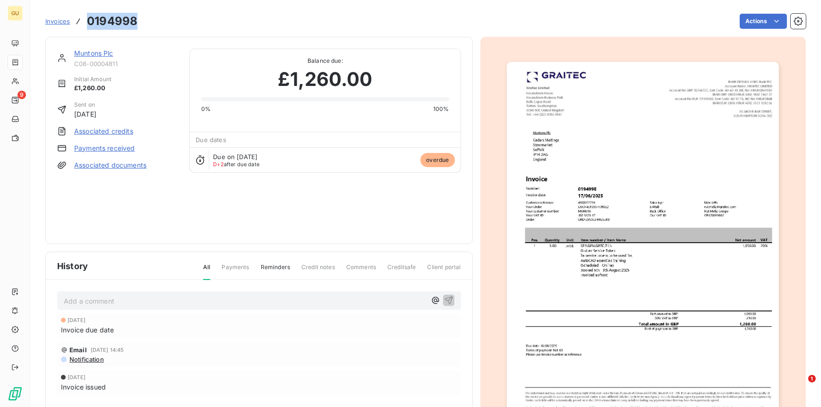
drag, startPoint x: 141, startPoint y: 12, endPoint x: 71, endPoint y: 17, distance: 70.1
click at [71, 17] on div "Invoices 0194998 Actions" at bounding box center [425, 21] width 761 height 20
copy div "0194998"
click at [102, 51] on link "Muntons Plc" at bounding box center [93, 53] width 39 height 8
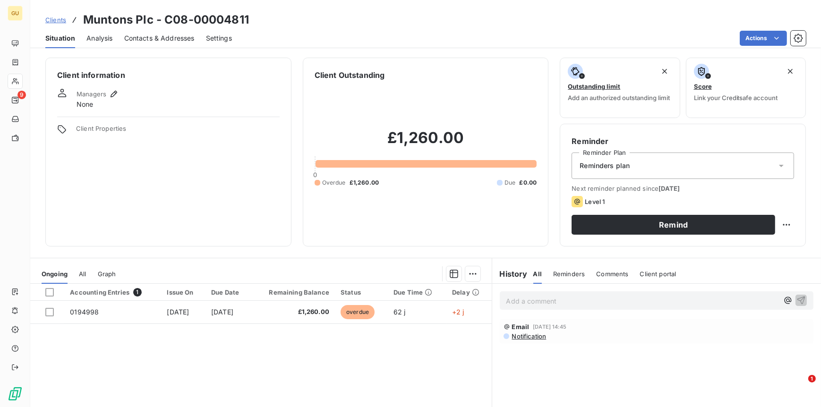
click at [160, 40] on span "Contacts & Addresses" at bounding box center [159, 38] width 70 height 9
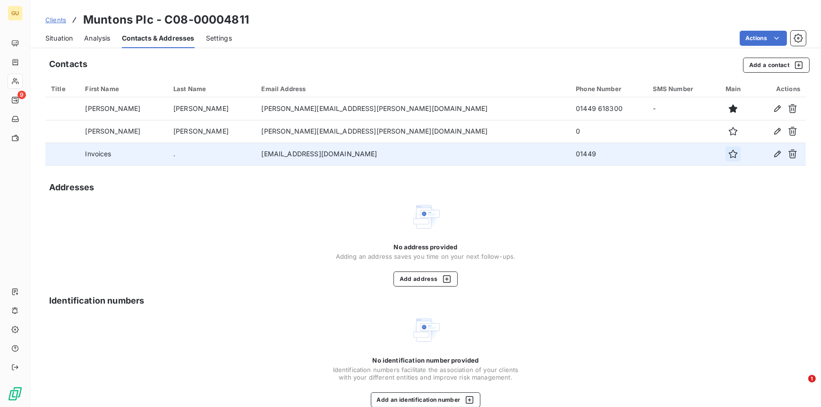
click at [729, 155] on icon "button" at bounding box center [733, 154] width 9 height 9
click at [66, 32] on div "Situation" at bounding box center [58, 38] width 27 height 20
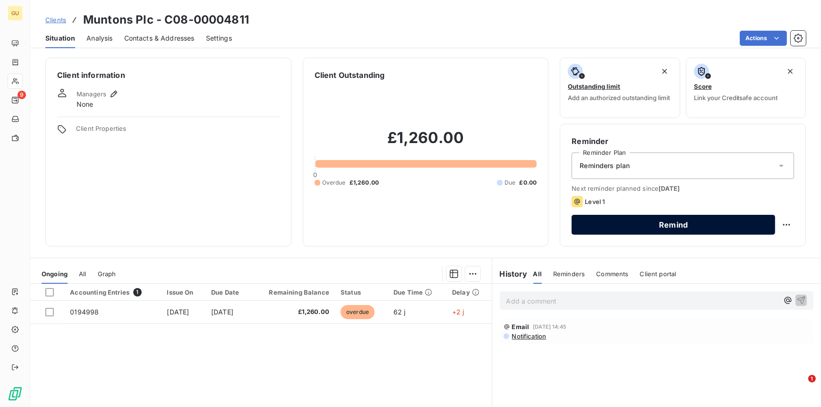
click at [671, 223] on button "Remind" at bounding box center [674, 225] width 204 height 20
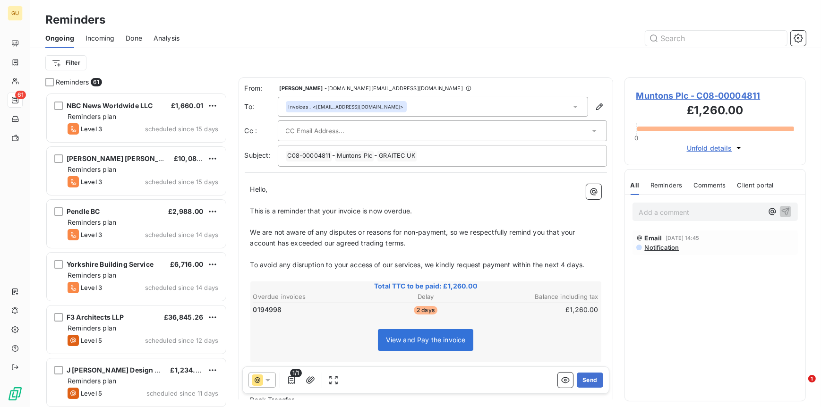
scroll to position [307, 174]
click at [582, 383] on button "Send" at bounding box center [590, 380] width 26 height 15
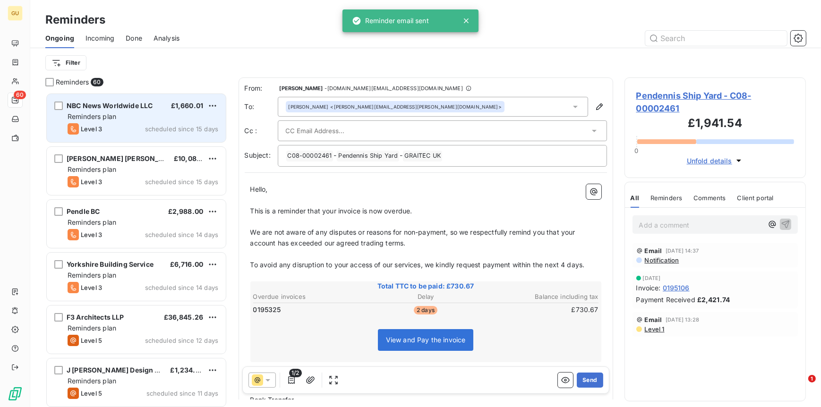
click at [86, 115] on span "Reminders plan" at bounding box center [92, 116] width 49 height 8
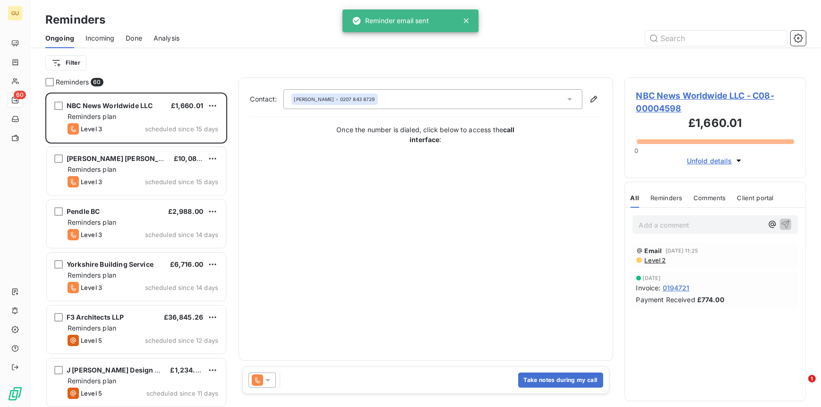
click at [518, 100] on div "Chris McCarthy - 0207 843 8729" at bounding box center [433, 99] width 299 height 20
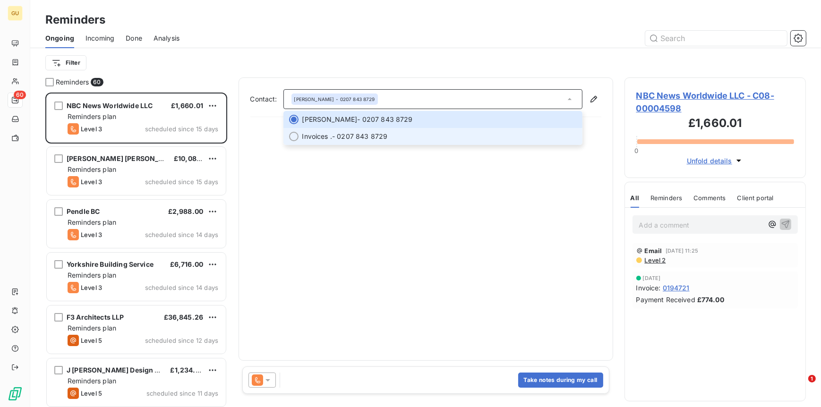
click at [346, 138] on span "Invoices . - 0207 843 8729" at bounding box center [439, 136] width 275 height 9
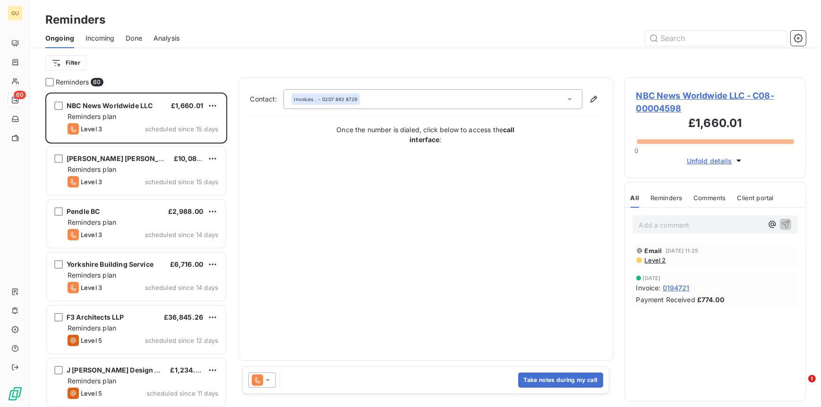
click at [166, 37] on span "Analysis" at bounding box center [167, 38] width 26 height 9
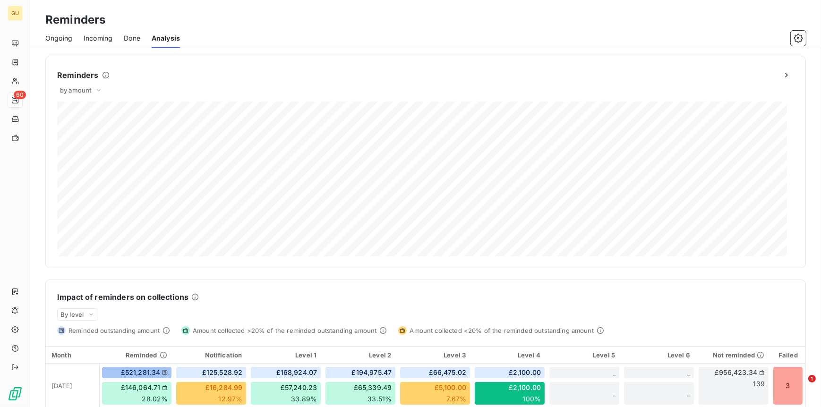
click at [61, 35] on span "Ongoing" at bounding box center [58, 38] width 27 height 9
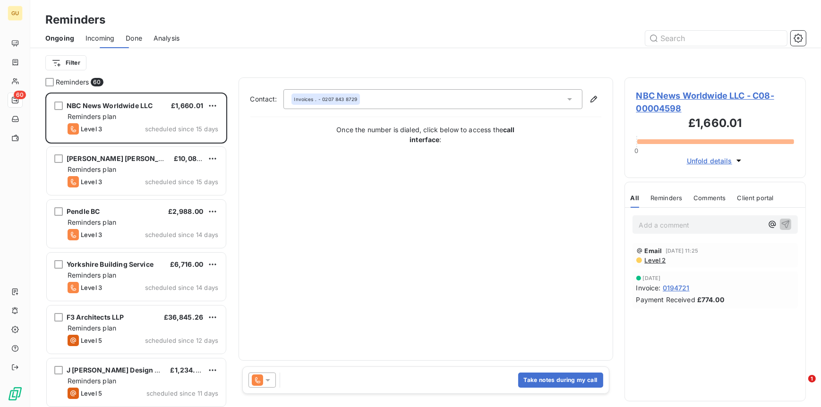
scroll to position [307, 174]
click at [77, 63] on html "GU 60 Reminders Ongoing Incoming Done Analysis Filter Reminders 60 NBC News Wor…" at bounding box center [410, 203] width 821 height 407
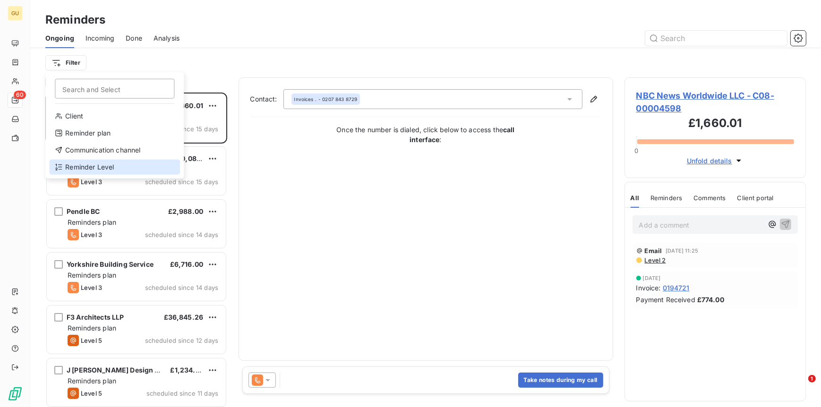
click at [95, 170] on div "Reminder Level" at bounding box center [114, 167] width 131 height 15
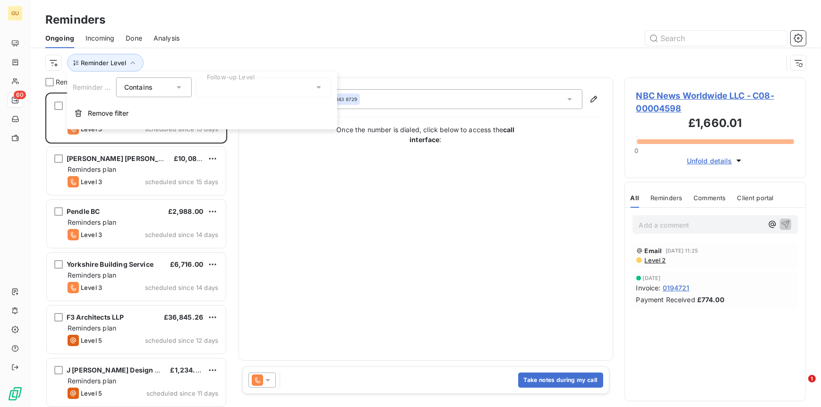
click at [232, 88] on div at bounding box center [264, 88] width 136 height 20
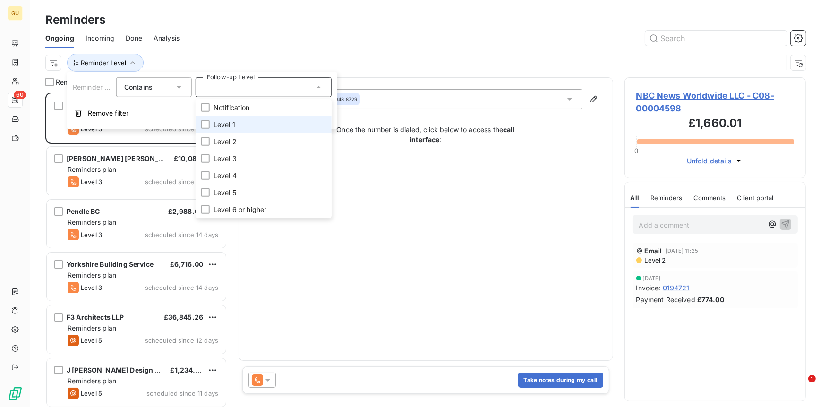
click at [224, 126] on span "Level 1" at bounding box center [225, 124] width 22 height 9
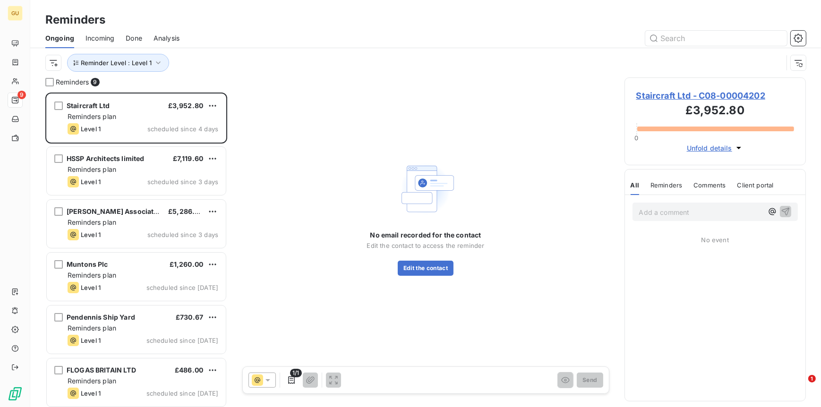
click at [463, 62] on div "Reminder Level : Level 1" at bounding box center [414, 63] width 738 height 18
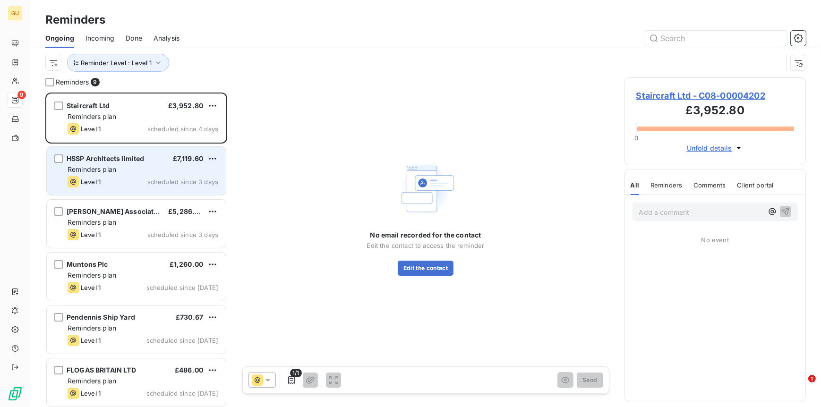
click at [97, 168] on span "Reminders plan" at bounding box center [92, 169] width 49 height 8
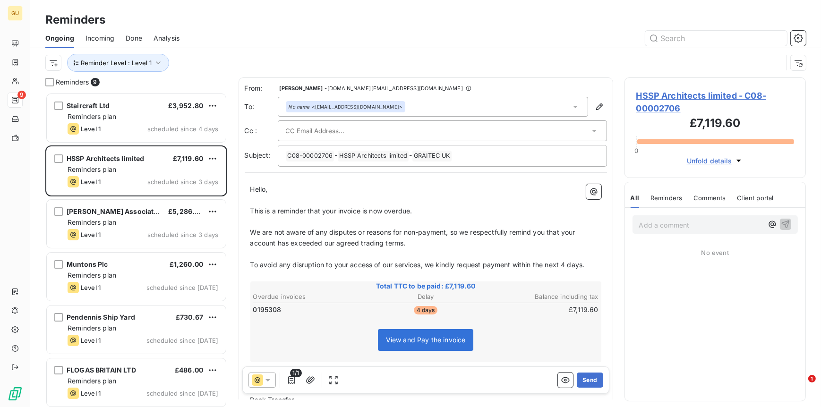
click at [344, 112] on div "No name <info@hssparchitects.co.uk>" at bounding box center [346, 106] width 120 height 11
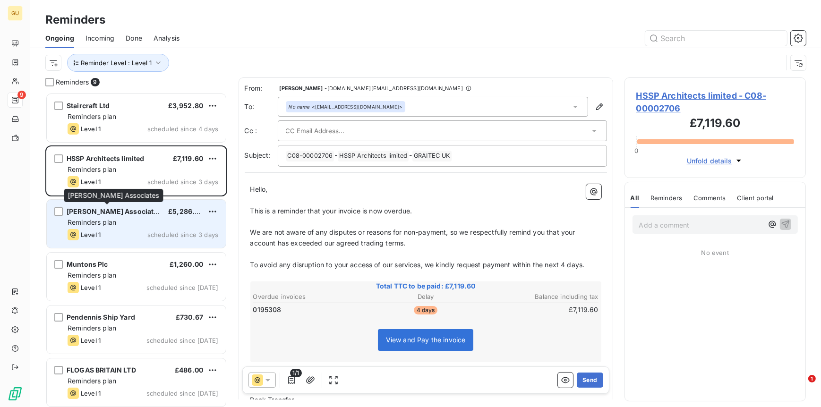
click at [111, 209] on span "[PERSON_NAME] Associates" at bounding box center [114, 211] width 95 height 8
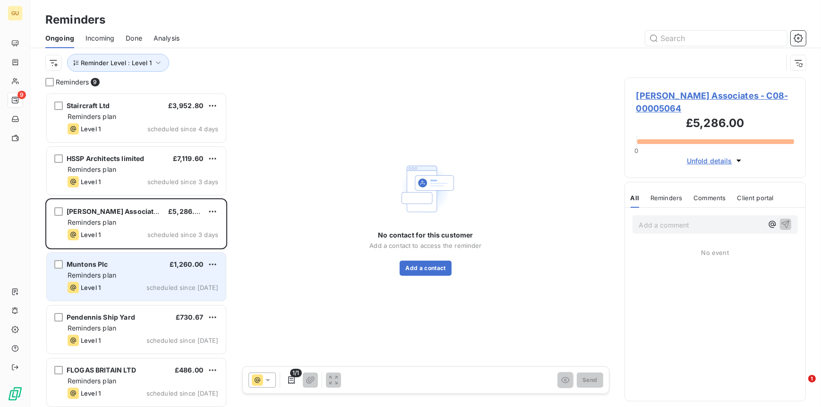
click at [111, 271] on div "Reminders plan" at bounding box center [143, 275] width 151 height 9
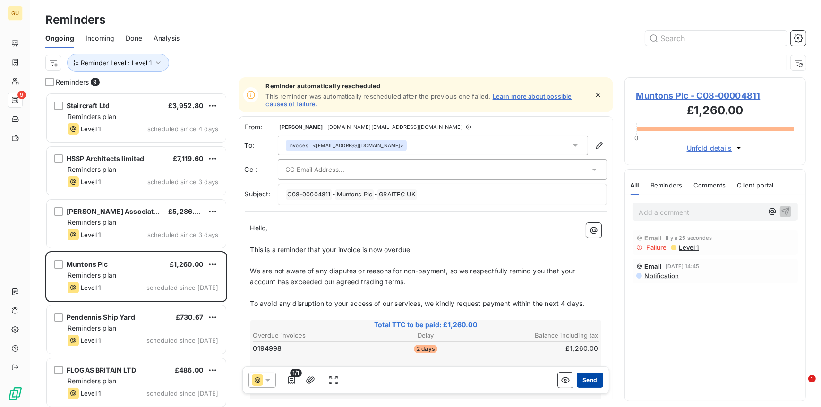
click at [579, 377] on button "Send" at bounding box center [590, 380] width 26 height 15
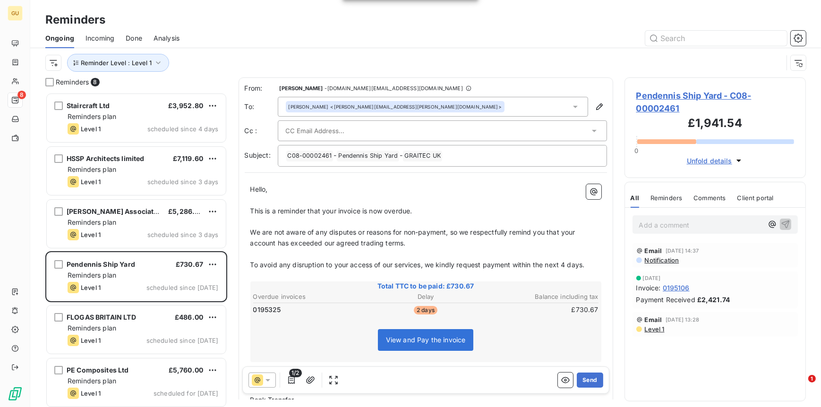
click at [520, 104] on div "Jeremy Hartley <jeremy.hartley@pendennis.com>" at bounding box center [433, 107] width 311 height 20
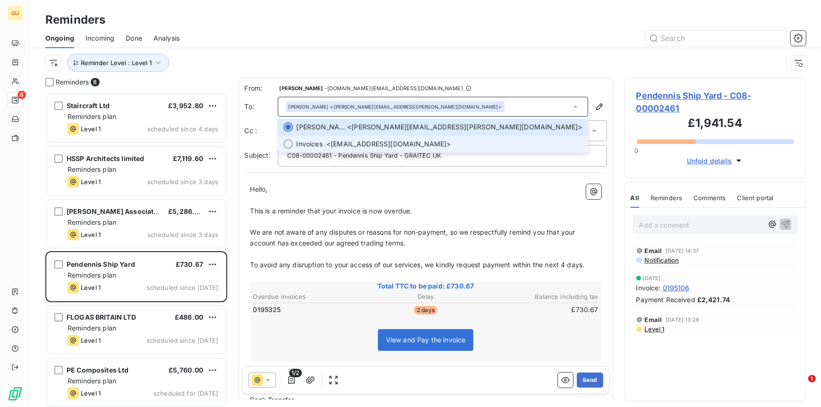
click at [334, 141] on span "Invoices . <accounts@pendennis.com>" at bounding box center [440, 143] width 286 height 9
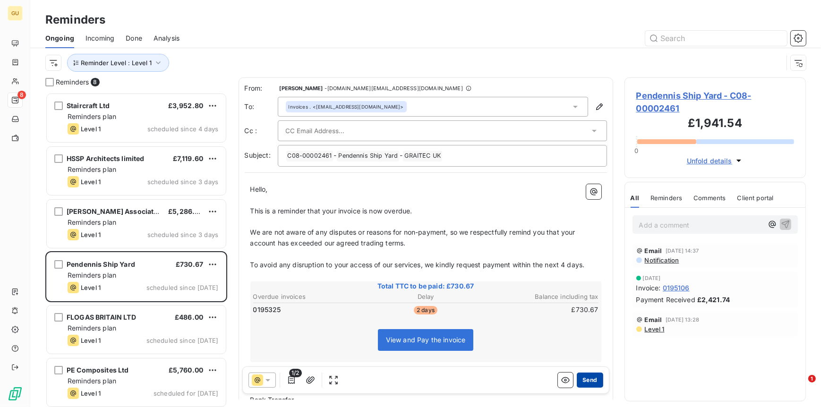
click at [589, 377] on button "Send" at bounding box center [590, 380] width 26 height 15
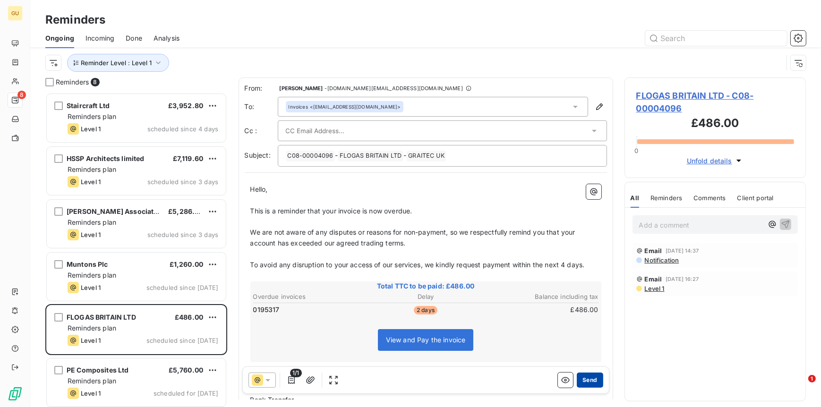
click at [586, 381] on button "Send" at bounding box center [590, 380] width 26 height 15
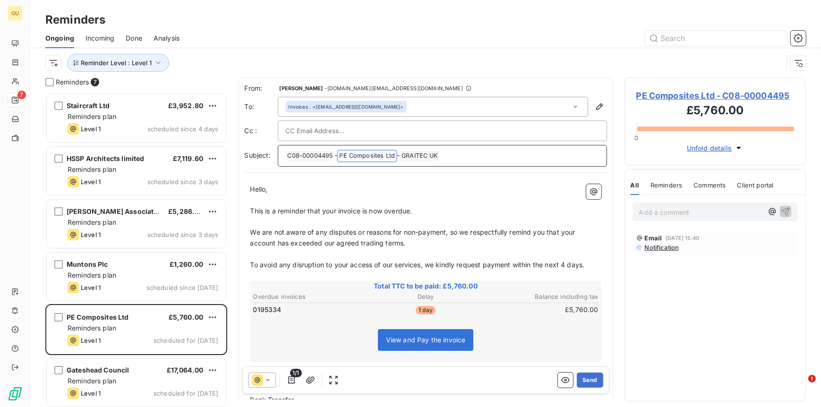
drag, startPoint x: 343, startPoint y: 154, endPoint x: 376, endPoint y: 154, distance: 33.1
click at [376, 154] on span "PE Composites Ltd ﻿" at bounding box center [367, 156] width 59 height 11
drag, startPoint x: 395, startPoint y: 155, endPoint x: 328, endPoint y: 154, distance: 67.6
click at [328, 154] on p "﻿ C08-00004495 ﻿ - PE Composites Ltd ﻿ - GRAITEC UK ﻿ ﻿" at bounding box center [442, 155] width 313 height 11
copy span "PE Composites Ltd"
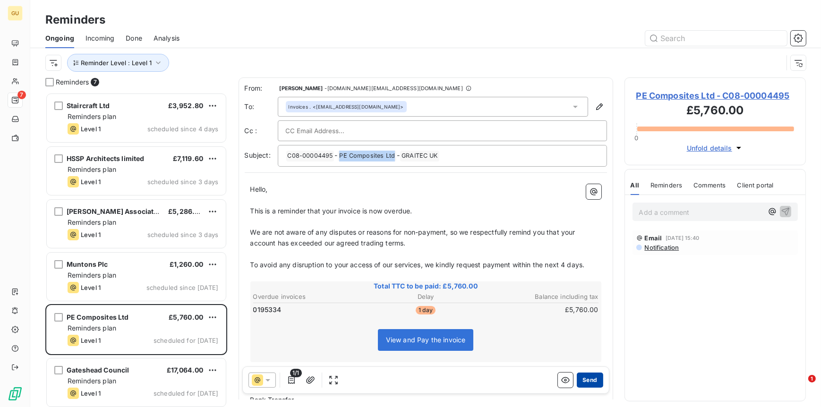
click at [586, 381] on button "Send" at bounding box center [590, 380] width 26 height 15
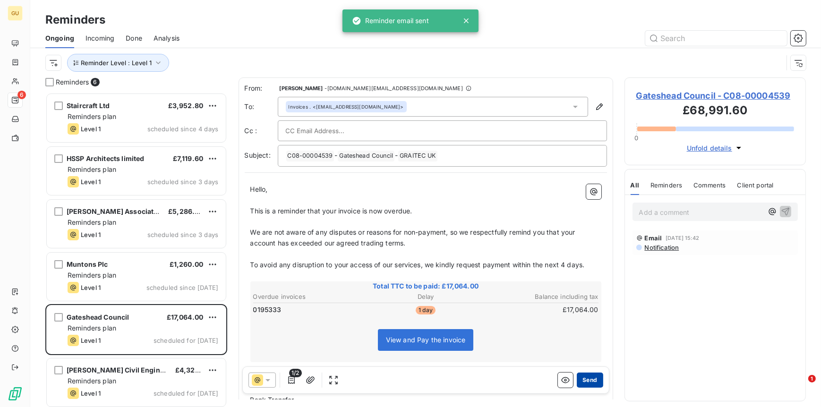
click at [589, 381] on button "Send" at bounding box center [590, 380] width 26 height 15
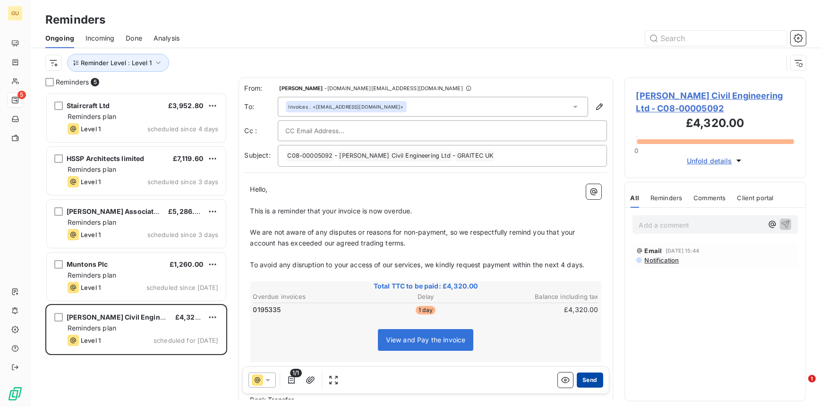
click at [578, 384] on button "Send" at bounding box center [590, 380] width 26 height 15
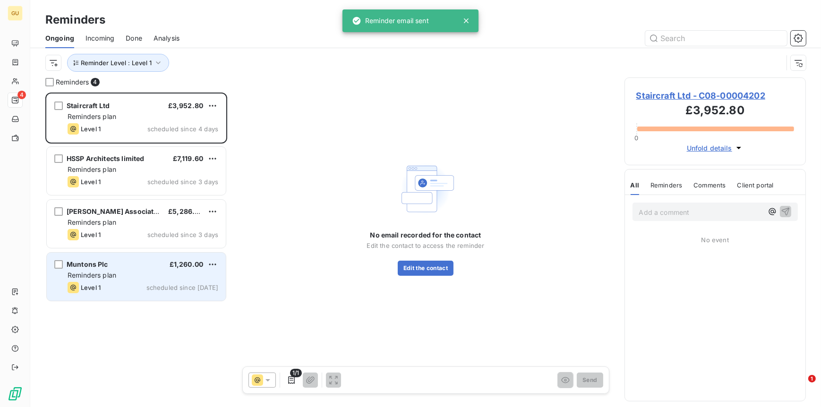
click at [128, 279] on div "Reminders plan" at bounding box center [143, 275] width 151 height 9
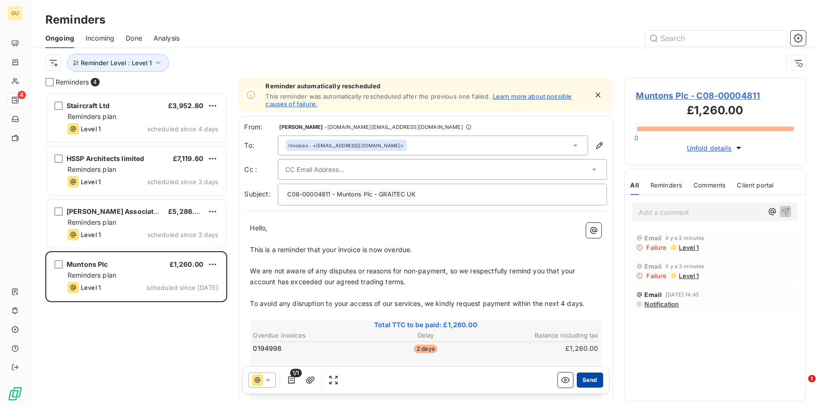
click at [583, 380] on button "Send" at bounding box center [590, 380] width 26 height 15
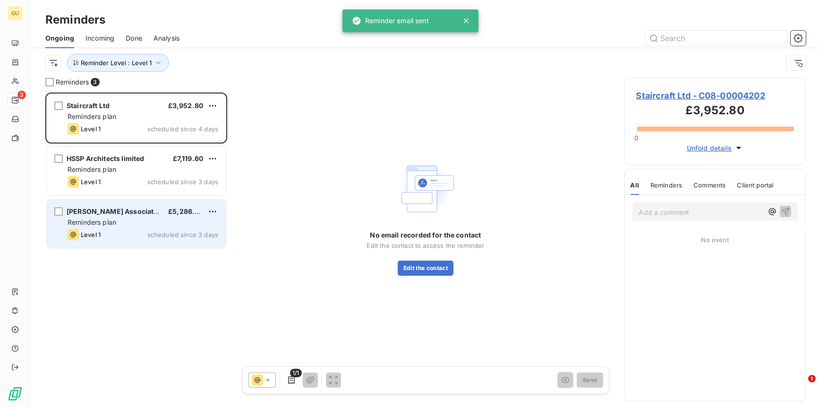
click at [145, 214] on span "[PERSON_NAME] Associates" at bounding box center [114, 211] width 95 height 8
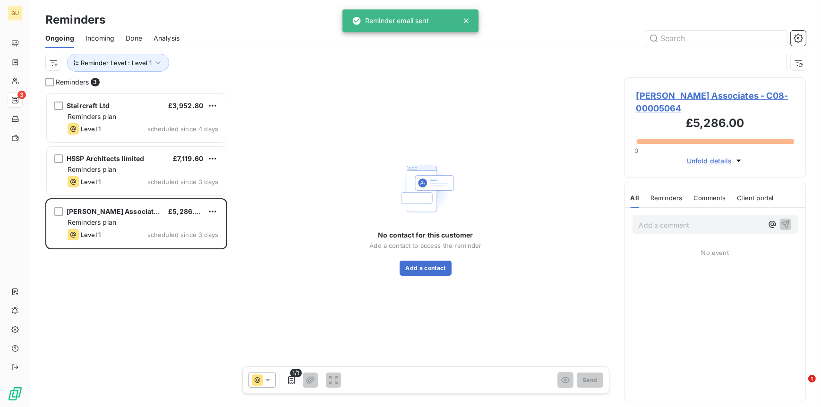
click at [664, 96] on span "Garry Lupton Associates - C08-00005064" at bounding box center [716, 102] width 158 height 26
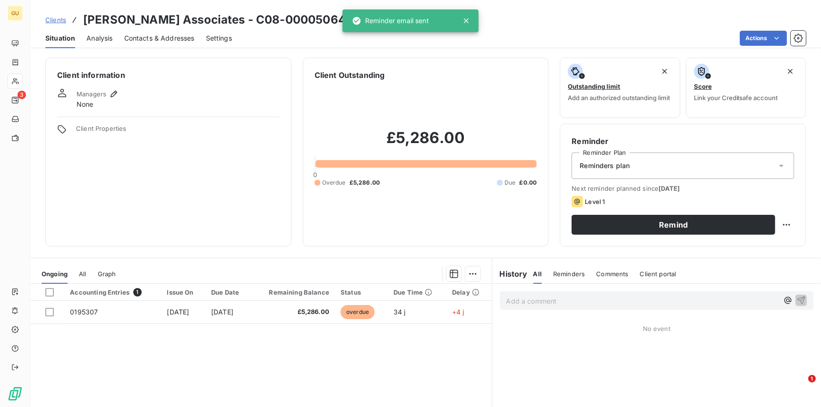
click at [140, 38] on span "Contacts & Addresses" at bounding box center [159, 38] width 70 height 9
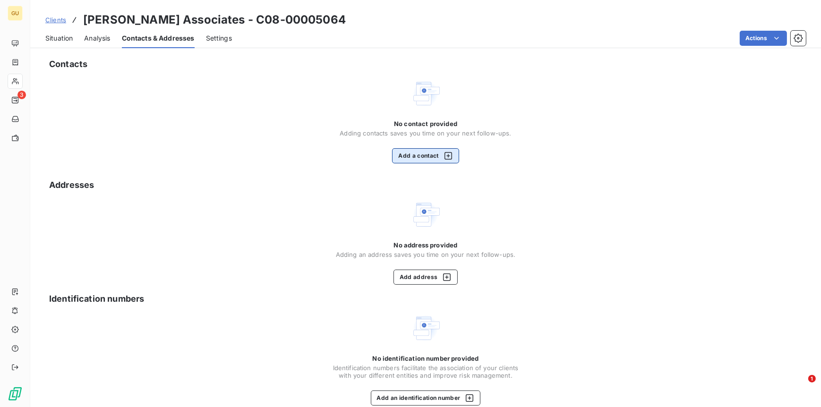
click at [412, 155] on button "Add a contact" at bounding box center [425, 155] width 67 height 15
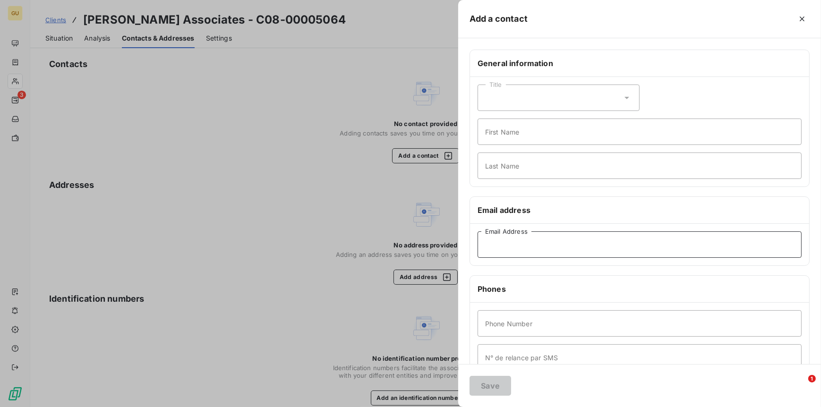
click at [503, 242] on input "Email Address" at bounding box center [640, 245] width 324 height 26
paste input "architectgarry@icloud.com"
type input "architectgarry@icloud.com"
click at [494, 132] on input "First Name" at bounding box center [640, 132] width 324 height 26
type input "Invoices"
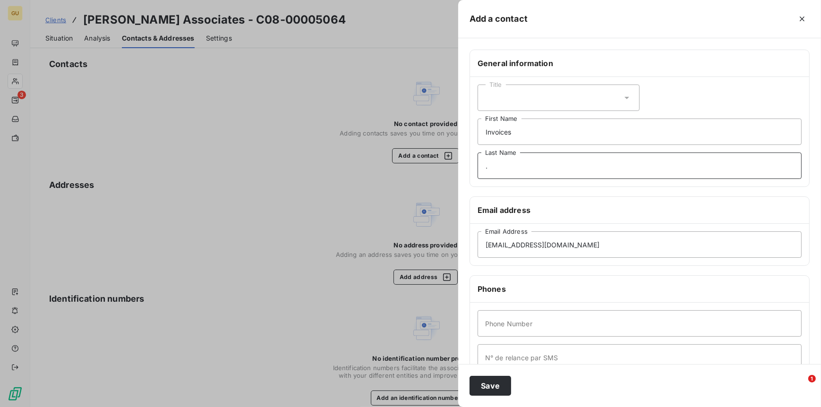
type input "."
click at [494, 386] on button "Save" at bounding box center [491, 386] width 42 height 20
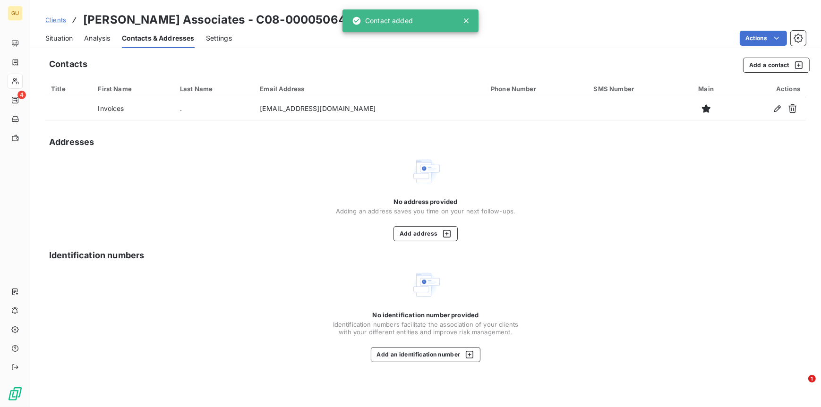
click at [60, 35] on span "Situation" at bounding box center [58, 38] width 27 height 9
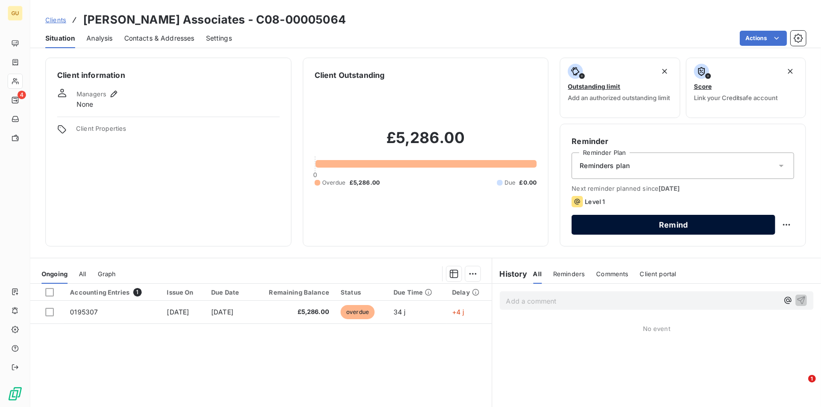
click at [617, 224] on button "Remind" at bounding box center [674, 225] width 204 height 20
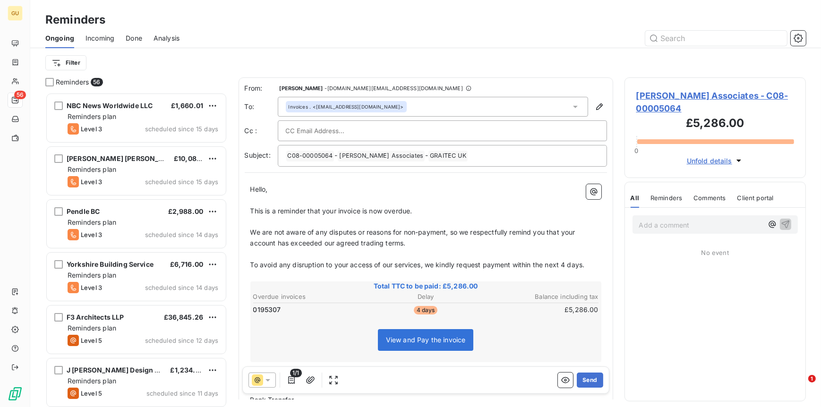
scroll to position [307, 174]
click at [588, 385] on button "Send" at bounding box center [590, 380] width 26 height 15
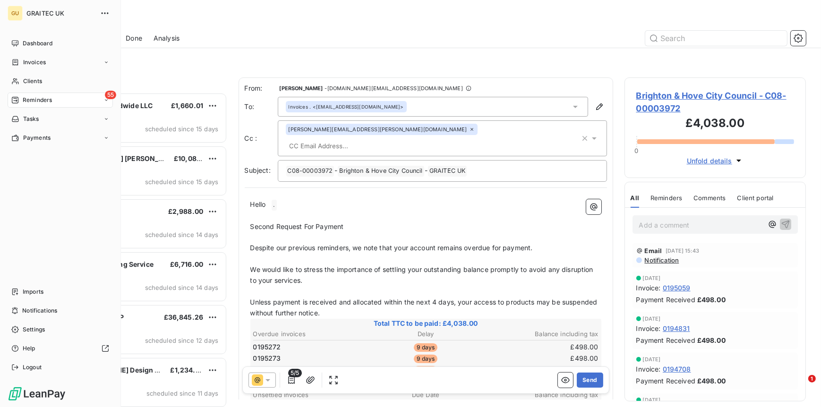
click at [49, 103] on span "Reminders" at bounding box center [37, 100] width 29 height 9
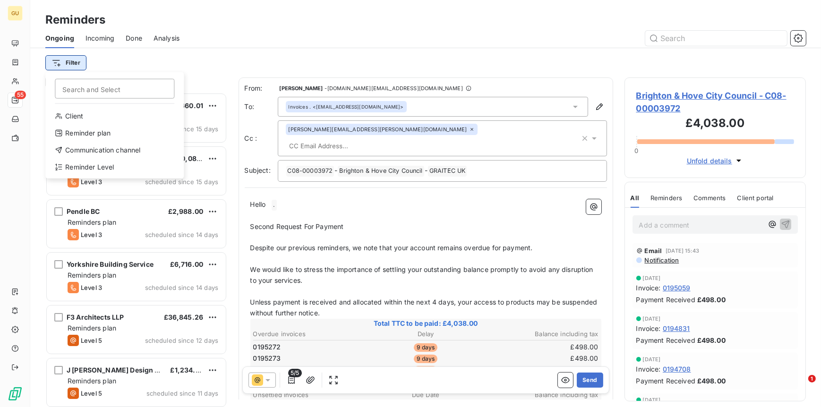
click at [61, 60] on html "GU 55 Reminders Ongoing Incoming Done Analysis Filter Search and Select Client …" at bounding box center [410, 203] width 821 height 407
click at [90, 164] on div "Reminder Level" at bounding box center [114, 167] width 131 height 15
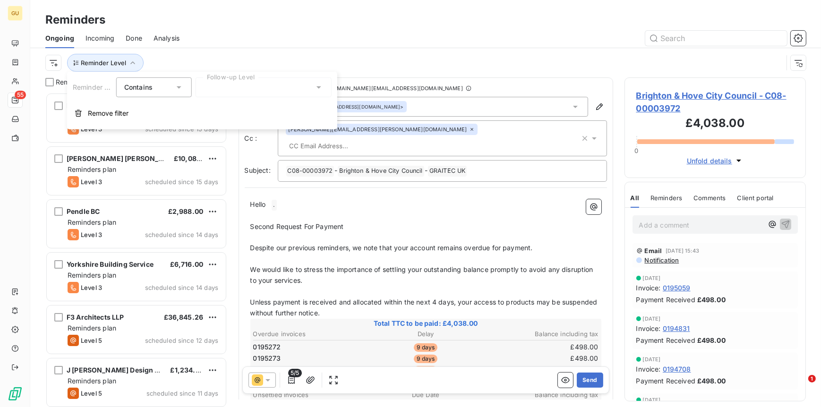
click at [274, 85] on div at bounding box center [264, 88] width 136 height 20
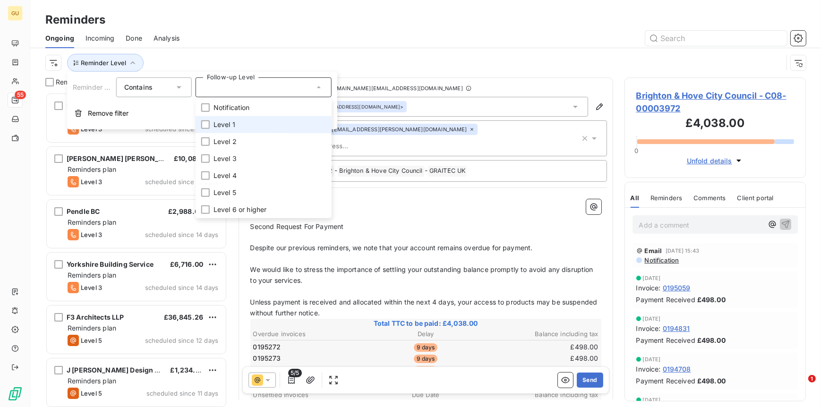
click at [234, 126] on span "Level 1" at bounding box center [225, 124] width 22 height 9
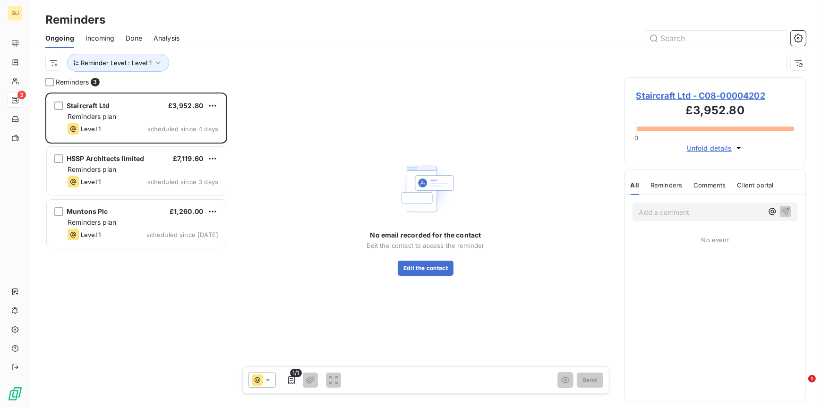
click at [302, 361] on div "No email recorded for the contact Edit the contact to access the reminder Edit …" at bounding box center [426, 239] width 375 height 322
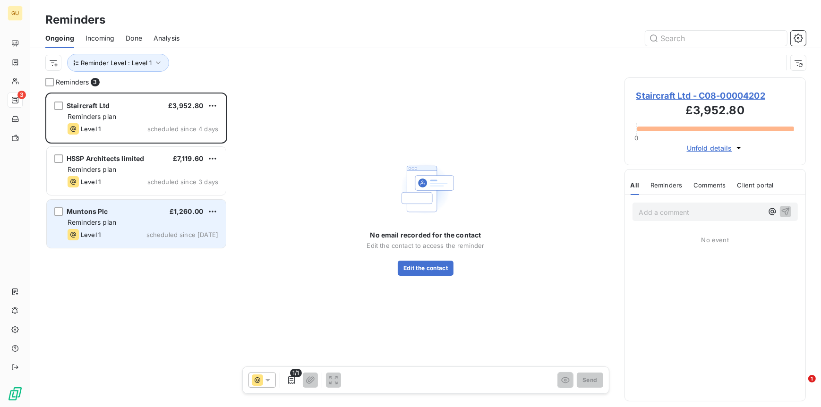
click at [110, 211] on div "Muntons Plc £1,260.00" at bounding box center [143, 211] width 151 height 9
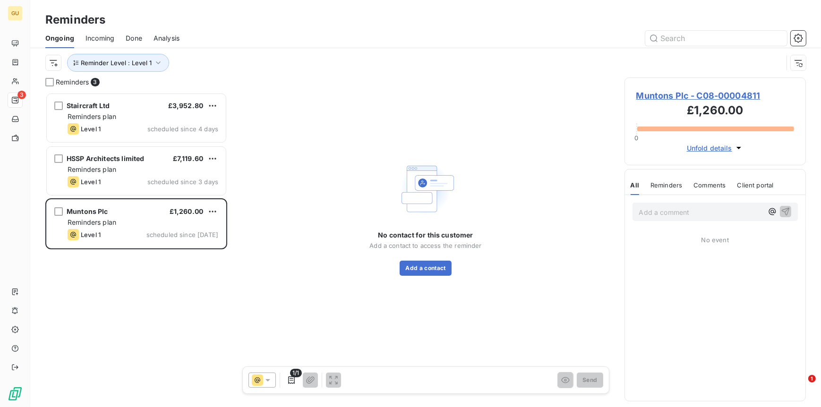
scroll to position [307, 174]
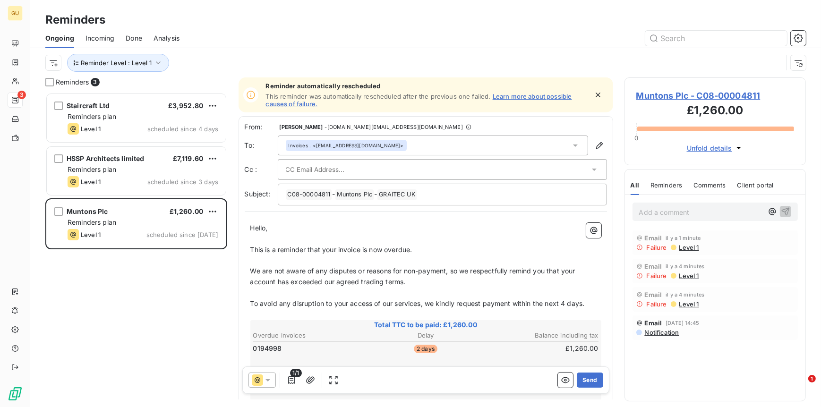
click at [107, 35] on span "Incoming" at bounding box center [100, 38] width 29 height 9
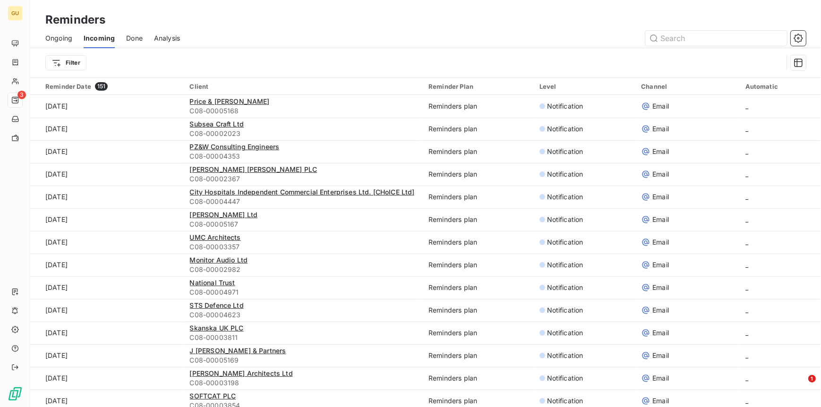
click at [136, 36] on span "Done" at bounding box center [134, 38] width 17 height 9
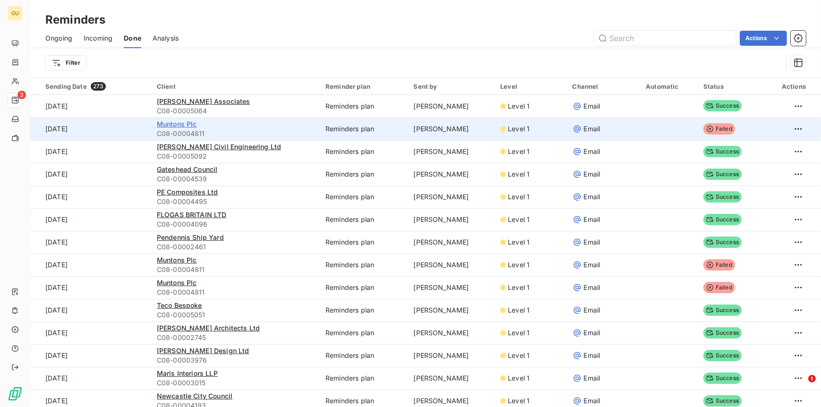
click at [176, 126] on span "Muntons Plc" at bounding box center [177, 124] width 40 height 8
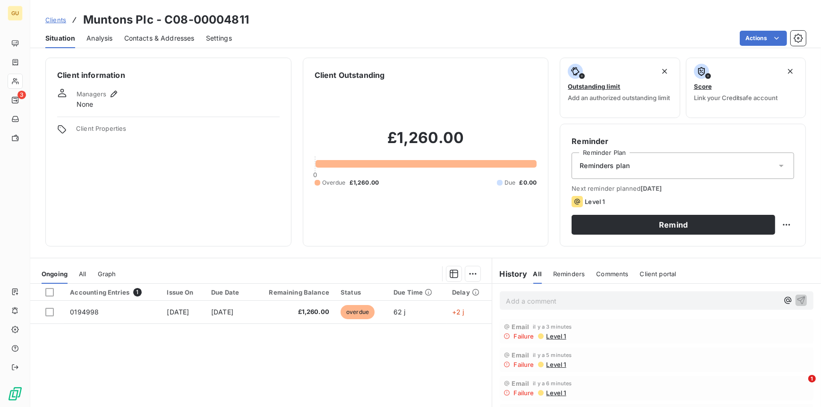
click at [147, 40] on span "Contacts & Addresses" at bounding box center [159, 38] width 70 height 9
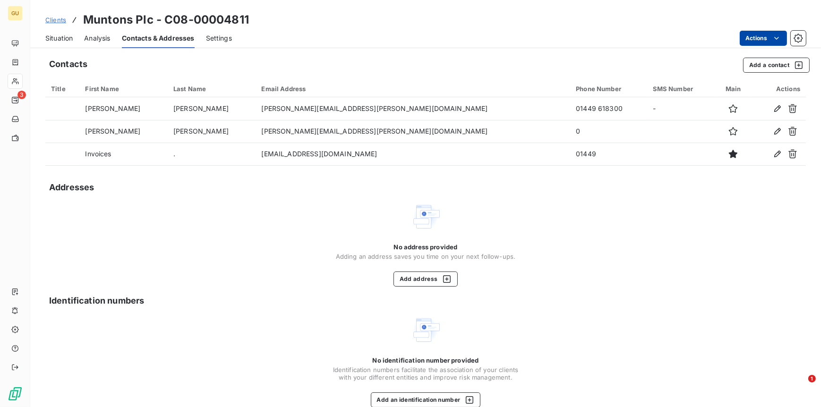
click at [748, 41] on html "GU 3 Clients Muntons Plc - C08-00004811 Situation Analysis Contacts & Addresses…" at bounding box center [410, 203] width 821 height 407
click at [754, 61] on button "Add a contact" at bounding box center [776, 65] width 67 height 15
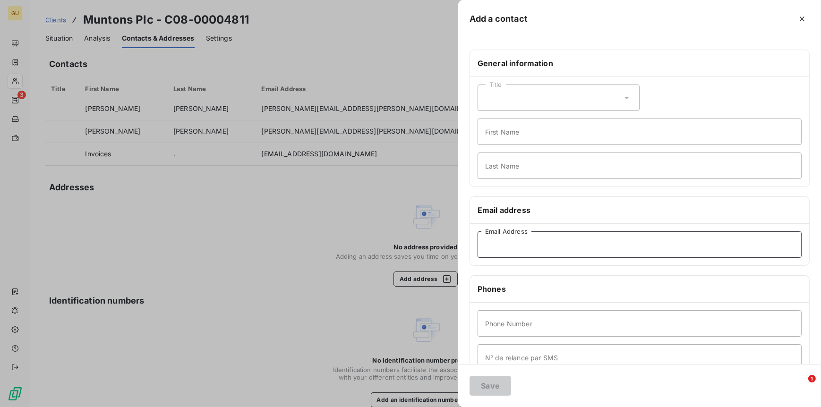
click at [522, 239] on input "Email Address" at bounding box center [640, 245] width 324 height 26
paste input "[PERSON_NAME][EMAIL_ADDRESS][PERSON_NAME][DOMAIN_NAME]"
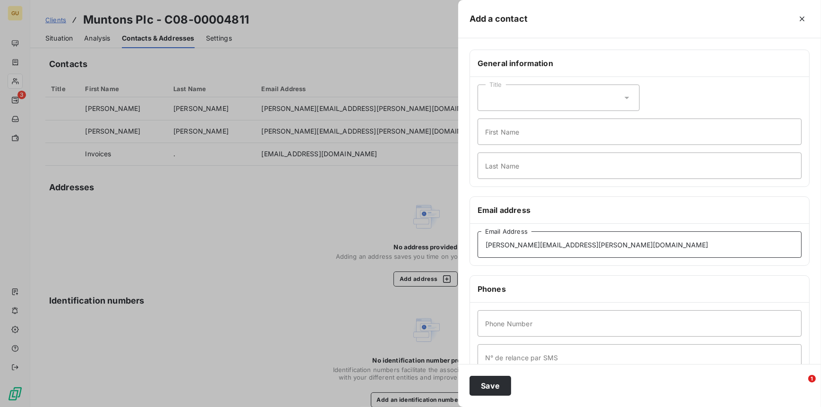
type input "[PERSON_NAME][EMAIL_ADDRESS][PERSON_NAME][DOMAIN_NAME]"
click at [509, 131] on input "First Name" at bounding box center [640, 132] width 324 height 26
type input "Invoices"
type input "."
click at [510, 331] on input "Phone Number" at bounding box center [640, 324] width 324 height 26
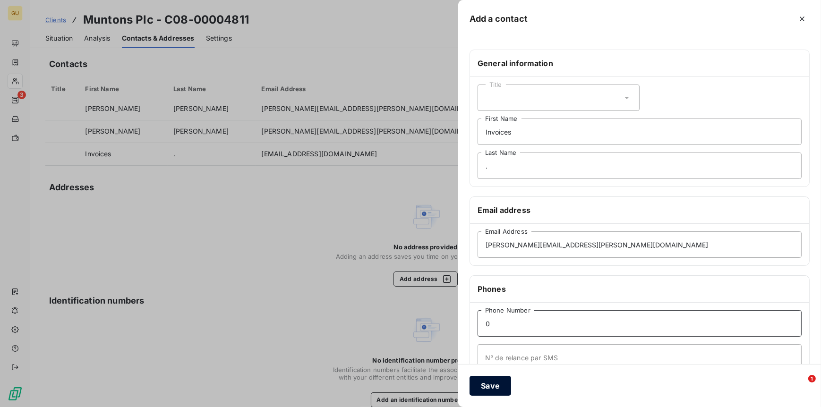
type input "0"
click at [488, 383] on button "Save" at bounding box center [491, 386] width 42 height 20
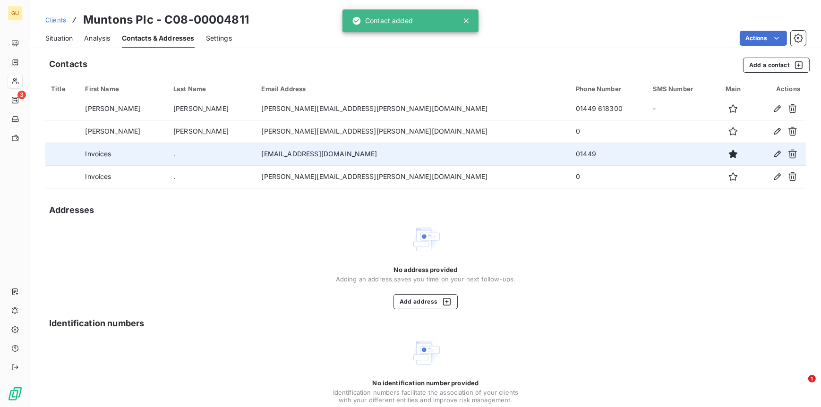
click at [277, 148] on td "[EMAIL_ADDRESS][DOMAIN_NAME]" at bounding box center [413, 154] width 315 height 23
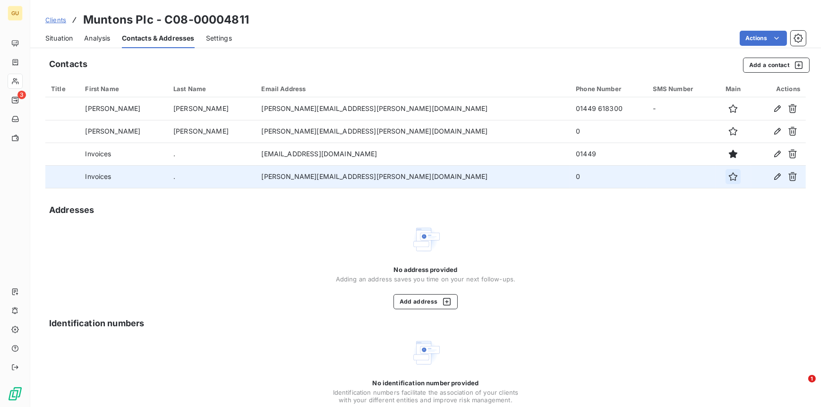
click at [729, 176] on icon "button" at bounding box center [733, 176] width 9 height 9
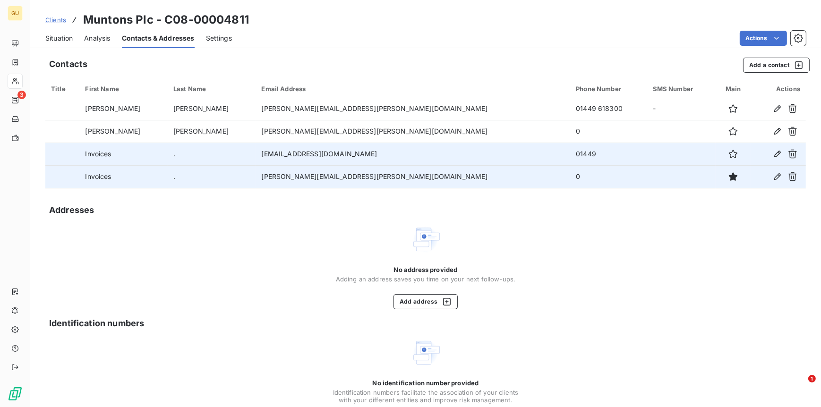
click at [161, 154] on td "Invoices" at bounding box center [123, 154] width 88 height 23
click at [176, 155] on td "." at bounding box center [212, 154] width 88 height 23
click at [773, 153] on icon "button" at bounding box center [777, 153] width 9 height 9
type input "Invoices"
type input "."
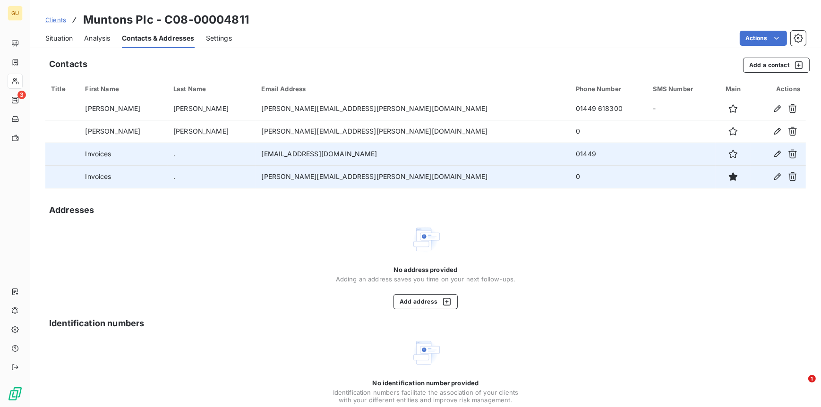
type input "[EMAIL_ADDRESS][DOMAIN_NAME]"
type input "01449"
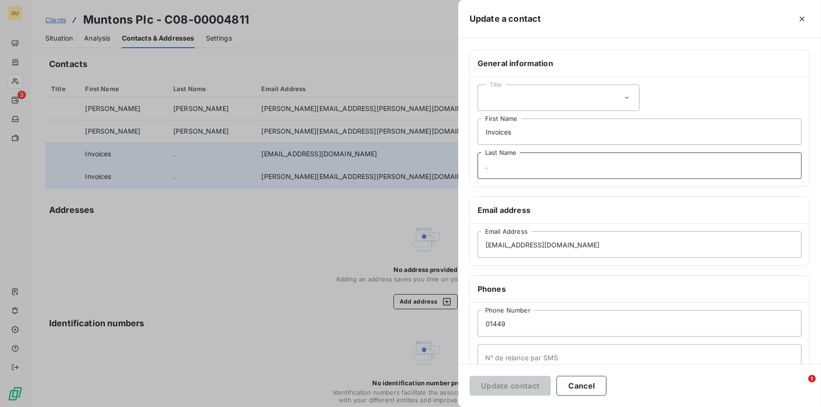
click at [539, 168] on input "." at bounding box center [640, 166] width 324 height 26
type input "Rejected"
click at [513, 387] on button "Update contact" at bounding box center [510, 386] width 81 height 20
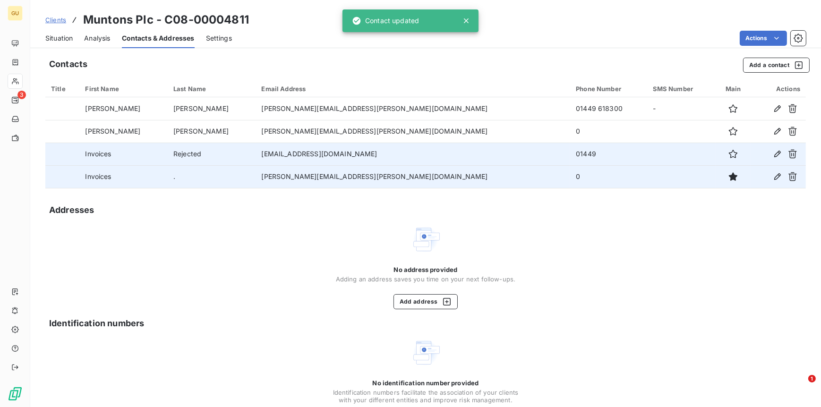
click at [53, 39] on span "Situation" at bounding box center [58, 38] width 27 height 9
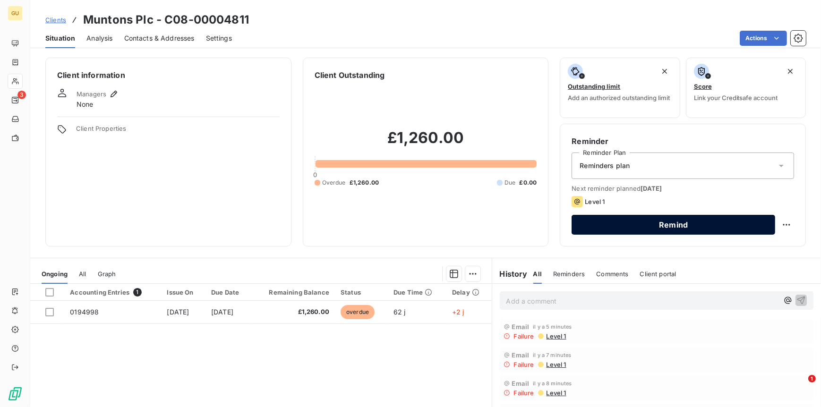
click at [647, 226] on button "Remind" at bounding box center [674, 225] width 204 height 20
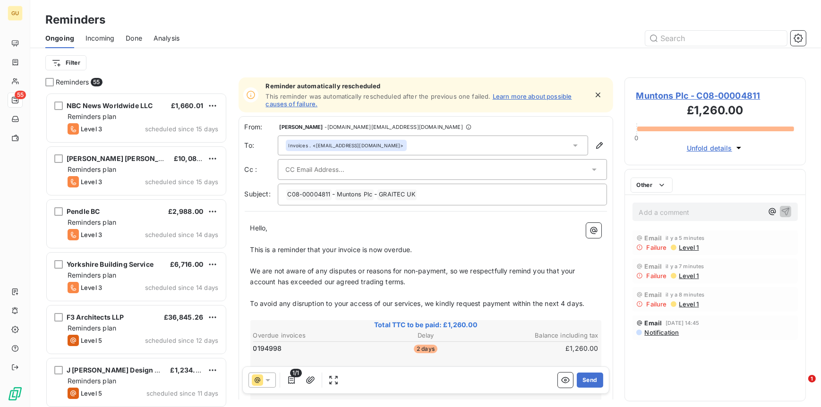
scroll to position [307, 174]
click at [582, 377] on button "Send" at bounding box center [590, 380] width 26 height 15
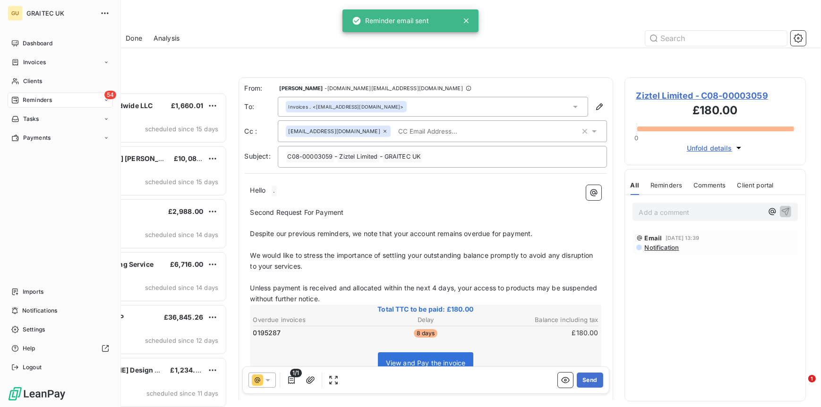
click at [29, 98] on span "Reminders" at bounding box center [37, 100] width 29 height 9
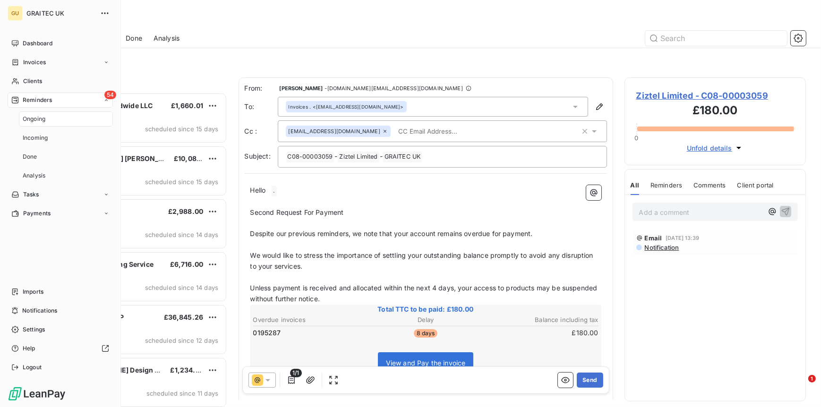
click at [54, 100] on div "54 Reminders" at bounding box center [60, 100] width 105 height 15
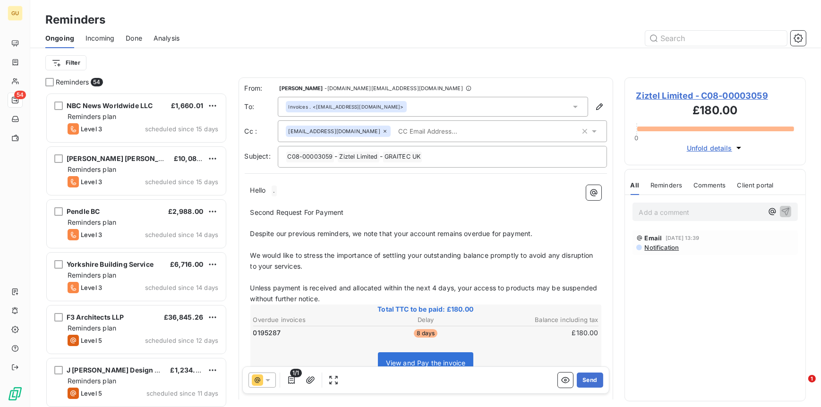
click at [292, 6] on div "Reminders Ongoing Incoming Done Analysis Filter" at bounding box center [425, 39] width 791 height 78
click at [76, 64] on html "GU 54 Reminders Ongoing Incoming Done Analysis Filter Reminders 54 NBC News Wor…" at bounding box center [410, 203] width 821 height 407
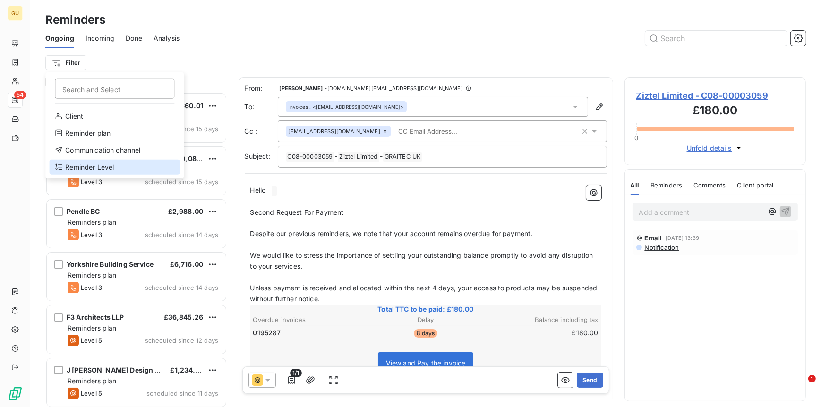
click at [93, 169] on div "Reminder Level" at bounding box center [114, 167] width 131 height 15
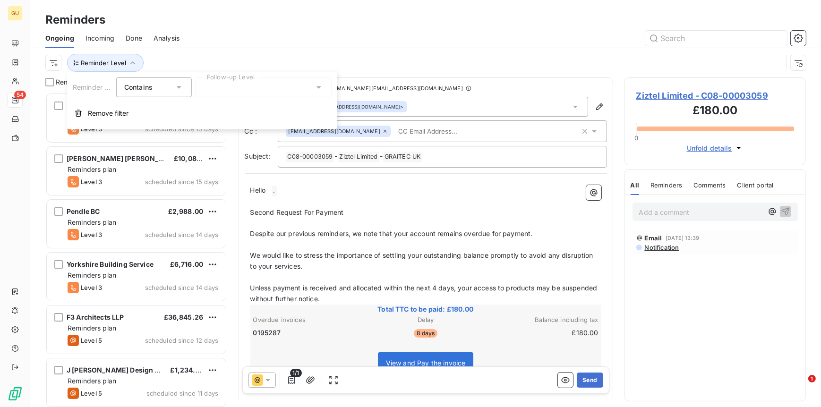
click at [318, 82] on div at bounding box center [264, 88] width 136 height 20
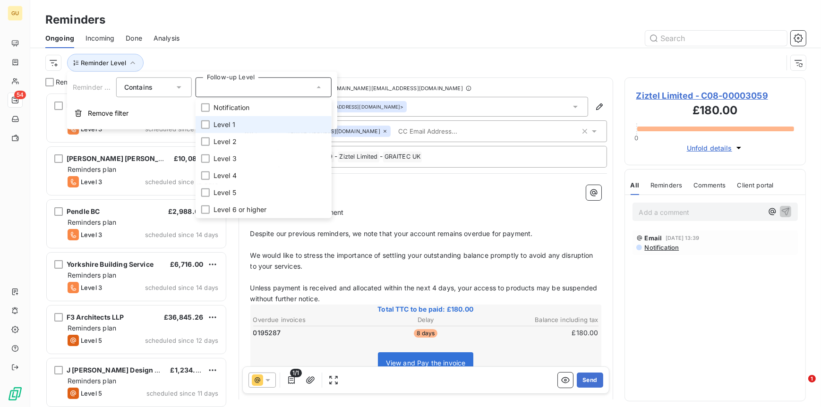
click at [231, 123] on span "Level 1" at bounding box center [225, 124] width 22 height 9
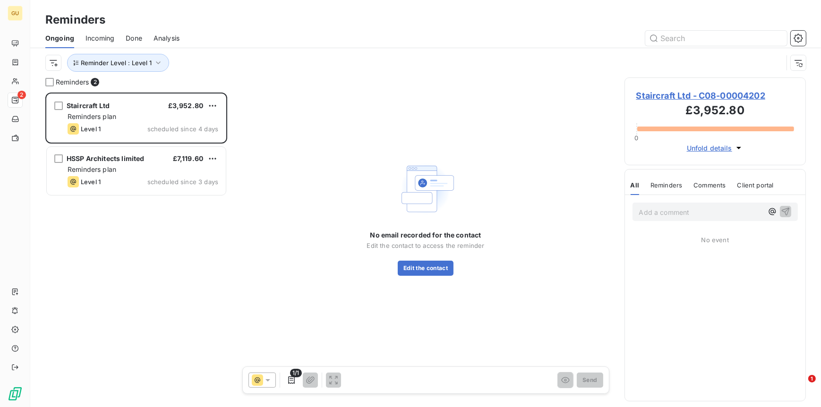
drag, startPoint x: 134, startPoint y: 292, endPoint x: 136, endPoint y: 286, distance: 6.1
click at [136, 288] on div "Staircraft Ltd £3,952.80 Reminders plan Level 1 scheduled since 4 days HSSP Arc…" at bounding box center [136, 250] width 182 height 315
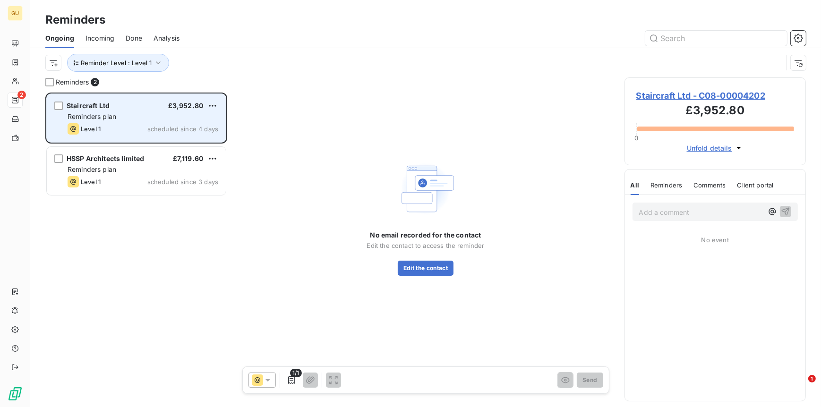
click at [110, 115] on span "Reminders plan" at bounding box center [92, 116] width 49 height 8
click at [100, 104] on span "Staircraft Ltd" at bounding box center [88, 106] width 43 height 8
click at [85, 108] on span "Staircraft Ltd" at bounding box center [88, 106] width 43 height 8
click at [140, 120] on div "Reminders plan" at bounding box center [143, 116] width 151 height 9
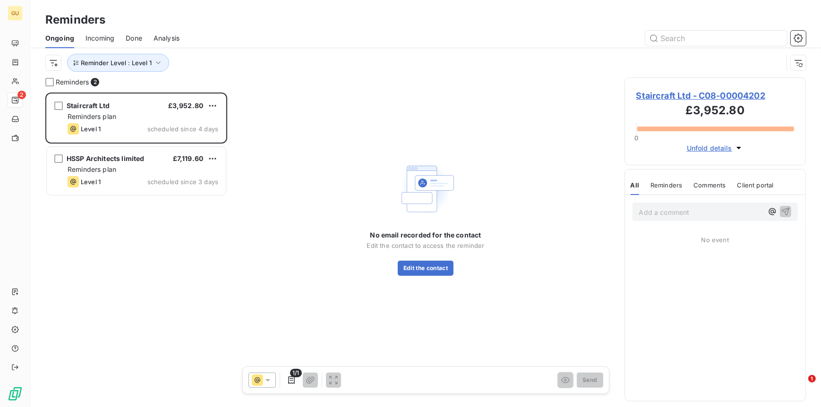
click at [656, 97] on span "Staircraft Ltd - C08-00004202" at bounding box center [716, 95] width 158 height 13
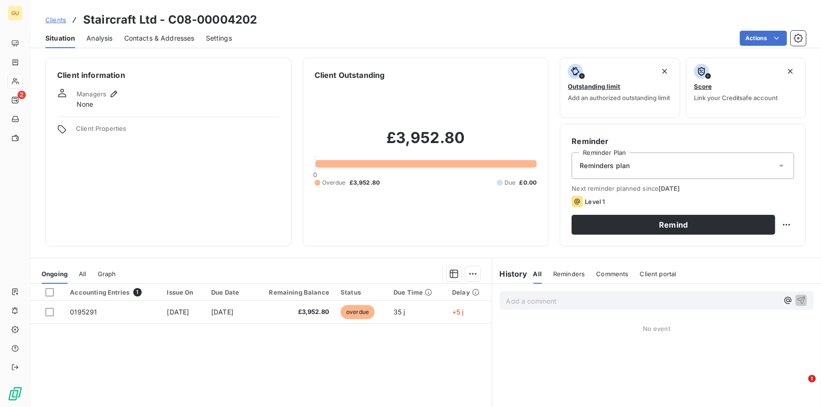
click at [155, 38] on span "Contacts & Addresses" at bounding box center [159, 38] width 70 height 9
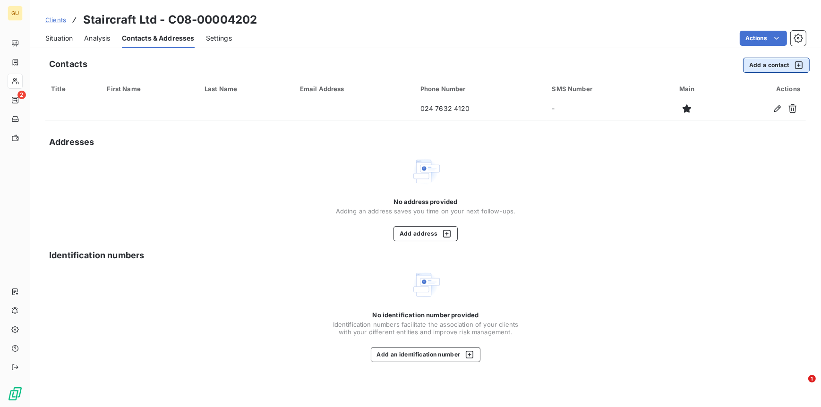
click at [754, 65] on button "Add a contact" at bounding box center [776, 65] width 67 height 15
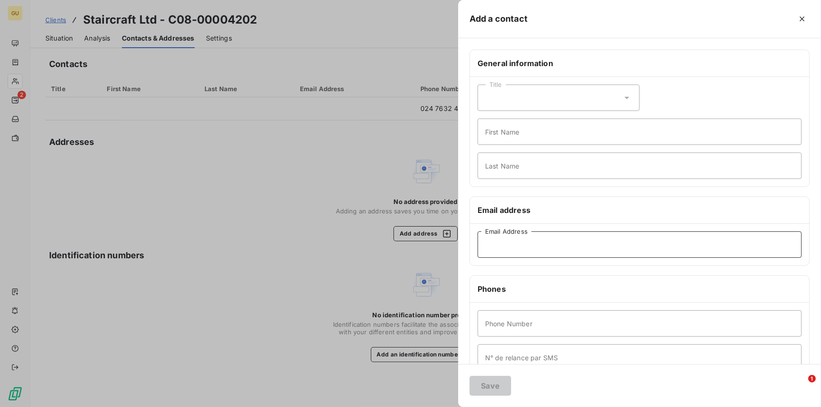
click at [511, 241] on input "Email Address" at bounding box center [640, 245] width 324 height 26
paste input "[EMAIL_ADDRESS][DOMAIN_NAME]"
type input "[EMAIL_ADDRESS][DOMAIN_NAME]"
click at [500, 129] on input "First Name" at bounding box center [640, 132] width 324 height 26
type input "Invoices"
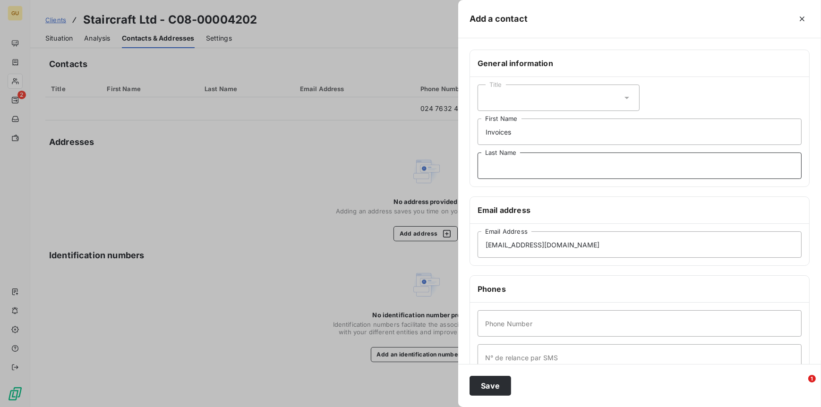
type input ","
type input "."
click at [518, 319] on input "Phone Number" at bounding box center [640, 324] width 324 height 26
type input "0"
click at [495, 384] on button "Save" at bounding box center [491, 386] width 42 height 20
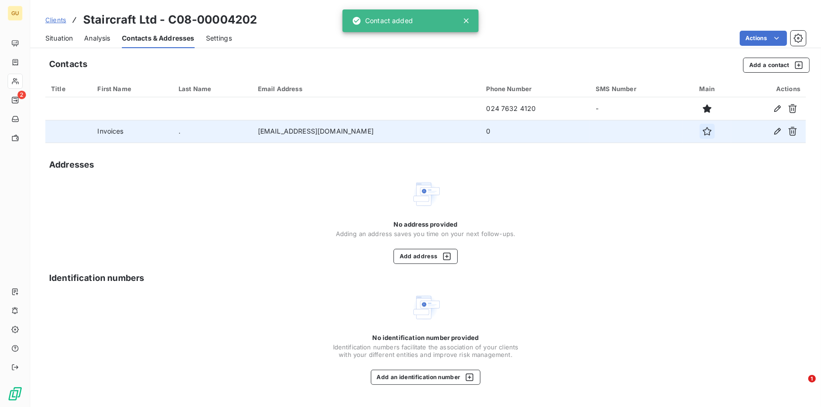
click at [703, 131] on icon "button" at bounding box center [707, 131] width 9 height 9
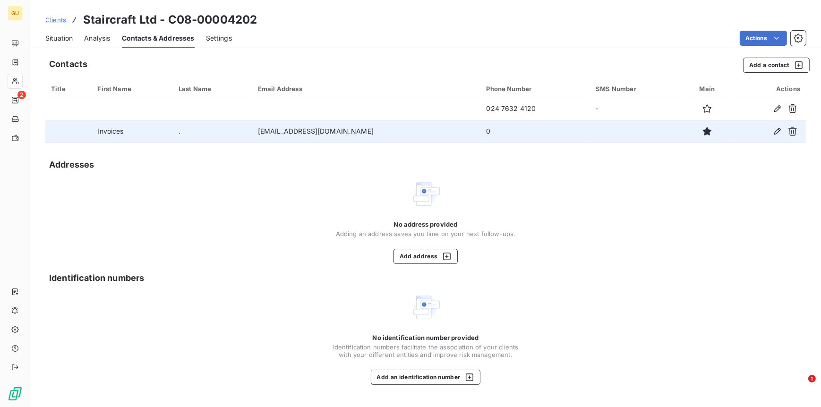
click at [50, 38] on span "Situation" at bounding box center [58, 38] width 27 height 9
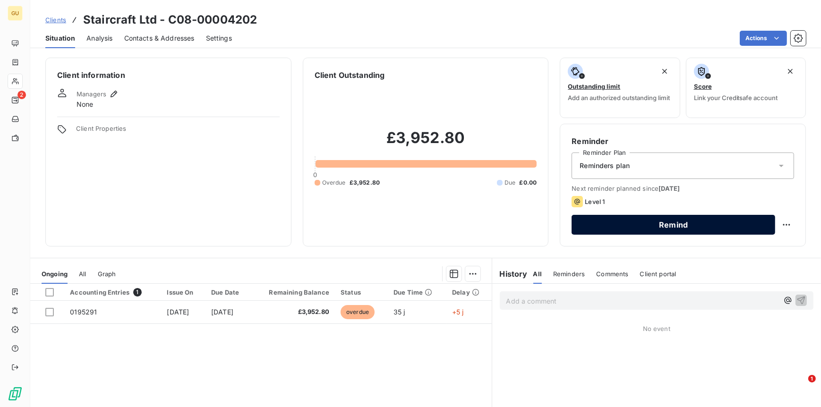
click at [626, 220] on button "Remind" at bounding box center [674, 225] width 204 height 20
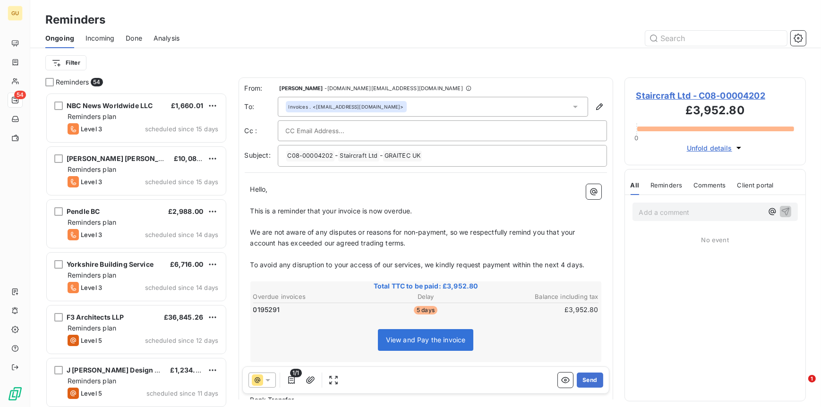
scroll to position [307, 174]
click at [579, 378] on button "Send" at bounding box center [590, 380] width 26 height 15
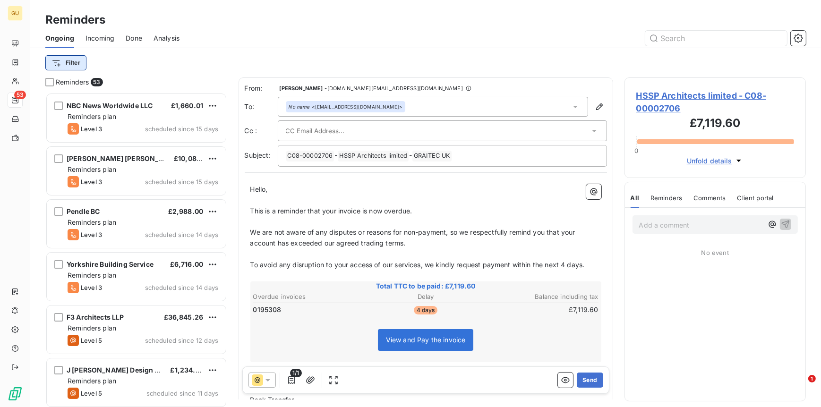
click at [69, 64] on html "GU 53 Reminders Ongoing Incoming Done Analysis Filter Reminders 53 NBC News Wor…" at bounding box center [410, 203] width 821 height 407
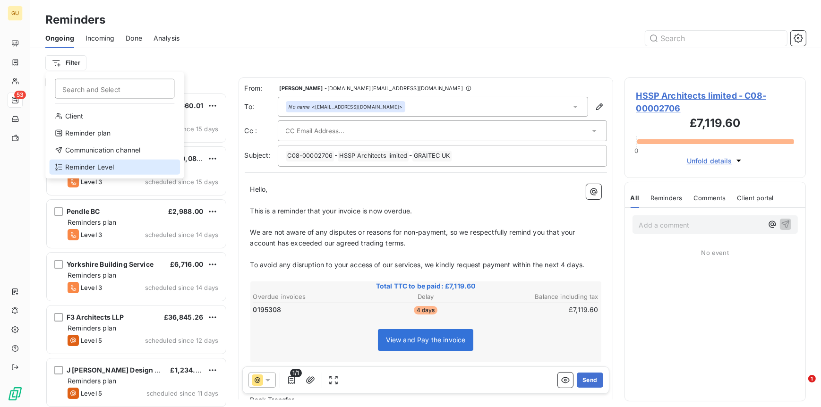
click at [82, 161] on div "Reminder Level" at bounding box center [114, 167] width 131 height 15
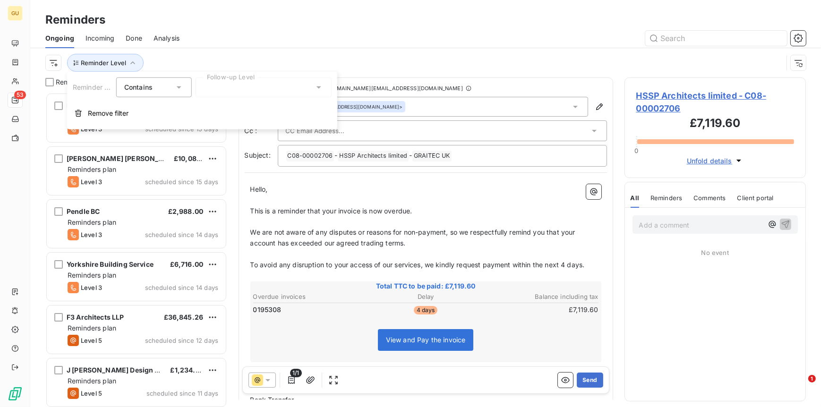
click at [234, 89] on div at bounding box center [264, 88] width 136 height 20
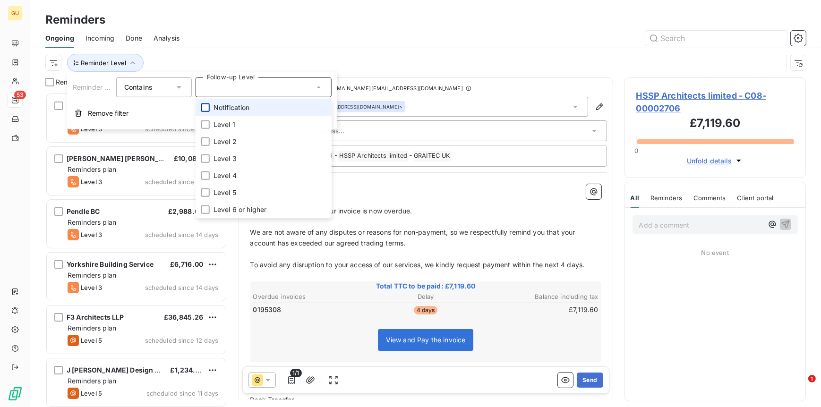
click at [206, 109] on div at bounding box center [205, 108] width 9 height 9
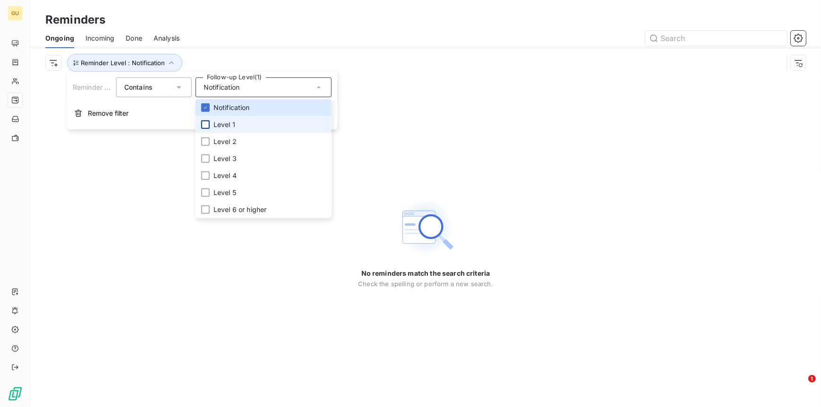
click at [205, 124] on div at bounding box center [205, 125] width 9 height 9
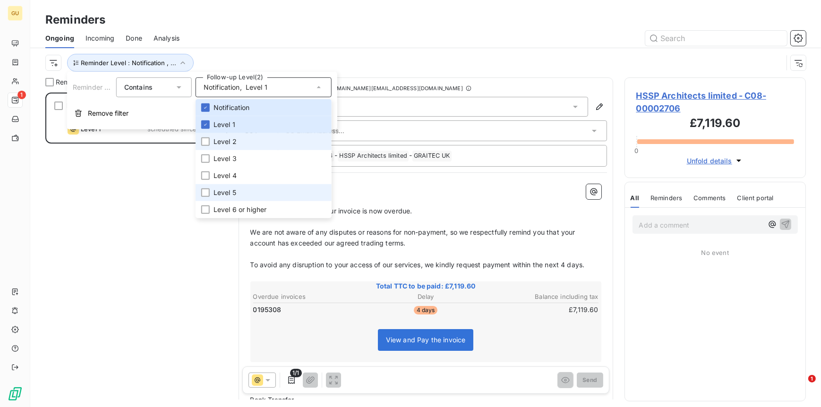
scroll to position [307, 174]
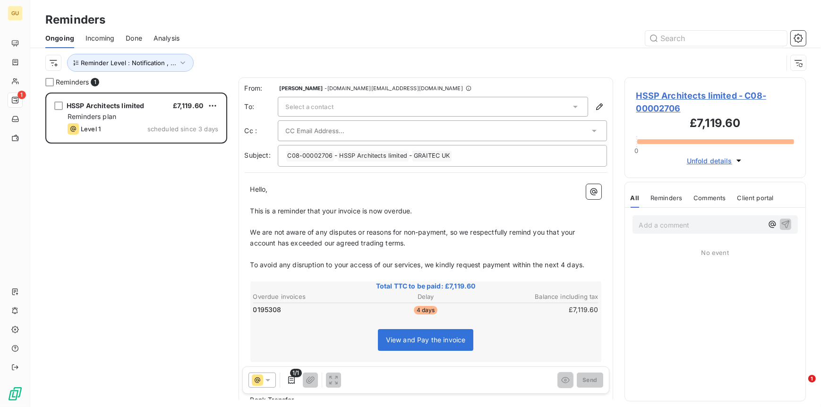
drag, startPoint x: 74, startPoint y: 327, endPoint x: 88, endPoint y: 318, distance: 17.4
click at [74, 327] on div "HSSP Architects limited £7,119.60 Reminders plan Level 1 scheduled since 3 days" at bounding box center [136, 250] width 182 height 315
click at [649, 92] on span "HSSP Architects limited - C08-00002706" at bounding box center [716, 102] width 158 height 26
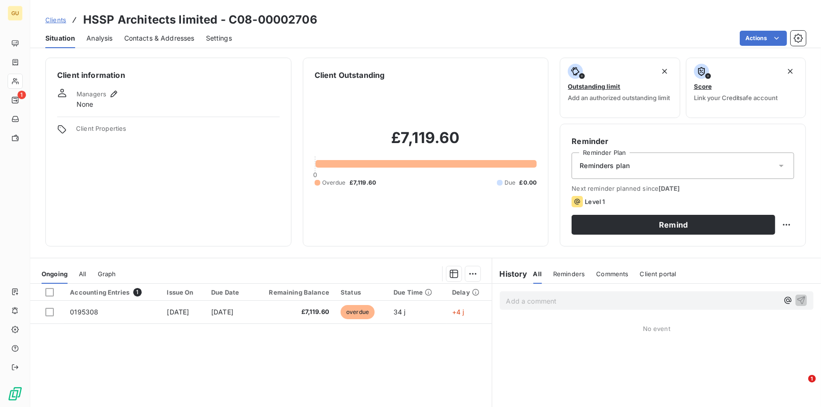
click at [147, 38] on span "Contacts & Addresses" at bounding box center [159, 38] width 70 height 9
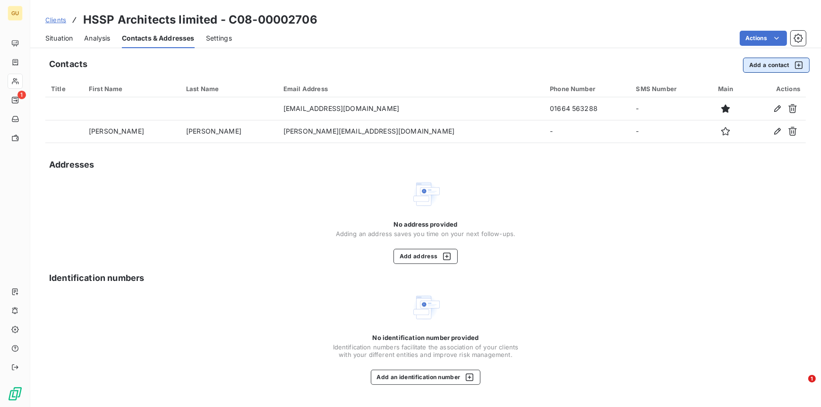
click at [756, 64] on button "Add a contact" at bounding box center [776, 65] width 67 height 15
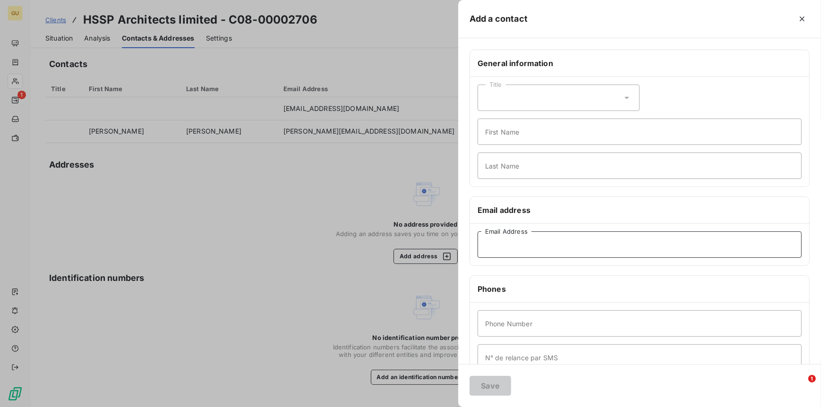
click at [502, 246] on input "Email Address" at bounding box center [640, 245] width 324 height 26
paste input "[EMAIL_ADDRESS][DOMAIN_NAME]"
type input "[EMAIL_ADDRESS][DOMAIN_NAME]"
click at [502, 133] on input "First Name" at bounding box center [640, 132] width 324 height 26
type input "Invoices"
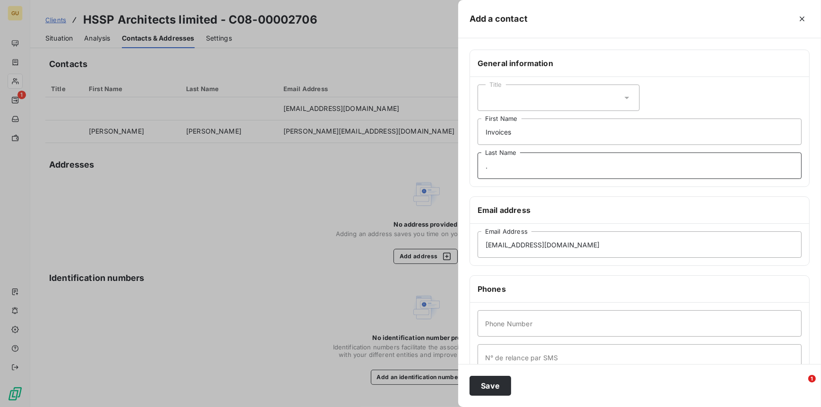
type input "."
click at [508, 323] on input "Phone Number" at bounding box center [640, 324] width 324 height 26
type input "0"
click at [495, 381] on button "Save" at bounding box center [491, 386] width 42 height 20
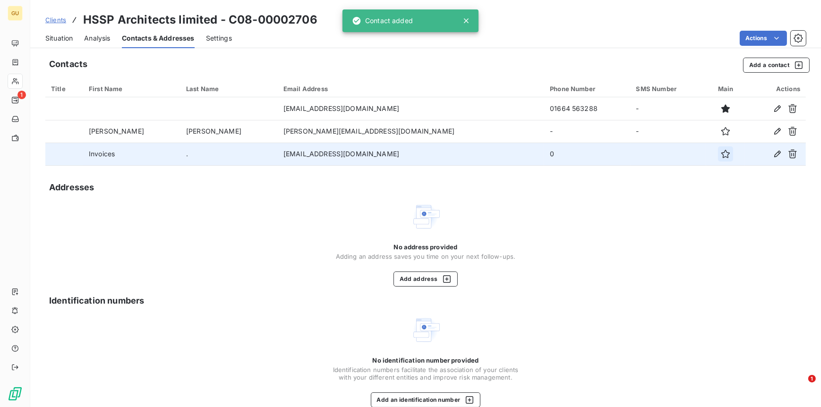
click at [721, 153] on icon "button" at bounding box center [725, 153] width 9 height 9
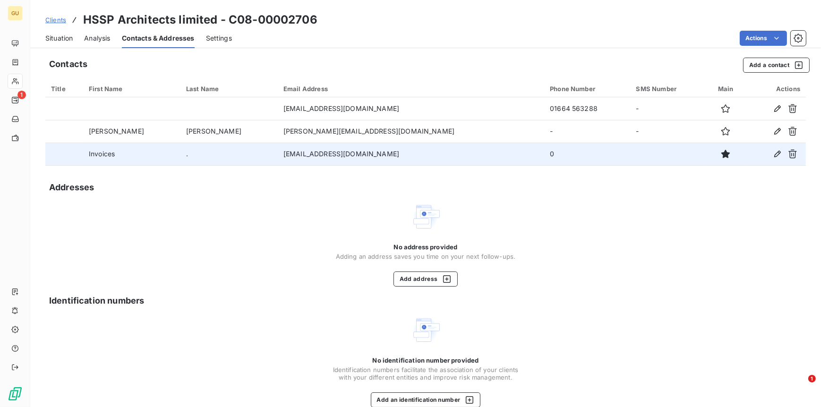
click at [52, 36] on span "Situation" at bounding box center [58, 38] width 27 height 9
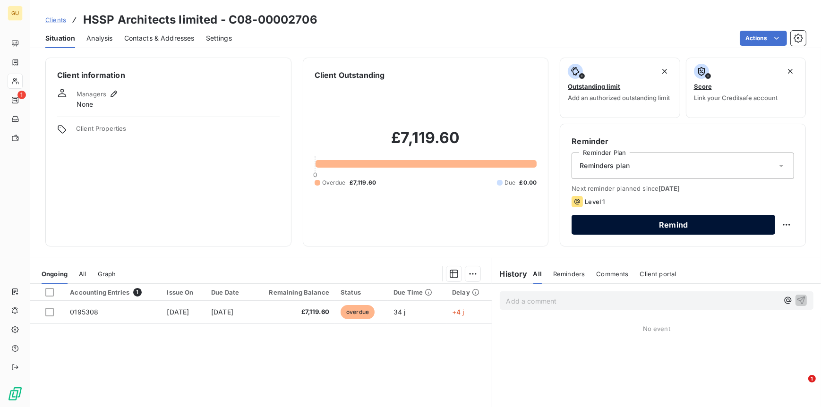
click at [644, 234] on button "Remind" at bounding box center [674, 225] width 204 height 20
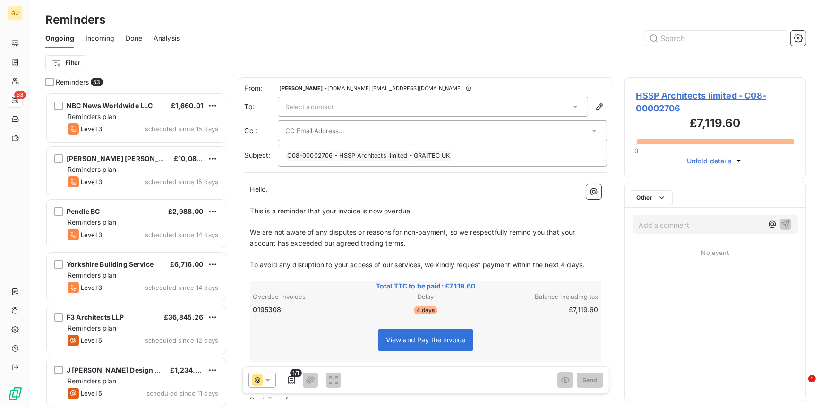
scroll to position [307, 174]
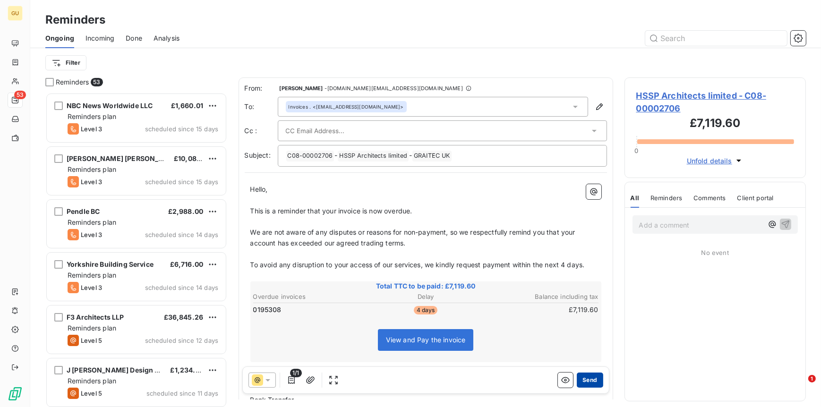
click at [584, 373] on button "Send" at bounding box center [590, 380] width 26 height 15
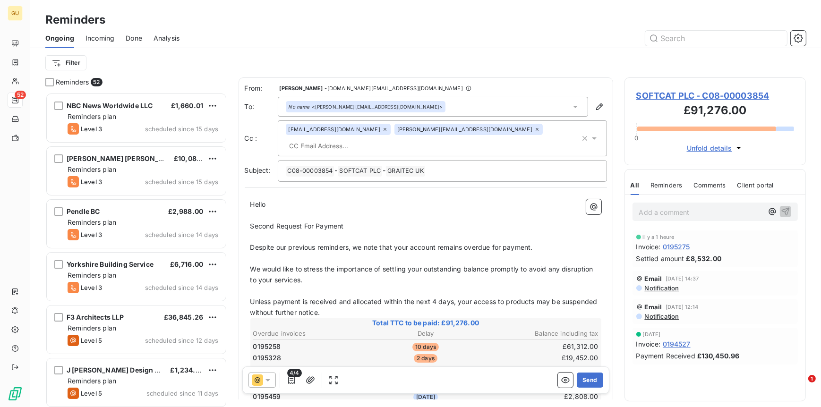
click at [132, 36] on span "Done" at bounding box center [134, 38] width 17 height 9
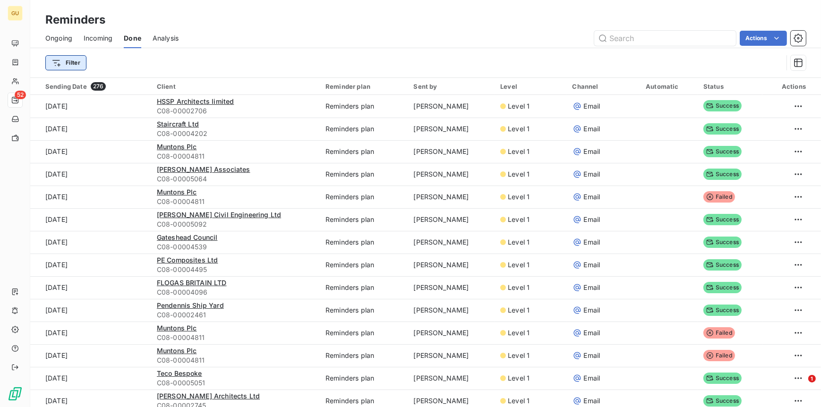
click at [77, 62] on html "GU 52 Reminders Ongoing Incoming Done Analysis Actions Filter Sending Date 276 …" at bounding box center [410, 203] width 821 height 407
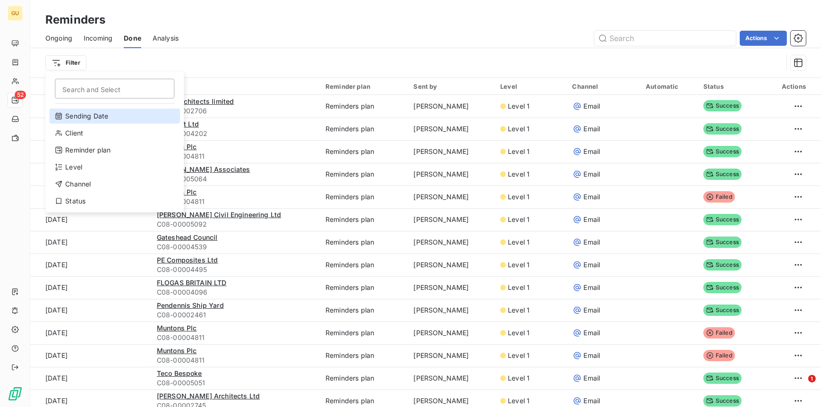
click at [82, 116] on div "Sending Date" at bounding box center [114, 116] width 131 height 15
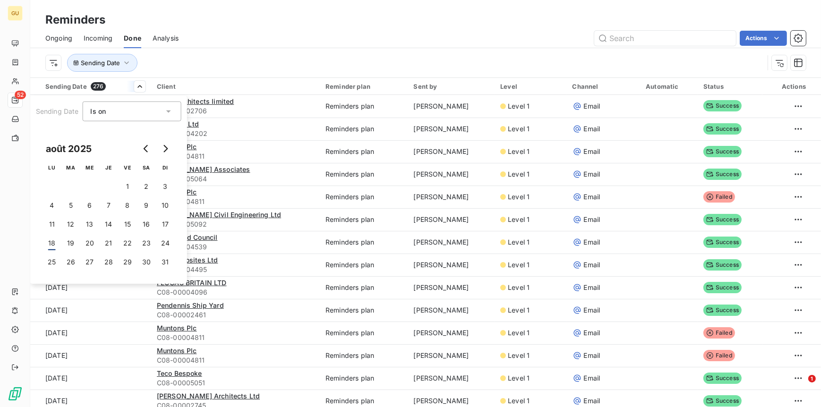
click at [111, 115] on div "Is on eq" at bounding box center [126, 111] width 73 height 13
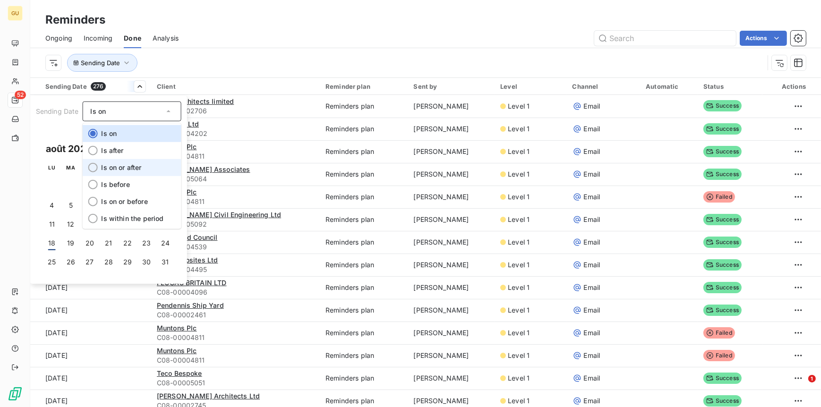
click at [122, 167] on span "Is on or after" at bounding box center [121, 168] width 40 height 8
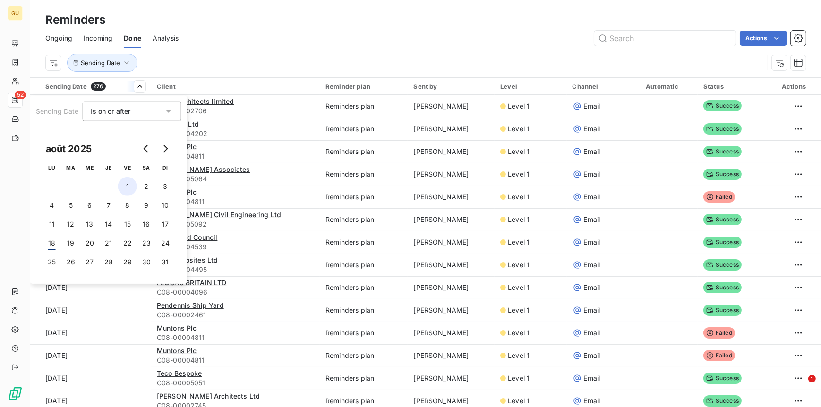
click at [129, 183] on button "1" at bounding box center [127, 186] width 19 height 19
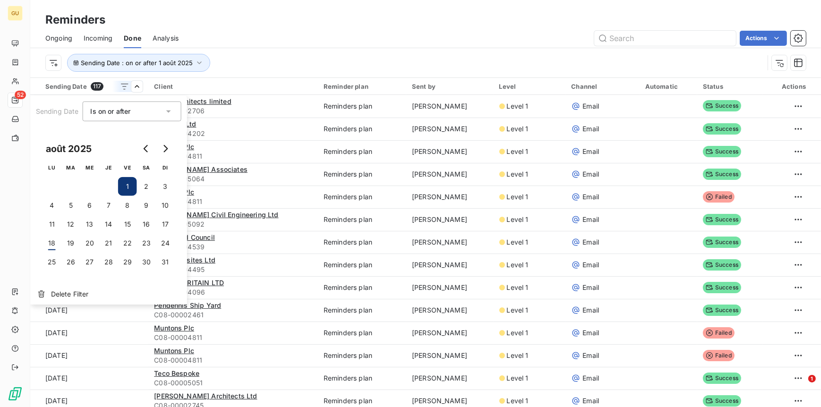
click at [437, 34] on html "GU 52 Reminders Ongoing Incoming Done Analysis Actions Sending Date : on or aft…" at bounding box center [410, 203] width 821 height 407
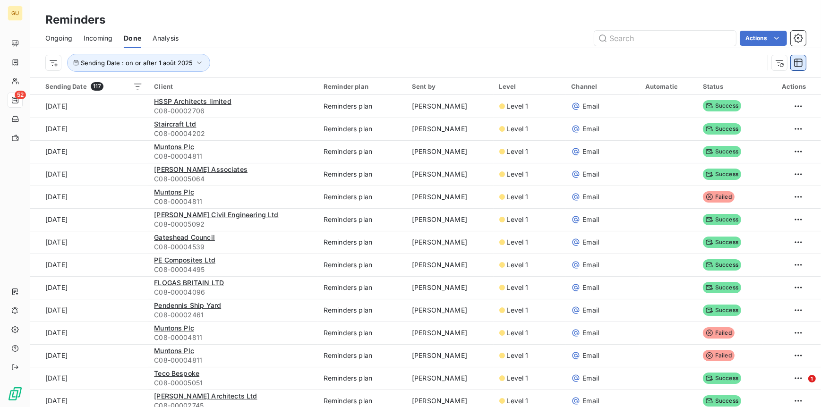
click at [801, 64] on icon "button" at bounding box center [798, 62] width 9 height 9
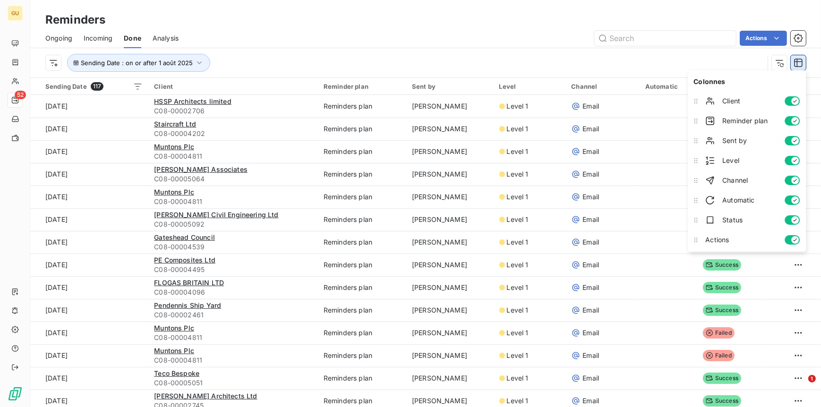
click at [801, 64] on icon "button" at bounding box center [798, 62] width 9 height 9
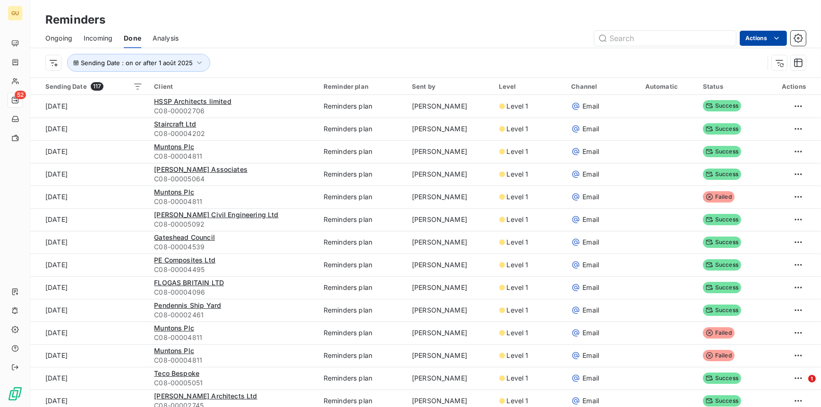
click at [783, 40] on html "GU 52 Reminders Ongoing Incoming Done Analysis Actions Sending Date : on or aft…" at bounding box center [410, 203] width 821 height 407
